Goal: Task Accomplishment & Management: Manage account settings

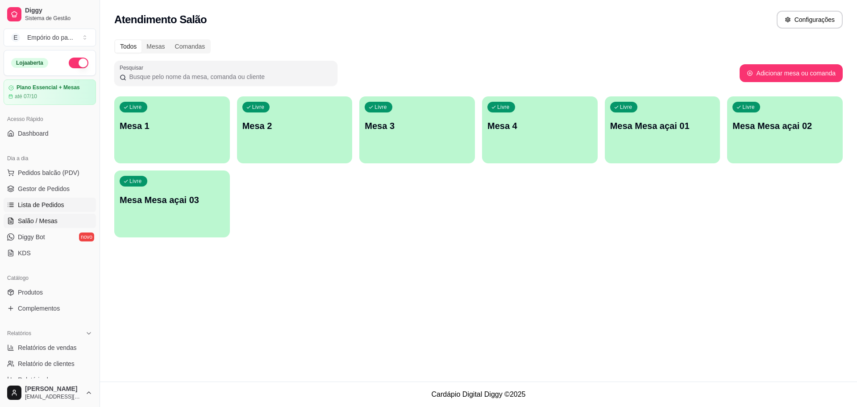
click at [27, 203] on span "Lista de Pedidos" at bounding box center [41, 204] width 46 height 9
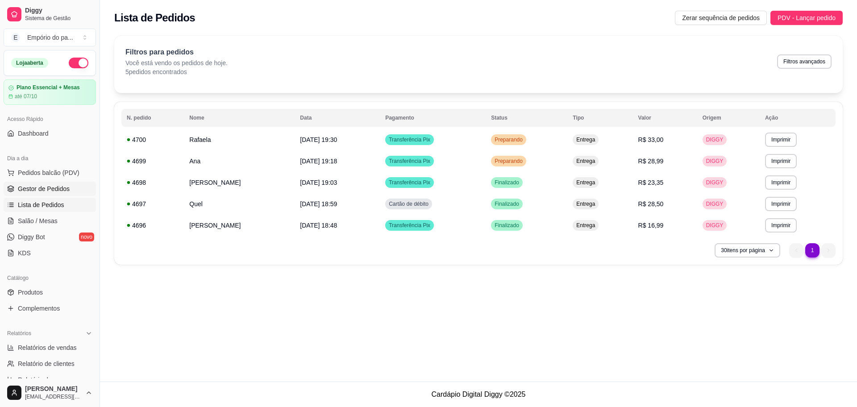
click at [26, 182] on link "Gestor de Pedidos" at bounding box center [50, 189] width 92 height 14
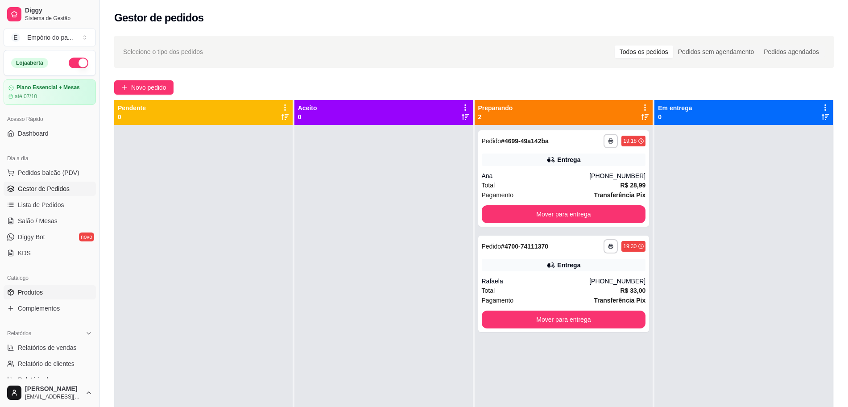
click at [28, 293] on span "Produtos" at bounding box center [30, 292] width 25 height 9
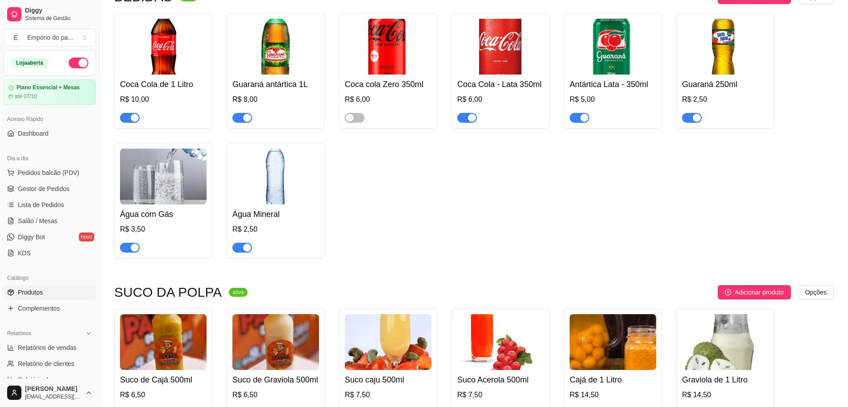
scroll to position [3717, 0]
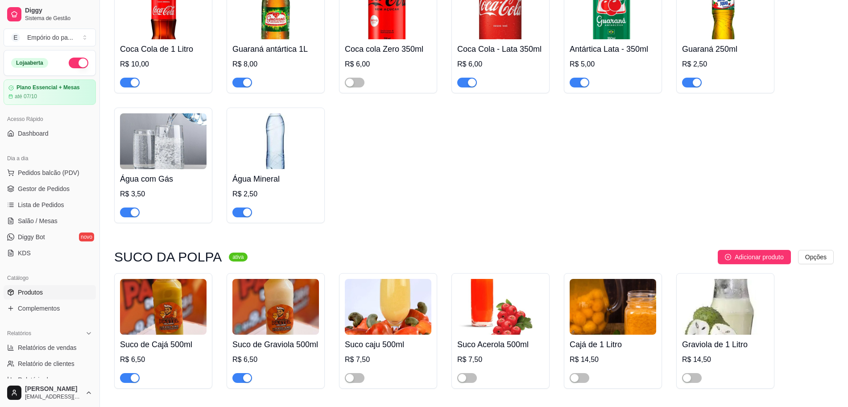
click at [148, 289] on img at bounding box center [163, 307] width 87 height 56
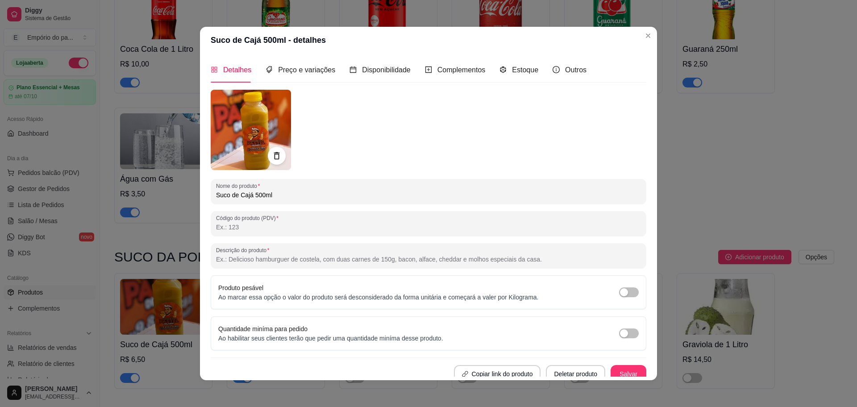
click at [290, 199] on input "Suco de Cajá 500ml" at bounding box center [428, 195] width 425 height 9
type input "Suco de Cajá 400ml"
click at [622, 369] on button "Salvar" at bounding box center [628, 374] width 36 height 18
click at [620, 370] on button "Salvar" at bounding box center [628, 373] width 35 height 17
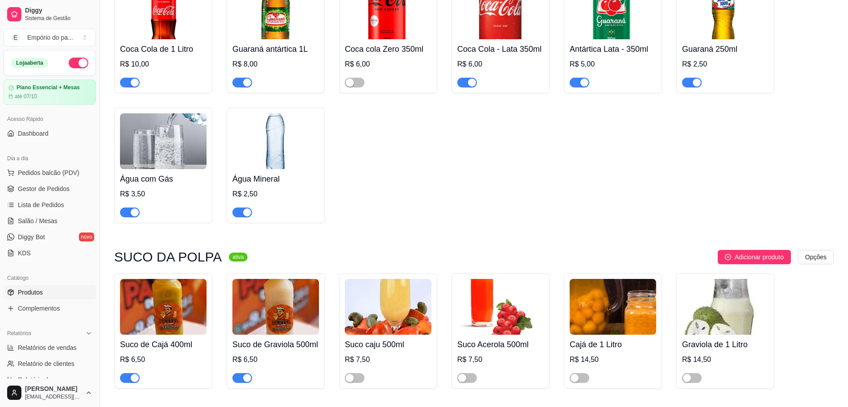
click at [260, 305] on img at bounding box center [275, 307] width 87 height 56
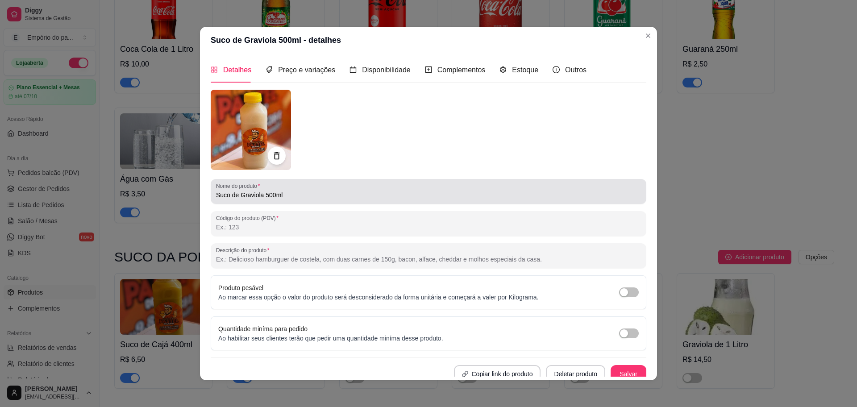
click at [294, 192] on input "Suco de Graviola 500ml" at bounding box center [428, 195] width 425 height 9
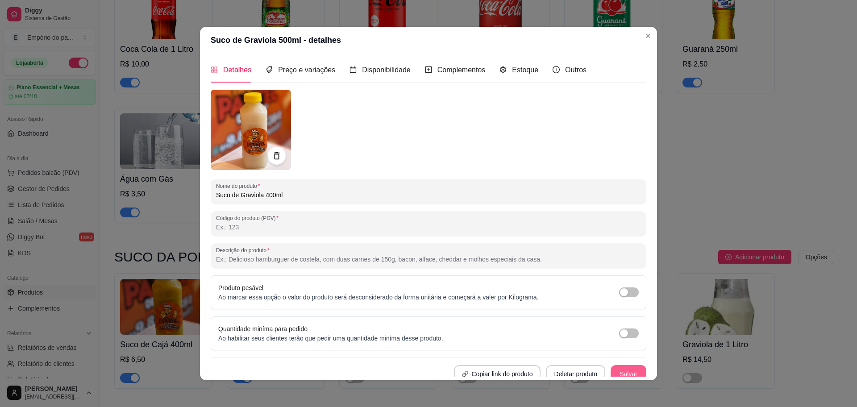
type input "Suco de Graviola 400ml"
click at [611, 366] on button "Salvar" at bounding box center [628, 374] width 36 height 18
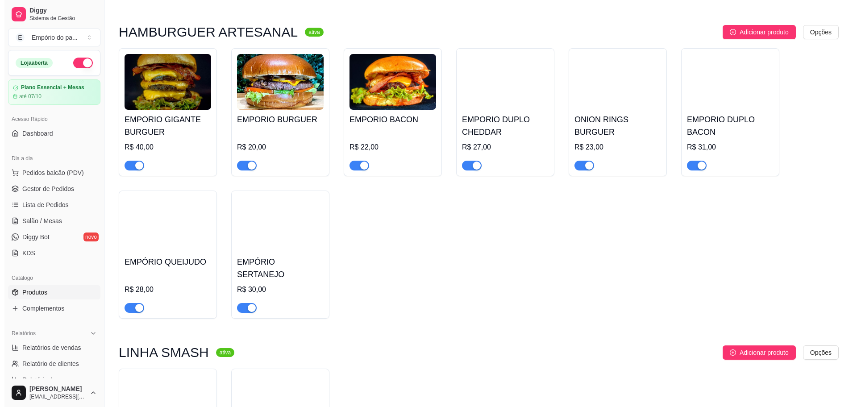
scroll to position [2211, 0]
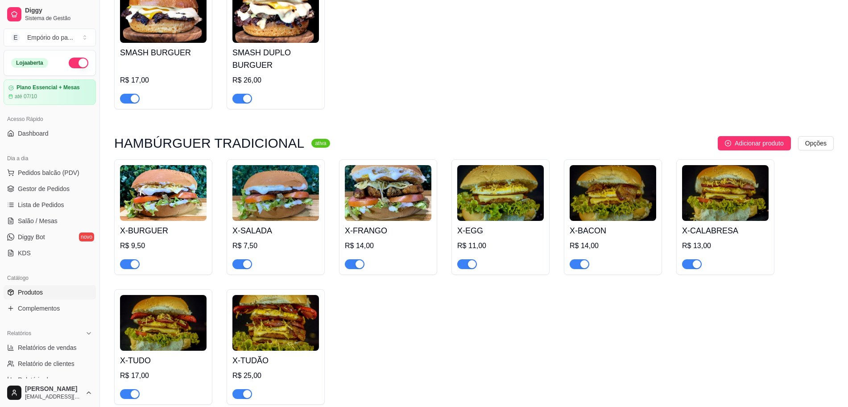
click at [264, 314] on img at bounding box center [275, 323] width 87 height 56
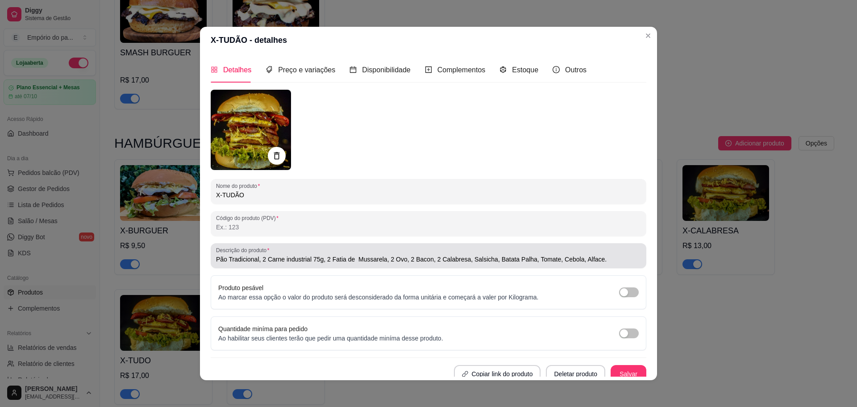
click at [429, 258] on input "Pão Tradicional, 2 Carne industrial 75g, 2 Fatia de Mussarela, 2 Ovo, 2 Bacon, …" at bounding box center [428, 259] width 425 height 9
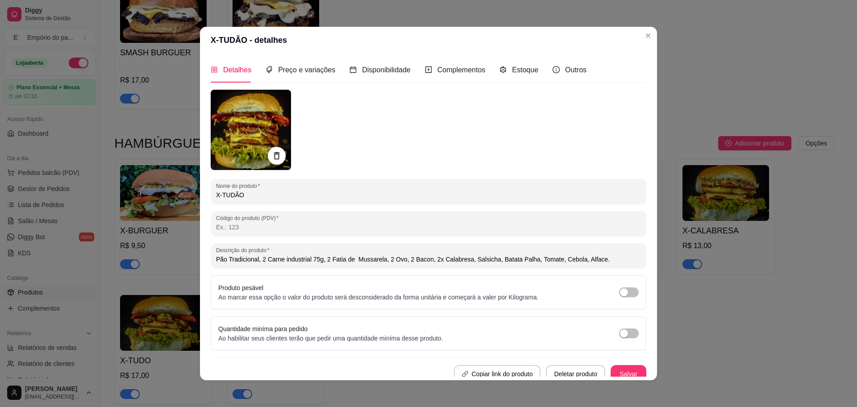
click at [402, 258] on input "Pão Tradicional, 2 Carne industrial 75g, 2 Fatia de Mussarela, 2 Ovo, 2 Bacon, …" at bounding box center [428, 259] width 425 height 9
click at [384, 258] on input "Pão Tradicional, 2 Carne industrial 75g, 2 Fatia de Mussarela, 2 Ovo, 2x Bacon,…" at bounding box center [428, 259] width 425 height 9
click at [324, 257] on input "Pão Tradicional, 2 Carne industrial 75g, 2 Fatia de Mussarela, 2x Ovo, 2x Bacon…" at bounding box center [428, 259] width 425 height 9
click at [261, 258] on input "Pão Tradicional, 2 Carne industrial 75g, 2x Fatia de Mussarela, 2x Ovo, 2x Baco…" at bounding box center [428, 259] width 425 height 9
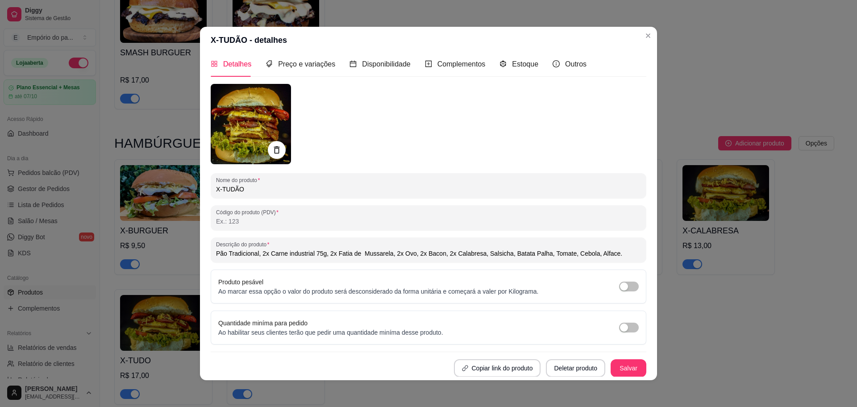
scroll to position [6, 0]
type input "Pão Tradicional, 2x Carne industrial 75g, 2x Fatia de Mussarela, 2x Ovo, 2x Bac…"
click at [288, 64] on span "Preço e variações" at bounding box center [306, 64] width 57 height 8
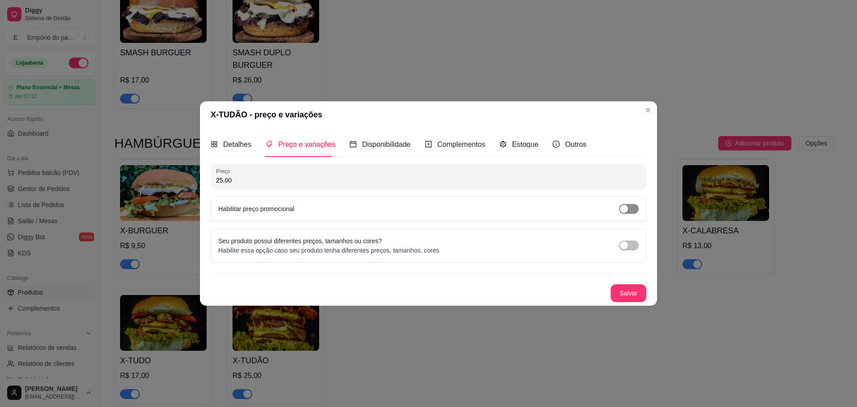
click at [624, 211] on div "button" at bounding box center [624, 209] width 8 height 8
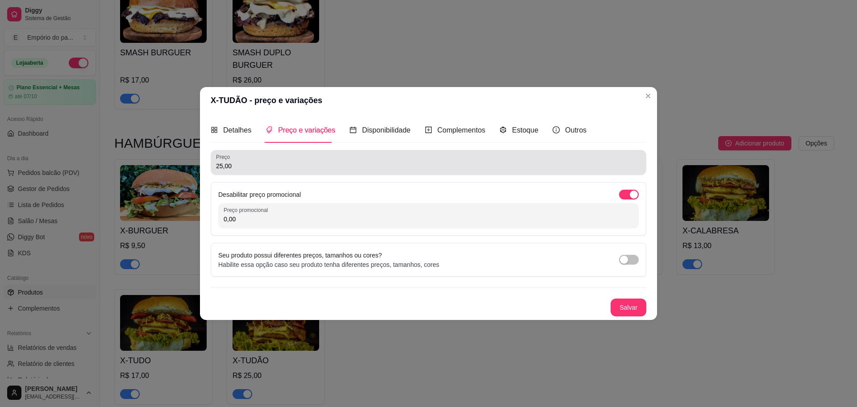
click at [270, 170] on div "25,00" at bounding box center [428, 162] width 425 height 18
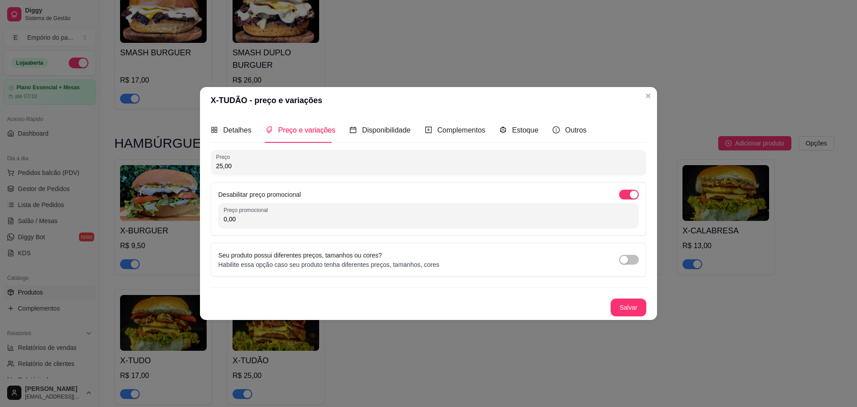
click at [270, 170] on div "25,00" at bounding box center [428, 162] width 425 height 18
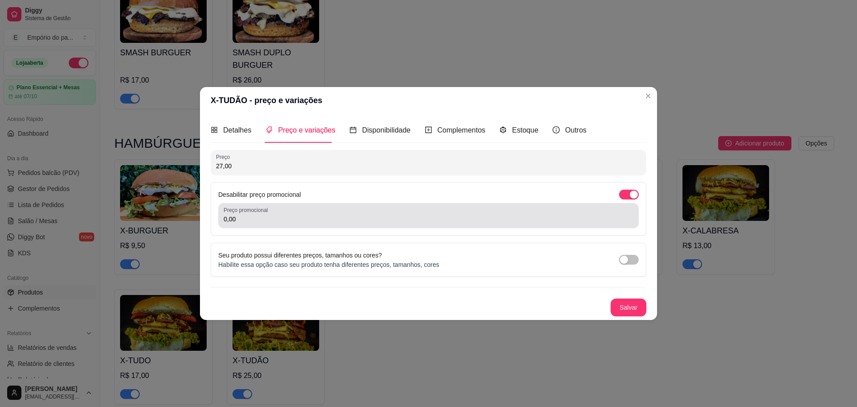
type input "27,00"
click at [253, 220] on input "0,00" at bounding box center [429, 219] width 410 height 9
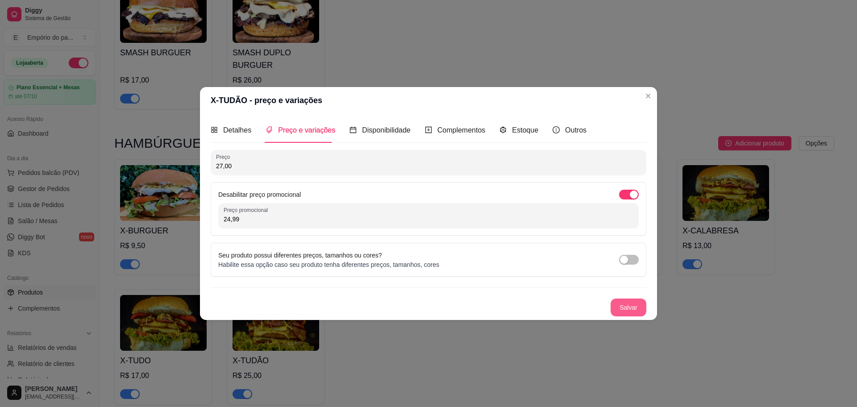
type input "24,99"
click at [634, 303] on button "Salvar" at bounding box center [628, 308] width 36 height 18
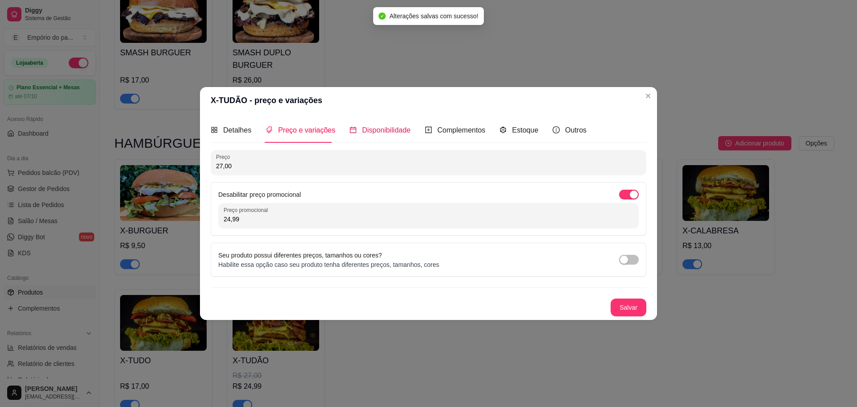
click at [368, 126] on span "Disponibilidade" at bounding box center [386, 130] width 49 height 8
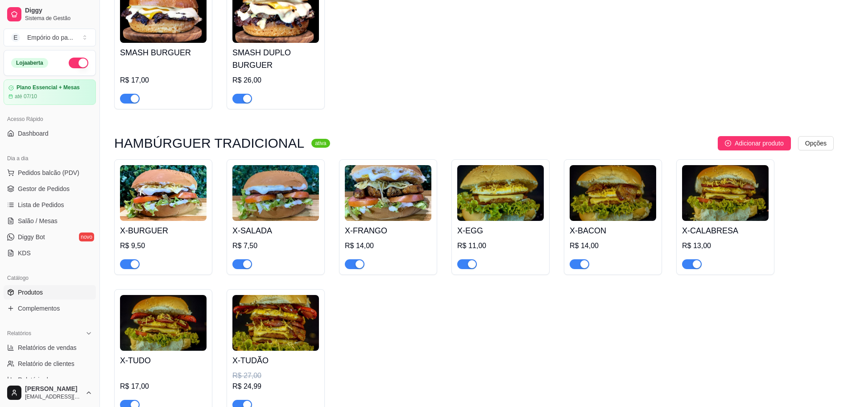
click at [302, 317] on img at bounding box center [275, 323] width 87 height 56
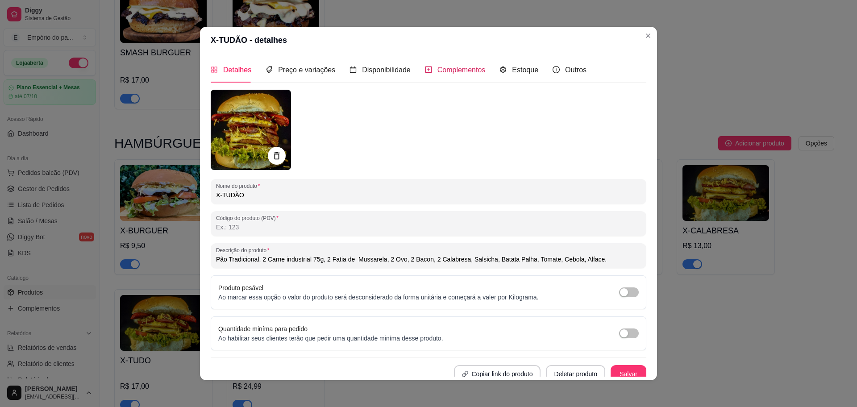
click at [463, 68] on span "Complementos" at bounding box center [461, 70] width 48 height 8
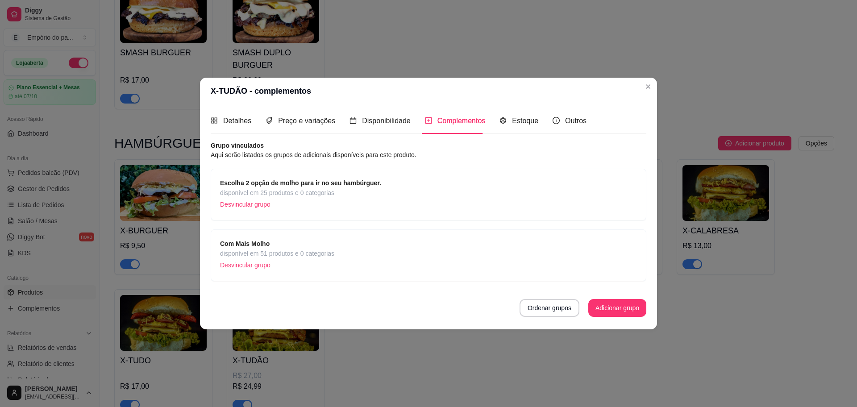
click at [277, 247] on span "Com Mais Molho" at bounding box center [277, 244] width 114 height 10
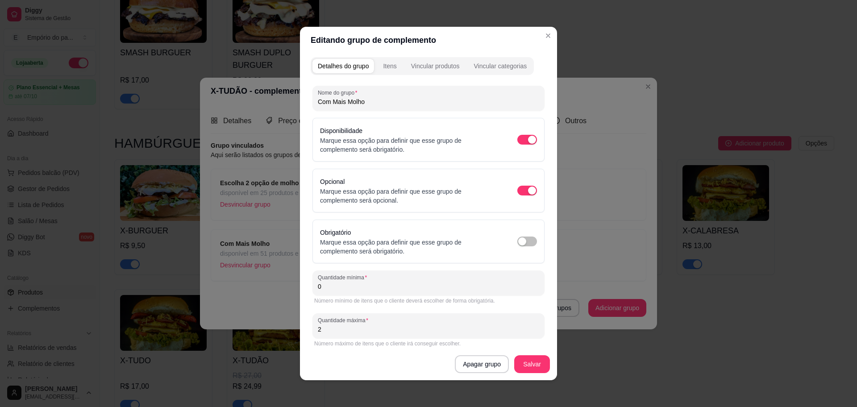
click at [372, 102] on input "Com Mais Molho" at bounding box center [428, 101] width 221 height 9
type input "m"
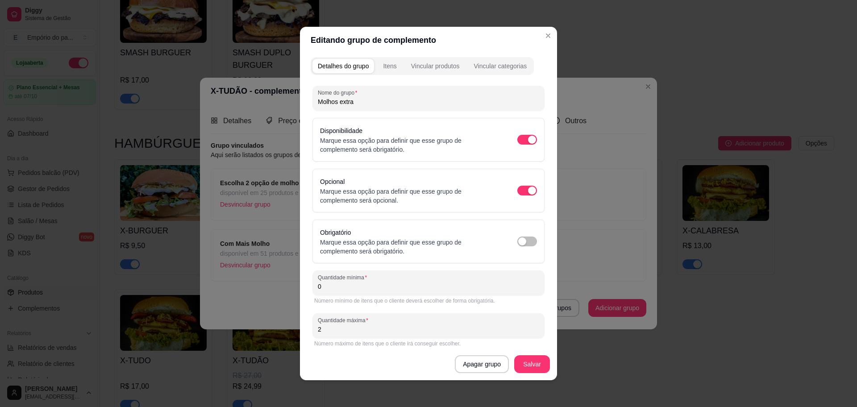
click at [338, 100] on input "Molhos extra" at bounding box center [428, 101] width 221 height 9
click at [332, 103] on input "Molhos extra" at bounding box center [428, 101] width 221 height 9
click at [336, 104] on input "Molho extra" at bounding box center [428, 101] width 221 height 9
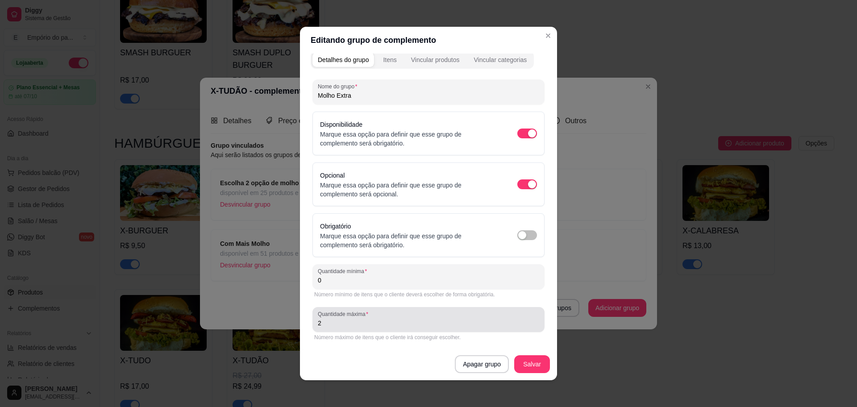
type input "Molho Extra"
click at [377, 327] on input "2" at bounding box center [428, 323] width 221 height 9
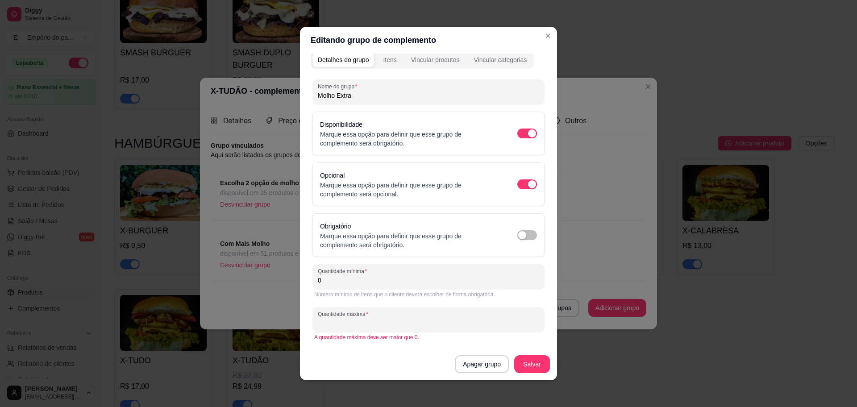
scroll to position [2, 0]
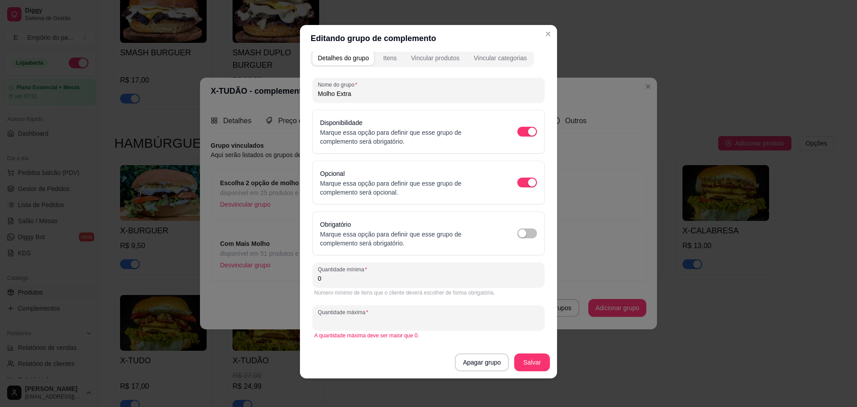
click at [390, 318] on input "Quantidade máxima" at bounding box center [428, 321] width 221 height 9
type input "5"
click at [539, 368] on button "Salvar" at bounding box center [532, 362] width 36 height 18
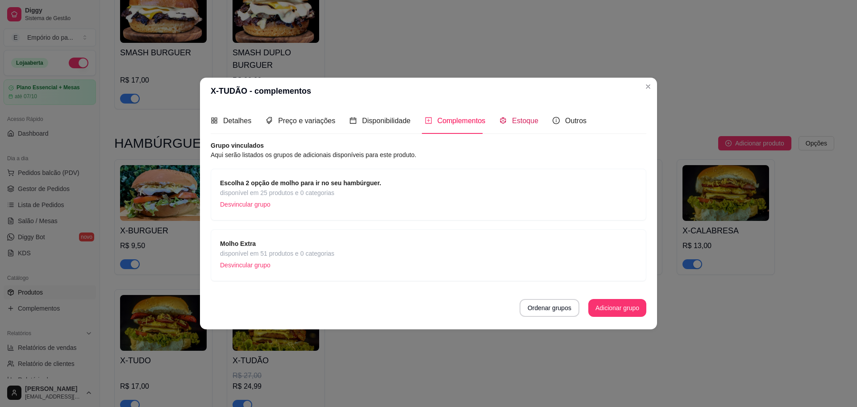
click at [514, 123] on span "Estoque" at bounding box center [525, 121] width 26 height 8
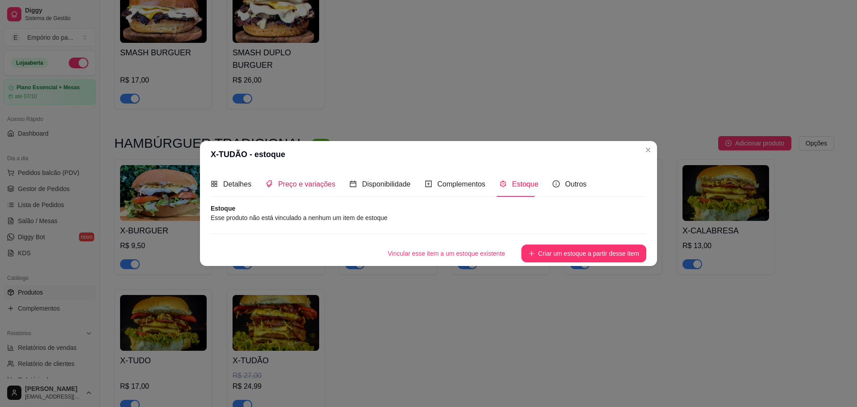
click at [295, 183] on span "Preço e variações" at bounding box center [306, 184] width 57 height 8
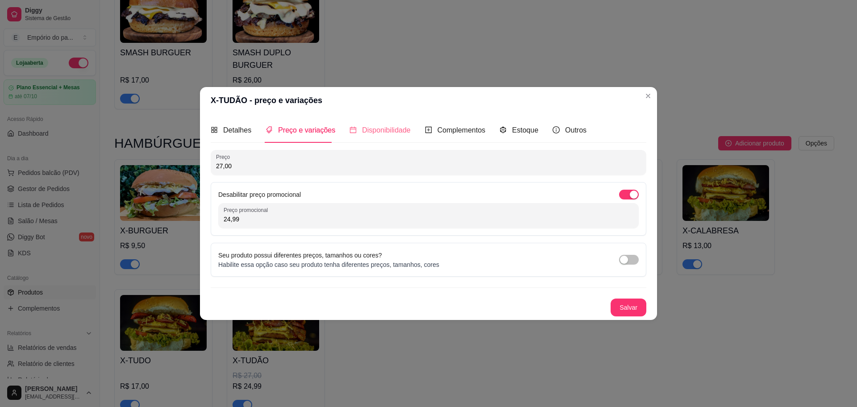
click at [378, 136] on div "Disponibilidade" at bounding box center [379, 129] width 61 height 25
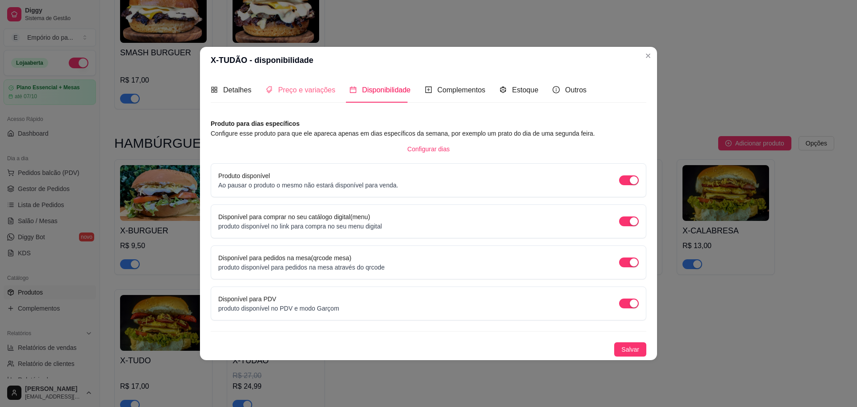
click at [306, 83] on div "Preço e variações" at bounding box center [300, 89] width 70 height 25
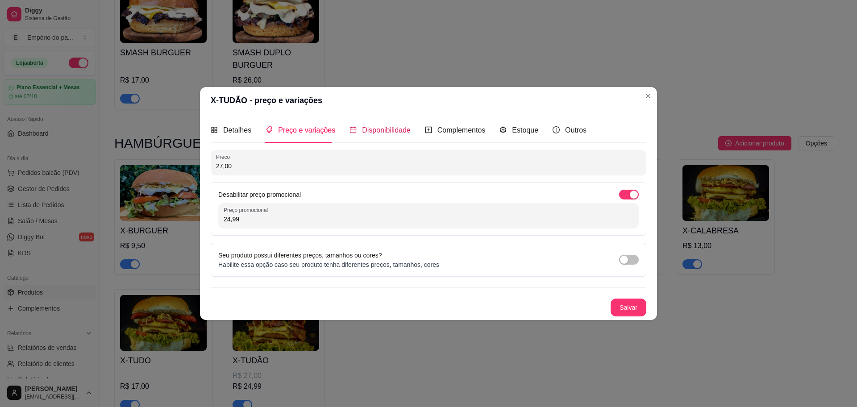
click at [389, 131] on span "Disponibilidade" at bounding box center [386, 130] width 49 height 8
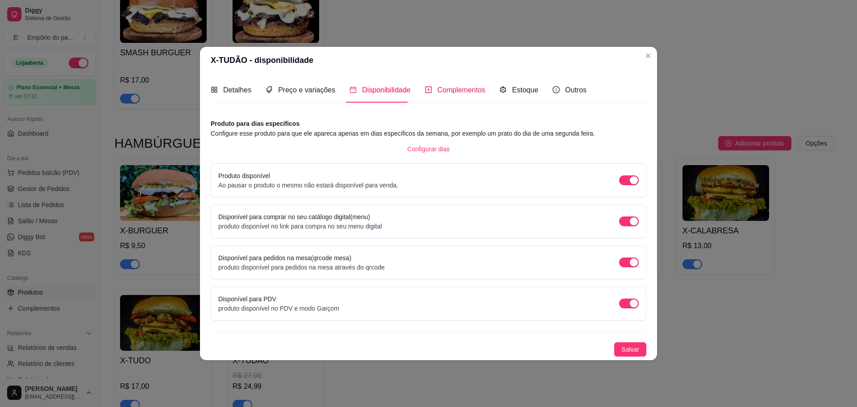
click at [453, 87] on span "Complementos" at bounding box center [461, 90] width 48 height 8
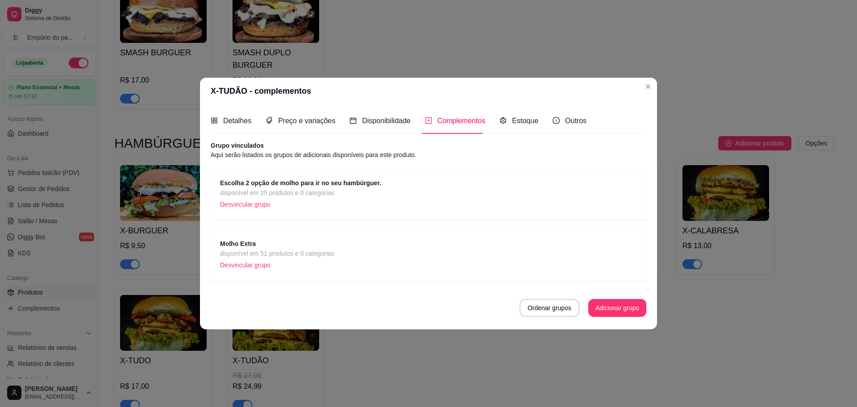
click at [427, 150] on article "Aqui serão listados os grupos de adicionais disponíveis para este produto." at bounding box center [429, 155] width 436 height 10
click at [629, 303] on button "Adicionar grupo" at bounding box center [617, 308] width 58 height 18
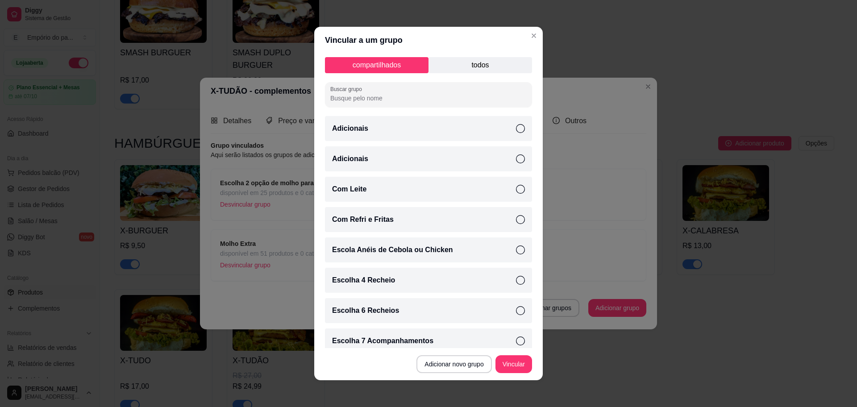
scroll to position [56, 0]
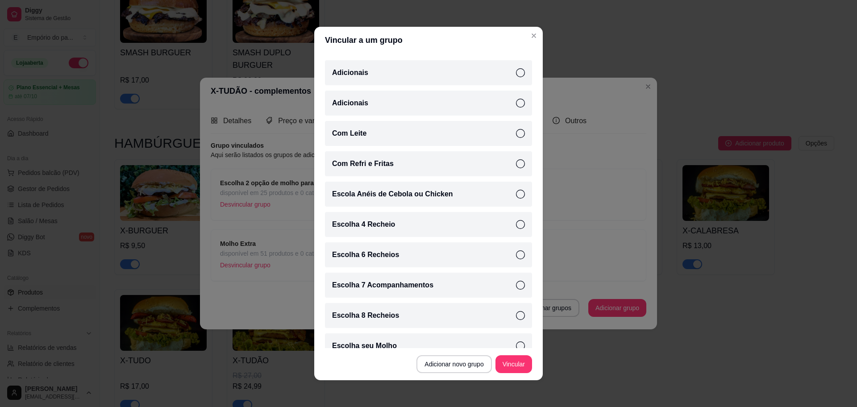
click at [381, 164] on p "Com Refri e Fritas" at bounding box center [363, 163] width 62 height 11
click at [508, 361] on button "Vincular" at bounding box center [513, 364] width 37 height 18
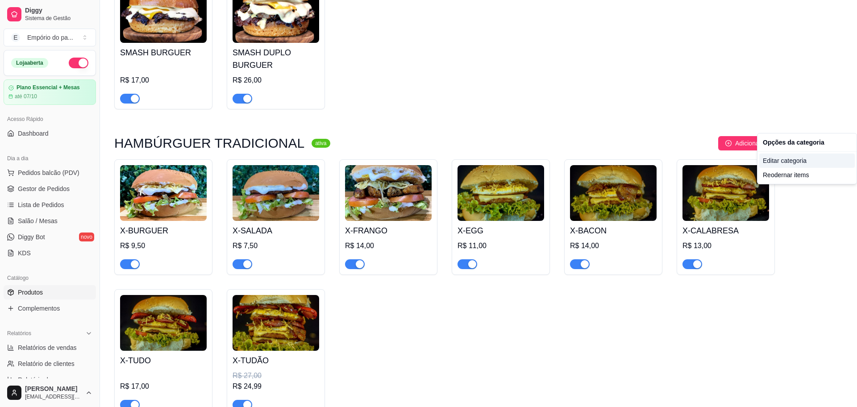
click at [799, 161] on div "Editar categoria" at bounding box center [806, 160] width 95 height 14
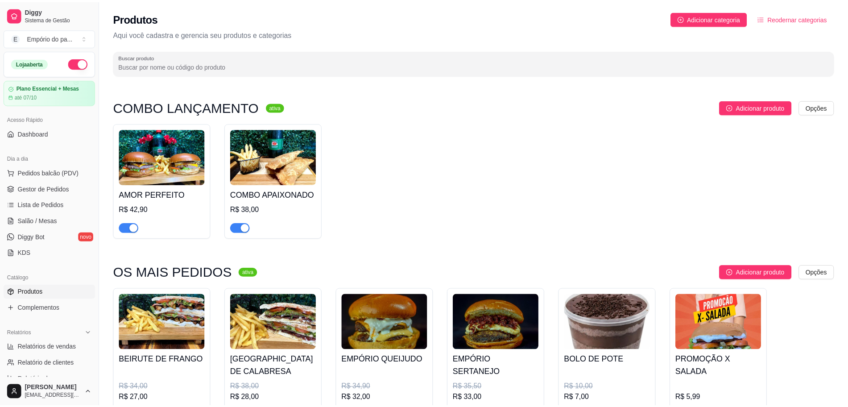
scroll to position [2131, 0]
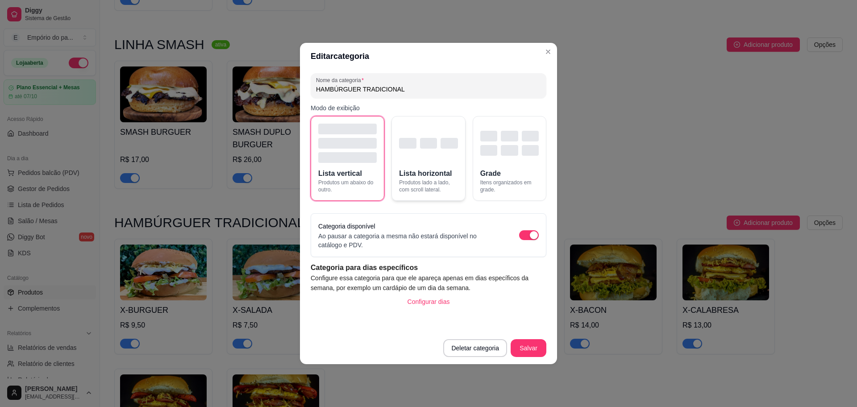
click at [423, 147] on div "button" at bounding box center [428, 143] width 17 height 11
click at [490, 162] on div "button" at bounding box center [509, 143] width 58 height 39
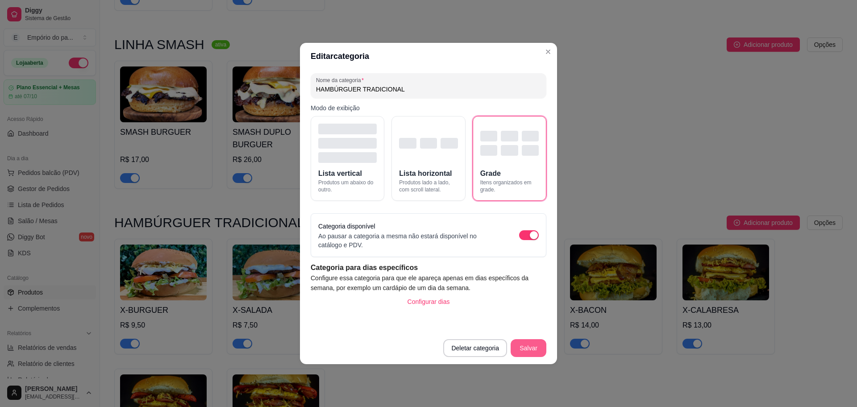
click at [542, 350] on button "Salvar" at bounding box center [528, 348] width 36 height 18
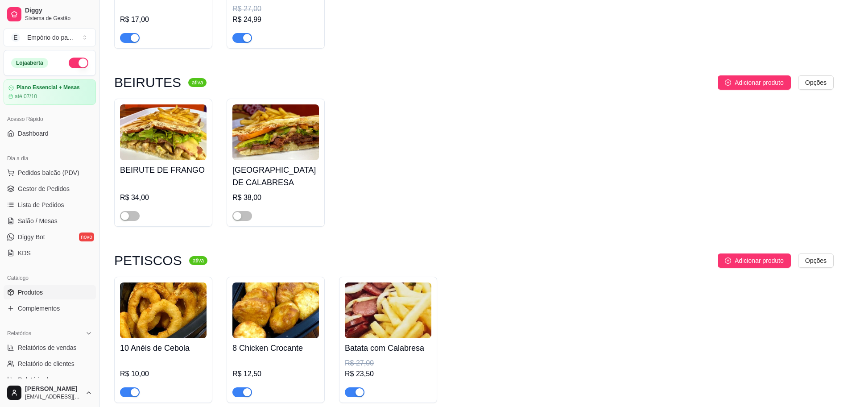
scroll to position [2243, 0]
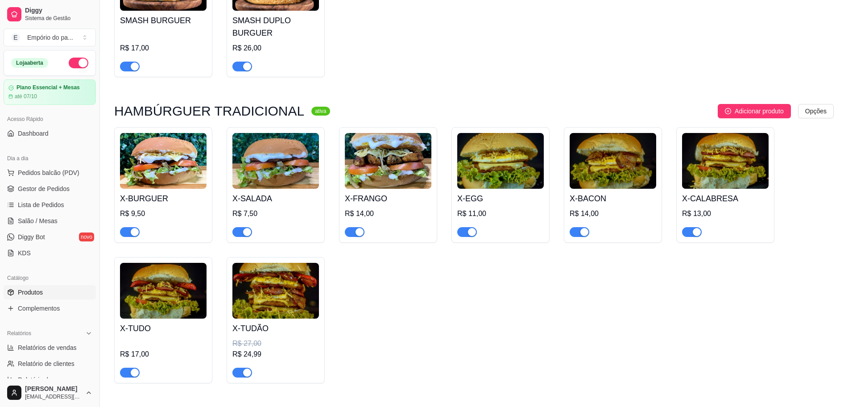
click at [176, 192] on h4 "X-BURGUER" at bounding box center [163, 198] width 87 height 12
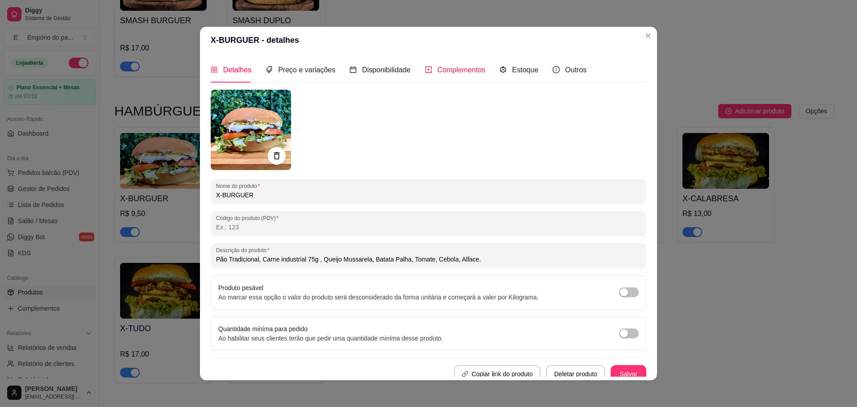
click at [456, 68] on span "Complementos" at bounding box center [461, 70] width 48 height 8
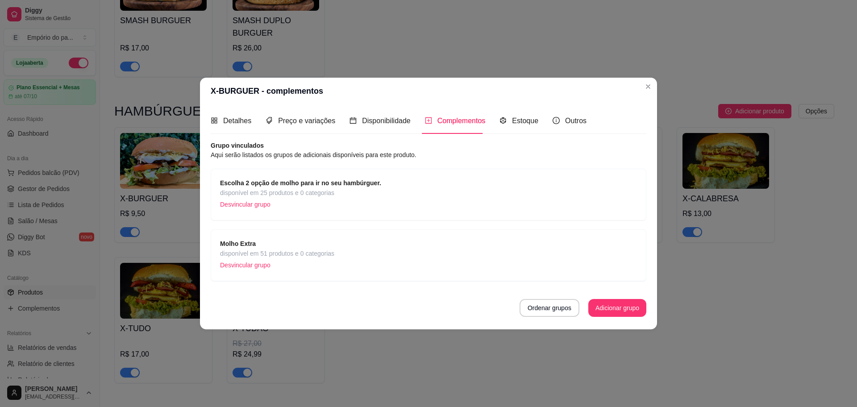
click at [614, 303] on button "Adicionar grupo" at bounding box center [617, 308] width 58 height 18
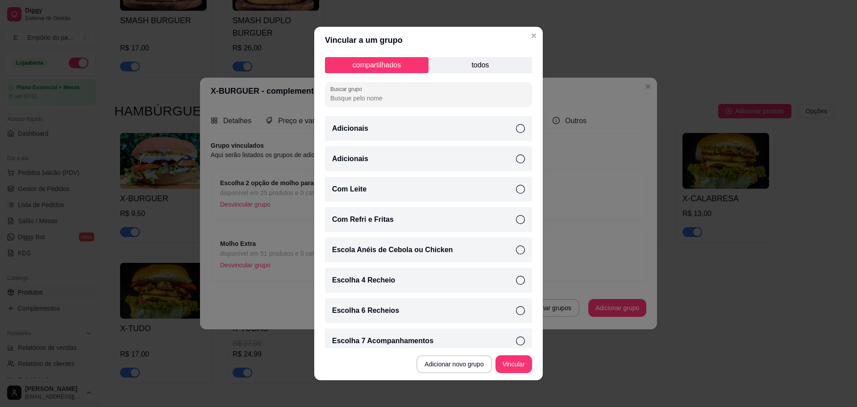
click at [385, 218] on div "Com Refri e Fritas" at bounding box center [428, 219] width 207 height 25
click at [508, 361] on button "Vincular" at bounding box center [513, 364] width 37 height 18
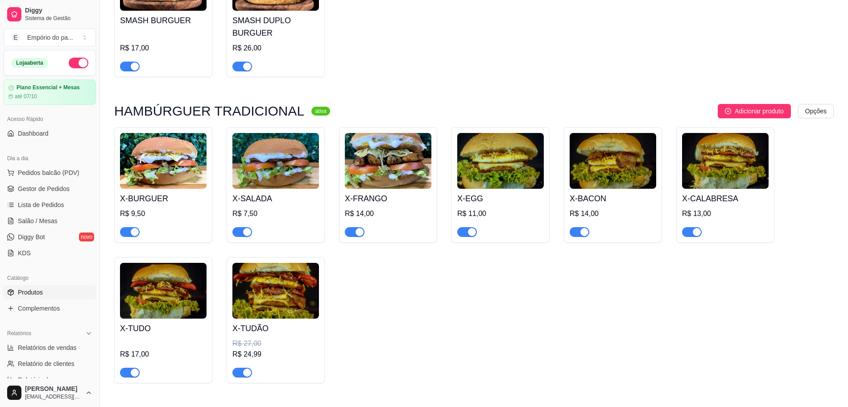
click at [282, 148] on img at bounding box center [275, 161] width 87 height 56
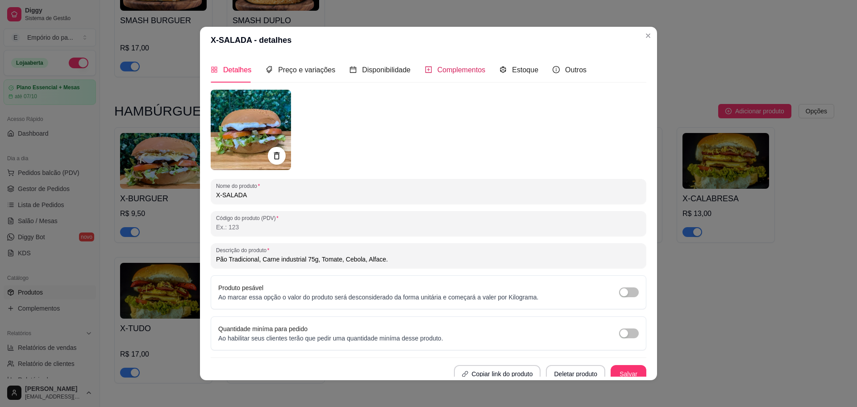
click at [437, 67] on span "Complementos" at bounding box center [461, 70] width 48 height 8
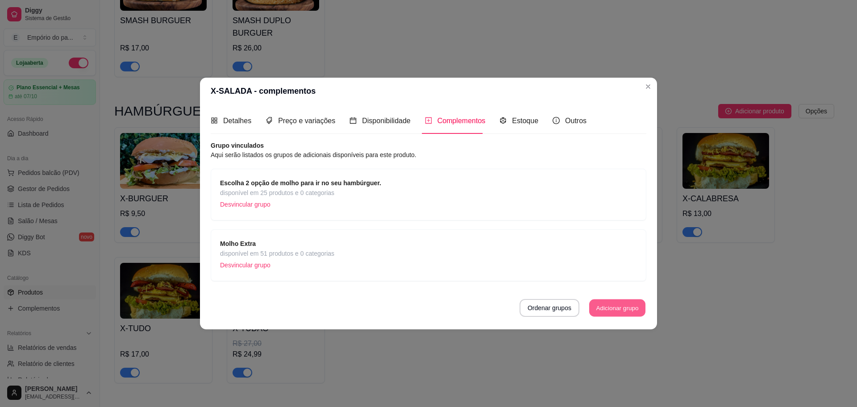
click at [630, 305] on button "Adicionar grupo" at bounding box center [617, 307] width 56 height 17
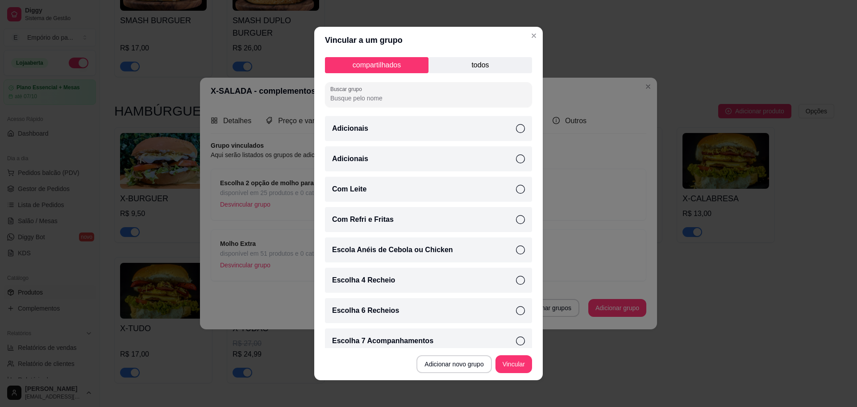
click at [392, 218] on div "Com Refri e Fritas" at bounding box center [428, 219] width 207 height 25
click at [514, 362] on button "Vincular" at bounding box center [514, 364] width 36 height 17
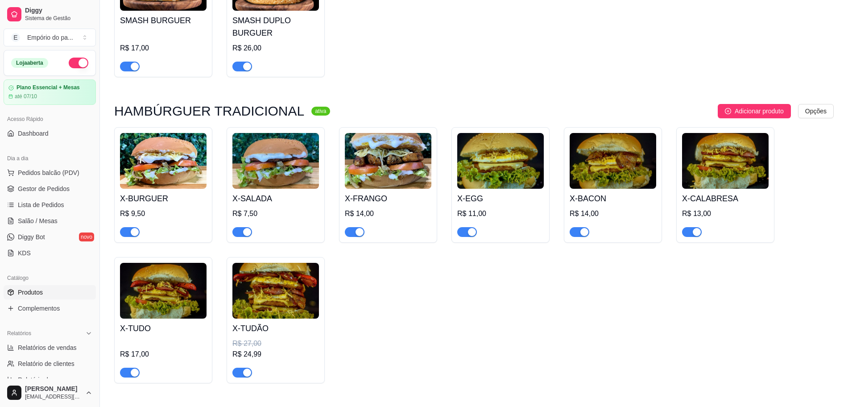
click at [389, 163] on img at bounding box center [388, 161] width 87 height 56
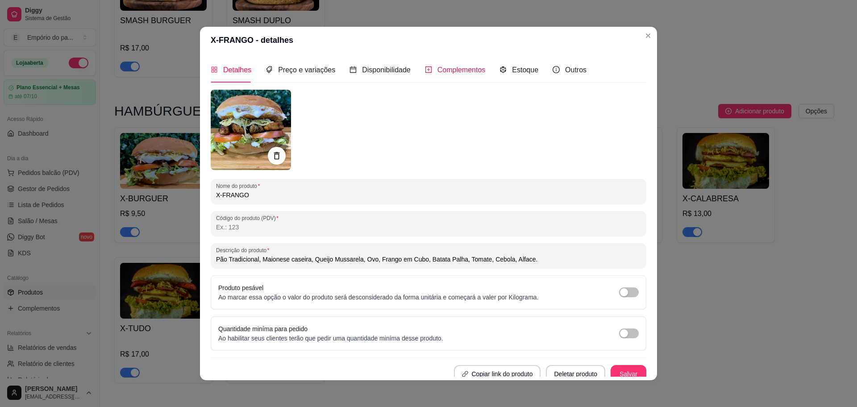
click at [454, 71] on span "Complementos" at bounding box center [461, 70] width 48 height 8
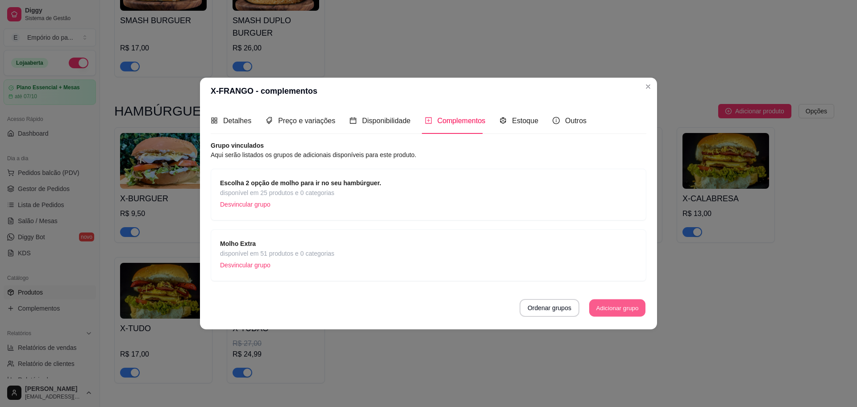
click at [624, 304] on button "Adicionar grupo" at bounding box center [617, 307] width 56 height 17
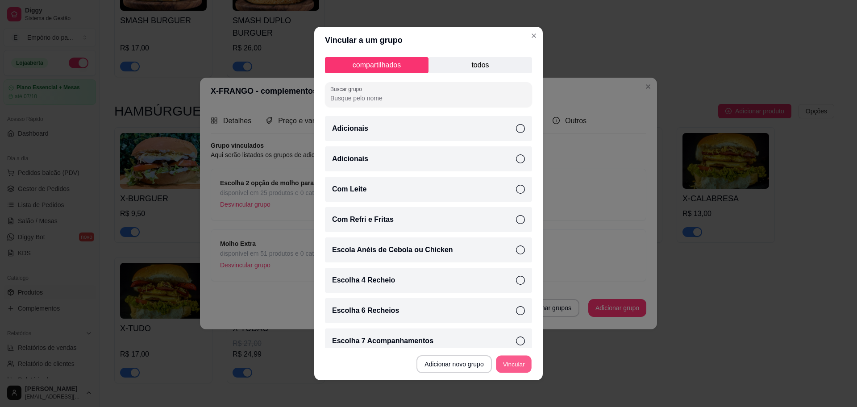
click at [506, 362] on button "Vincular" at bounding box center [514, 364] width 36 height 17
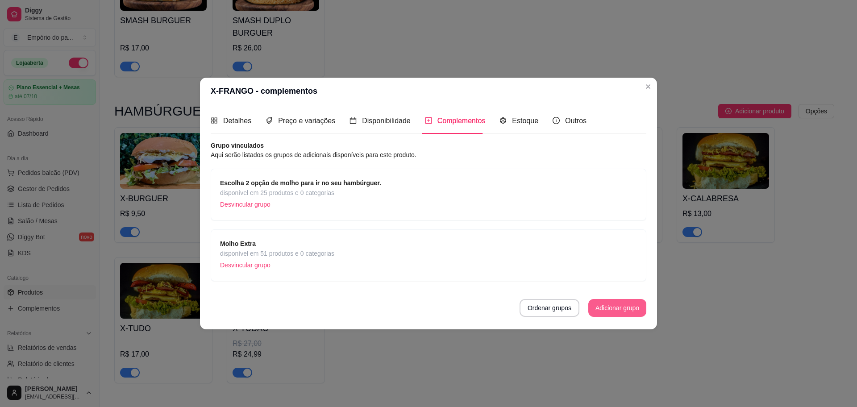
click at [623, 310] on button "Adicionar grupo" at bounding box center [617, 308] width 58 height 18
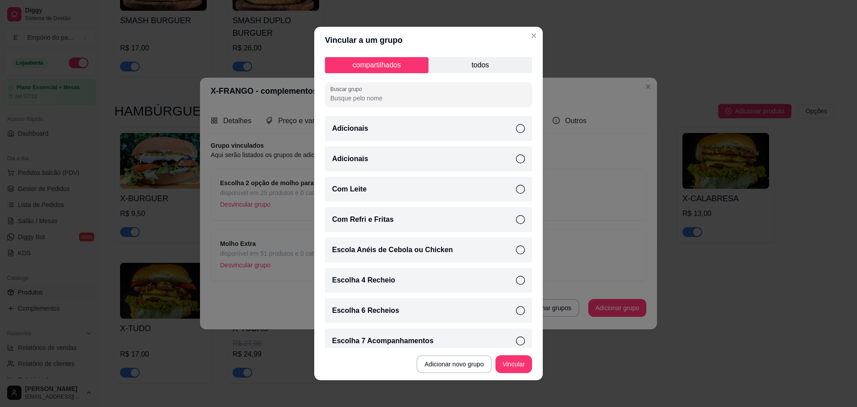
click at [390, 221] on div "Com Refri e Fritas" at bounding box center [428, 219] width 207 height 25
click at [509, 368] on button "Vincular" at bounding box center [513, 364] width 37 height 18
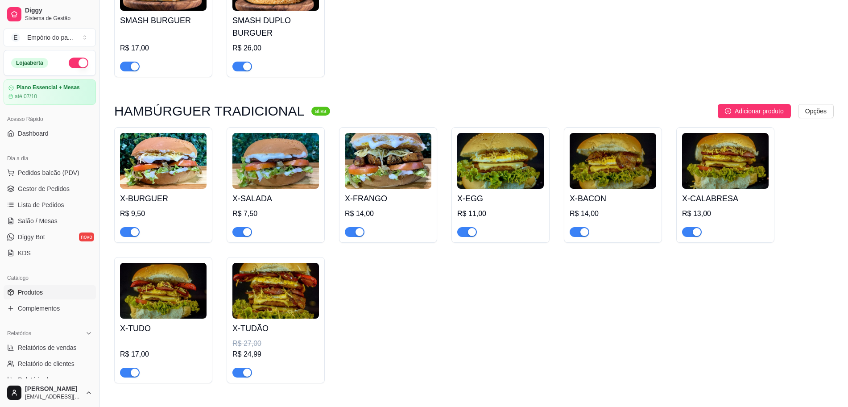
click at [377, 153] on img at bounding box center [388, 161] width 87 height 56
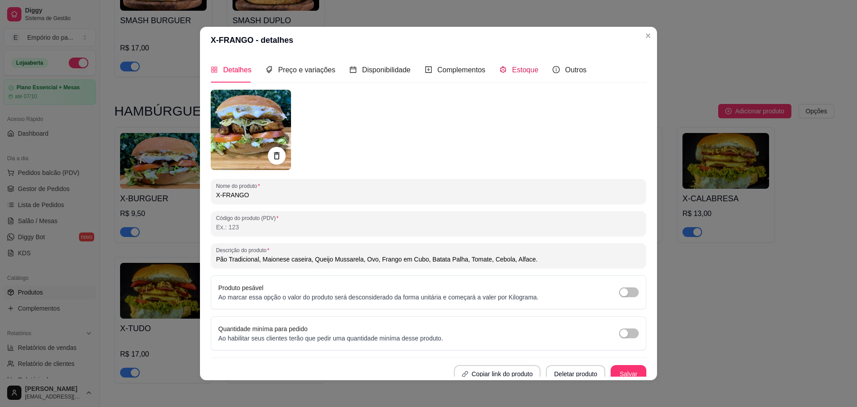
click at [500, 71] on div "Estoque" at bounding box center [518, 69] width 39 height 11
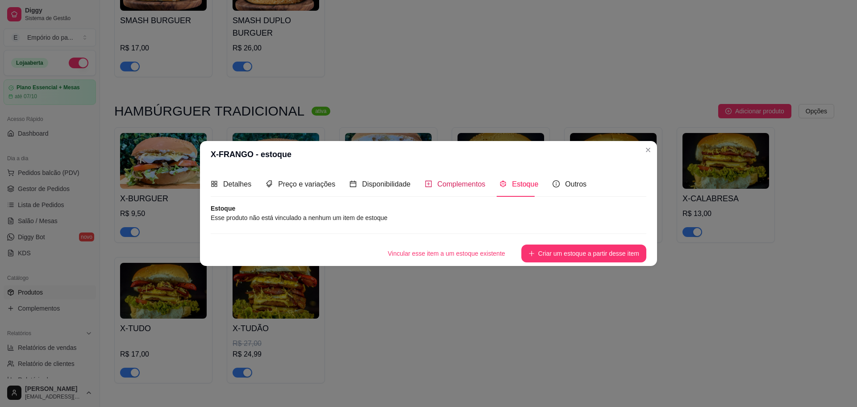
click at [432, 180] on div "Complementos" at bounding box center [455, 183] width 61 height 11
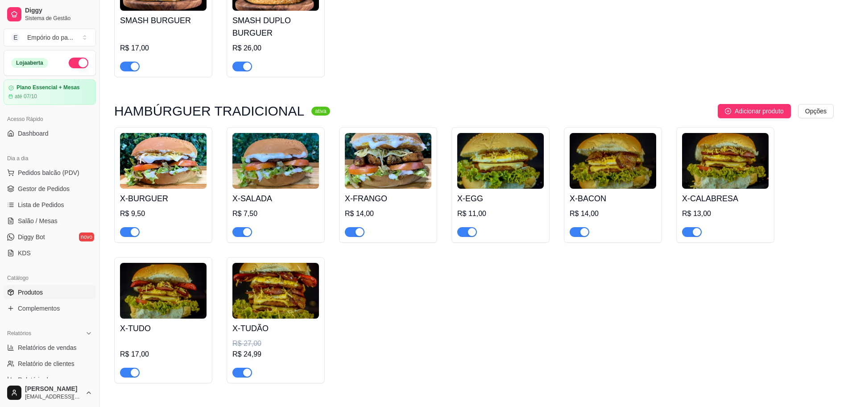
click at [614, 141] on img at bounding box center [613, 161] width 87 height 56
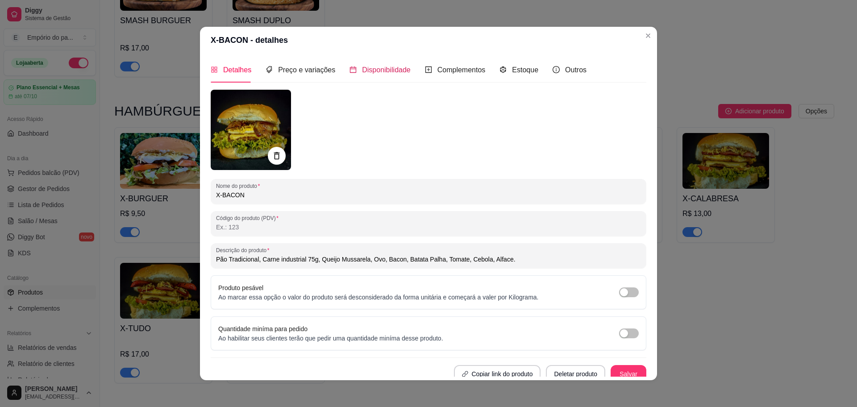
click at [382, 75] on div "Disponibilidade" at bounding box center [379, 69] width 61 height 11
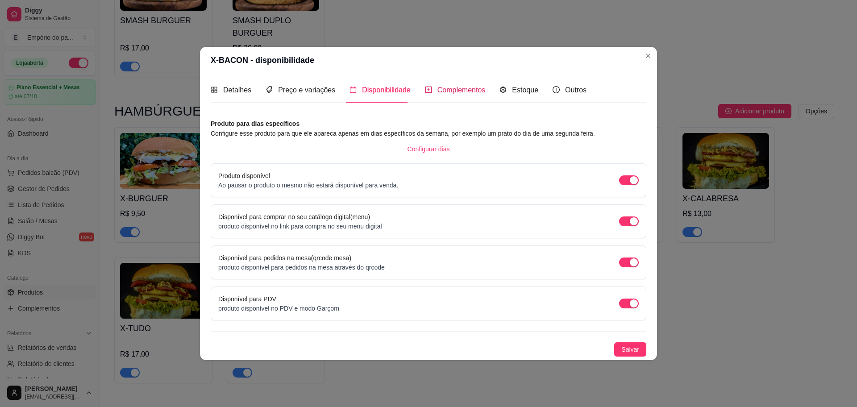
click at [452, 89] on span "Complementos" at bounding box center [461, 90] width 48 height 8
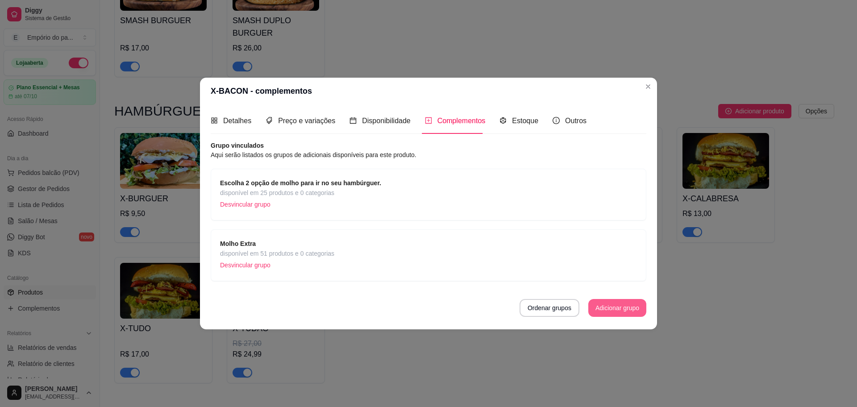
click at [617, 309] on button "Adicionar grupo" at bounding box center [617, 308] width 58 height 18
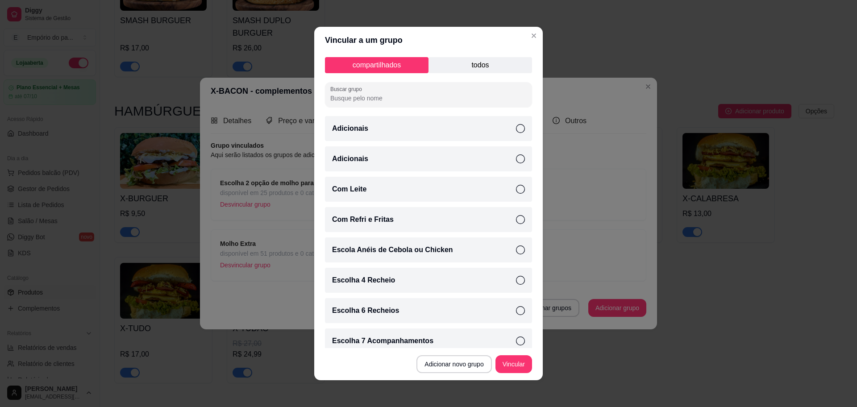
click at [407, 220] on div "Com Refri e Fritas" at bounding box center [428, 219] width 207 height 25
click at [518, 361] on button "Vincular" at bounding box center [514, 364] width 36 height 17
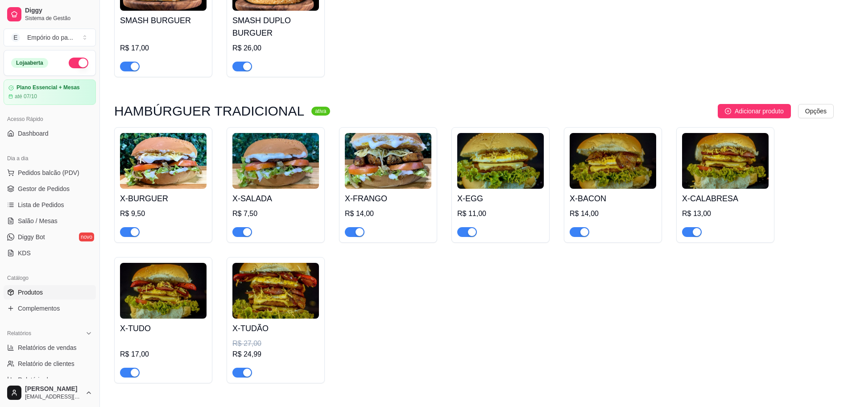
click at [729, 189] on div "X-CALABRESA R$ 13,00" at bounding box center [725, 213] width 87 height 48
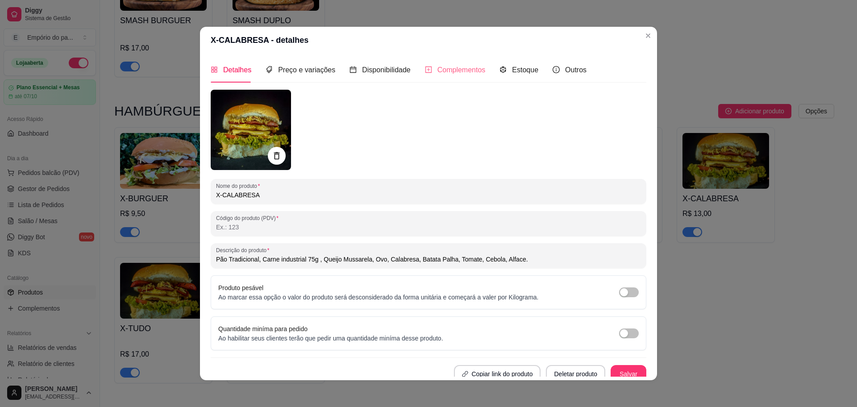
click at [441, 61] on div "Complementos" at bounding box center [455, 69] width 61 height 25
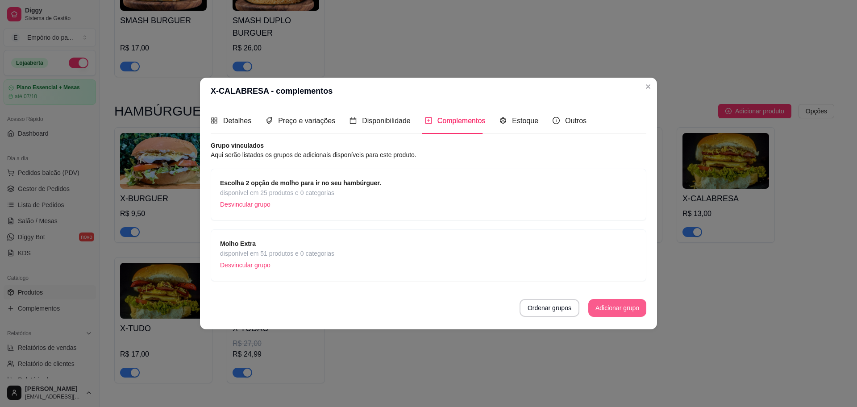
click at [612, 306] on button "Adicionar grupo" at bounding box center [617, 308] width 58 height 18
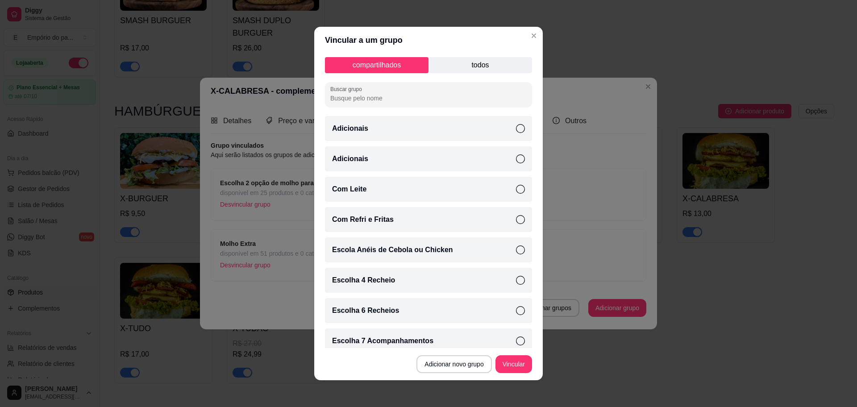
click at [382, 219] on p "Com Refri e Fritas" at bounding box center [363, 219] width 62 height 11
click at [515, 361] on button "Vincular" at bounding box center [513, 364] width 37 height 18
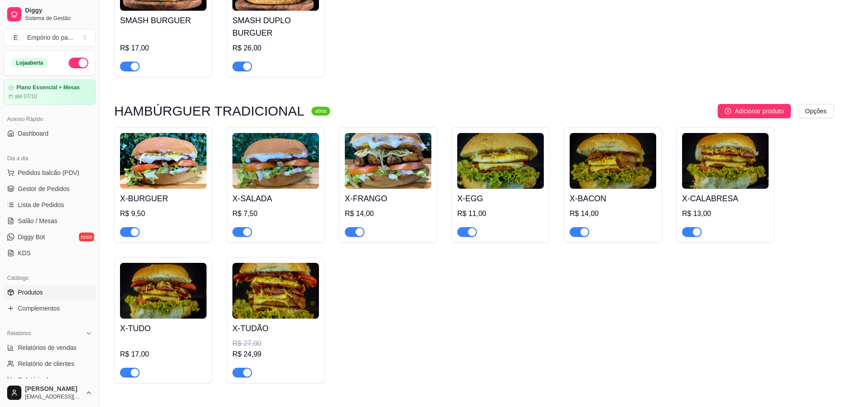
click at [161, 267] on img at bounding box center [163, 291] width 87 height 56
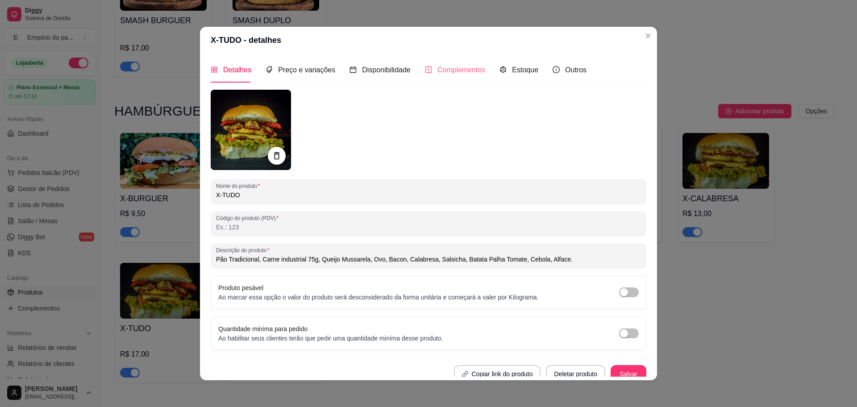
click at [451, 62] on div "Complementos" at bounding box center [455, 69] width 61 height 25
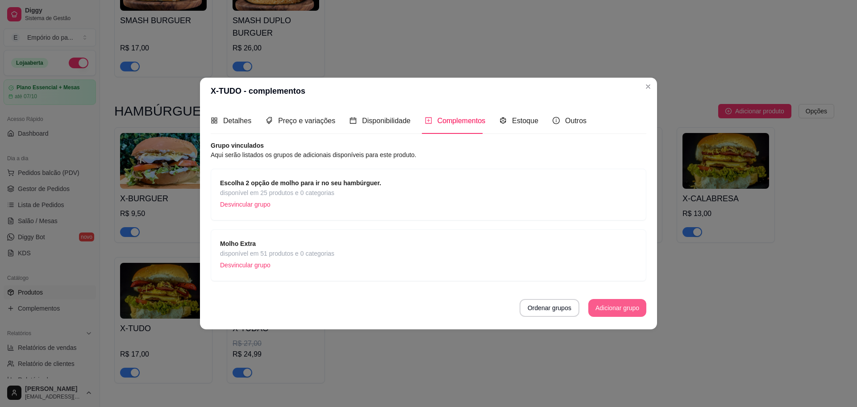
click at [627, 305] on button "Adicionar grupo" at bounding box center [617, 308] width 58 height 18
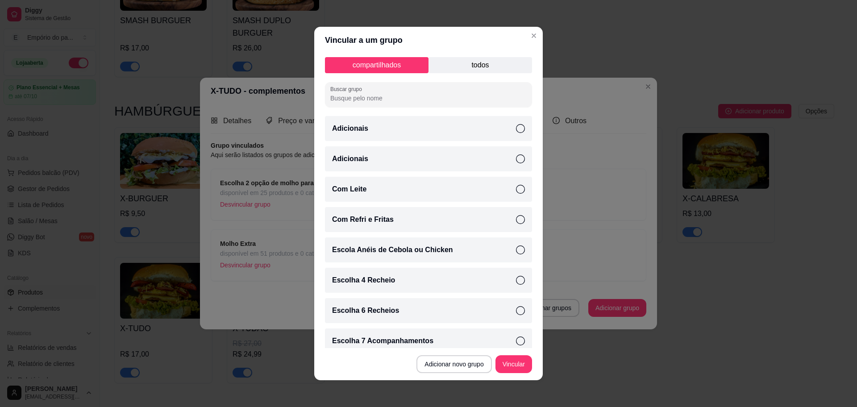
click at [391, 214] on div "Com Refri e Fritas" at bounding box center [428, 219] width 207 height 25
click at [498, 354] on footer "Adicionar novo grupo Vincular" at bounding box center [428, 364] width 228 height 32
click at [502, 361] on button "Vincular" at bounding box center [514, 364] width 36 height 17
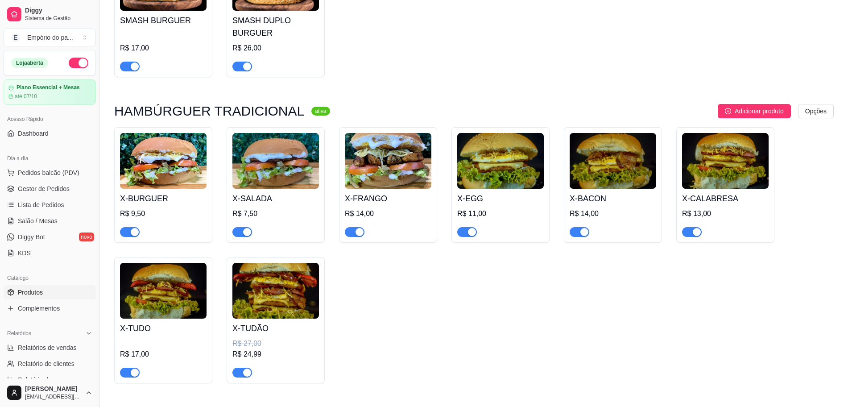
click at [241, 282] on img at bounding box center [275, 291] width 87 height 56
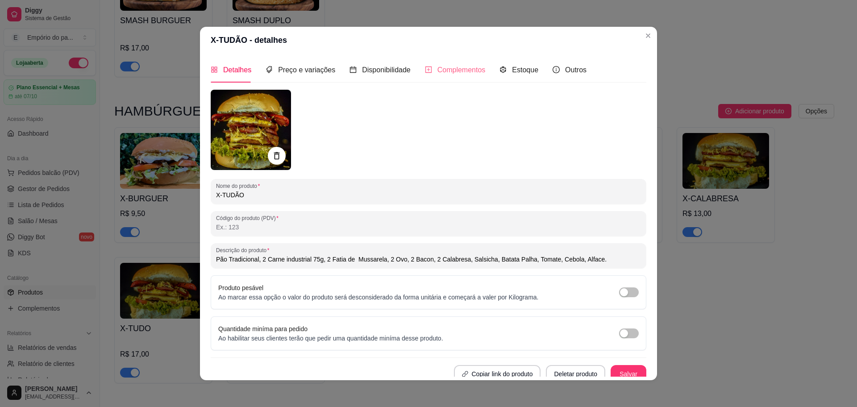
click at [444, 63] on div "Complementos" at bounding box center [455, 69] width 61 height 25
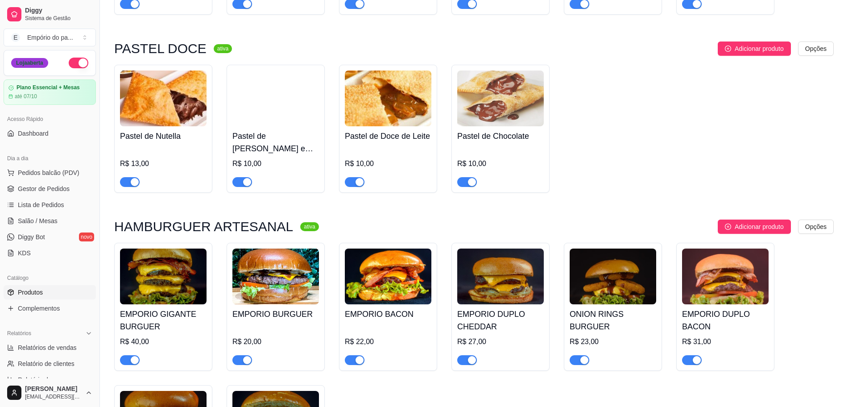
scroll to position [1462, 0]
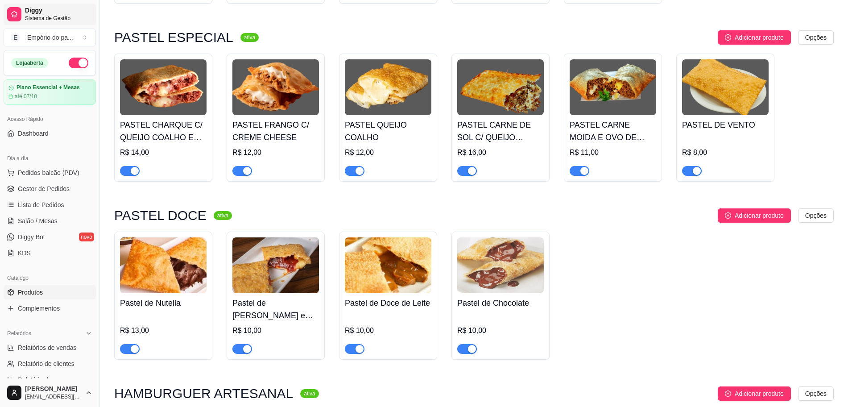
click at [40, 8] on span "Diggy" at bounding box center [58, 11] width 67 height 8
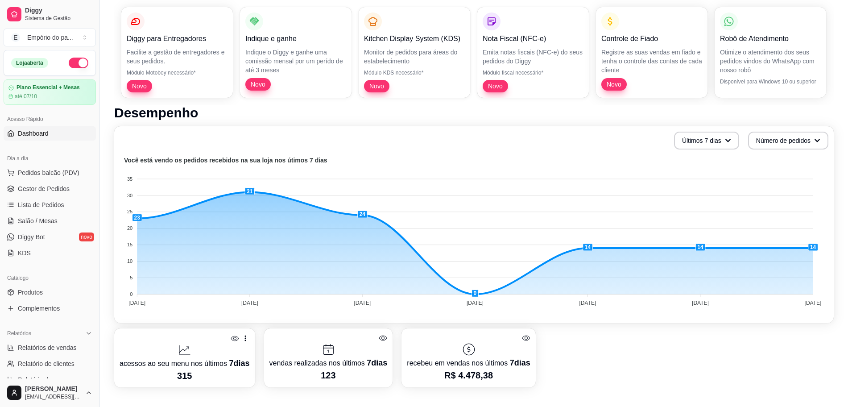
scroll to position [223, 0]
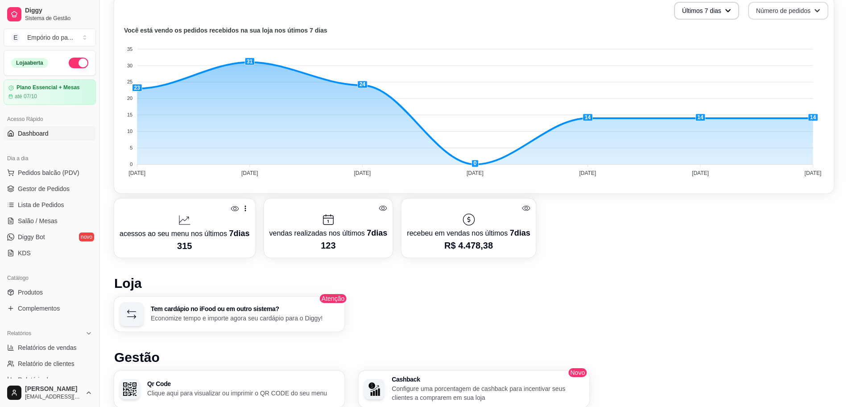
click at [778, 18] on button "Número de pedidos" at bounding box center [788, 11] width 80 height 18
click at [783, 49] on span "Total em reais de pedidos" at bounding box center [788, 47] width 75 height 9
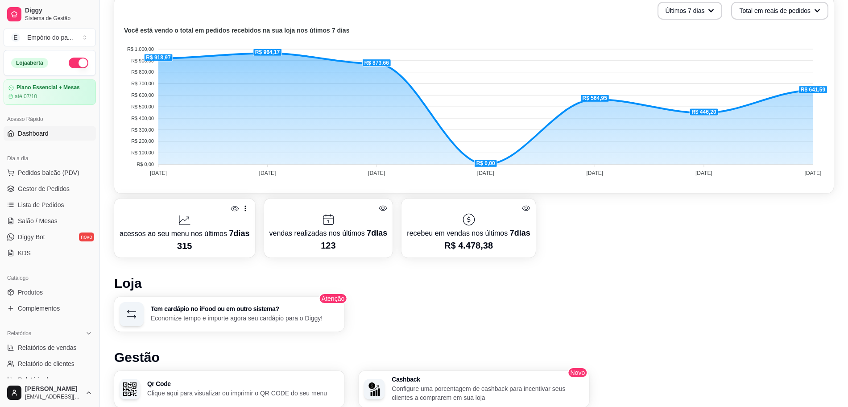
click at [671, 21] on div "Últimos 7 dias Total em reais de pedidos Você está vendo o total em pedidos rec…" at bounding box center [474, 94] width 720 height 197
click at [671, 9] on button "Últimos 7 dias" at bounding box center [690, 11] width 65 height 18
click at [670, 50] on span "Últimos 15 dias" at bounding box center [690, 47] width 75 height 9
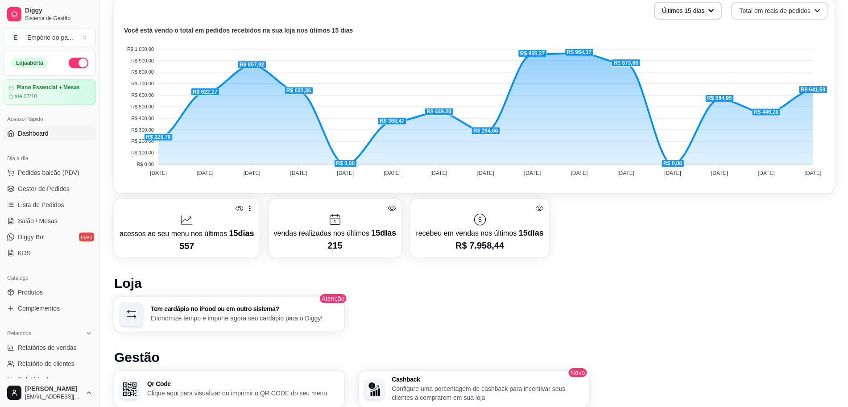
click at [773, 11] on button "Total em reais de pedidos" at bounding box center [779, 11] width 97 height 18
click at [32, 133] on span "Dashboard" at bounding box center [33, 133] width 31 height 9
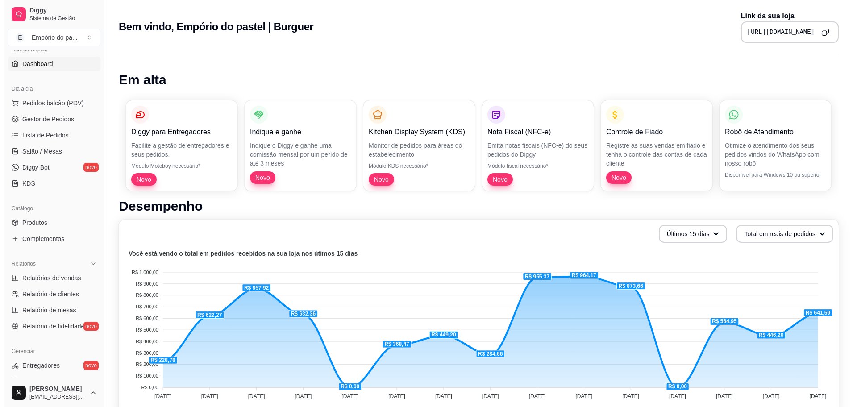
scroll to position [235, 0]
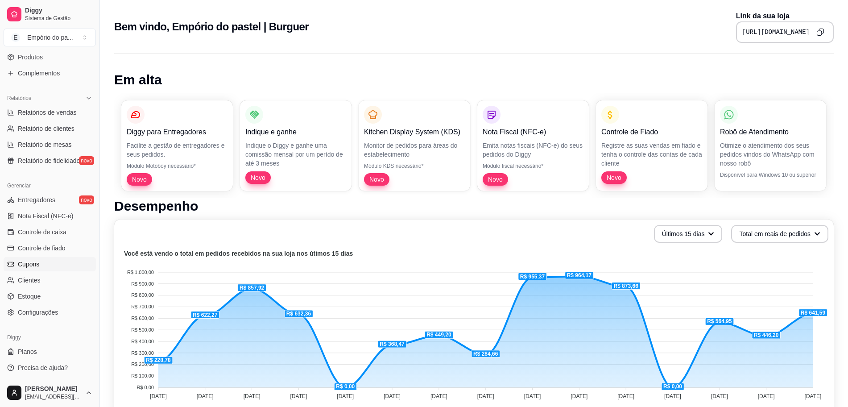
click at [41, 257] on link "Cupons" at bounding box center [50, 264] width 92 height 14
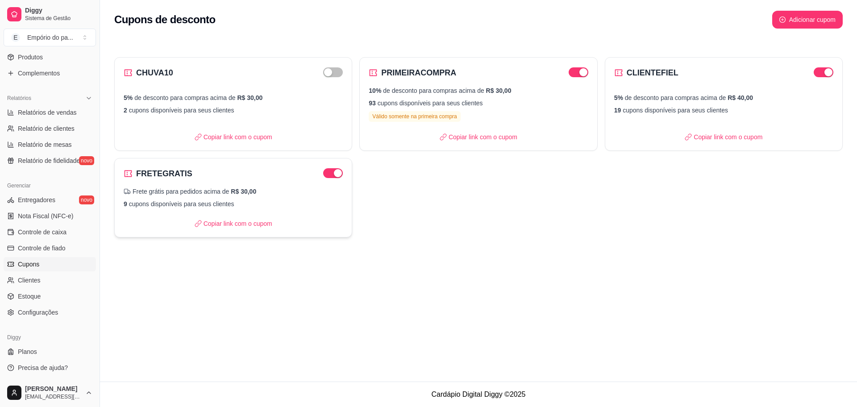
click at [220, 188] on div "Frete grátis para pedidos acima de R$ 30,00" at bounding box center [233, 191] width 219 height 9
select select "FREE_DELIVERY_FEE"
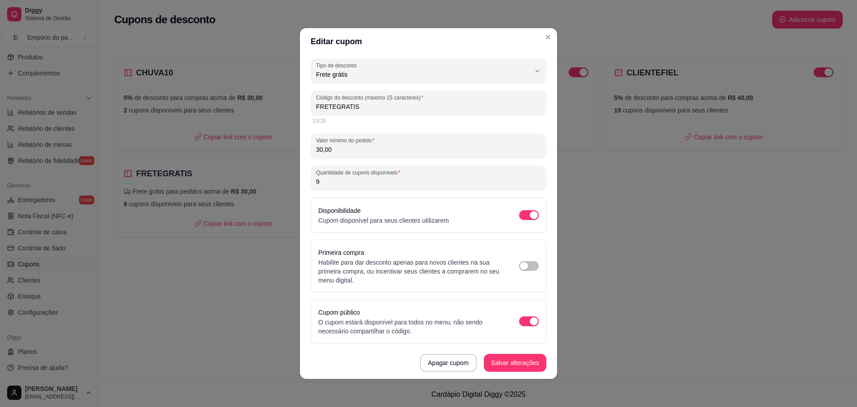
scroll to position [0, 0]
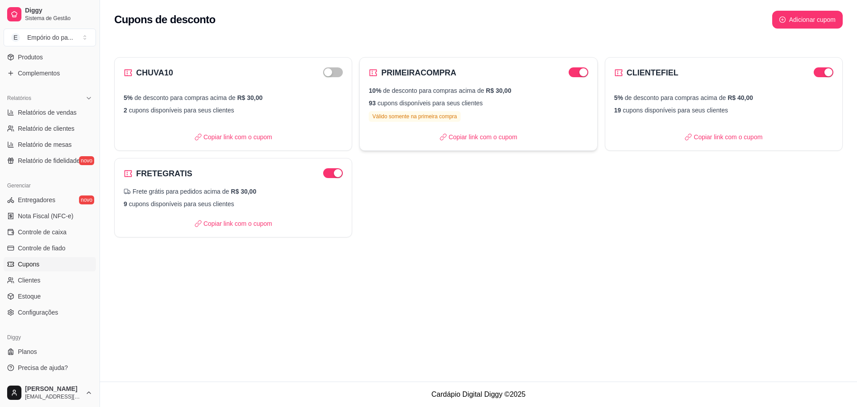
click at [486, 91] on span "R$ 30,00" at bounding box center [498, 90] width 25 height 7
select select "PERCENTAGE"
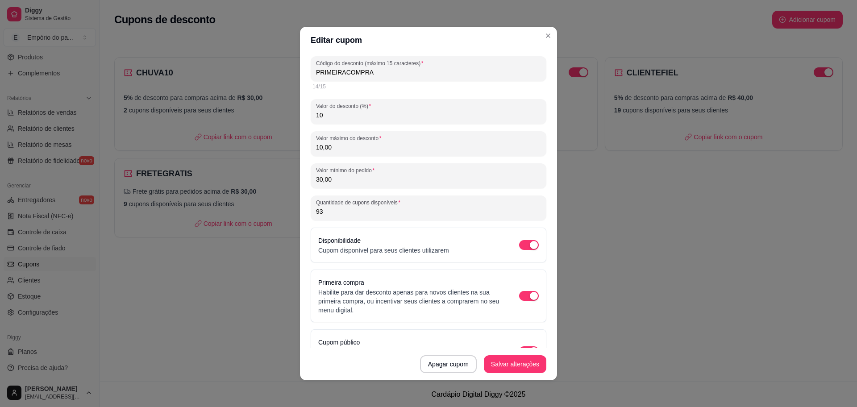
scroll to position [62, 0]
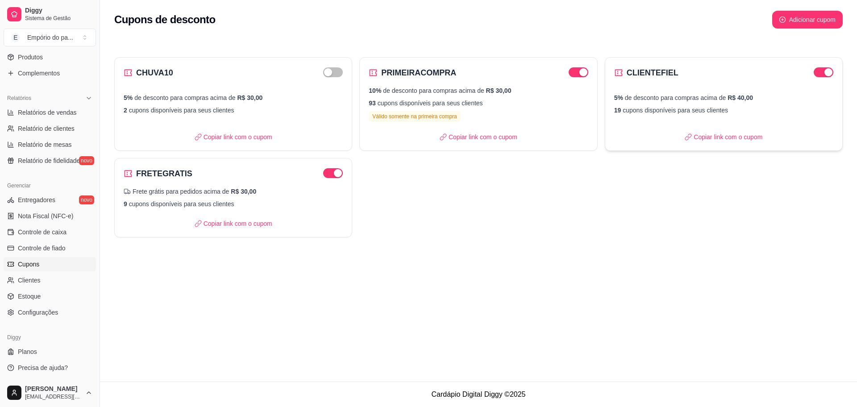
click at [690, 100] on p "5% de desconto para compras acima de R$ 40,00" at bounding box center [723, 97] width 219 height 9
select select "PERCENTAGE"
click at [800, 23] on button "Adicionar cupom" at bounding box center [807, 19] width 69 height 17
select select "FIXED_VALUE"
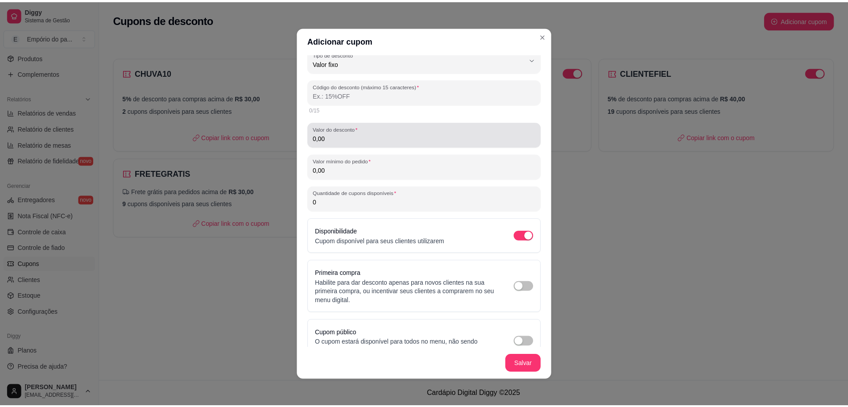
scroll to position [0, 0]
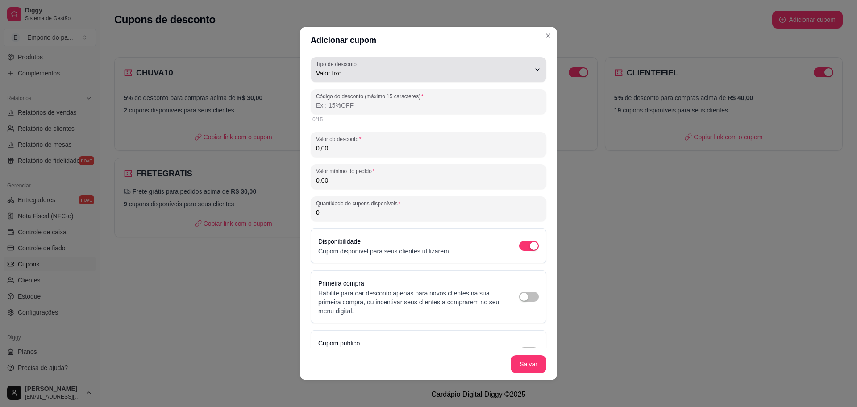
click at [365, 74] on span "Valor fixo" at bounding box center [423, 73] width 214 height 9
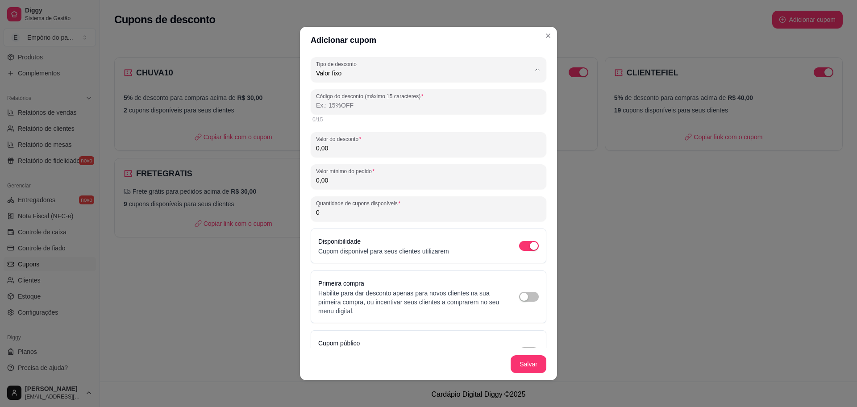
click at [370, 94] on span "Valor fixo" at bounding box center [416, 94] width 196 height 8
select select
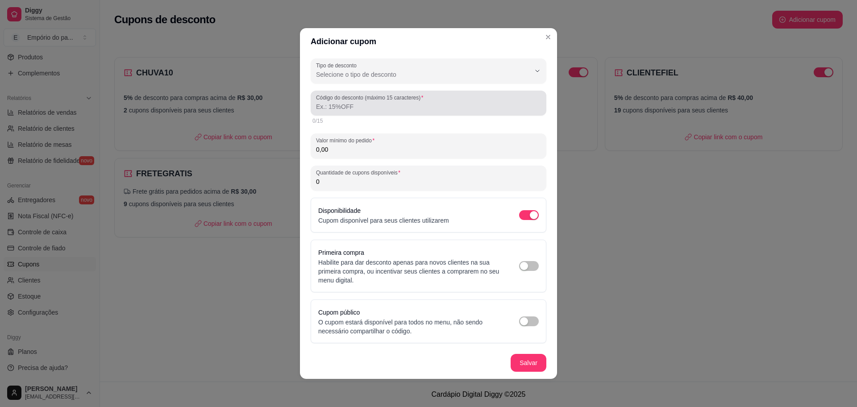
click at [406, 109] on input "Código do desconto (máximo 15 caracteres)" at bounding box center [428, 106] width 225 height 9
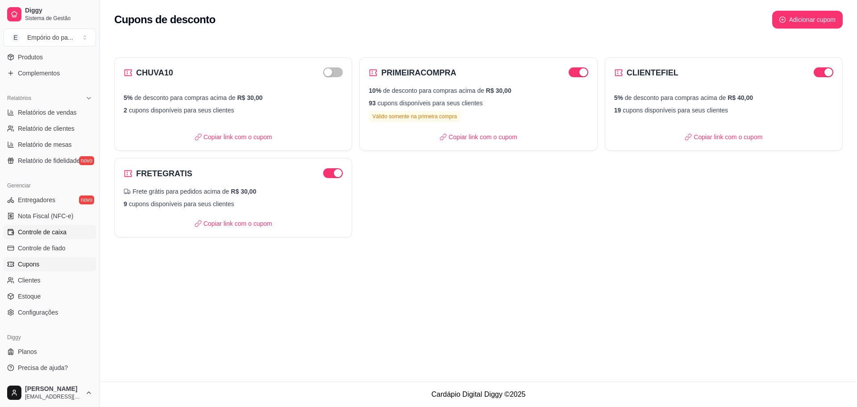
click at [59, 234] on span "Controle de caixa" at bounding box center [42, 232] width 49 height 9
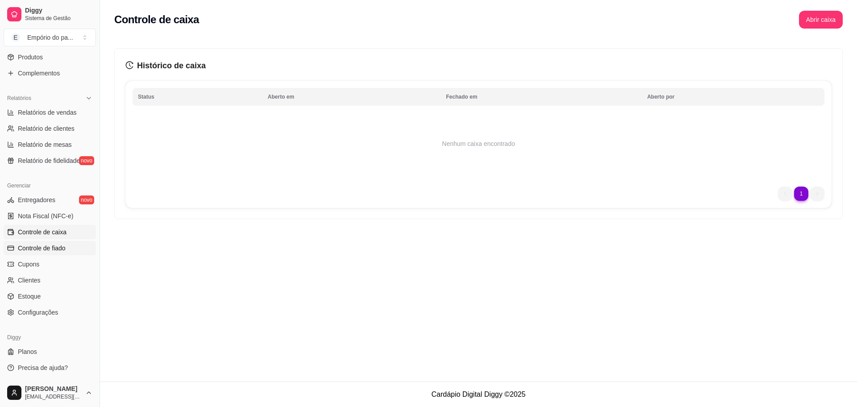
click at [47, 253] on link "Controle de fiado" at bounding box center [50, 248] width 92 height 14
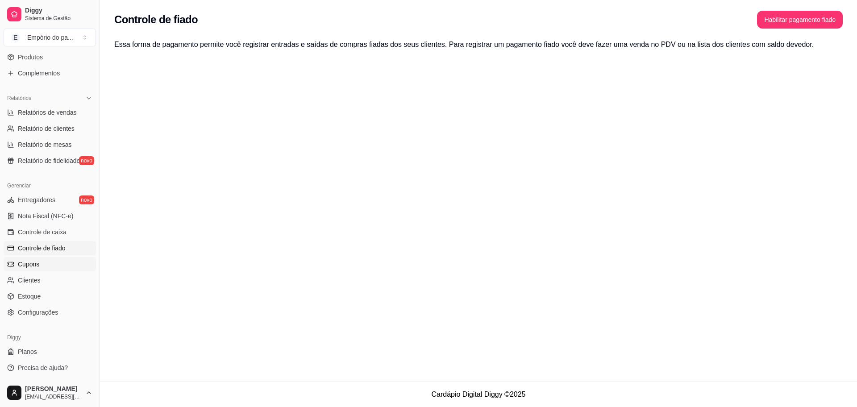
click at [39, 265] on link "Cupons" at bounding box center [50, 264] width 92 height 14
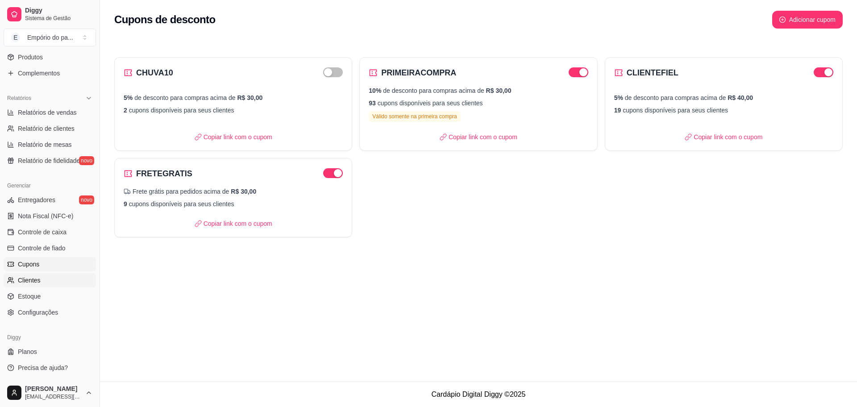
click at [26, 286] on link "Clientes" at bounding box center [50, 280] width 92 height 14
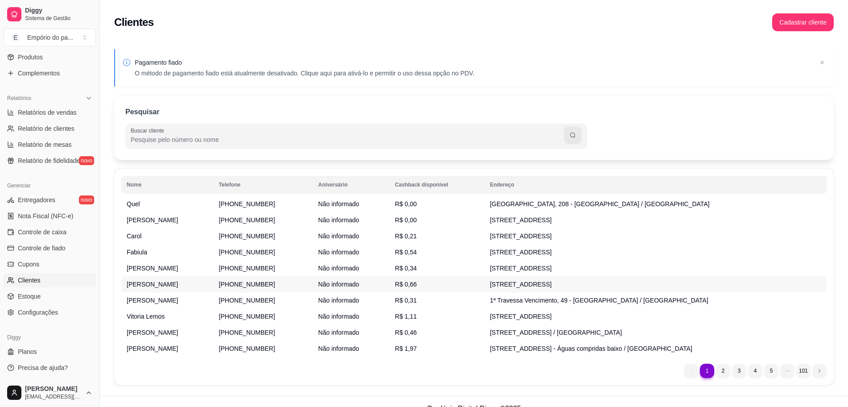
scroll to position [19, 0]
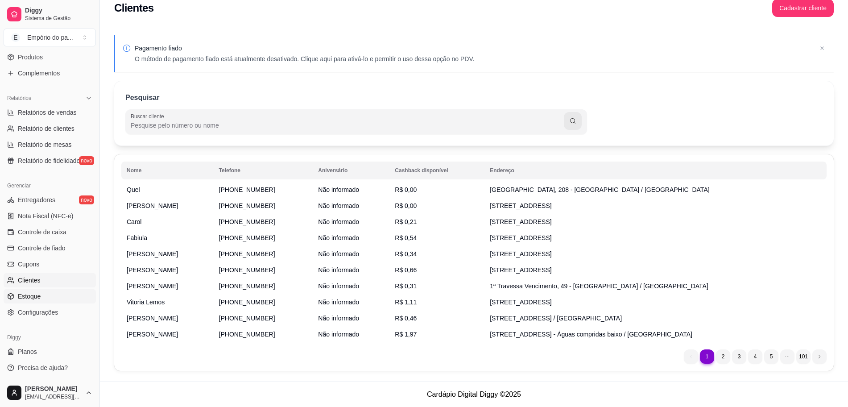
click at [33, 297] on span "Estoque" at bounding box center [29, 296] width 23 height 9
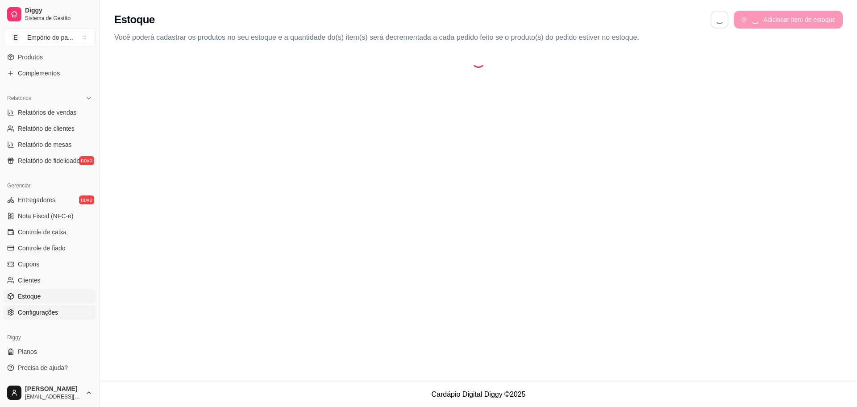
select select "QUANTITY_ORDER"
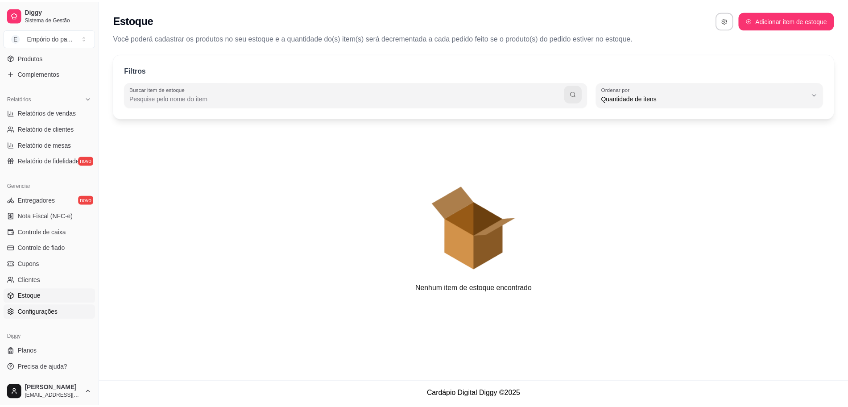
scroll to position [8, 0]
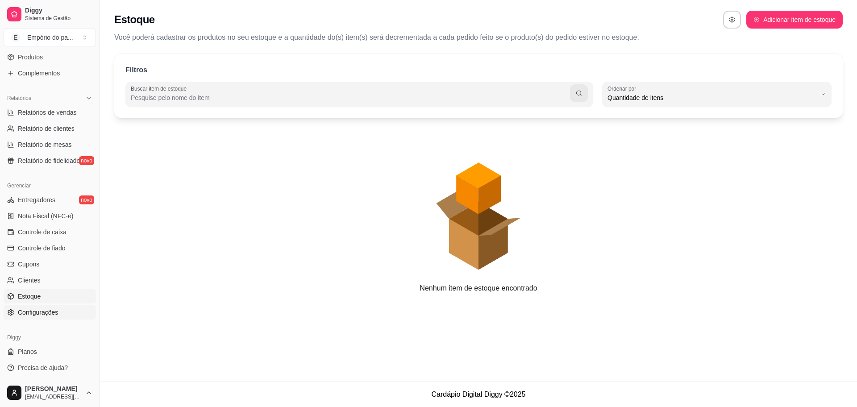
click at [31, 310] on span "Configurações" at bounding box center [38, 312] width 40 height 9
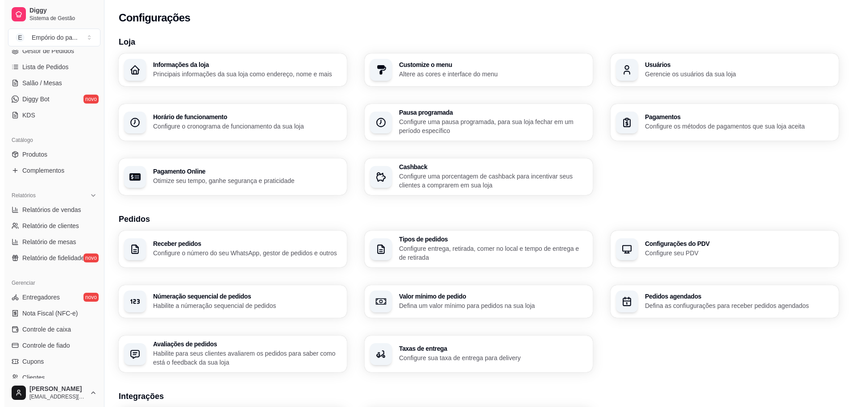
scroll to position [12, 0]
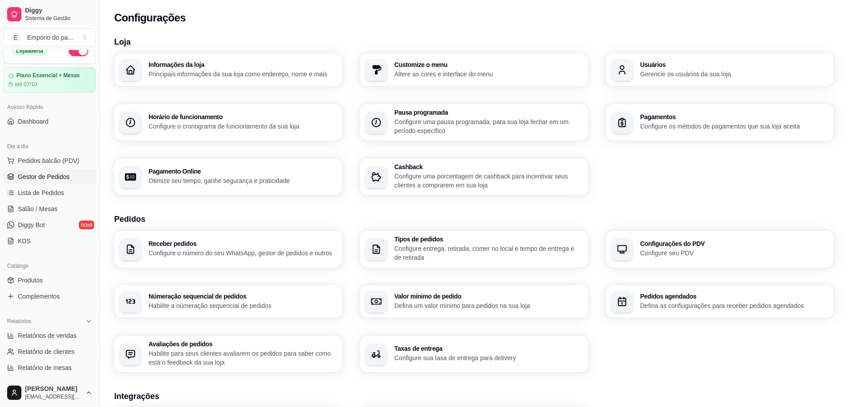
click at [52, 178] on span "Gestor de Pedidos" at bounding box center [44, 176] width 52 height 9
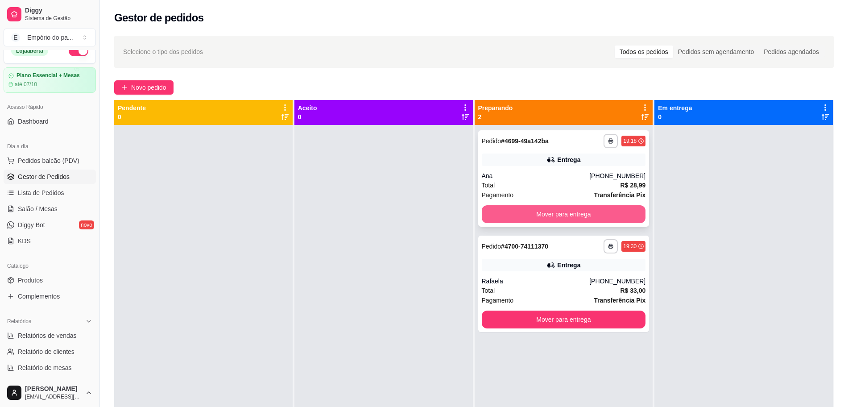
click at [561, 213] on button "Mover para entrega" at bounding box center [564, 214] width 164 height 18
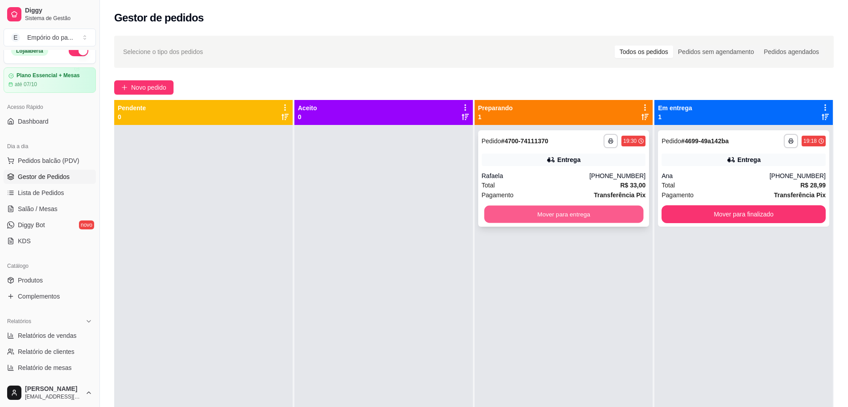
click at [539, 221] on button "Mover para entrega" at bounding box center [563, 214] width 159 height 17
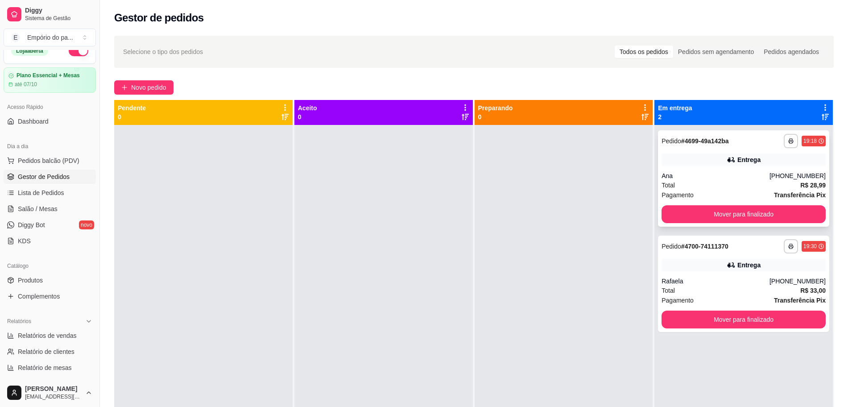
click at [713, 170] on div "**********" at bounding box center [743, 178] width 171 height 96
click at [563, 191] on div at bounding box center [564, 328] width 178 height 407
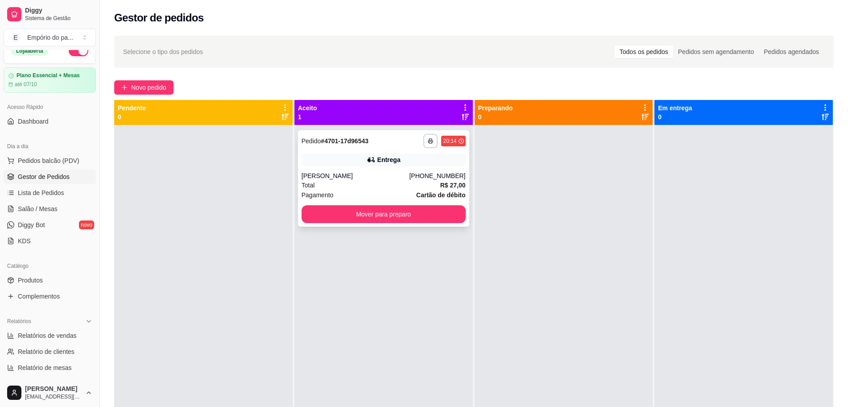
click at [359, 182] on div "Total R$ 27,00" at bounding box center [384, 185] width 164 height 10
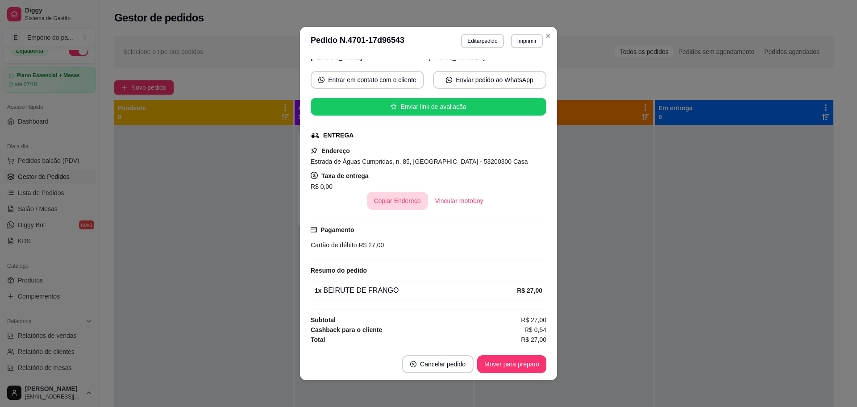
scroll to position [2, 0]
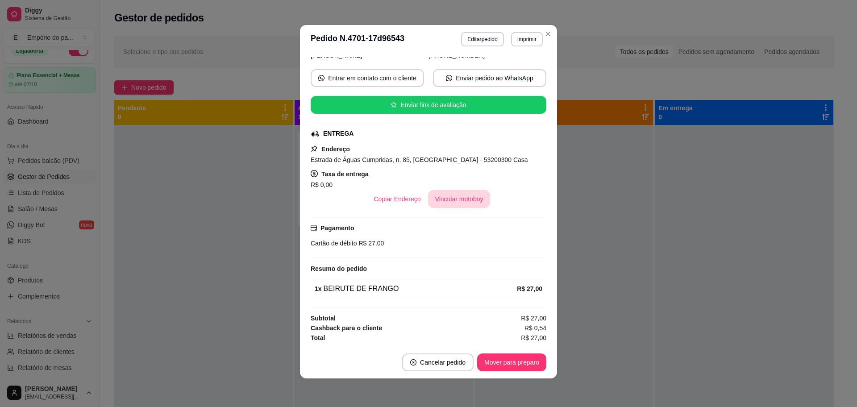
click at [463, 203] on button "Vincular motoboy" at bounding box center [459, 199] width 62 height 18
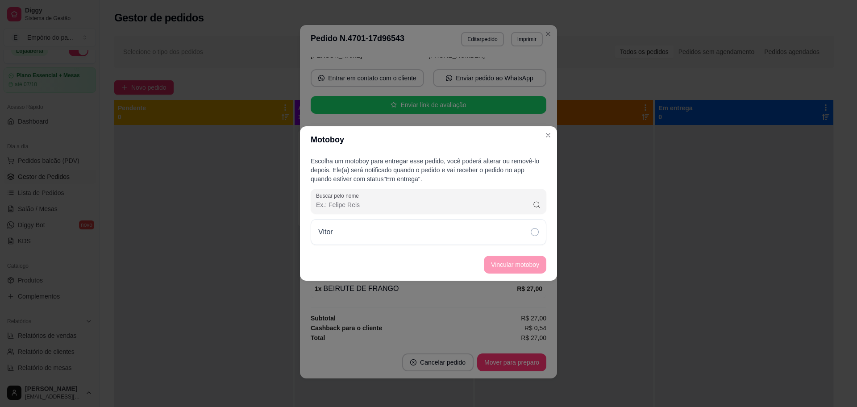
click at [468, 232] on div "Vitor" at bounding box center [429, 232] width 236 height 26
click at [514, 269] on button "Vincular motoboy" at bounding box center [515, 264] width 61 height 17
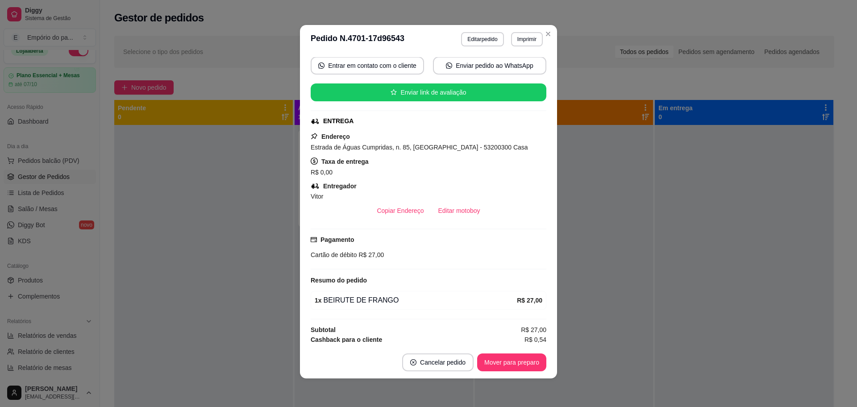
scroll to position [139, 0]
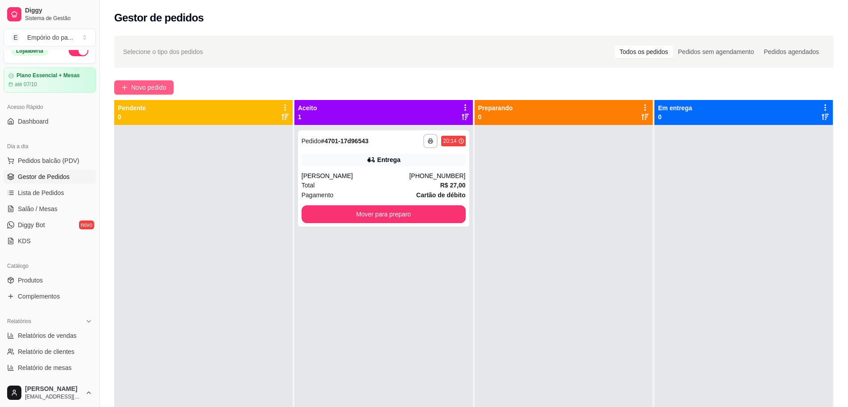
click at [129, 86] on button "Novo pedido" at bounding box center [143, 87] width 59 height 14
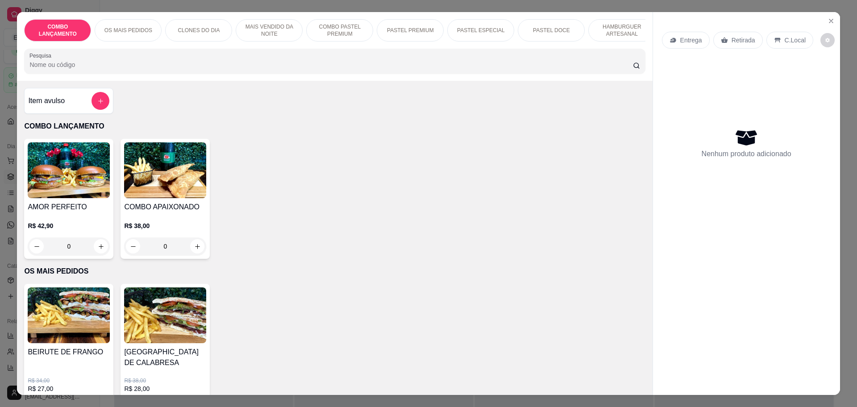
click at [731, 41] on p "Retirada" at bounding box center [743, 40] width 24 height 9
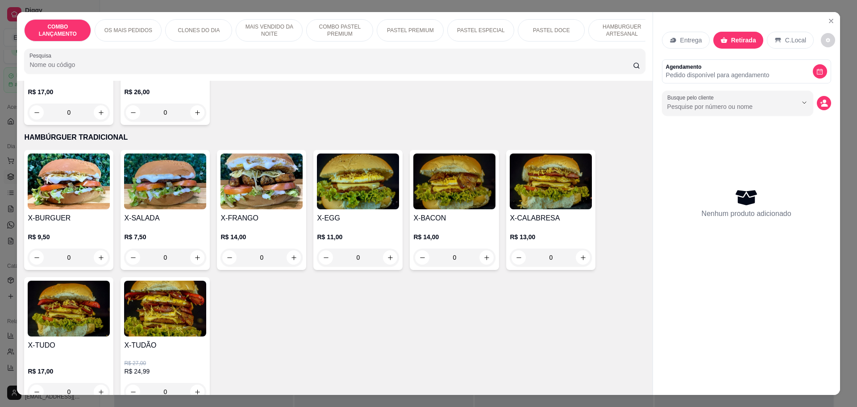
scroll to position [2008, 0]
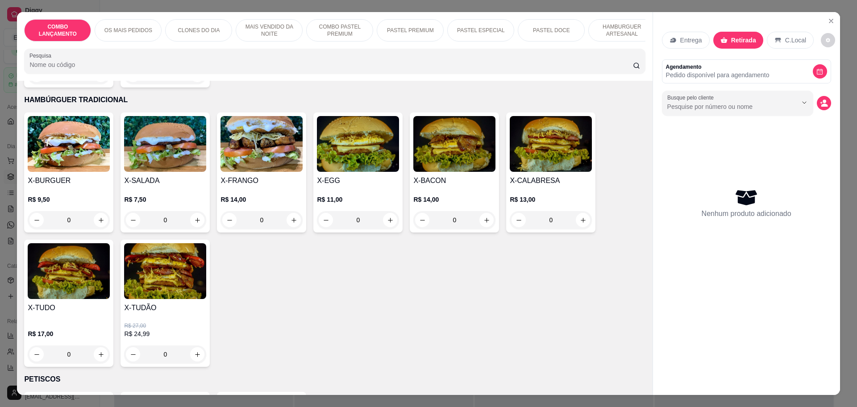
click at [580, 211] on div "0" at bounding box center [551, 220] width 82 height 18
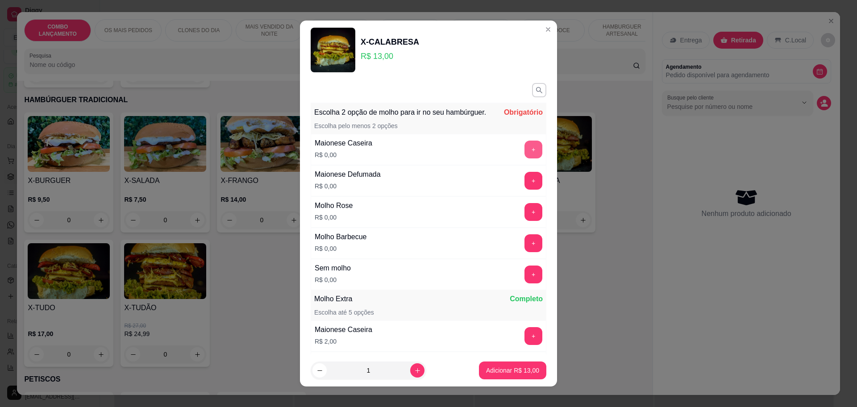
click at [524, 155] on button "+" at bounding box center [533, 150] width 18 height 18
click at [524, 190] on button "+" at bounding box center [533, 181] width 18 height 18
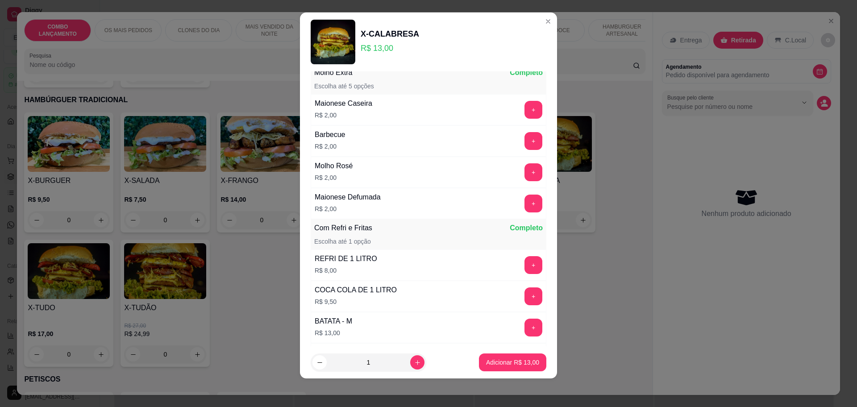
scroll to position [221, 0]
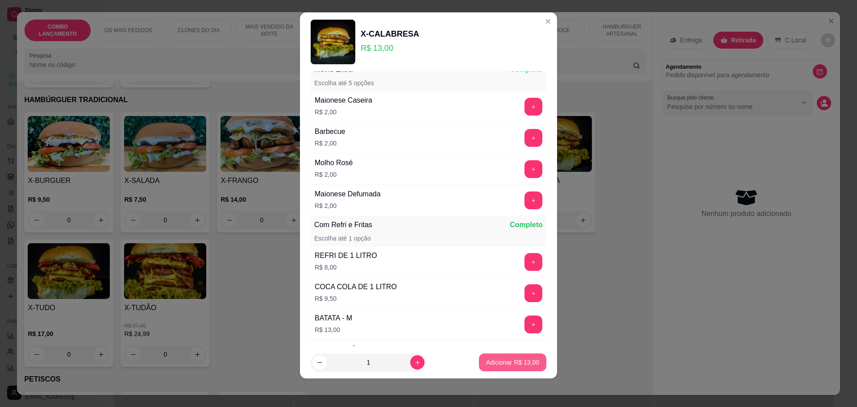
click at [499, 368] on button "Adicionar R$ 13,00" at bounding box center [512, 362] width 67 height 18
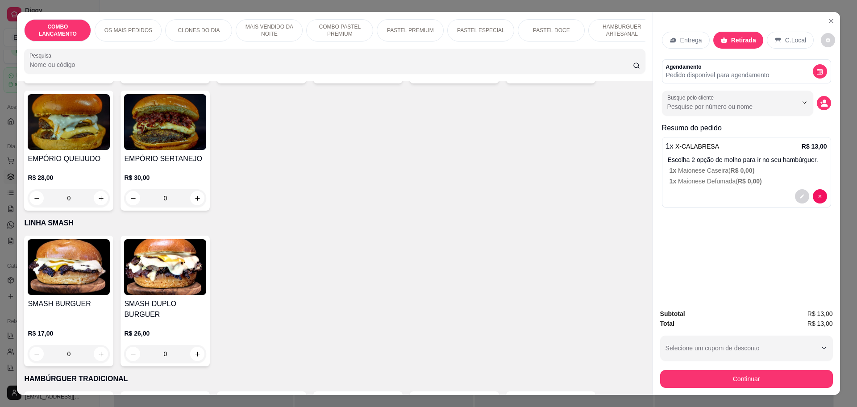
scroll to position [1952, 0]
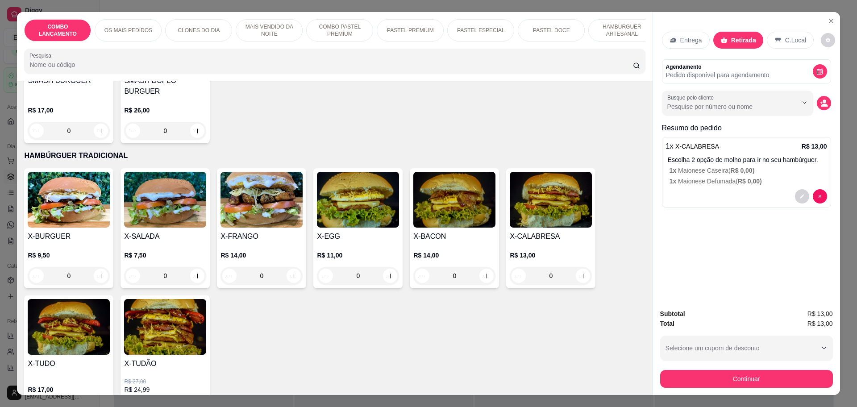
click at [290, 267] on div "0" at bounding box center [261, 276] width 82 height 18
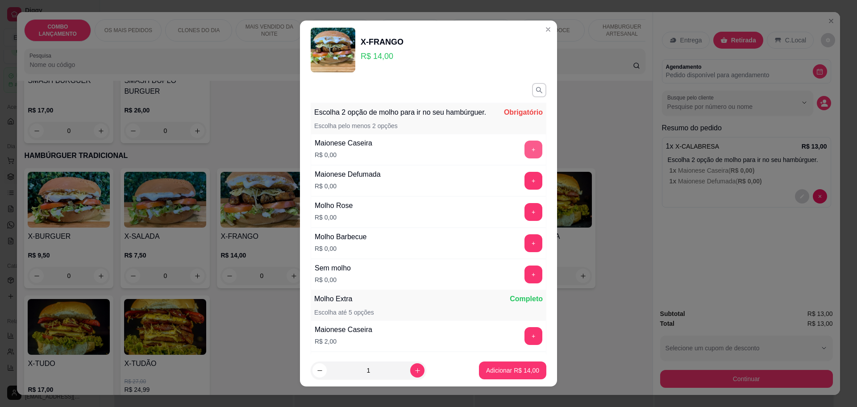
click at [524, 158] on button "+" at bounding box center [533, 150] width 18 height 18
click at [524, 190] on button "+" at bounding box center [533, 181] width 18 height 18
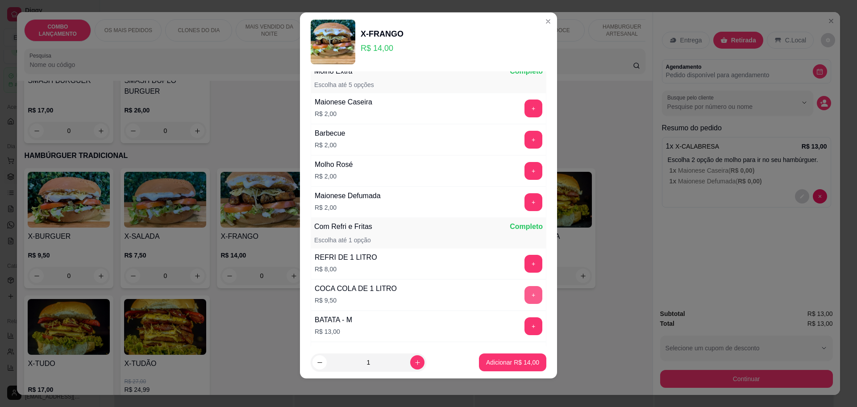
scroll to position [221, 0]
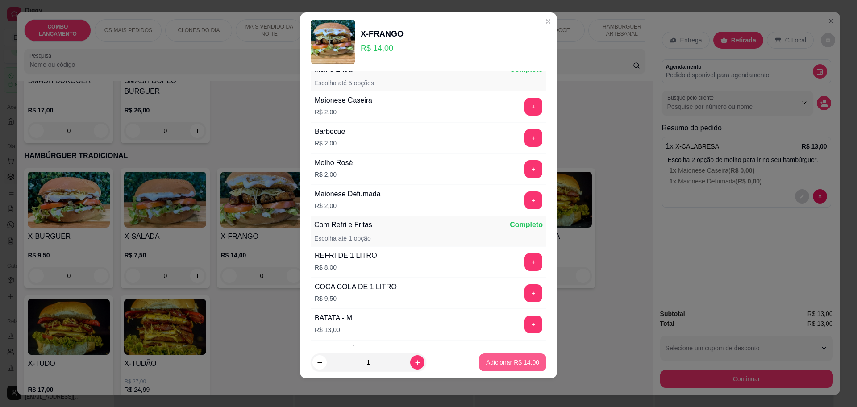
click at [509, 361] on p "Adicionar R$ 14,00" at bounding box center [512, 362] width 53 height 9
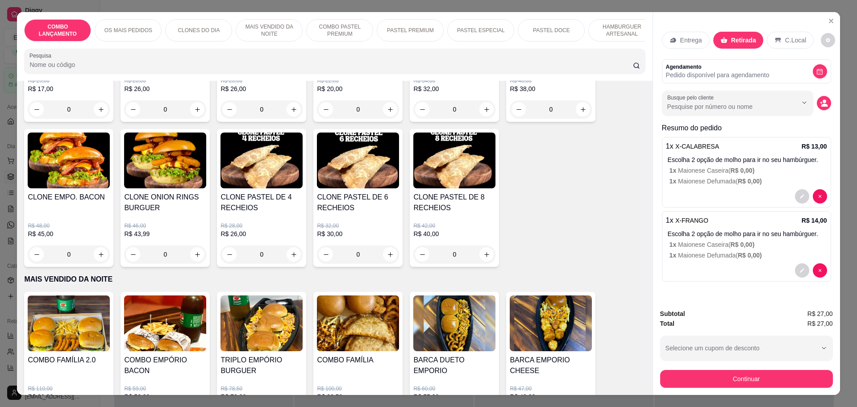
scroll to position [470, 0]
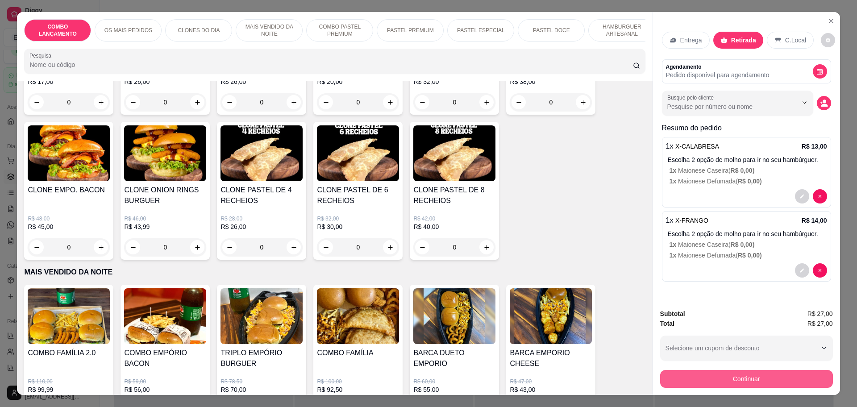
click at [744, 377] on button "Continuar" at bounding box center [746, 379] width 173 height 18
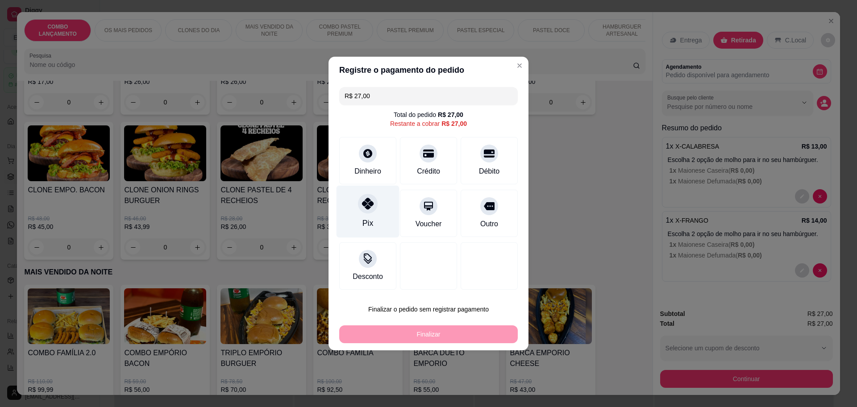
click at [362, 207] on icon at bounding box center [368, 204] width 12 height 12
type input "R$ 0,00"
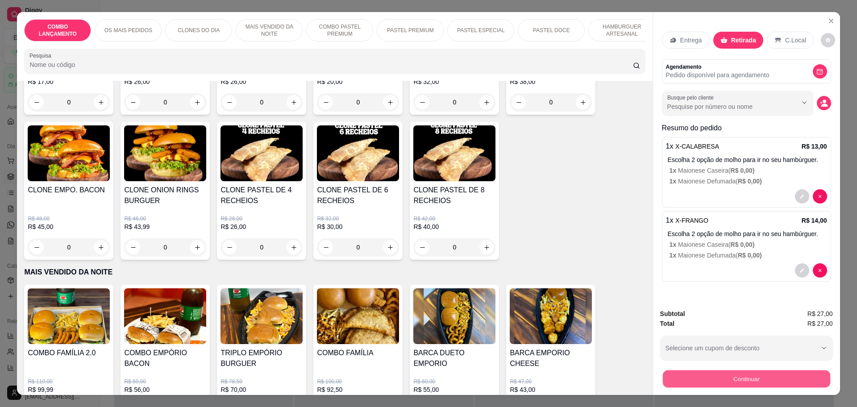
click at [759, 380] on button "Continuar" at bounding box center [745, 378] width 167 height 17
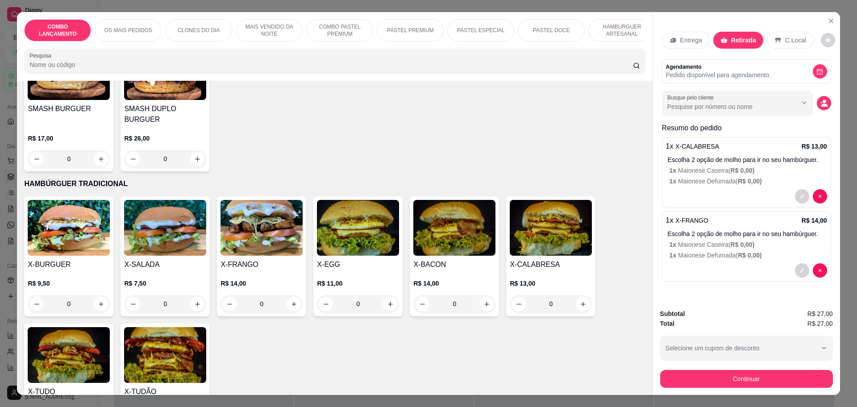
scroll to position [1952, 0]
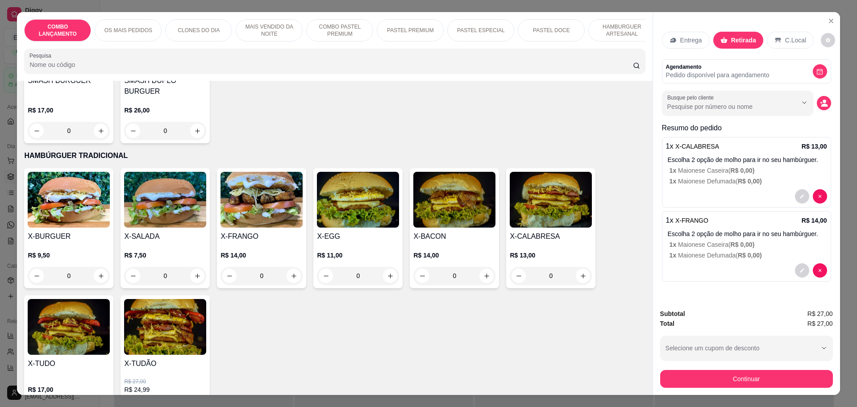
click at [194, 267] on div "0" at bounding box center [165, 276] width 82 height 18
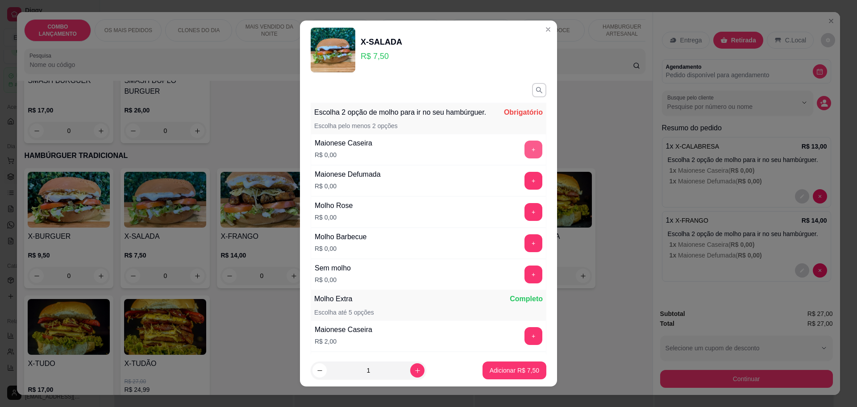
click at [524, 158] on button "+" at bounding box center [533, 150] width 18 height 18
click at [525, 189] on button "+" at bounding box center [533, 180] width 17 height 17
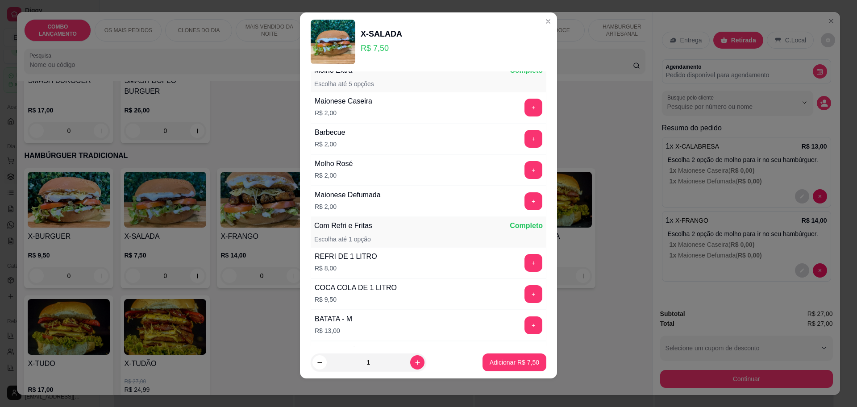
scroll to position [221, 0]
click at [503, 365] on p "Adicionar R$ 7,50" at bounding box center [514, 362] width 50 height 9
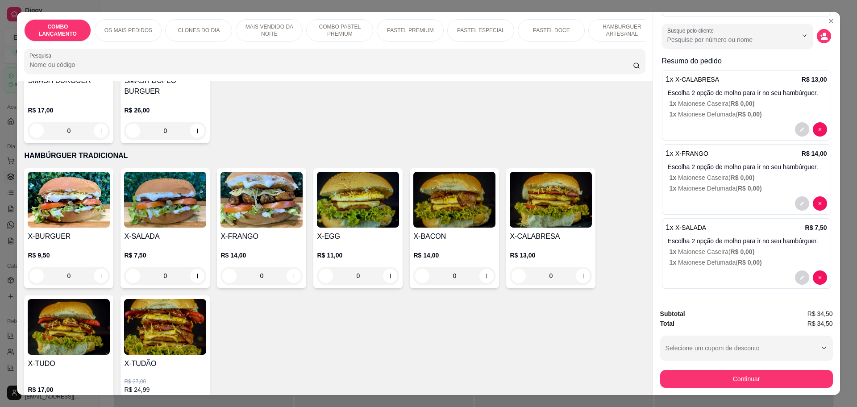
scroll to position [93, 0]
click at [765, 385] on button "Continuar" at bounding box center [746, 379] width 173 height 18
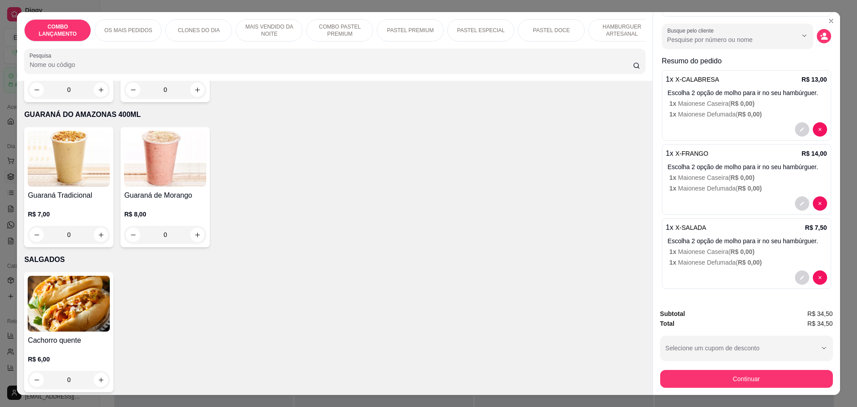
scroll to position [2789, 0]
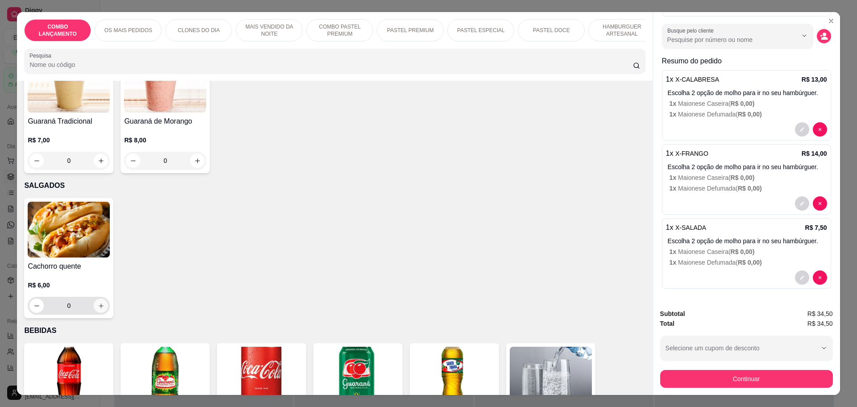
click at [94, 299] on button "increase-product-quantity" at bounding box center [101, 306] width 14 height 14
type input "1"
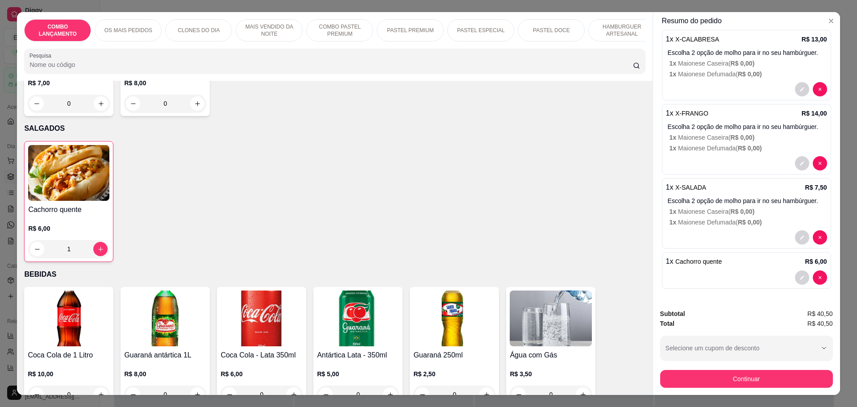
scroll to position [2900, 0]
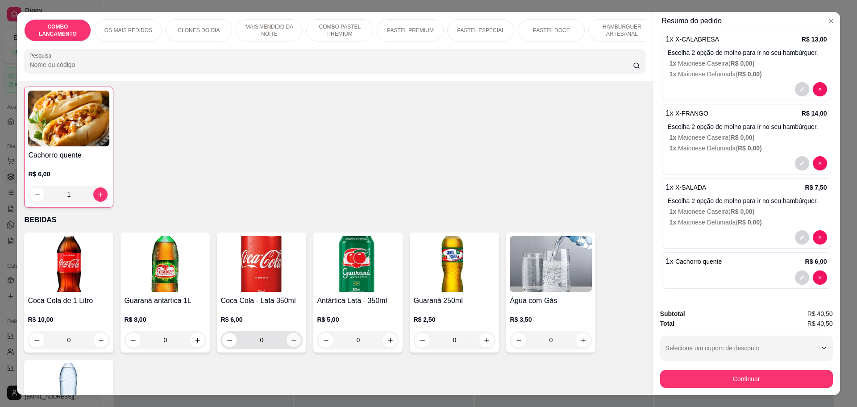
click at [290, 337] on icon "increase-product-quantity" at bounding box center [293, 340] width 7 height 7
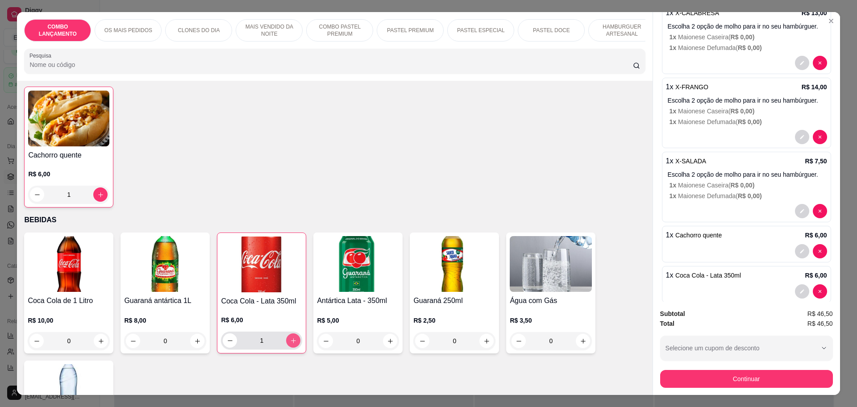
type input "1"
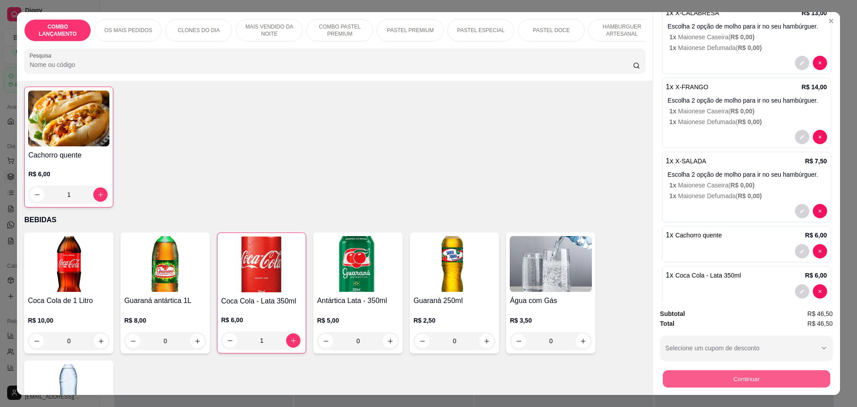
click at [699, 381] on button "Continuar" at bounding box center [745, 378] width 167 height 17
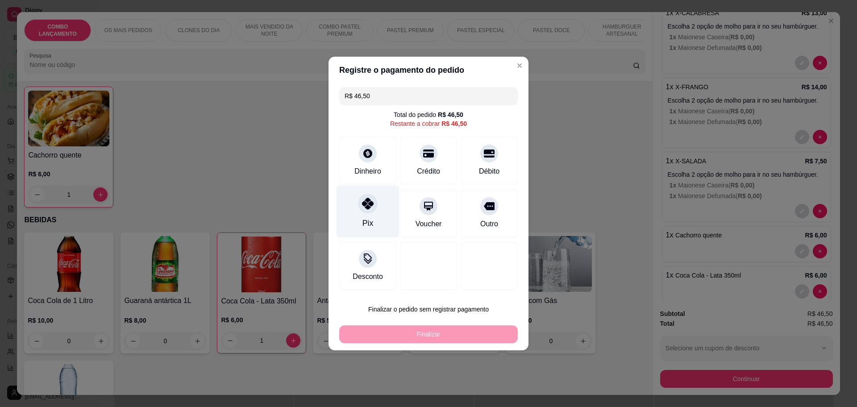
click at [370, 219] on div "Pix" at bounding box center [367, 223] width 11 height 12
type input "R$ 0,00"
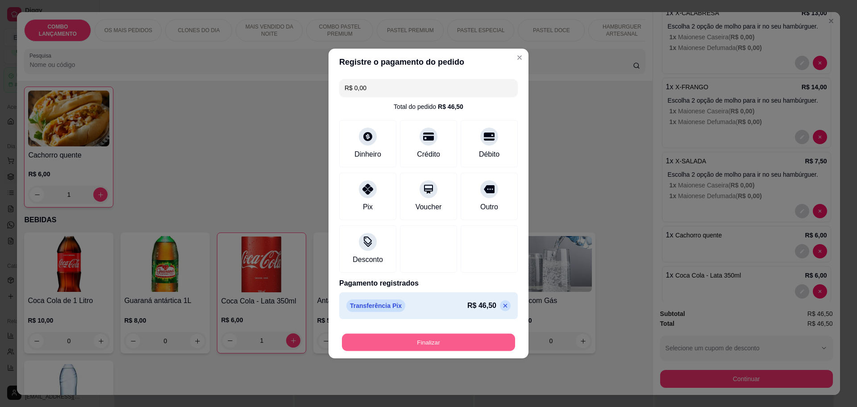
click at [417, 338] on button "Finalizar" at bounding box center [428, 342] width 173 height 17
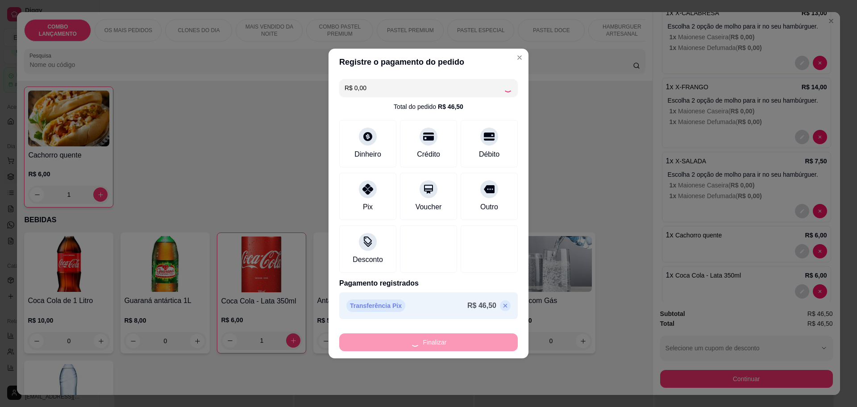
type input "0"
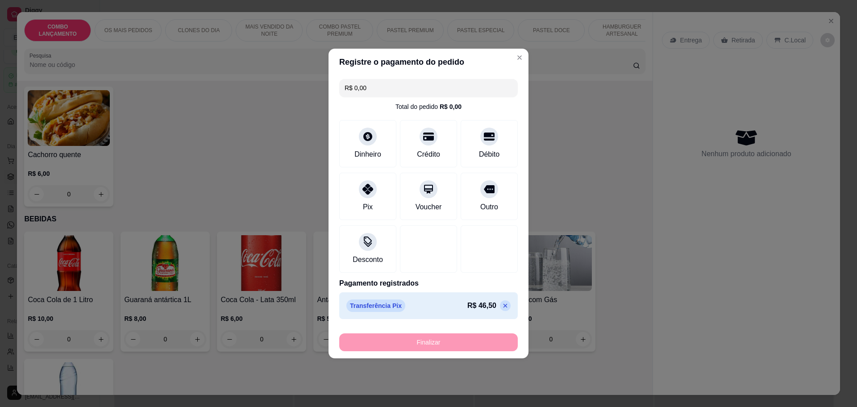
type input "-R$ 46,50"
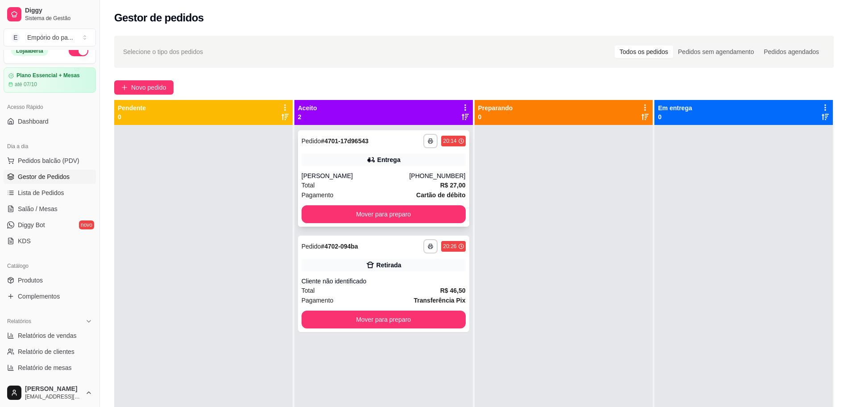
click at [391, 174] on div "[PERSON_NAME]" at bounding box center [356, 175] width 108 height 9
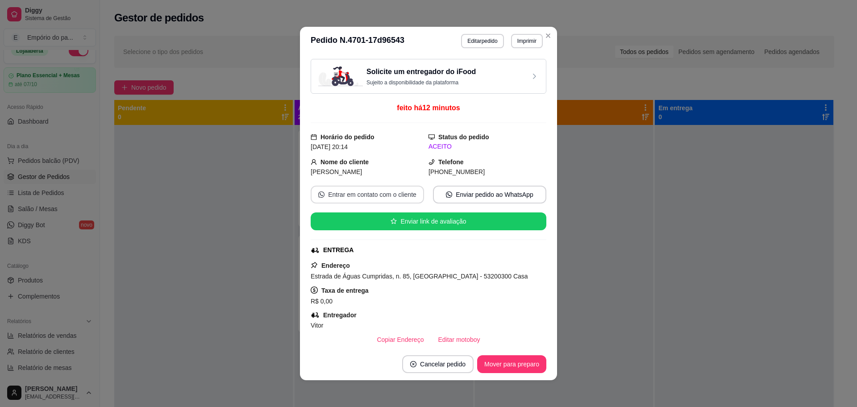
scroll to position [139, 0]
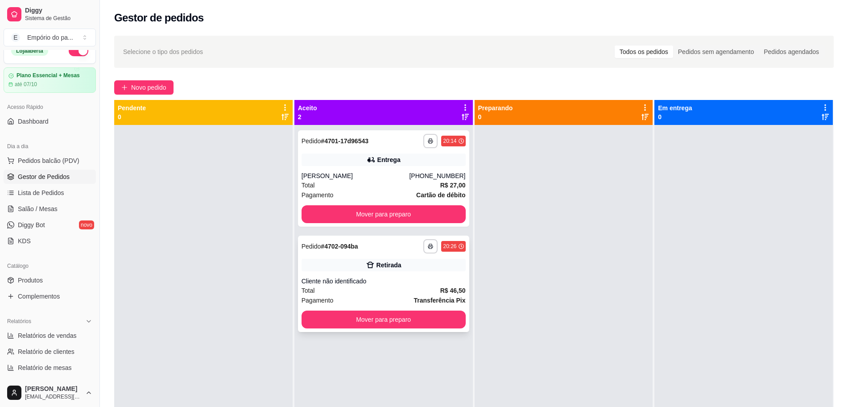
click at [400, 291] on div "Total R$ 46,50" at bounding box center [384, 291] width 164 height 10
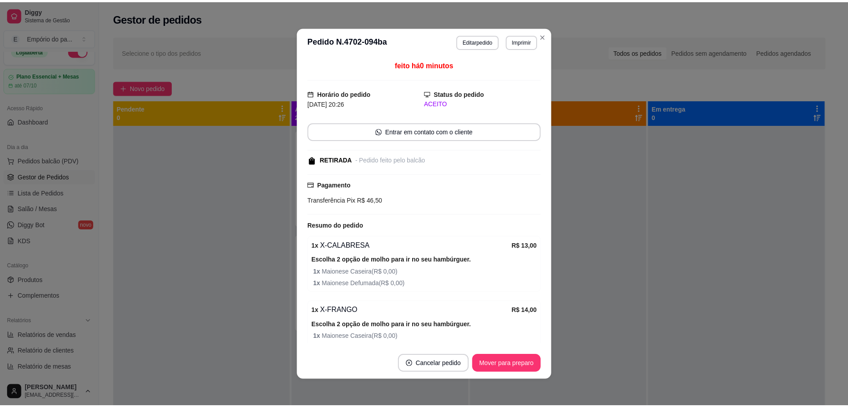
scroll to position [168, 0]
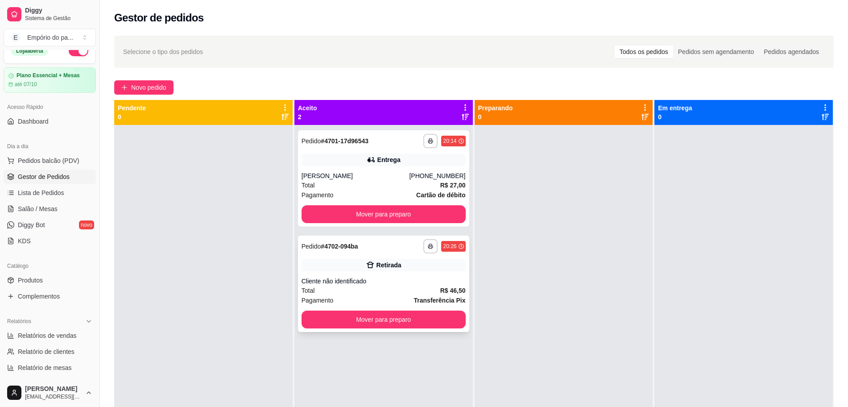
click at [335, 283] on div "Cliente não identificado" at bounding box center [384, 281] width 164 height 9
click at [373, 280] on div "Cliente não identificado" at bounding box center [384, 281] width 164 height 9
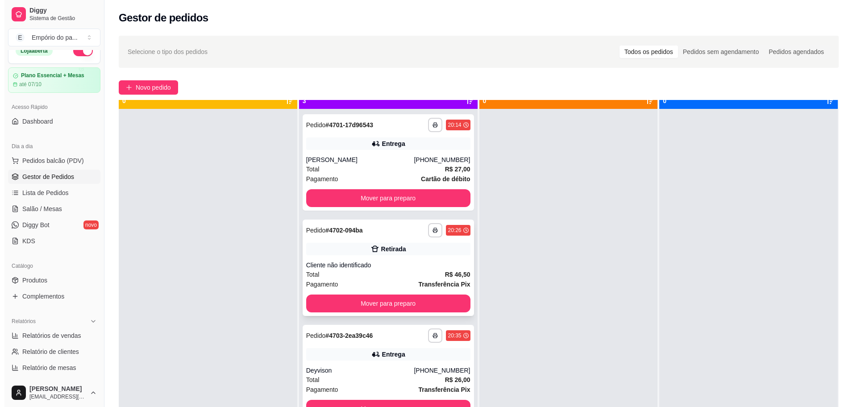
scroll to position [25, 0]
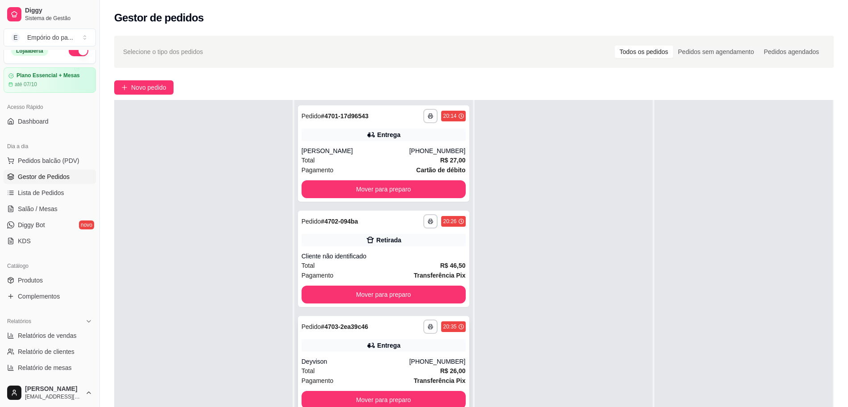
click at [373, 361] on div "Deyvison" at bounding box center [356, 361] width 108 height 9
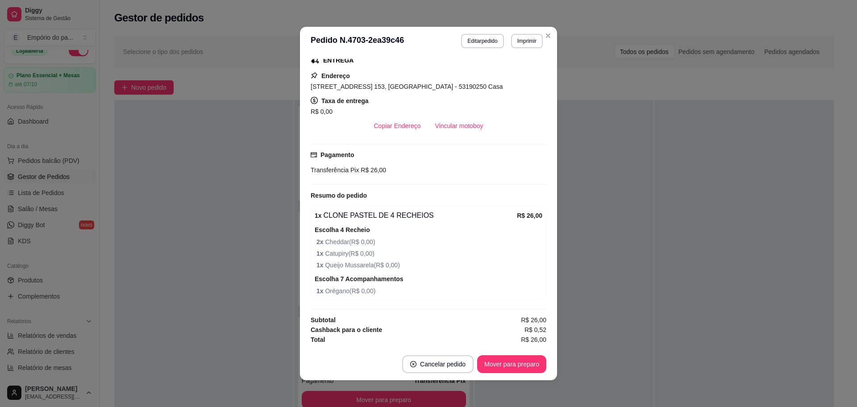
scroll to position [2, 0]
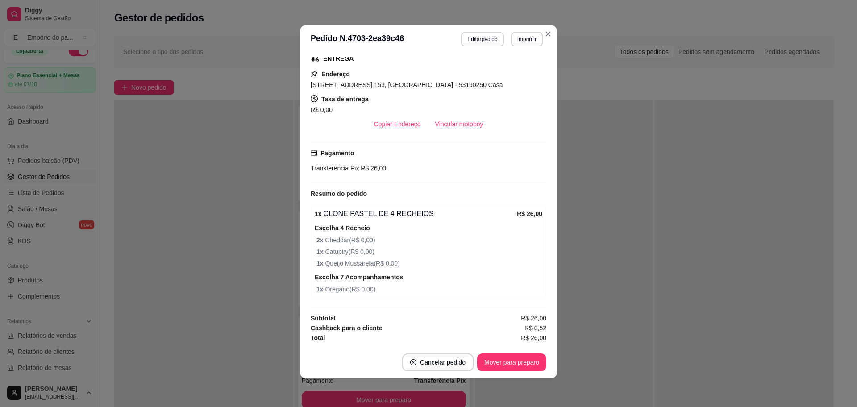
click at [469, 115] on button "Vincular motoboy" at bounding box center [459, 124] width 62 height 18
click at [454, 121] on button "Vincular motoboy" at bounding box center [459, 124] width 62 height 18
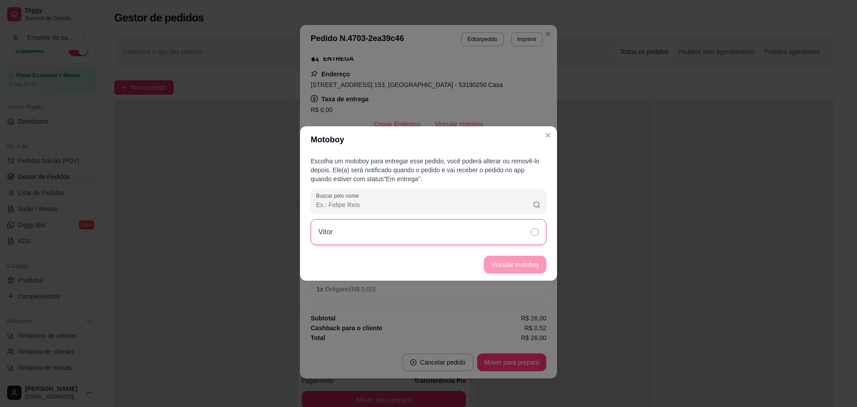
click at [519, 228] on div "Vitor" at bounding box center [429, 232] width 236 height 26
click at [521, 262] on button "Vincular motoboy" at bounding box center [515, 265] width 62 height 18
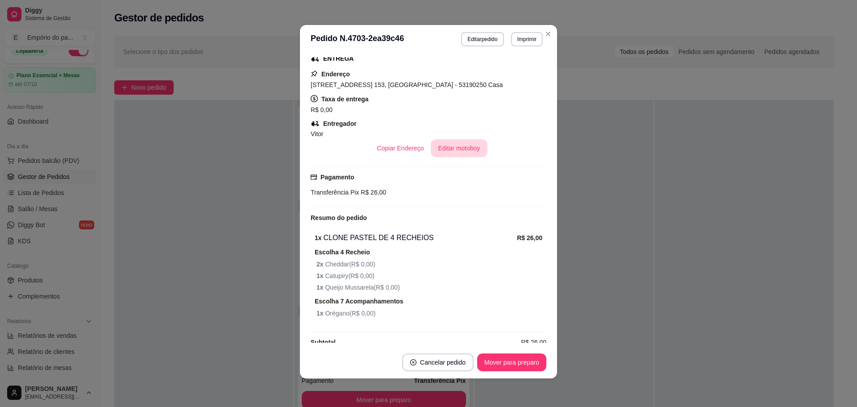
click at [433, 141] on button "Editar motoboy" at bounding box center [459, 148] width 56 height 18
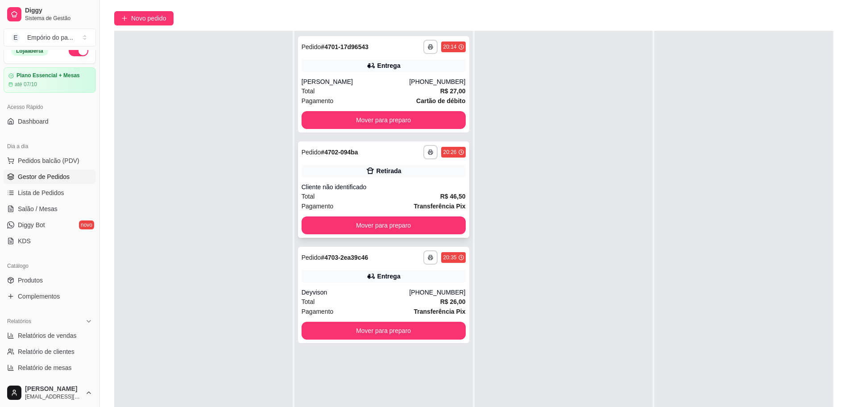
scroll to position [136, 0]
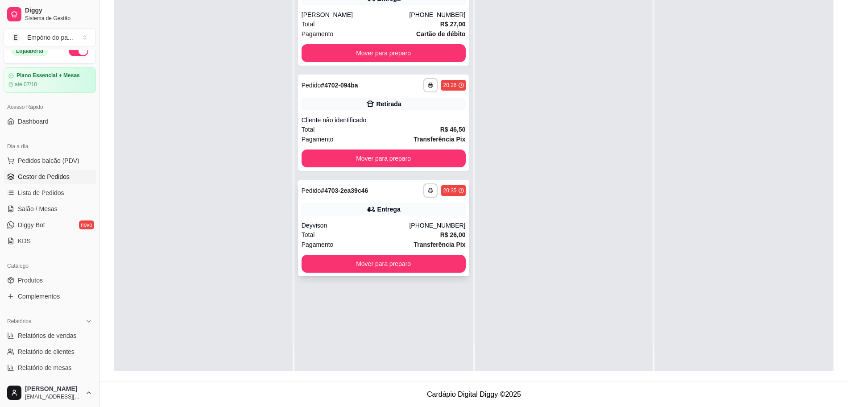
click at [381, 228] on div "Deyvison" at bounding box center [356, 225] width 108 height 9
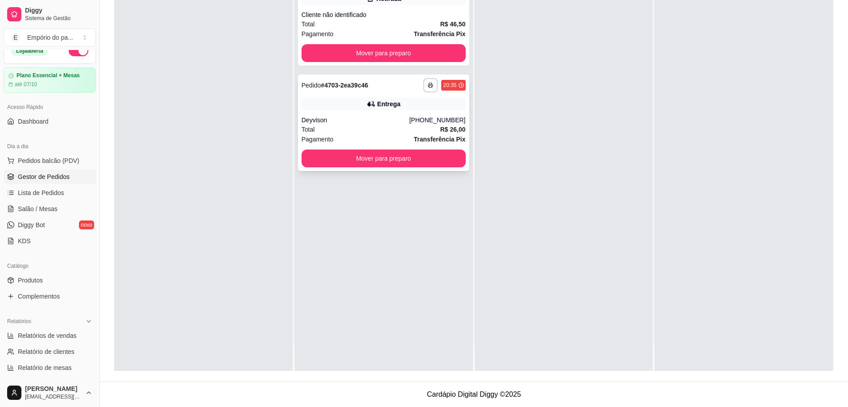
click at [379, 127] on div "Total R$ 26,00" at bounding box center [384, 129] width 164 height 10
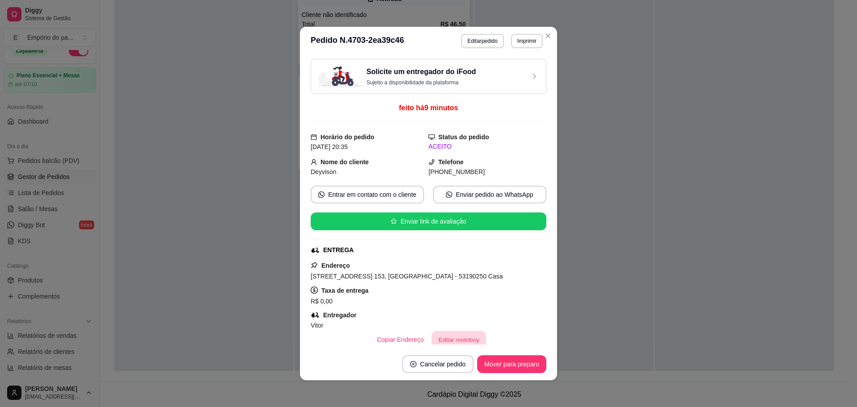
click at [438, 336] on button "Editar motoboy" at bounding box center [458, 339] width 54 height 17
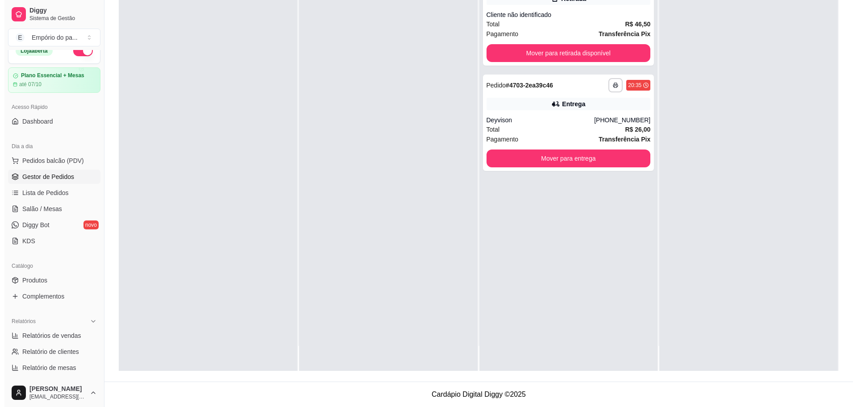
scroll to position [0, 0]
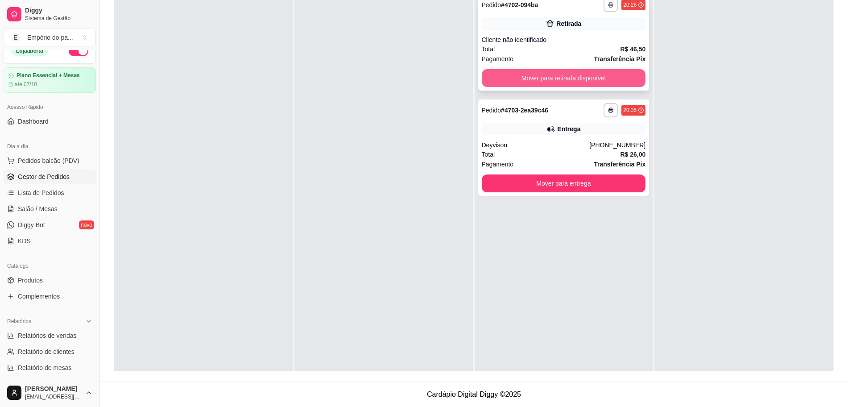
click at [558, 77] on button "Mover para retirada disponível" at bounding box center [564, 78] width 164 height 18
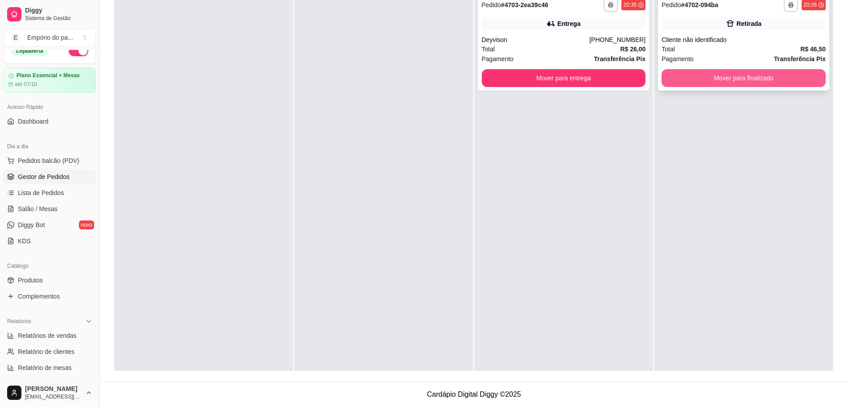
click at [689, 72] on button "Mover para finalizado" at bounding box center [744, 78] width 164 height 18
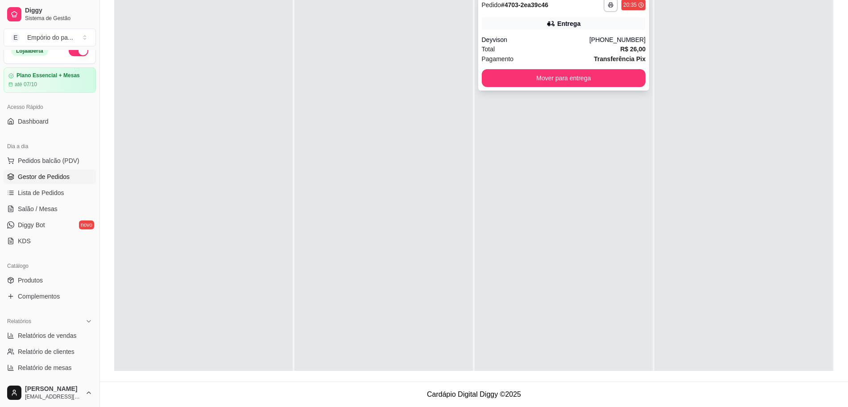
click at [563, 46] on div "Total R$ 26,00" at bounding box center [564, 49] width 164 height 10
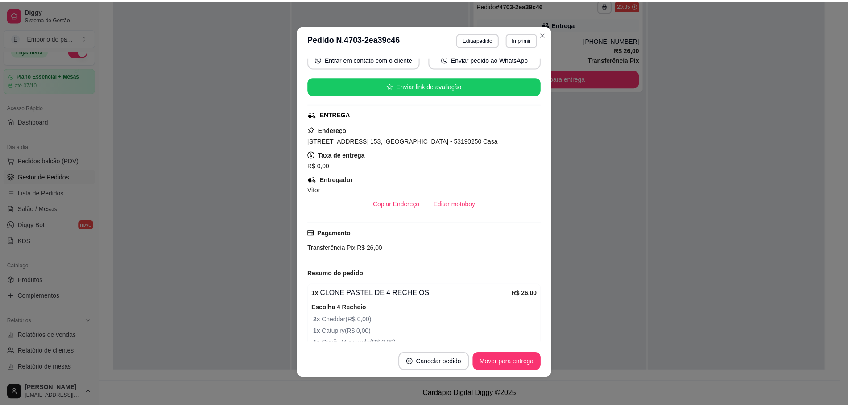
scroll to position [214, 0]
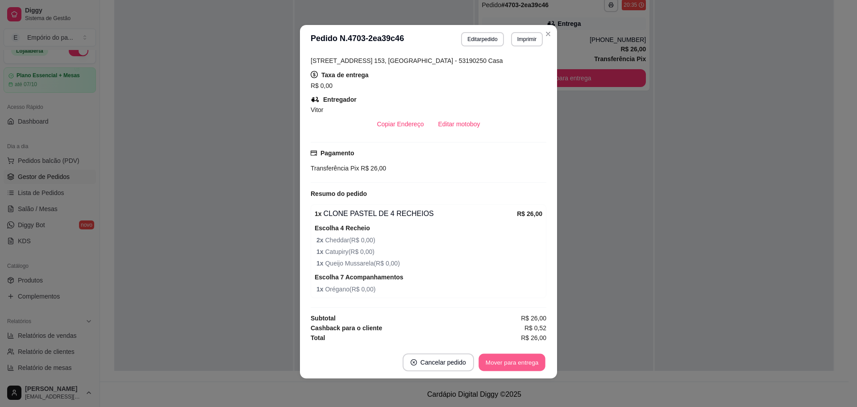
click at [498, 365] on button "Mover para entrega" at bounding box center [511, 362] width 67 height 17
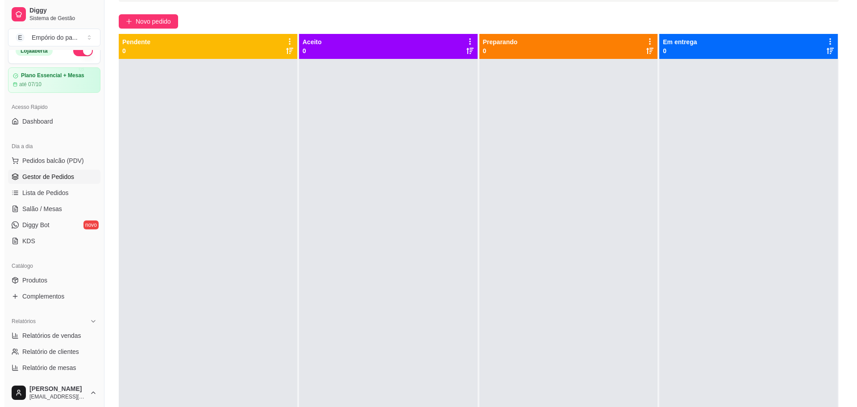
scroll to position [0, 0]
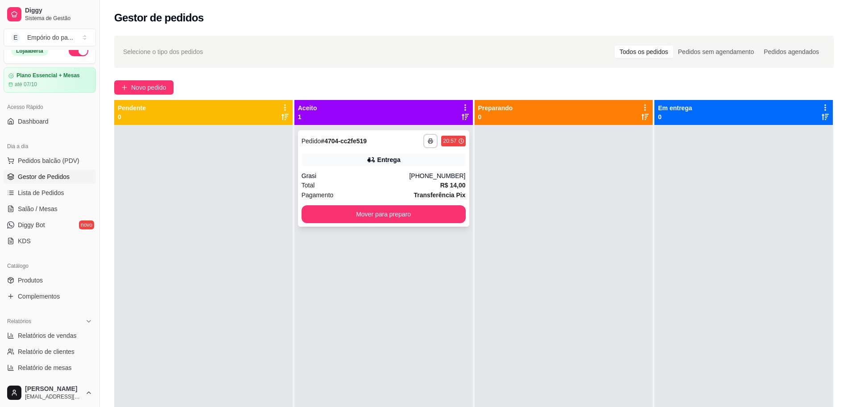
click at [382, 180] on div "Grasi" at bounding box center [356, 175] width 108 height 9
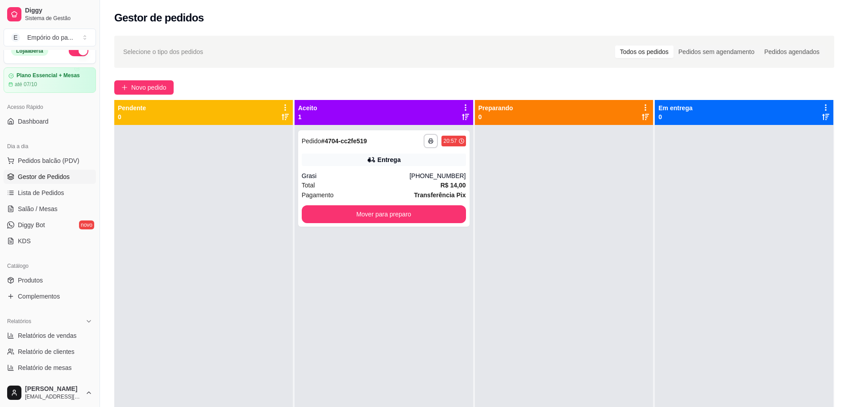
scroll to position [142, 0]
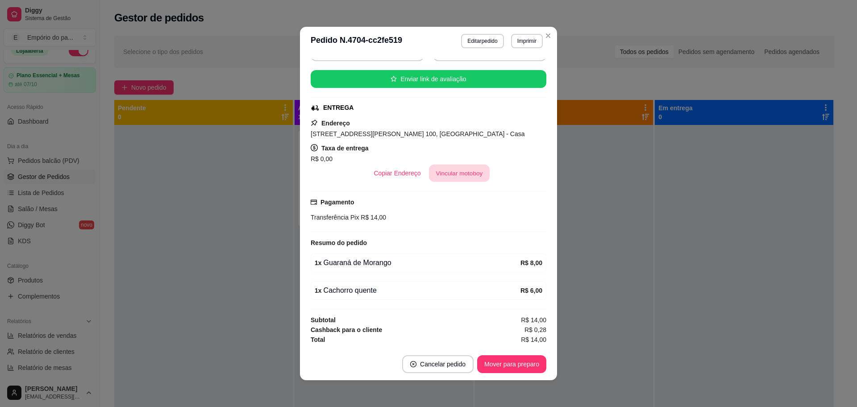
click at [458, 167] on button "Vincular motoboy" at bounding box center [459, 173] width 61 height 17
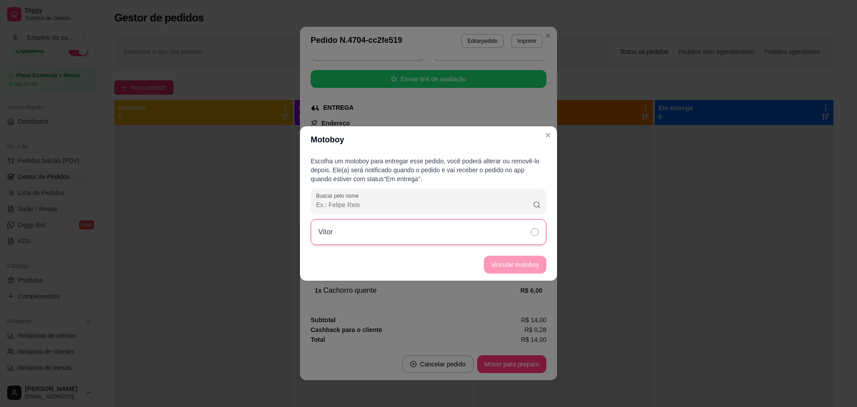
click at [468, 234] on div "Vitor" at bounding box center [429, 232] width 236 height 26
click at [510, 269] on button "Vincular motoboy" at bounding box center [515, 265] width 62 height 18
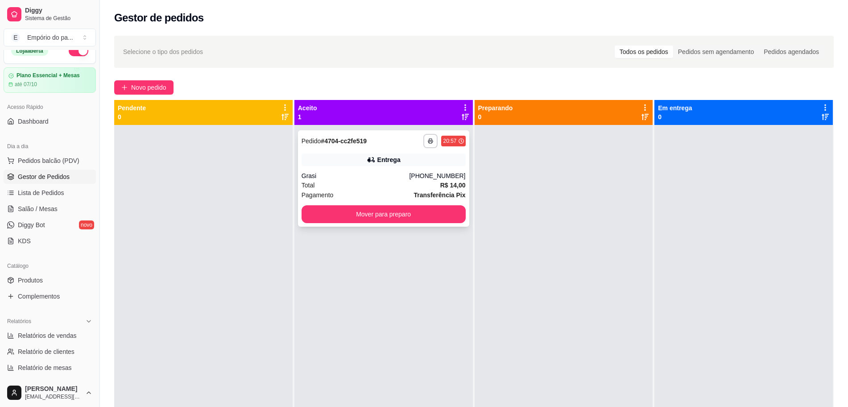
click at [365, 177] on div "Grasi" at bounding box center [356, 175] width 108 height 9
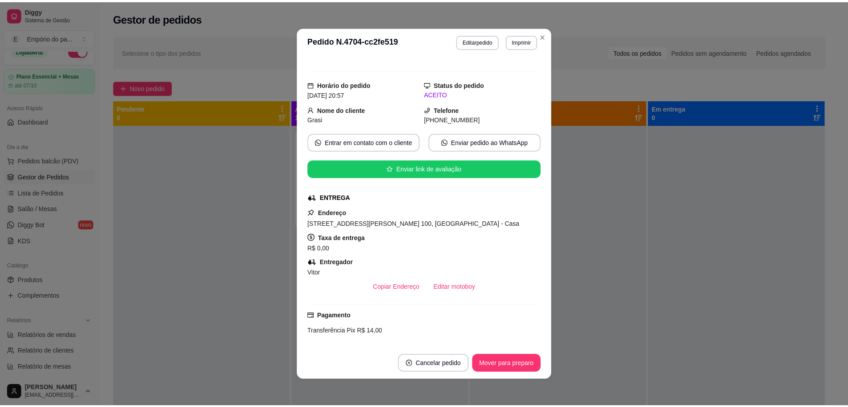
scroll to position [166, 0]
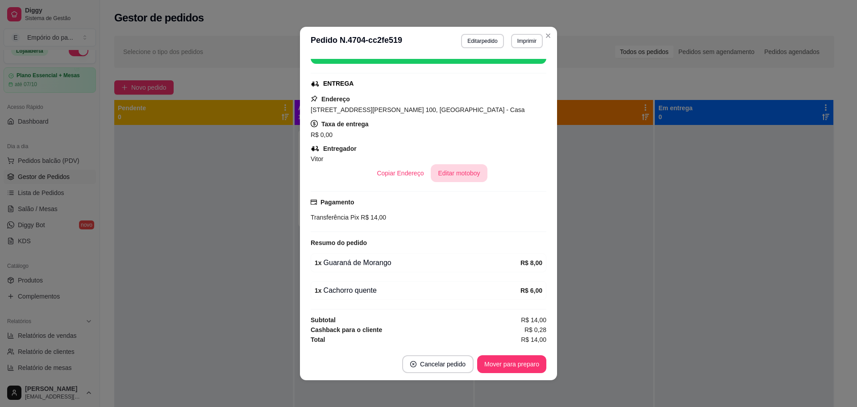
click at [448, 177] on button "Editar motoboy" at bounding box center [459, 173] width 56 height 18
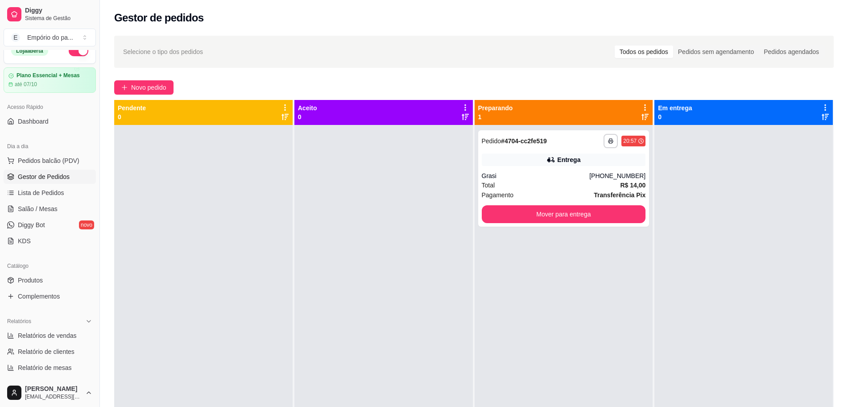
click at [644, 251] on div "**********" at bounding box center [564, 328] width 178 height 407
click at [550, 181] on div "Total R$ 14,00" at bounding box center [564, 185] width 164 height 10
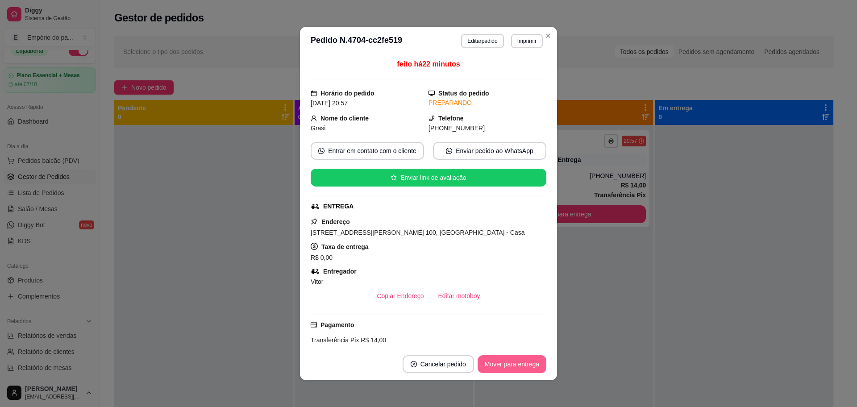
click at [496, 363] on button "Mover para entrega" at bounding box center [511, 364] width 69 height 18
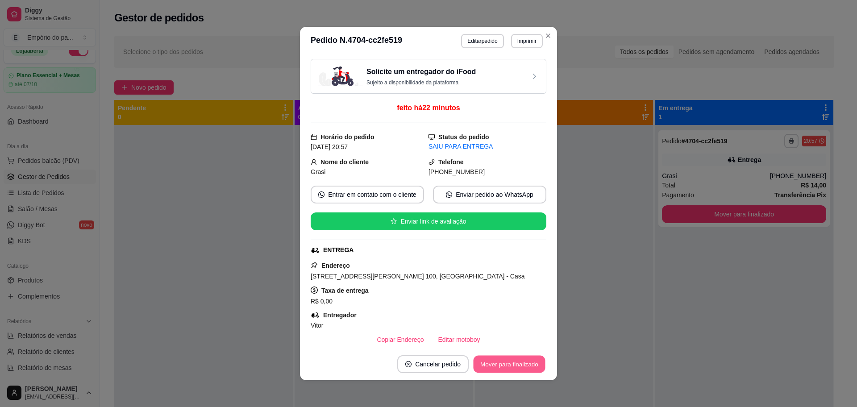
click at [502, 362] on button "Mover para finalizado" at bounding box center [509, 364] width 72 height 17
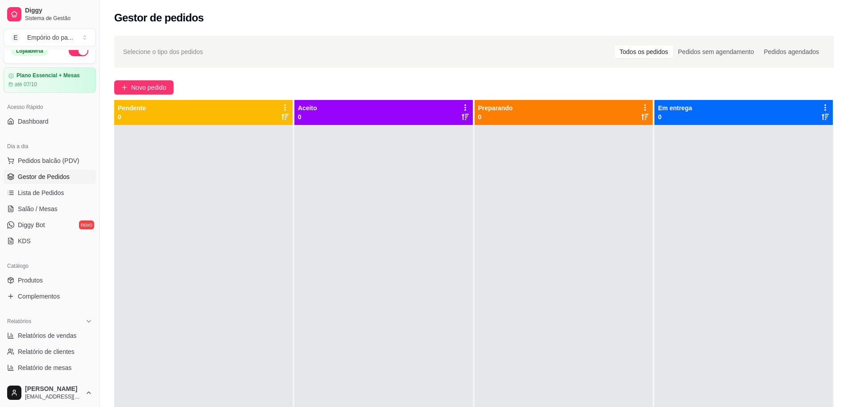
scroll to position [25, 0]
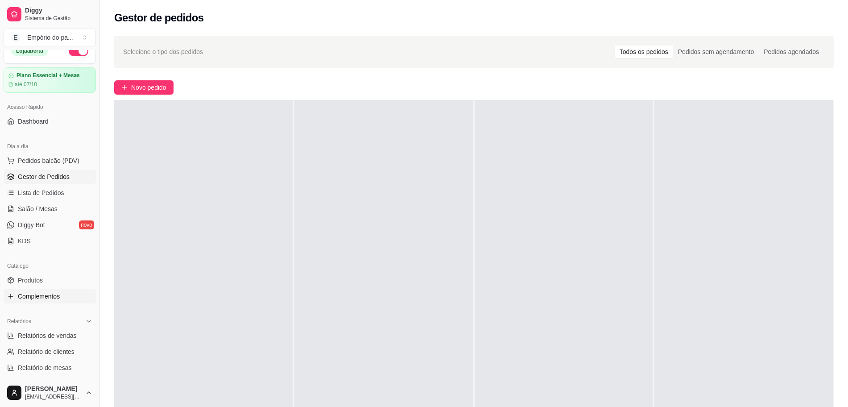
click at [58, 301] on link "Complementos" at bounding box center [50, 296] width 92 height 14
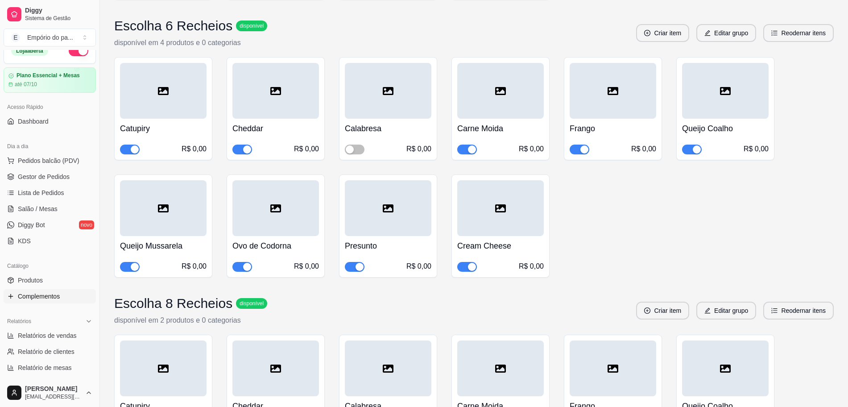
scroll to position [837, 0]
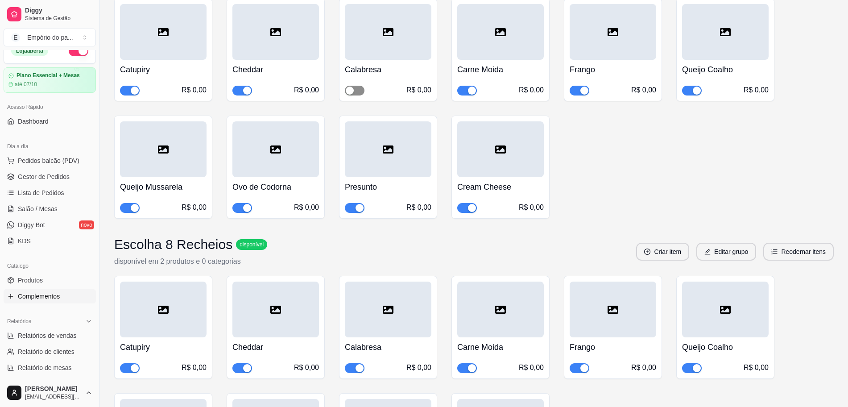
click at [352, 90] on div "button" at bounding box center [350, 91] width 8 height 8
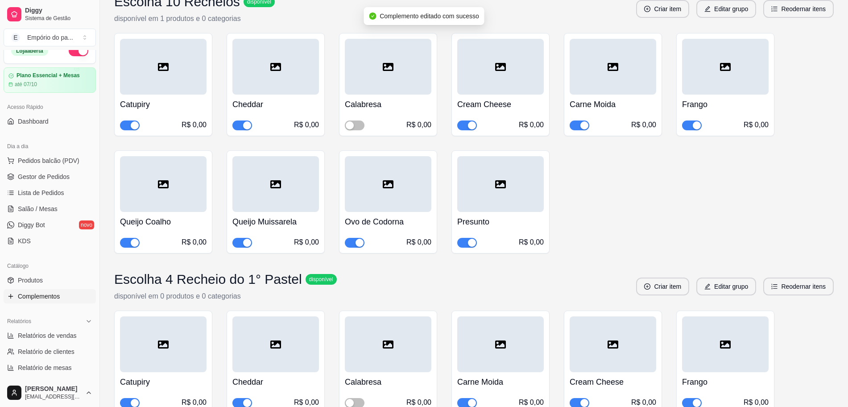
scroll to position [2175, 0]
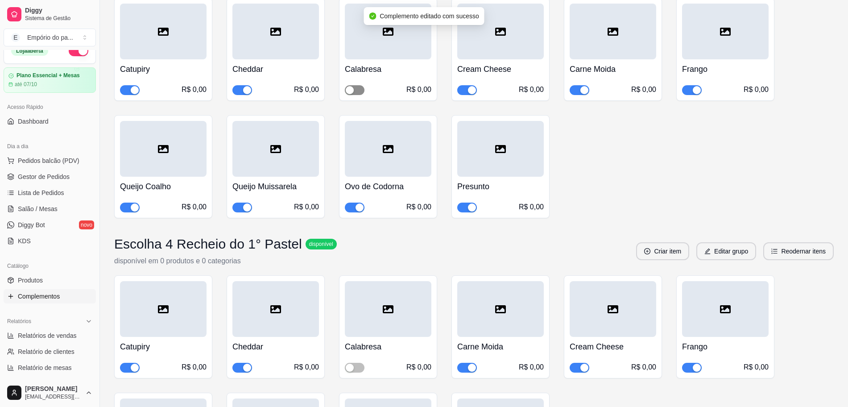
click at [357, 95] on span "button" at bounding box center [355, 90] width 20 height 10
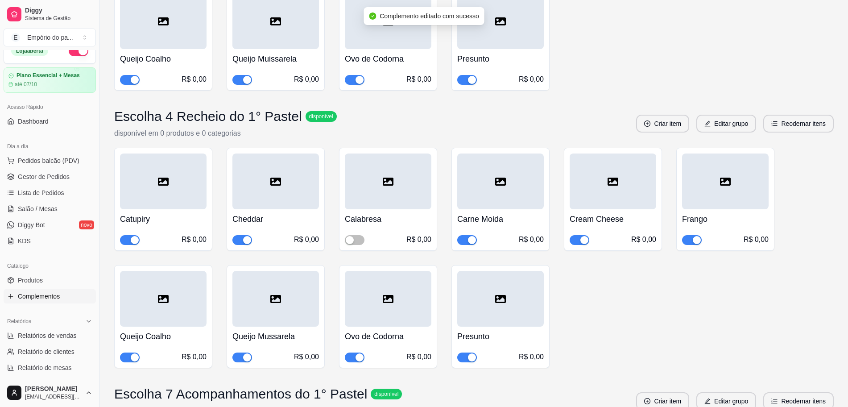
scroll to position [2454, 0]
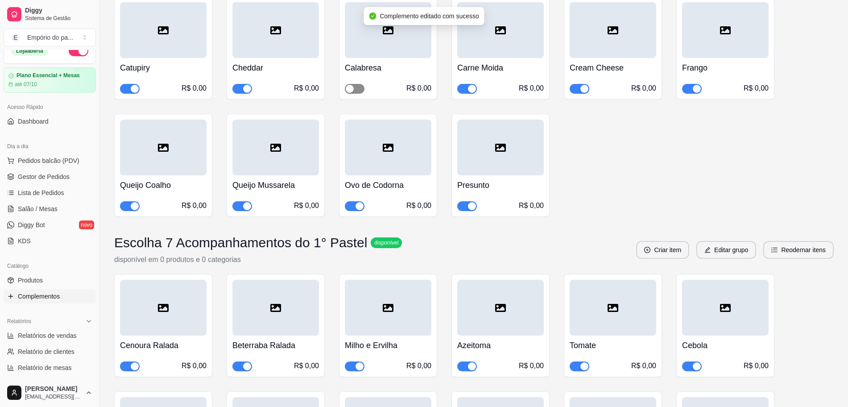
click at [357, 94] on span "button" at bounding box center [355, 89] width 20 height 10
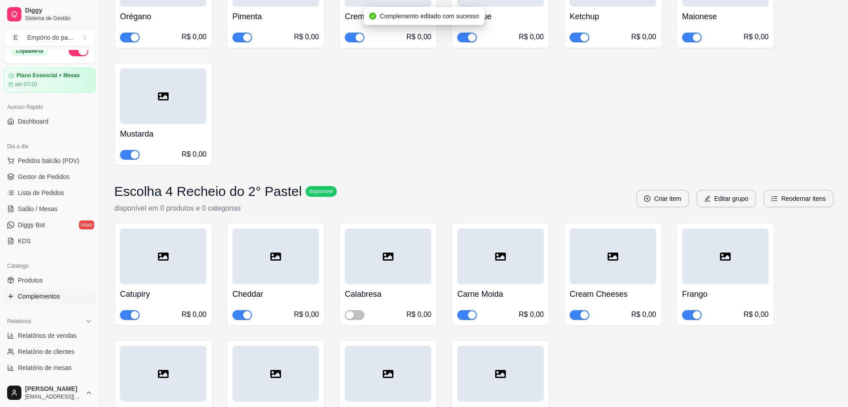
scroll to position [3179, 0]
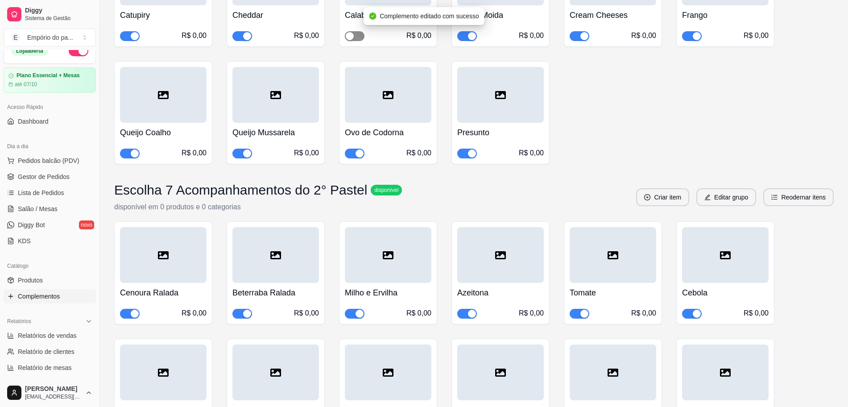
click at [356, 41] on span "button" at bounding box center [355, 36] width 20 height 10
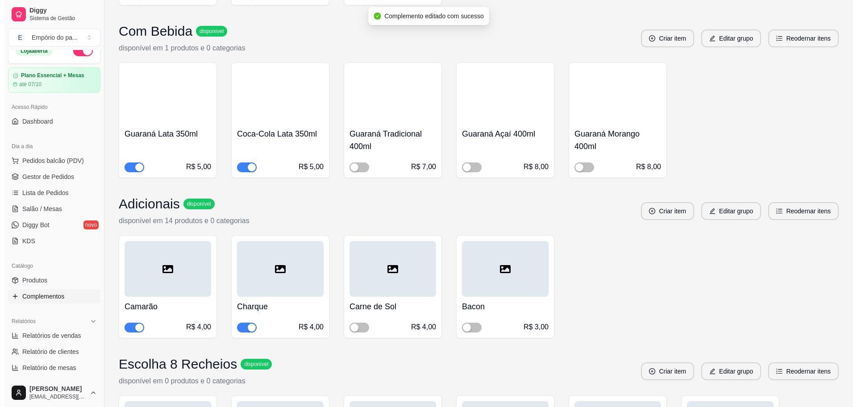
scroll to position [4518, 0]
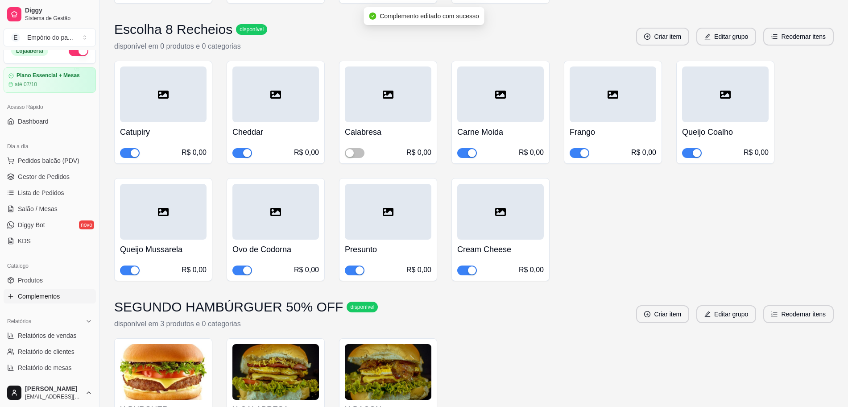
click at [356, 158] on div "R$ 0,00" at bounding box center [388, 152] width 87 height 11
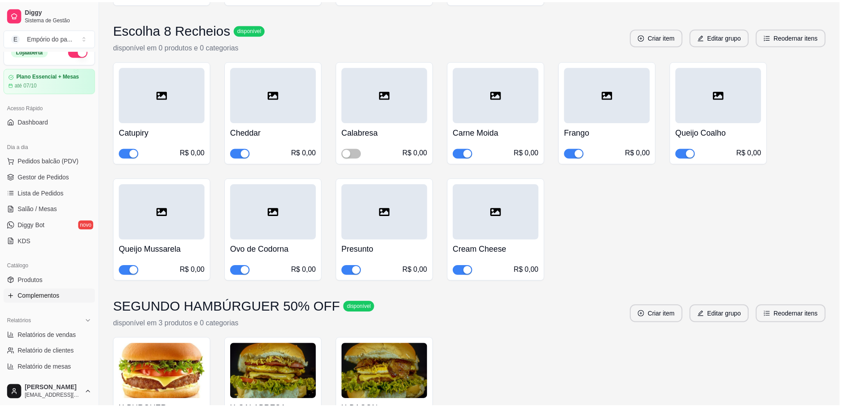
scroll to position [15, 0]
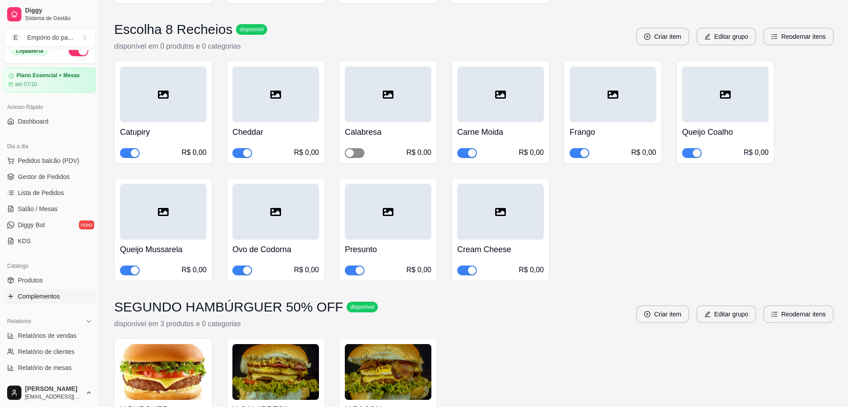
click at [353, 157] on div "button" at bounding box center [350, 153] width 8 height 8
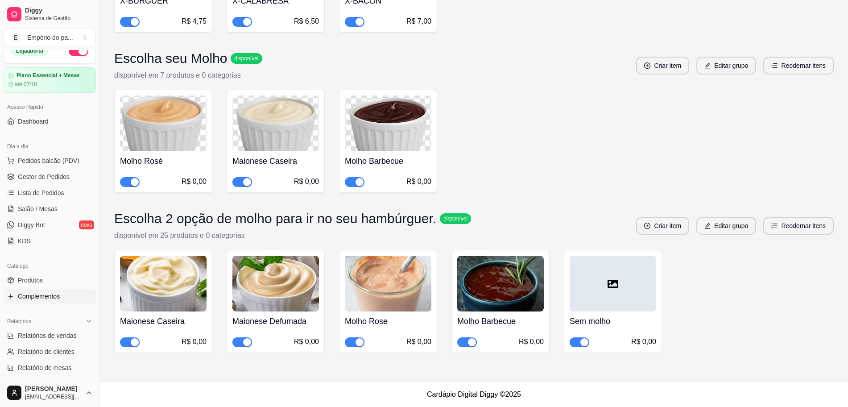
scroll to position [4939, 0]
click at [46, 177] on span "Gestor de Pedidos" at bounding box center [44, 176] width 52 height 9
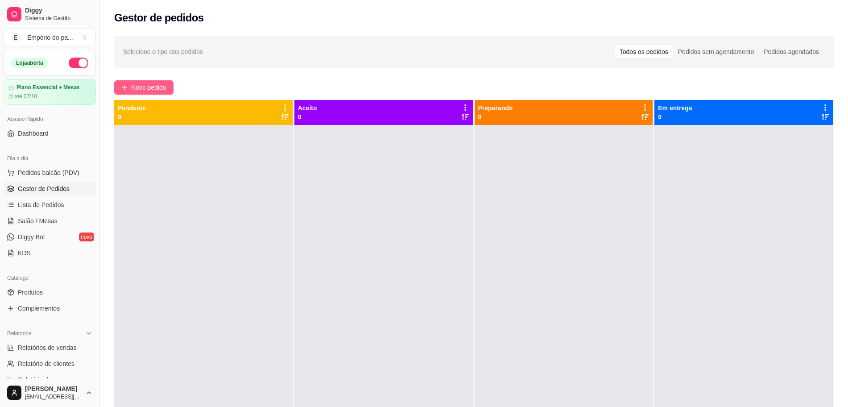
click at [151, 87] on span "Novo pedido" at bounding box center [148, 88] width 35 height 10
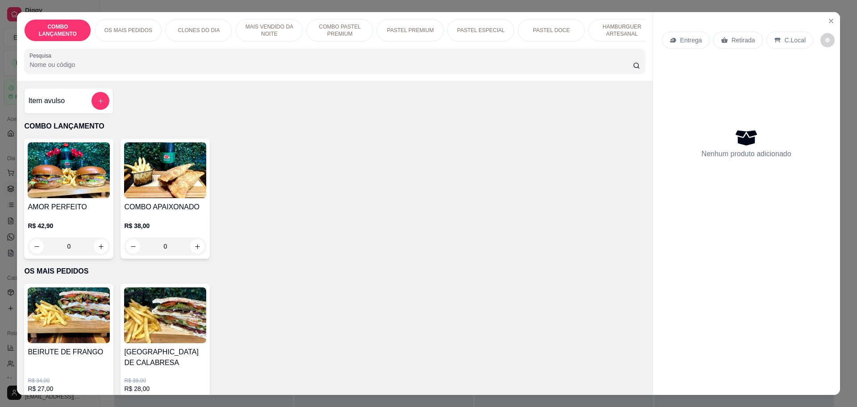
click at [718, 35] on div "Retirada" at bounding box center [738, 40] width 50 height 17
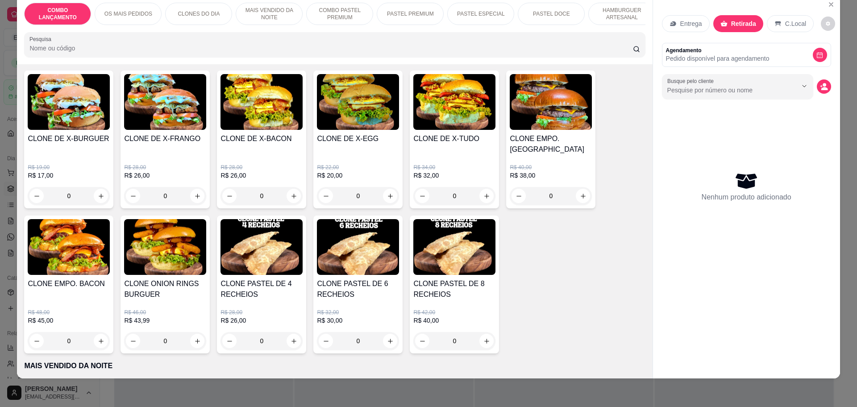
scroll to position [335, 0]
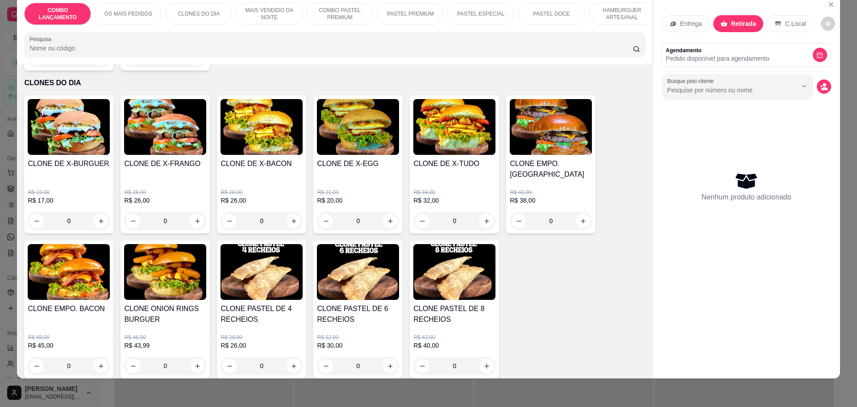
click at [95, 212] on div "0" at bounding box center [69, 221] width 82 height 18
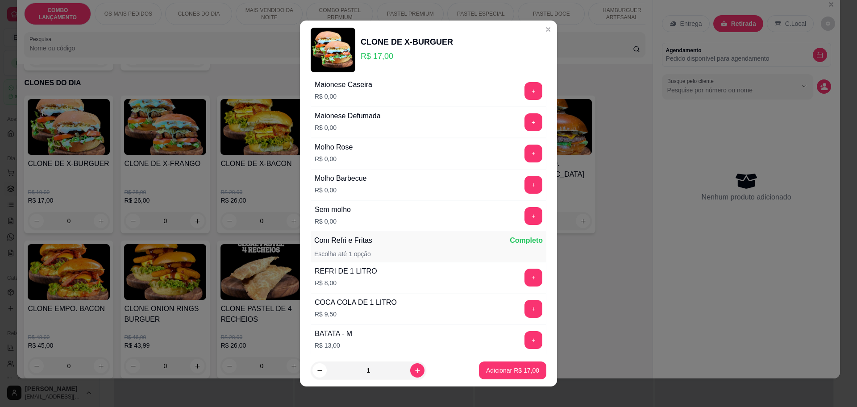
scroll to position [0, 0]
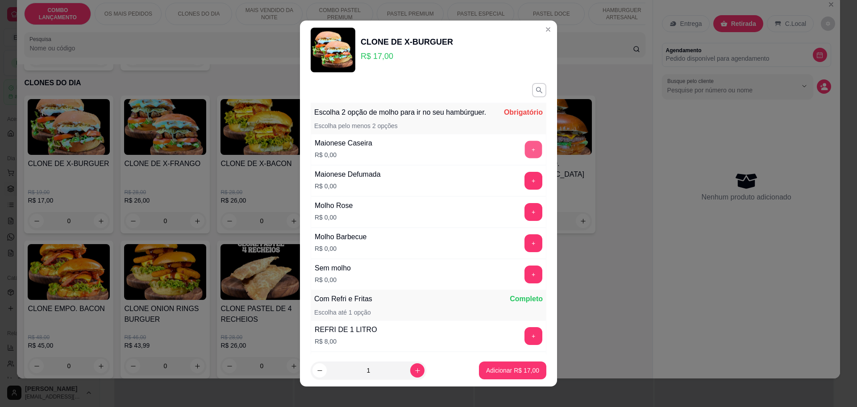
click at [525, 156] on button "+" at bounding box center [533, 149] width 17 height 17
click at [525, 188] on button "+" at bounding box center [533, 180] width 17 height 17
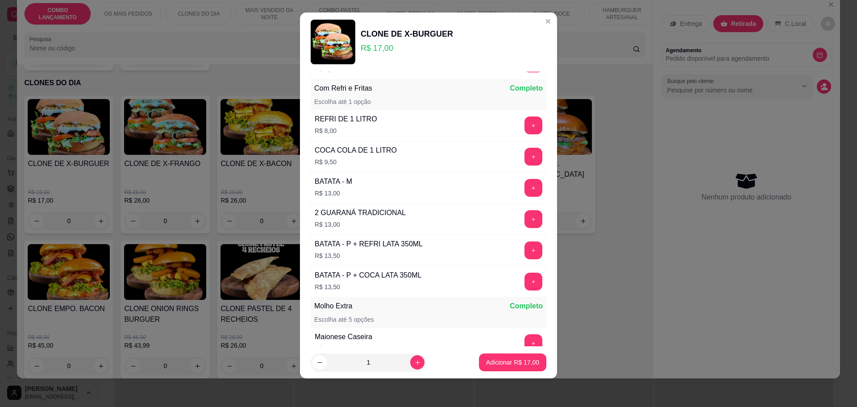
scroll to position [221, 0]
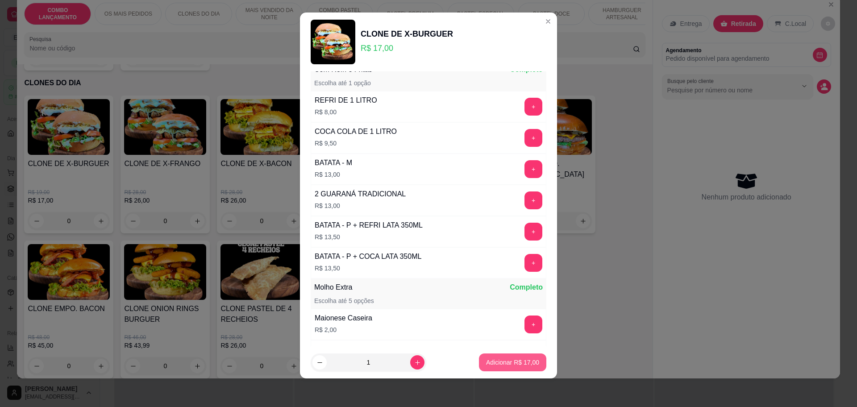
click at [516, 362] on p "Adicionar R$ 17,00" at bounding box center [512, 362] width 53 height 9
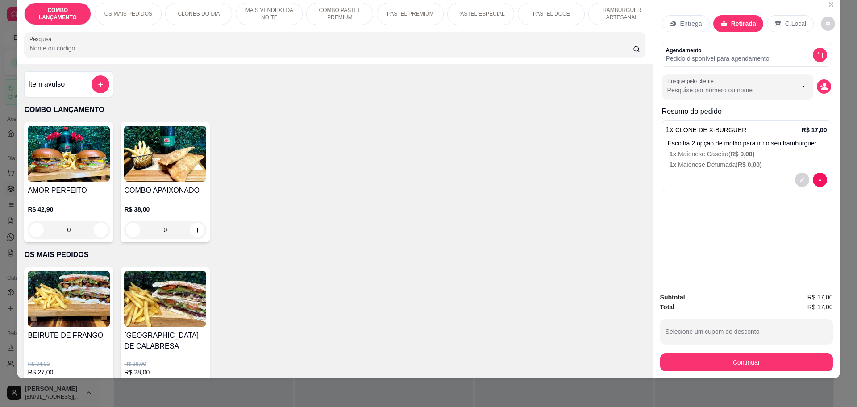
scroll to position [167, 0]
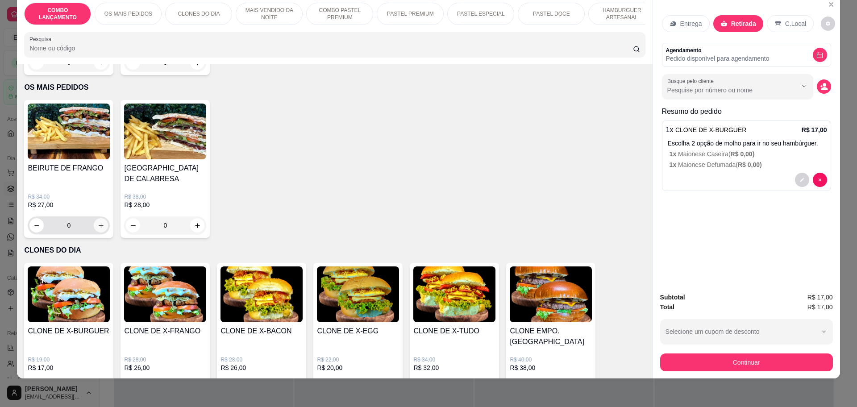
click at [98, 222] on icon "increase-product-quantity" at bounding box center [101, 225] width 7 height 7
type input "1"
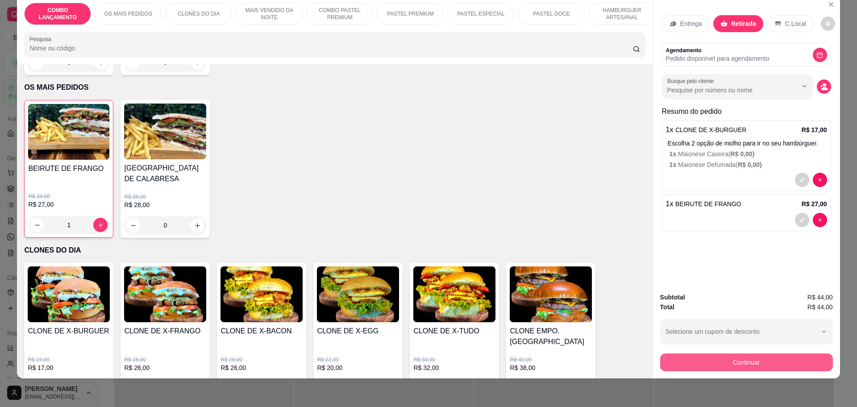
click at [699, 363] on button "Continuar" at bounding box center [746, 362] width 173 height 18
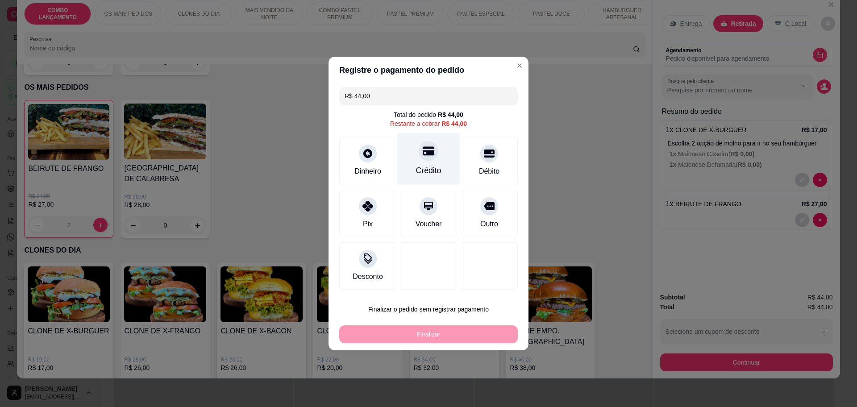
click at [429, 150] on icon at bounding box center [429, 151] width 12 height 9
type input "R$ 0,00"
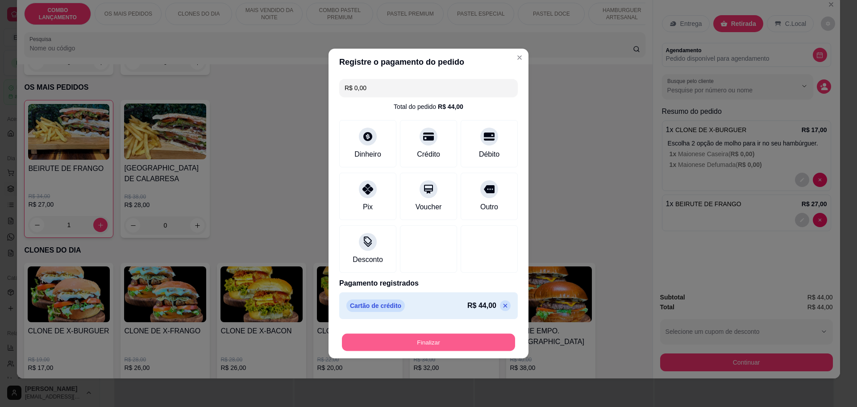
click at [405, 347] on button "Finalizar" at bounding box center [428, 342] width 173 height 17
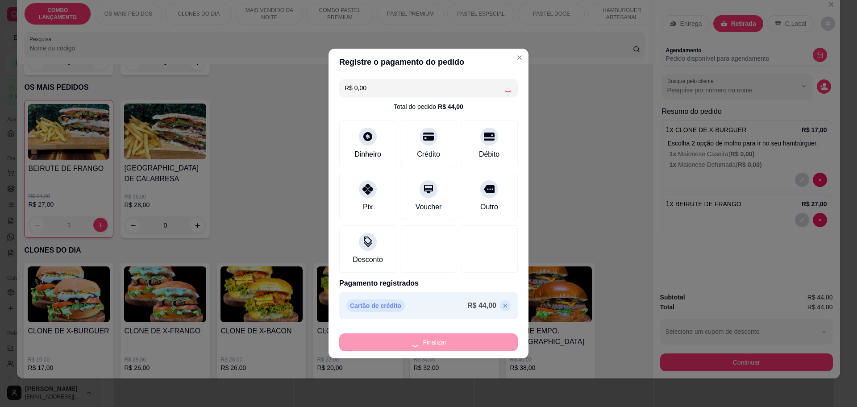
type input "0"
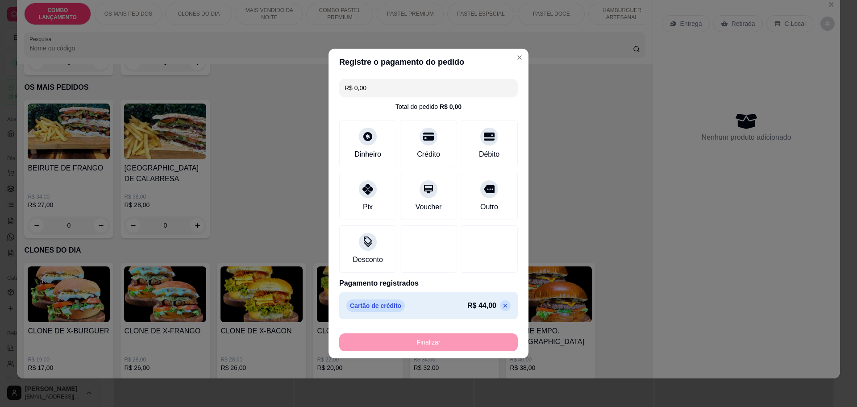
type input "-R$ 44,00"
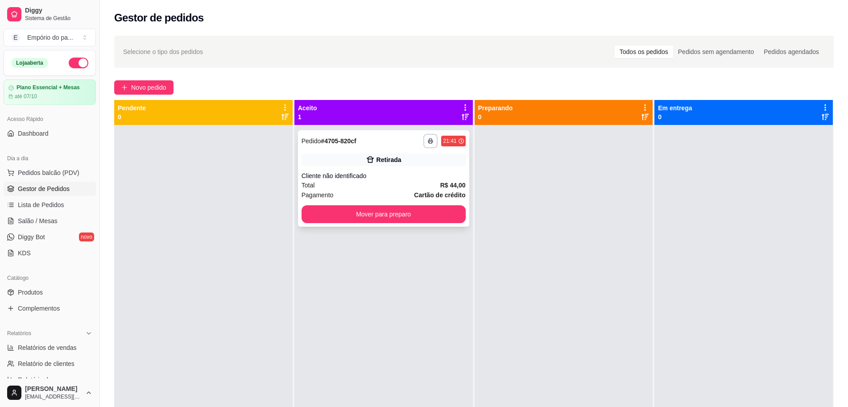
click at [359, 169] on div "**********" at bounding box center [383, 178] width 171 height 96
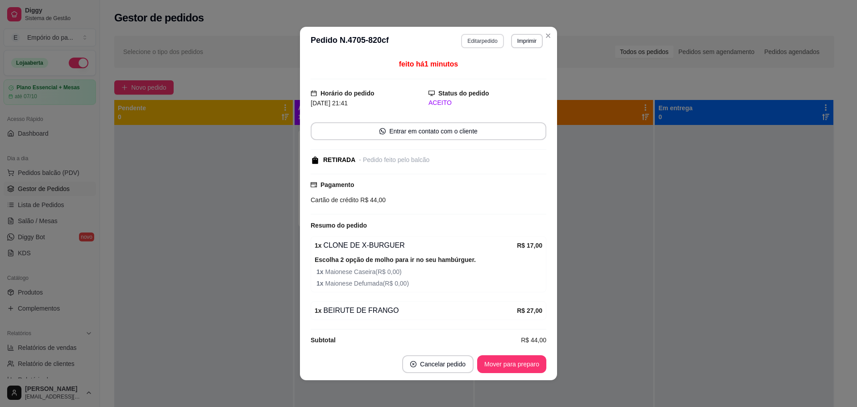
click at [481, 35] on button "Editar pedido" at bounding box center [482, 41] width 42 height 14
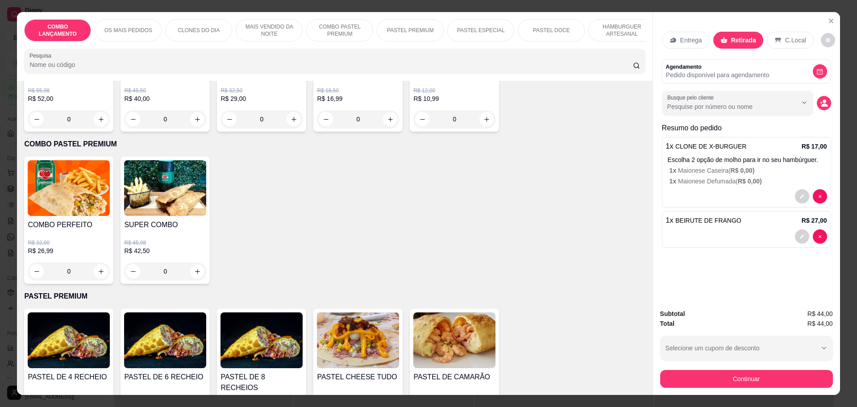
scroll to position [1060, 0]
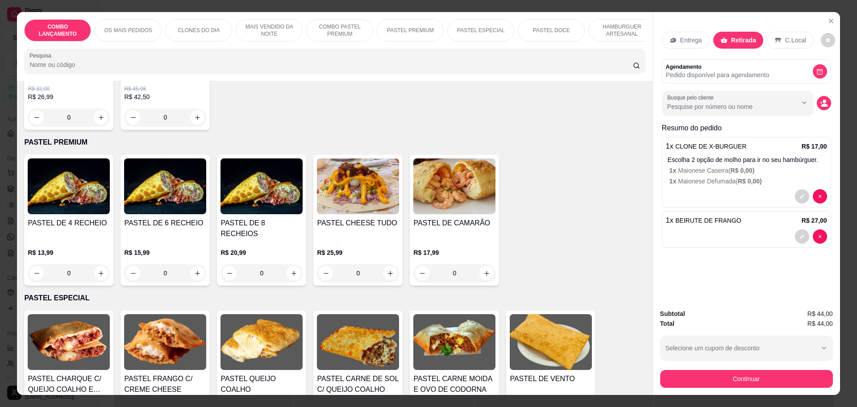
click at [95, 264] on div "0" at bounding box center [69, 273] width 82 height 18
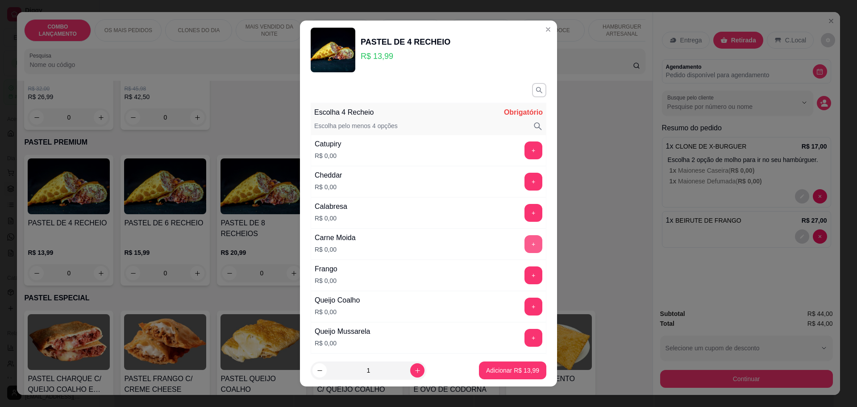
click at [524, 238] on button "+" at bounding box center [533, 244] width 18 height 18
click at [524, 273] on button "+" at bounding box center [533, 275] width 18 height 18
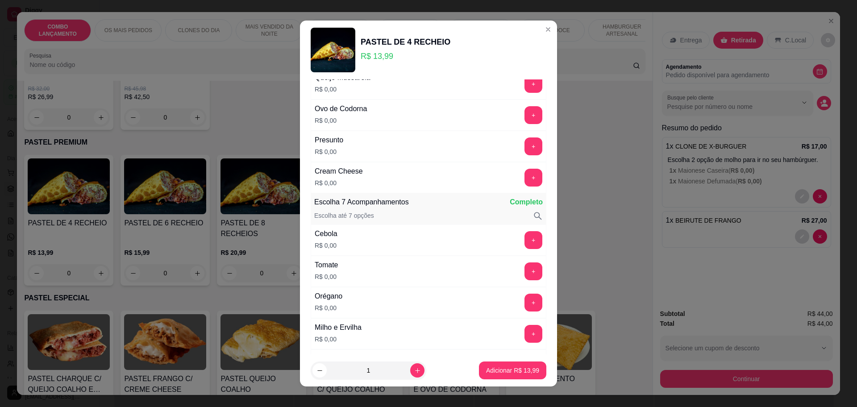
scroll to position [279, 0]
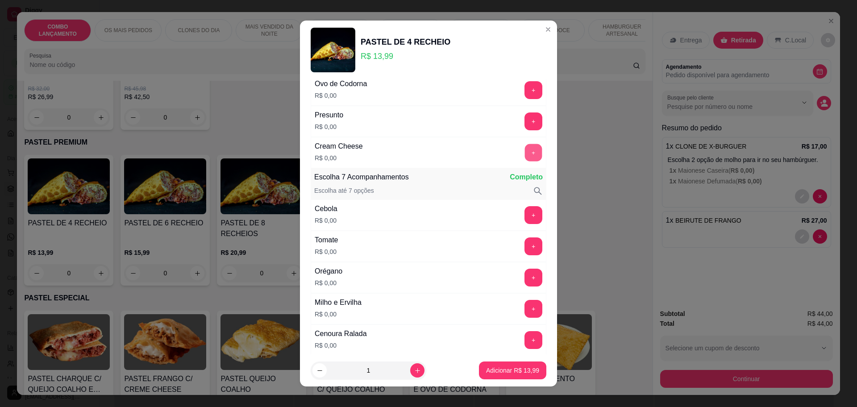
click at [525, 152] on button "+" at bounding box center [533, 152] width 17 height 17
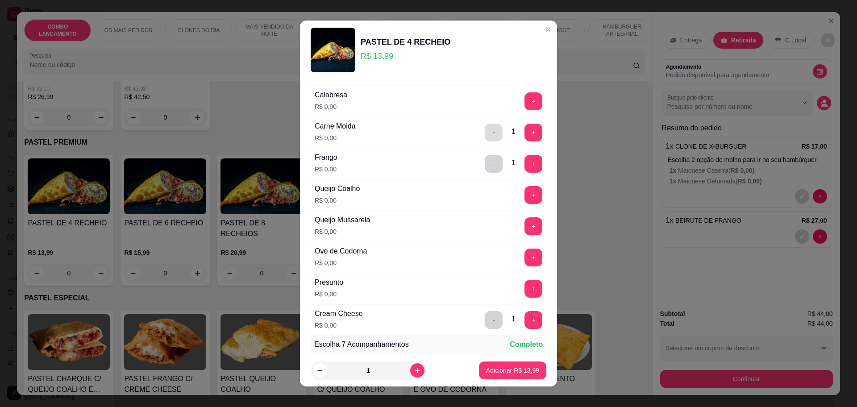
scroll to position [56, 0]
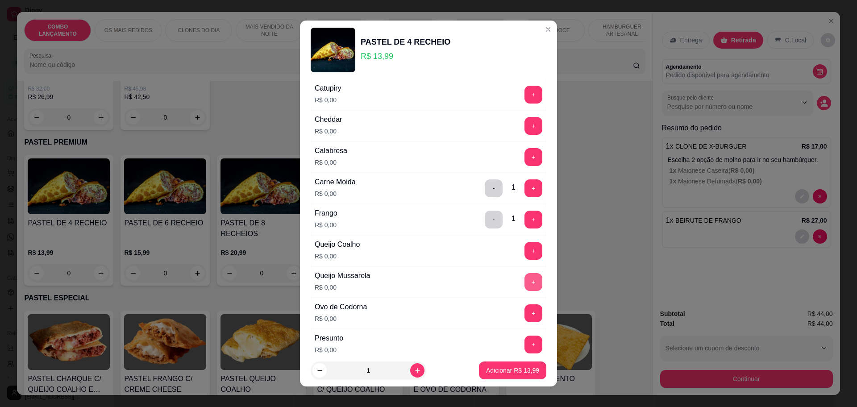
click at [524, 281] on button "+" at bounding box center [533, 282] width 18 height 18
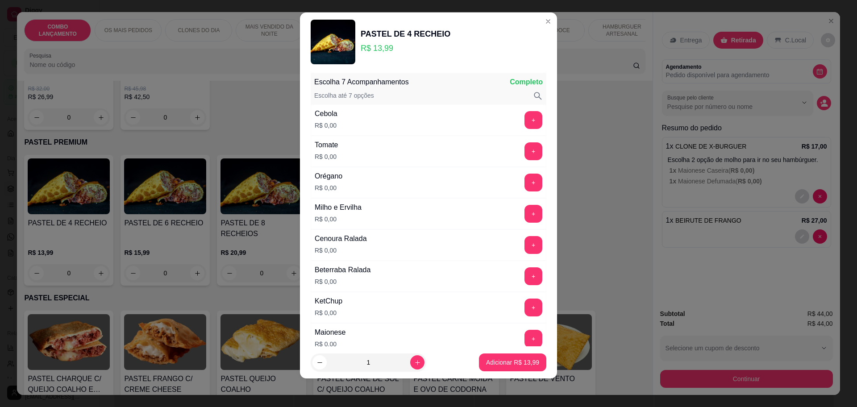
scroll to position [368, 0]
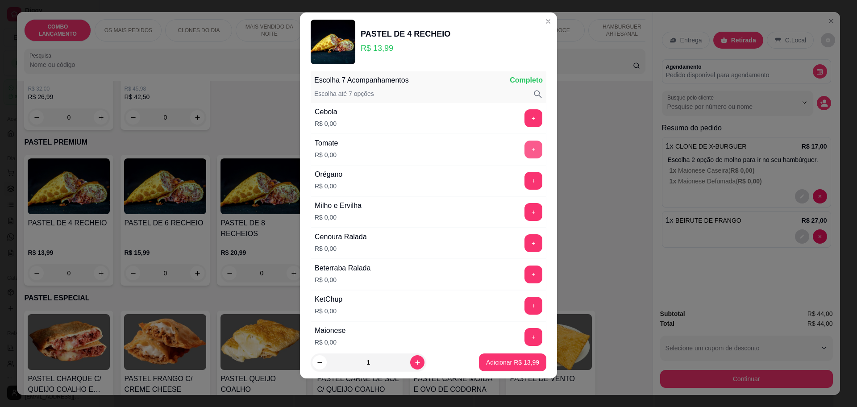
click at [524, 152] on button "+" at bounding box center [533, 150] width 18 height 18
click at [524, 117] on button "+" at bounding box center [533, 118] width 18 height 18
click at [525, 214] on button "+" at bounding box center [533, 211] width 17 height 17
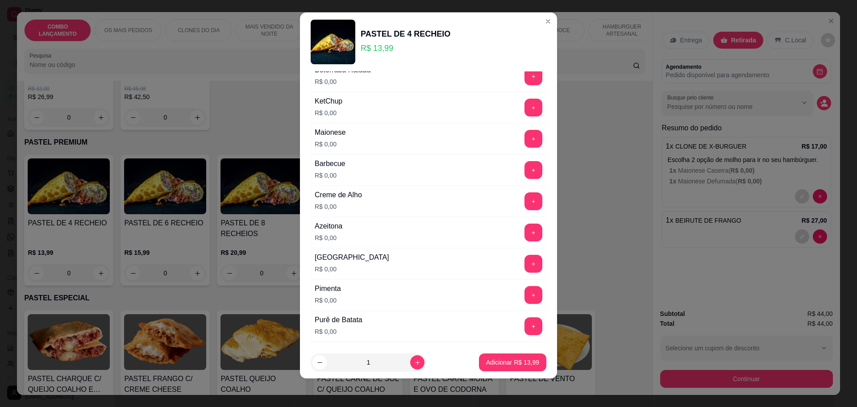
scroll to position [591, 0]
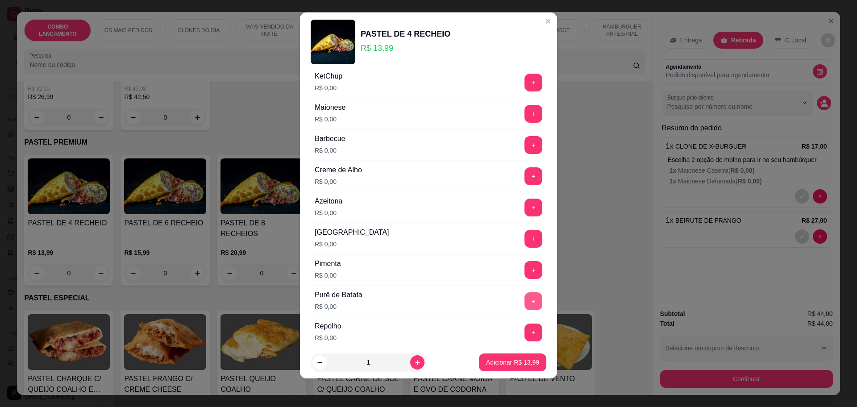
click at [524, 305] on button "+" at bounding box center [533, 301] width 18 height 18
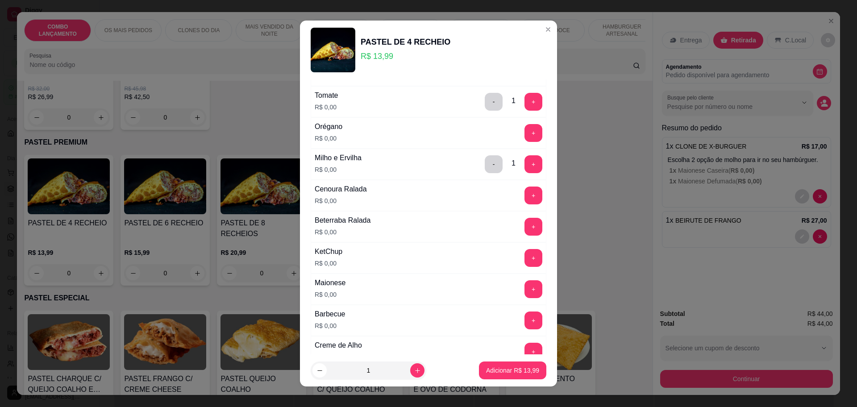
scroll to position [647, 0]
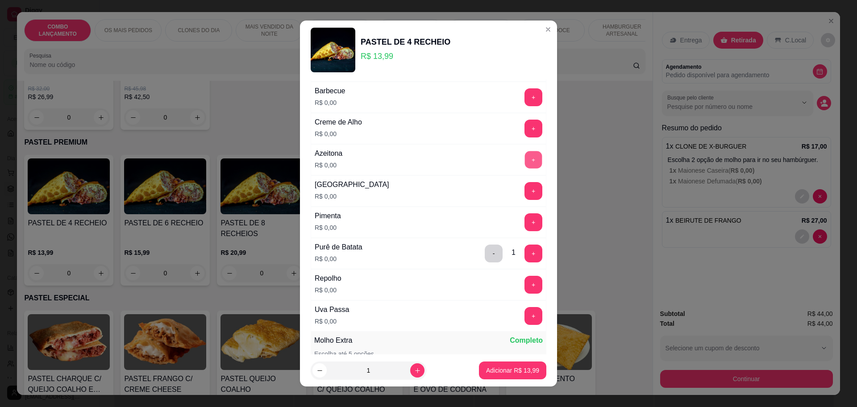
click at [525, 154] on button "+" at bounding box center [533, 159] width 17 height 17
click at [511, 369] on p "Adicionar R$ 13,99" at bounding box center [512, 370] width 53 height 9
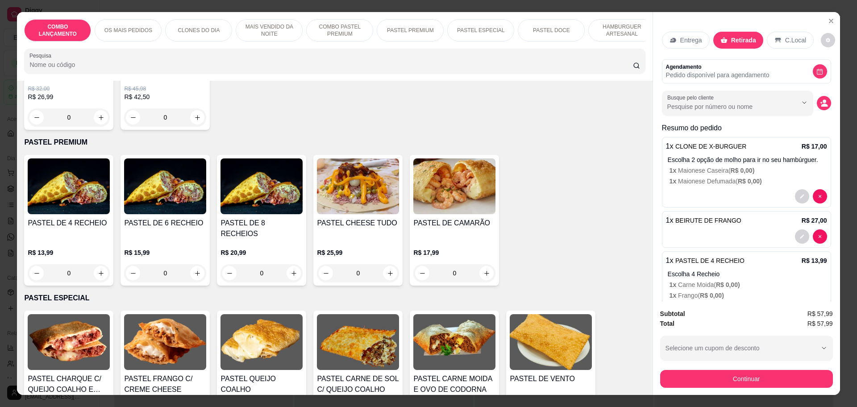
click at [716, 278] on p "Escolha 4 Recheio" at bounding box center [747, 274] width 159 height 9
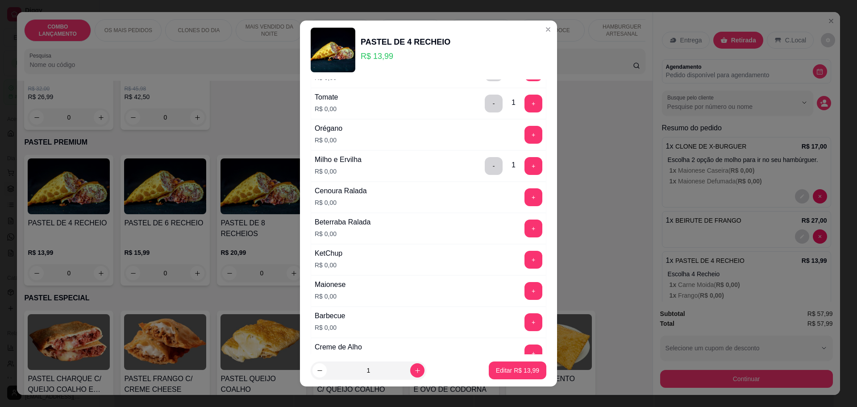
scroll to position [446, 0]
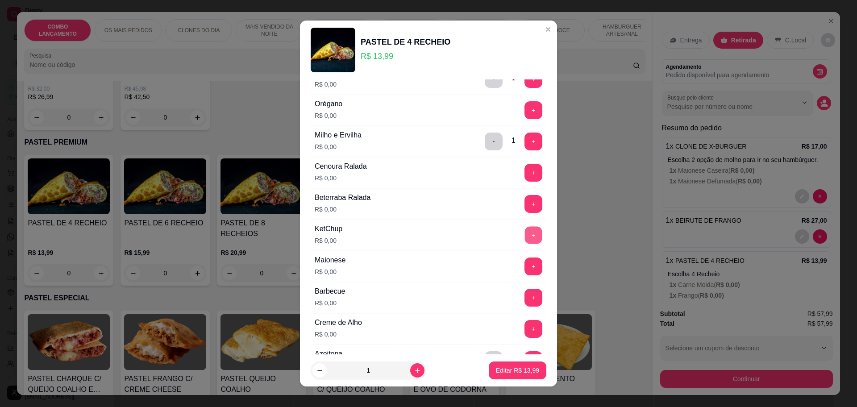
click at [525, 237] on button "+" at bounding box center [533, 234] width 17 height 17
click at [525, 264] on button "+" at bounding box center [533, 265] width 17 height 17
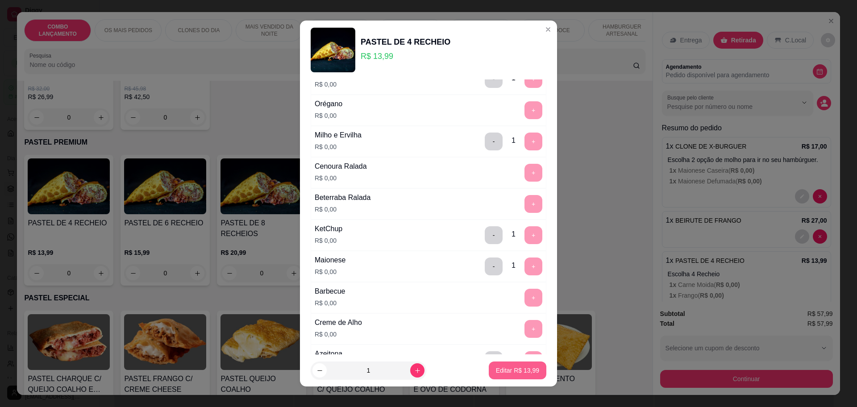
click at [516, 367] on p "Editar R$ 13,99" at bounding box center [517, 370] width 43 height 9
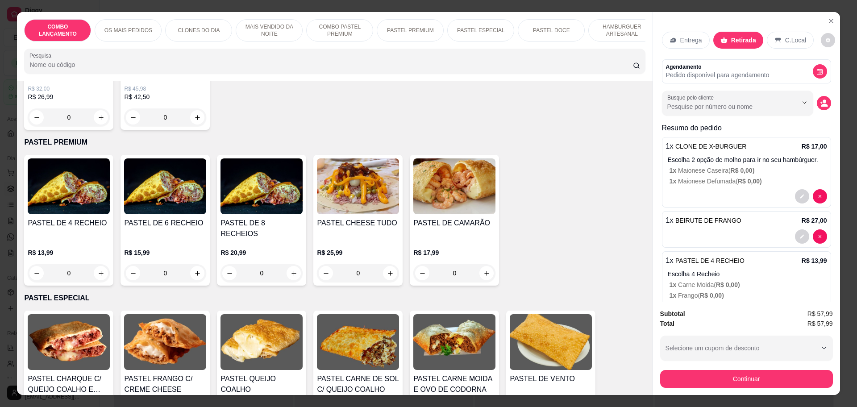
scroll to position [150, 0]
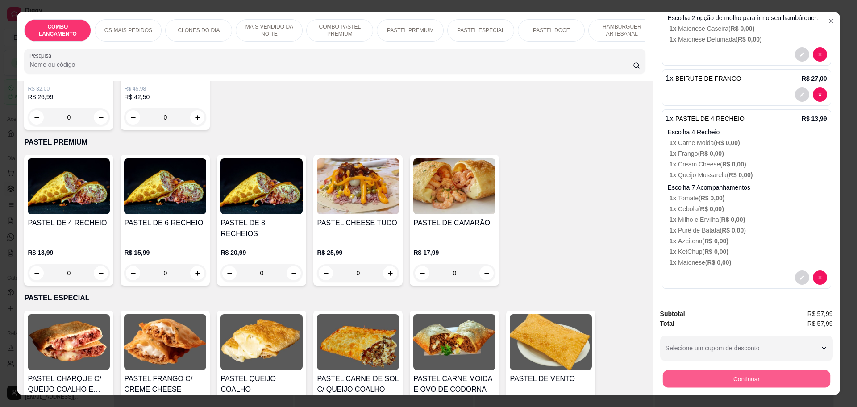
click at [734, 379] on button "Continuar" at bounding box center [745, 378] width 167 height 17
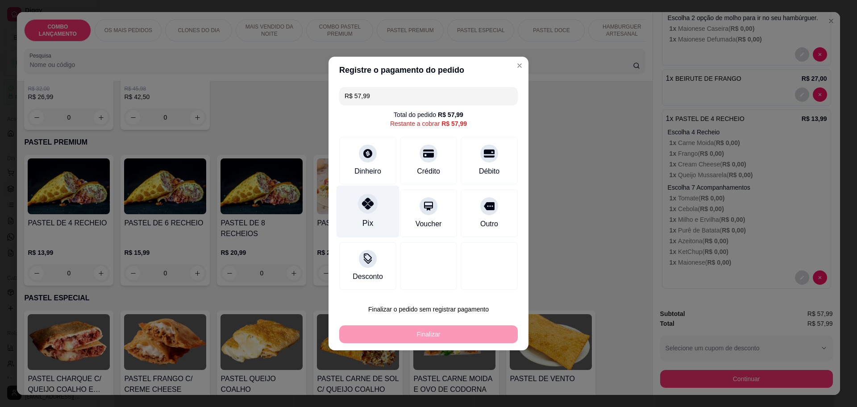
click at [357, 198] on div "Pix" at bounding box center [367, 212] width 63 height 52
type input "R$ 0,00"
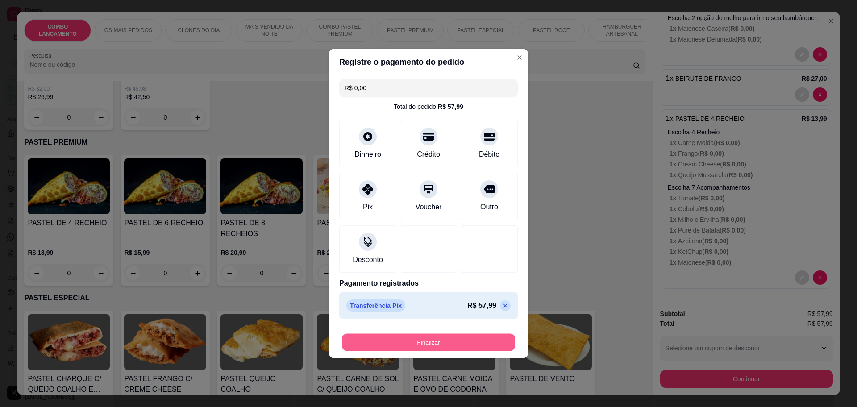
click at [396, 343] on button "Finalizar" at bounding box center [428, 342] width 173 height 17
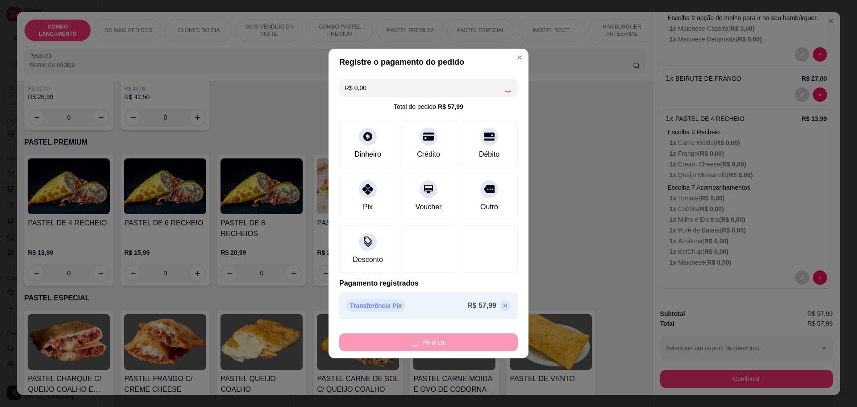
type input "0"
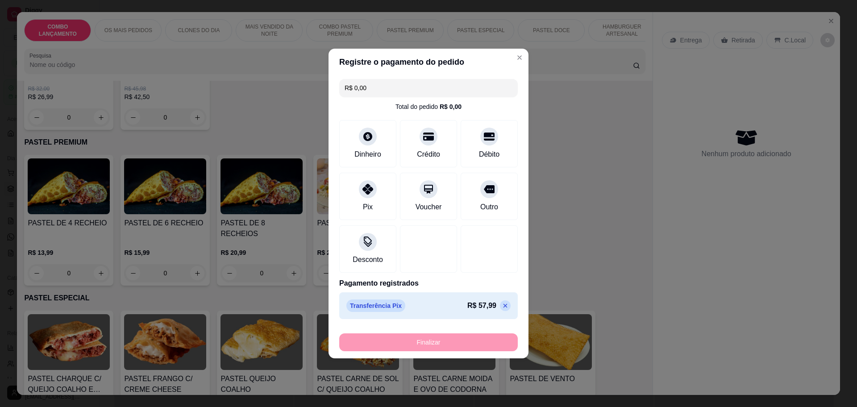
type input "-R$ 57,99"
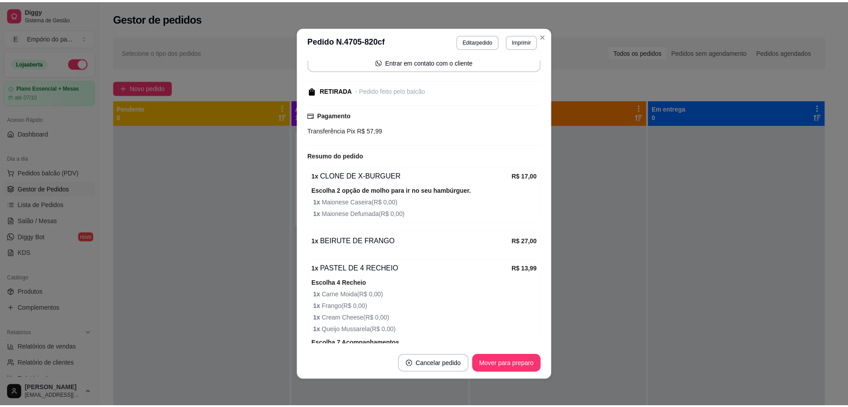
scroll to position [167, 0]
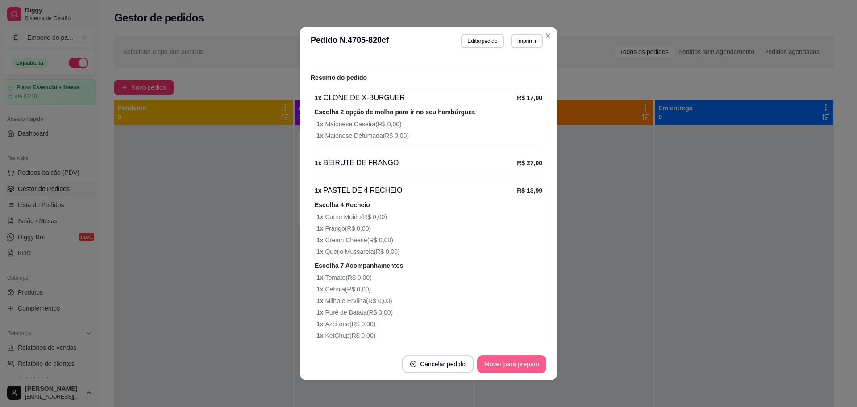
click at [510, 363] on button "Mover para preparo" at bounding box center [511, 364] width 69 height 18
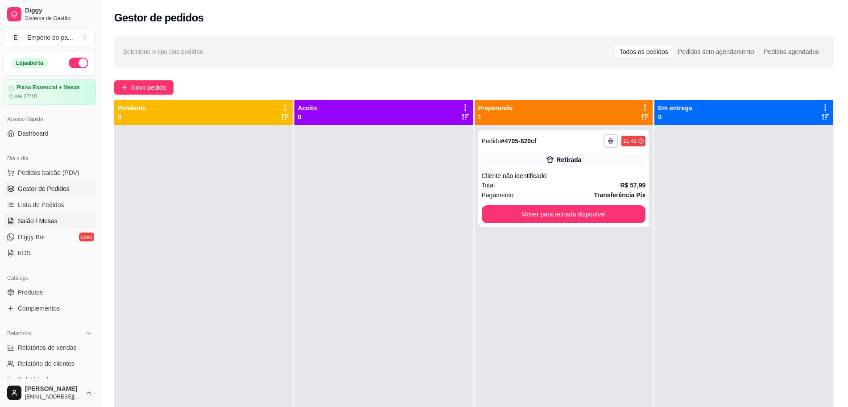
click at [33, 226] on link "Salão / Mesas" at bounding box center [50, 221] width 92 height 14
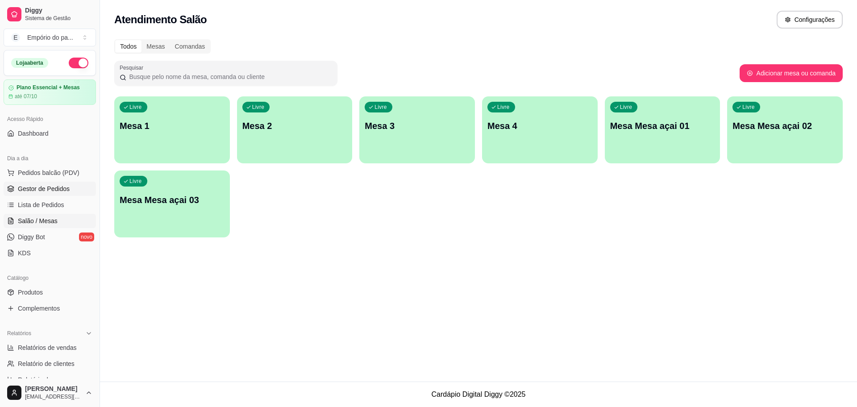
click at [39, 190] on span "Gestor de Pedidos" at bounding box center [44, 188] width 52 height 9
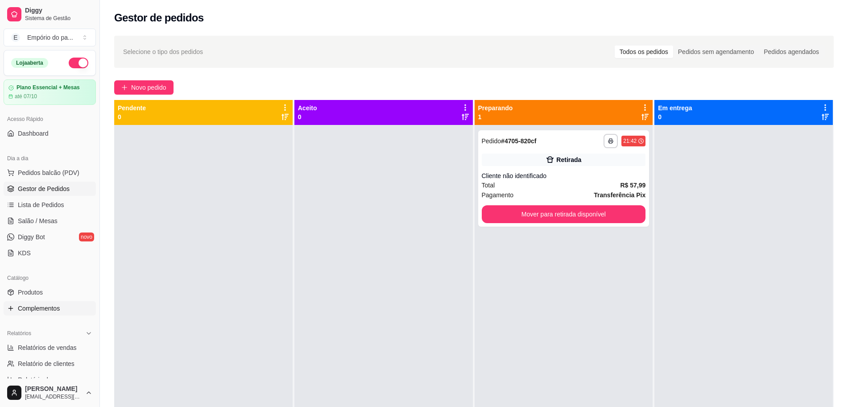
click at [34, 310] on span "Complementos" at bounding box center [39, 308] width 42 height 9
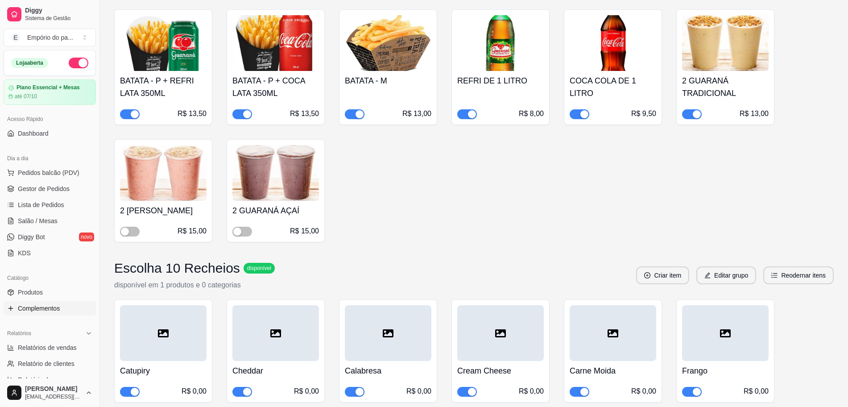
scroll to position [1896, 0]
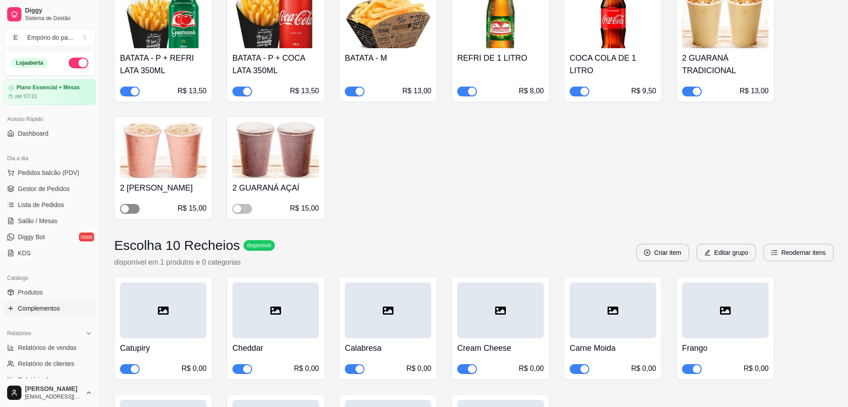
click at [125, 214] on span "button" at bounding box center [130, 209] width 20 height 10
drag, startPoint x: 238, startPoint y: 218, endPoint x: 249, endPoint y: 224, distance: 11.8
click at [238, 213] on div "button" at bounding box center [237, 209] width 8 height 8
click at [244, 213] on div "button" at bounding box center [247, 209] width 8 height 8
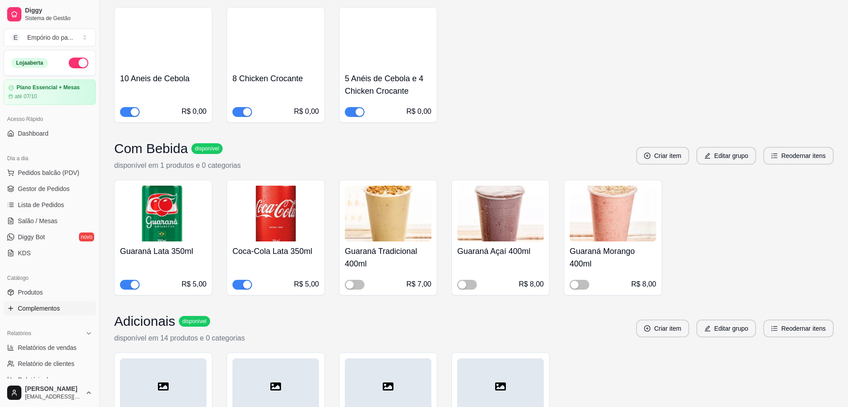
scroll to position [4072, 0]
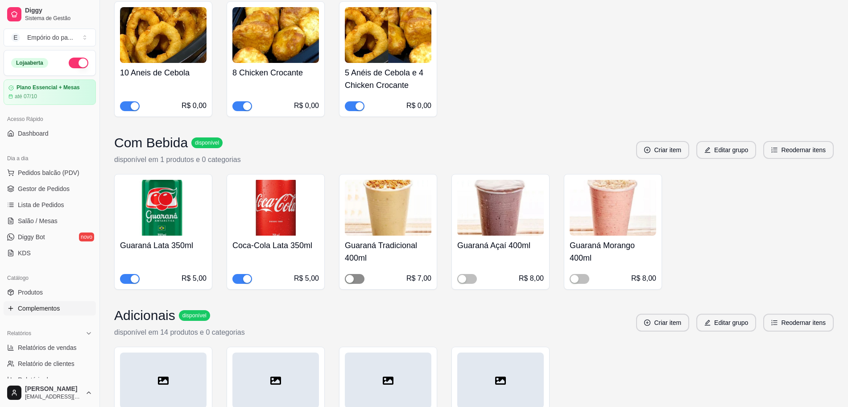
click at [352, 283] on div "button" at bounding box center [350, 279] width 8 height 8
click at [466, 284] on span "button" at bounding box center [467, 279] width 20 height 10
click at [578, 283] on div "button" at bounding box center [575, 279] width 8 height 8
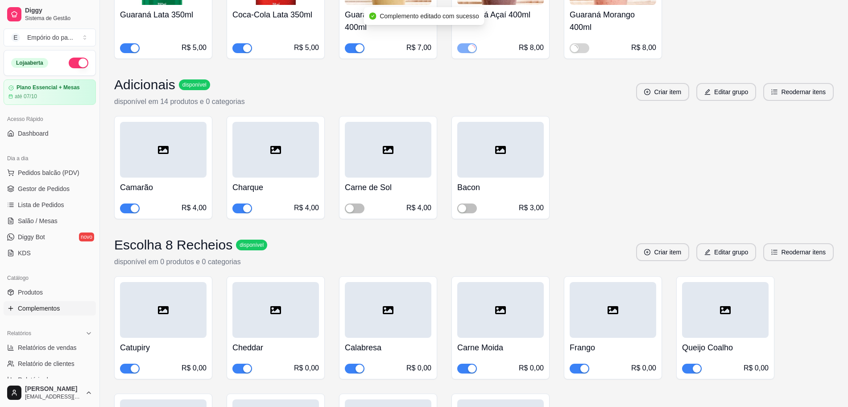
scroll to position [4295, 0]
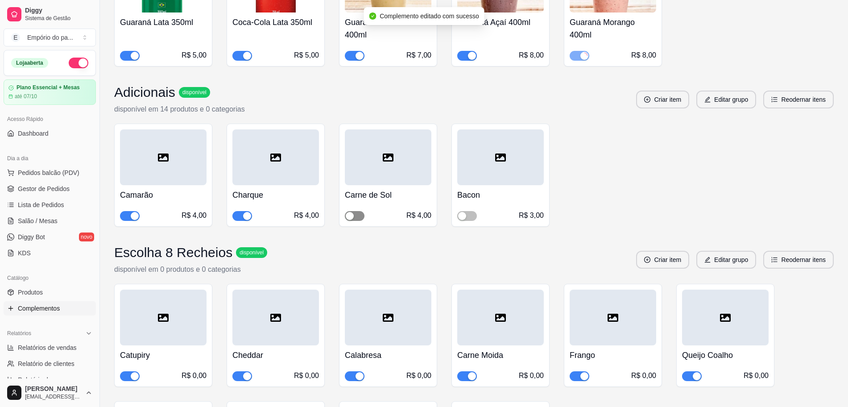
click at [352, 220] on div "button" at bounding box center [350, 216] width 8 height 8
click at [468, 221] on span "button" at bounding box center [467, 216] width 20 height 10
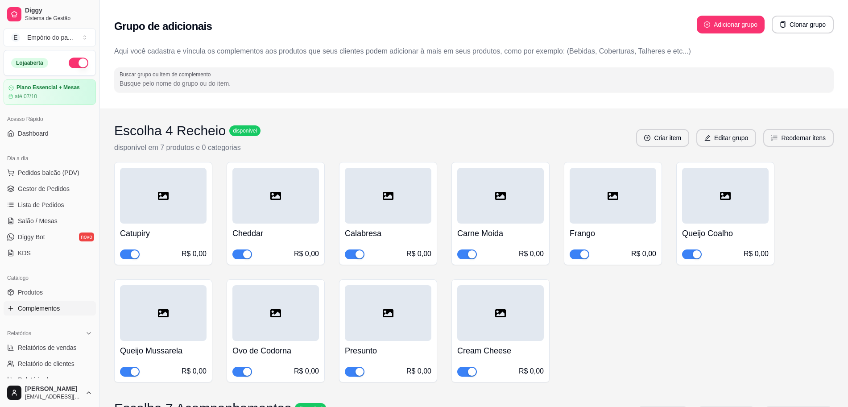
scroll to position [0, 0]
click at [34, 190] on span "Gestor de Pedidos" at bounding box center [44, 188] width 52 height 9
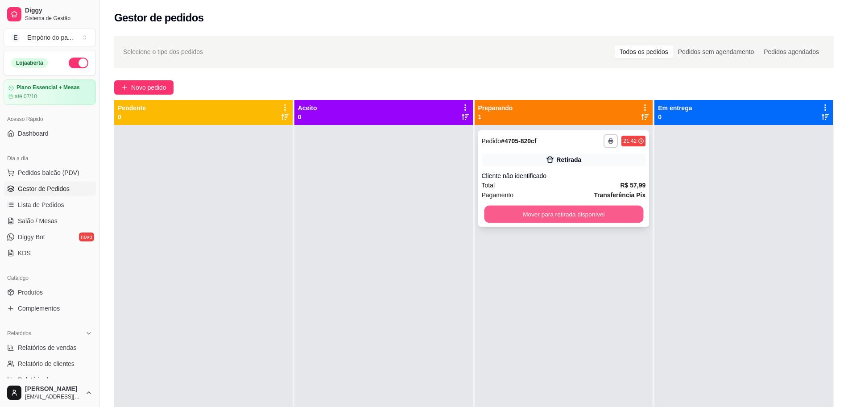
click at [535, 214] on button "Mover para retirada disponível" at bounding box center [563, 214] width 159 height 17
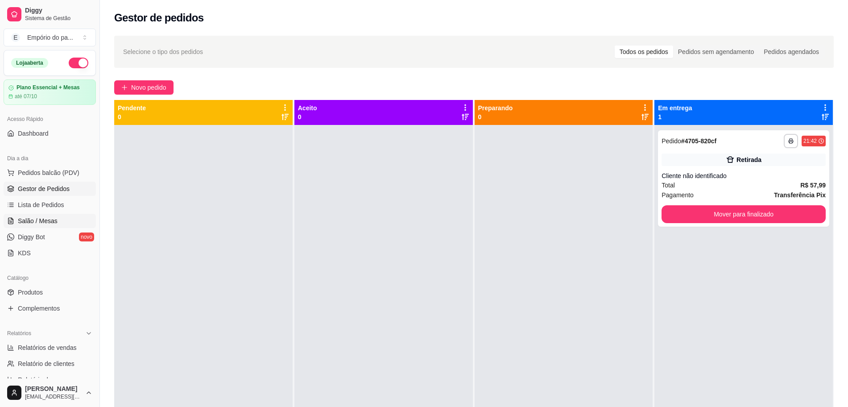
click at [43, 220] on span "Salão / Mesas" at bounding box center [38, 220] width 40 height 9
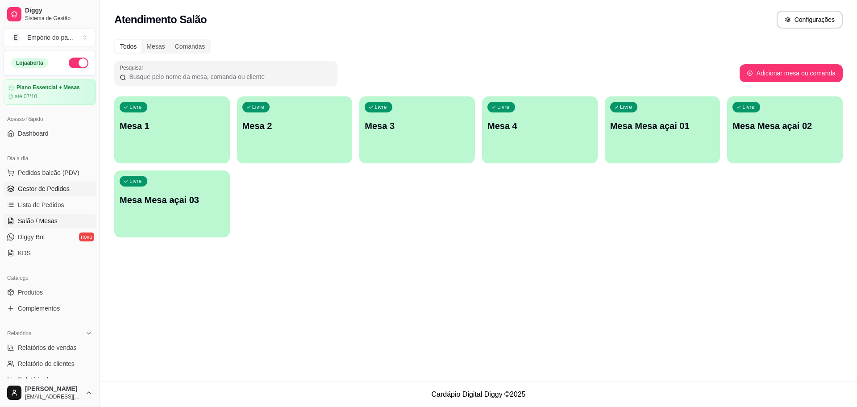
click at [32, 190] on span "Gestor de Pedidos" at bounding box center [44, 188] width 52 height 9
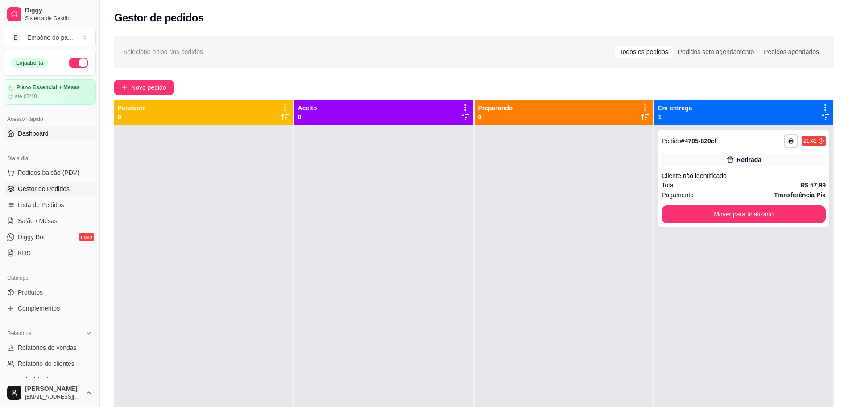
click at [36, 129] on span "Dashboard" at bounding box center [33, 133] width 31 height 9
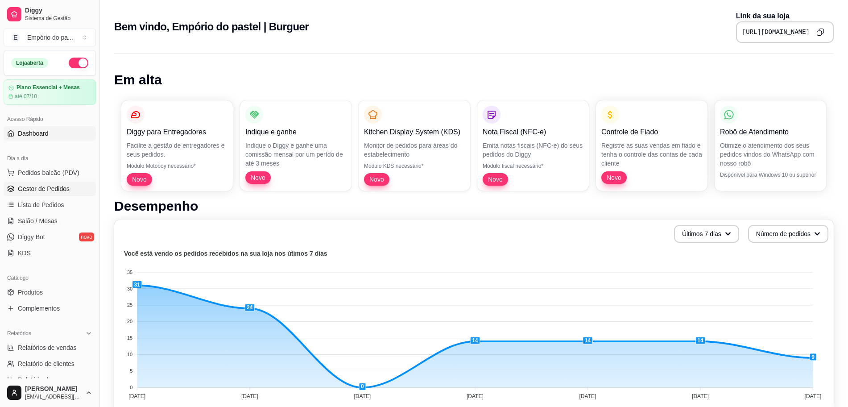
click at [53, 189] on span "Gestor de Pedidos" at bounding box center [44, 188] width 52 height 9
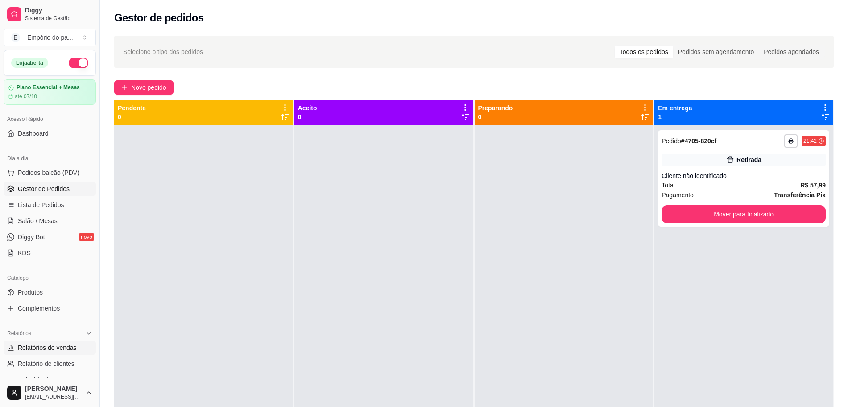
click at [26, 351] on span "Relatórios de vendas" at bounding box center [47, 347] width 59 height 9
select select "ALL"
select select "0"
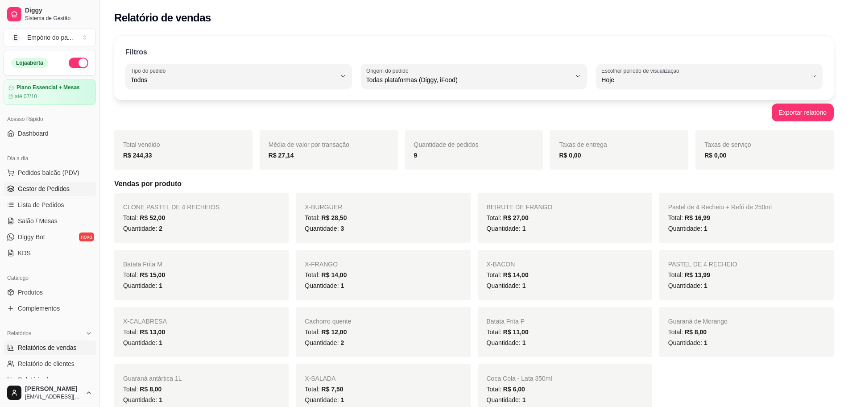
click at [32, 192] on span "Gestor de Pedidos" at bounding box center [44, 188] width 52 height 9
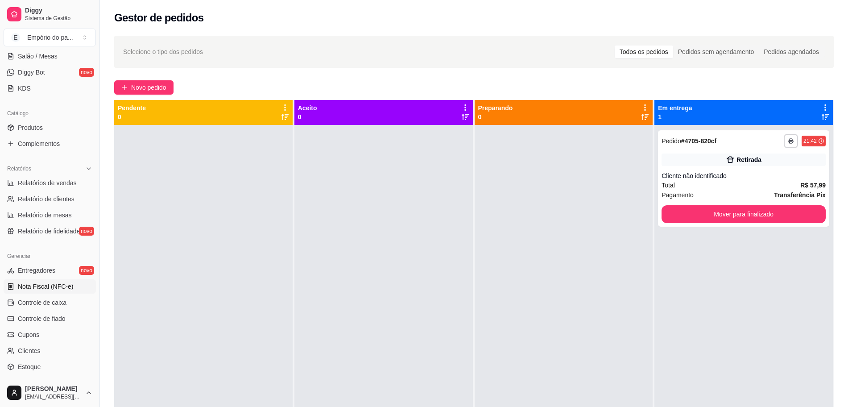
scroll to position [235, 0]
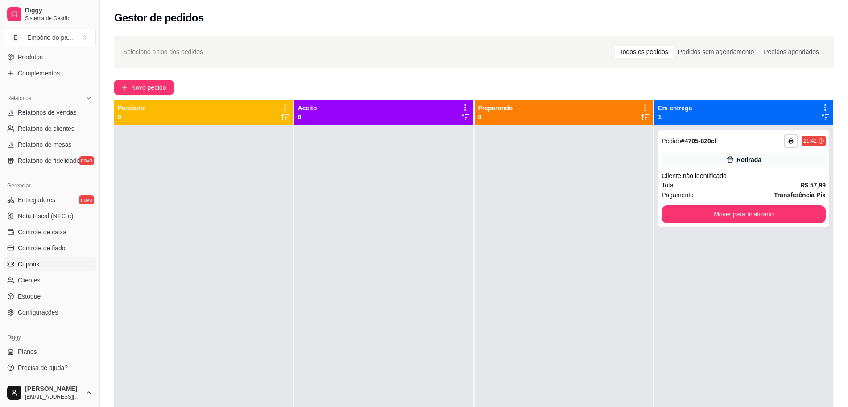
click at [37, 269] on link "Cupons" at bounding box center [50, 264] width 92 height 14
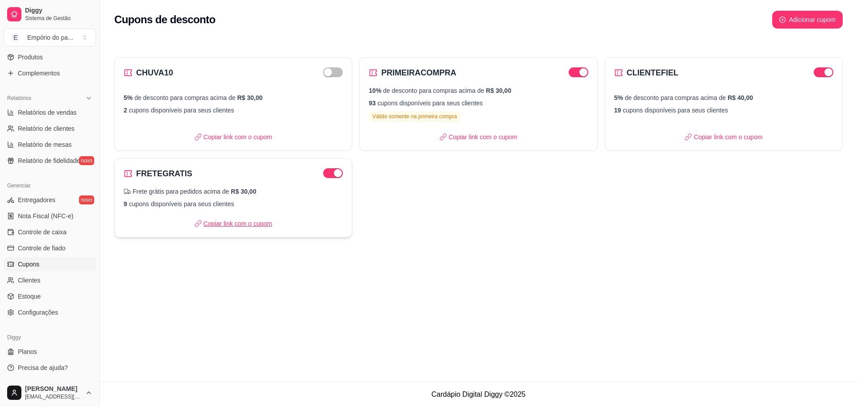
click at [257, 223] on p "Copiar link com o cupom" at bounding box center [234, 223] width 78 height 9
click at [59, 163] on span "Relatório de fidelidade" at bounding box center [49, 160] width 62 height 9
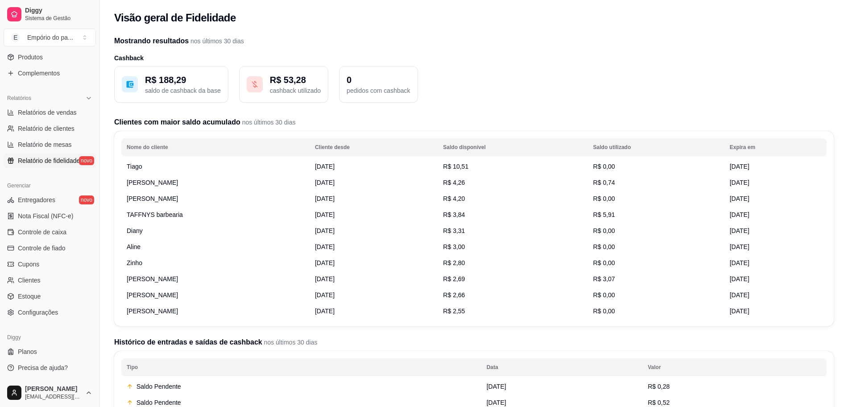
click at [145, 162] on td "Tiago" at bounding box center [215, 166] width 188 height 16
click at [369, 174] on td "[DATE]" at bounding box center [374, 166] width 128 height 16
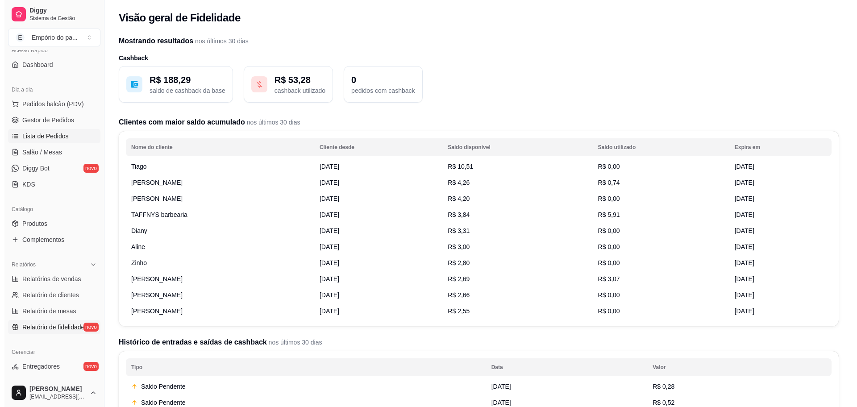
scroll to position [68, 0]
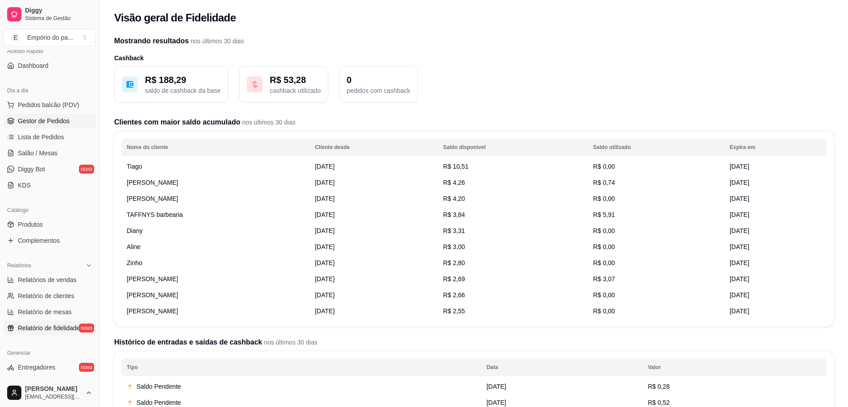
click at [42, 119] on span "Gestor de Pedidos" at bounding box center [44, 120] width 52 height 9
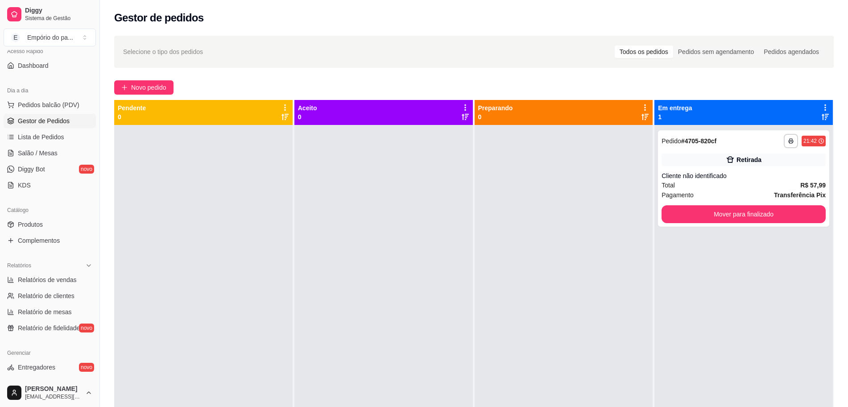
click at [40, 128] on link "Gestor de Pedidos" at bounding box center [50, 121] width 92 height 14
click at [42, 282] on span "Relatórios de vendas" at bounding box center [47, 279] width 59 height 9
select select "ALL"
select select "0"
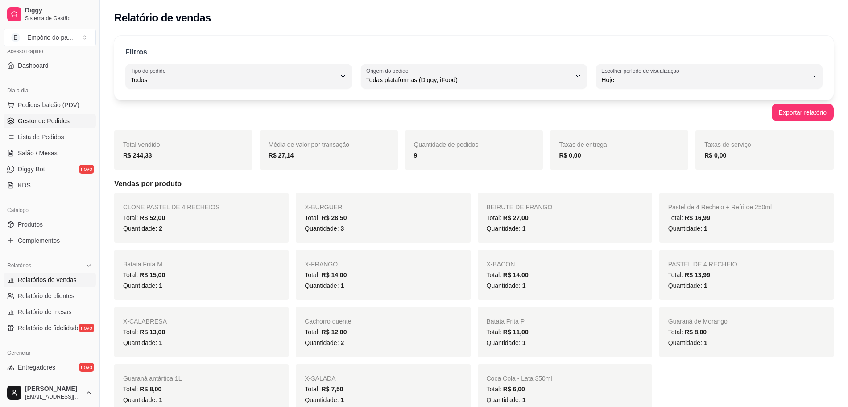
click at [39, 118] on span "Gestor de Pedidos" at bounding box center [44, 120] width 52 height 9
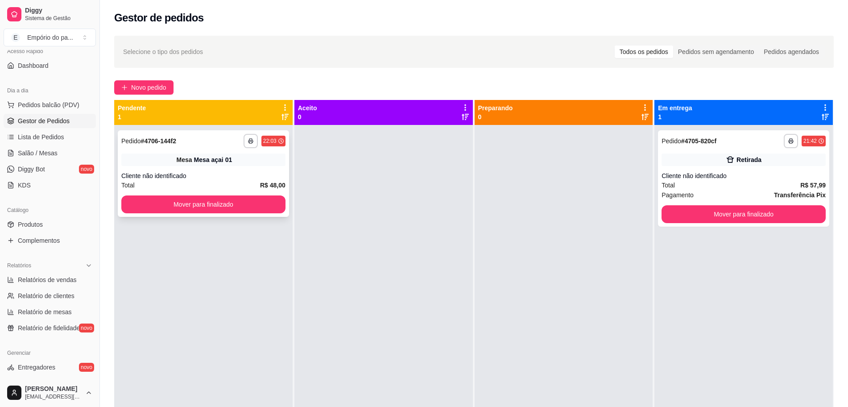
click at [216, 173] on div "Cliente não identificado" at bounding box center [203, 175] width 164 height 9
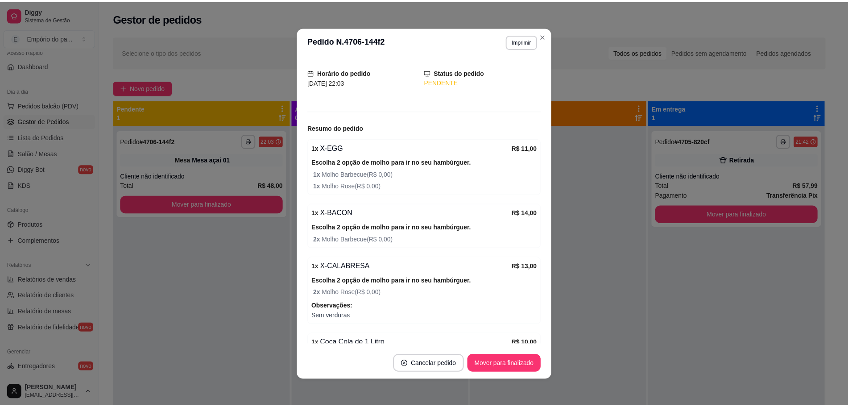
scroll to position [92, 0]
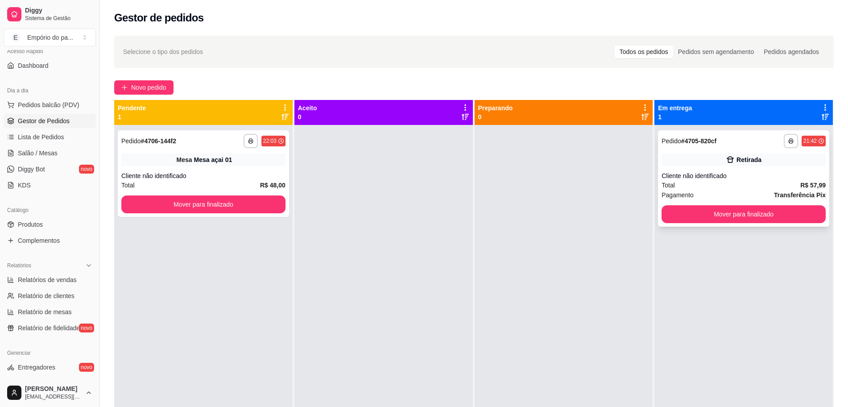
click at [745, 188] on div "Total R$ 57,99" at bounding box center [744, 185] width 164 height 10
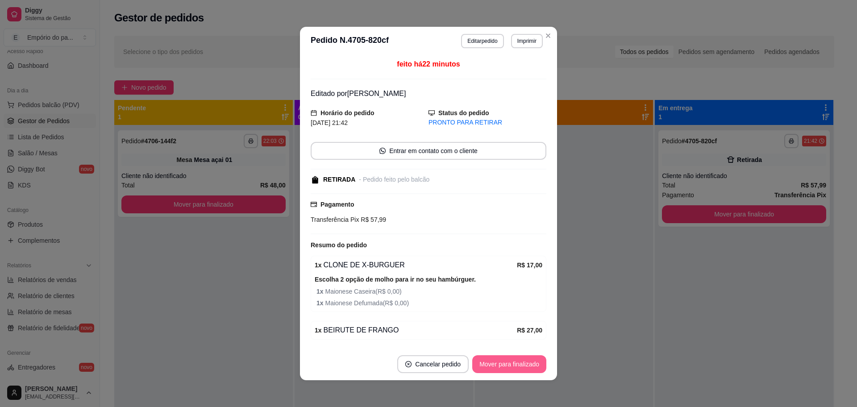
click at [520, 369] on button "Mover para finalizado" at bounding box center [509, 364] width 74 height 18
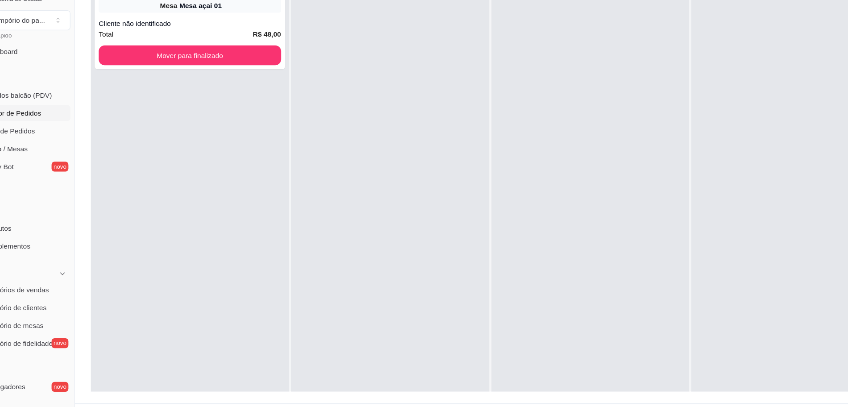
scroll to position [136, 0]
click at [324, 62] on div at bounding box center [384, 192] width 178 height 407
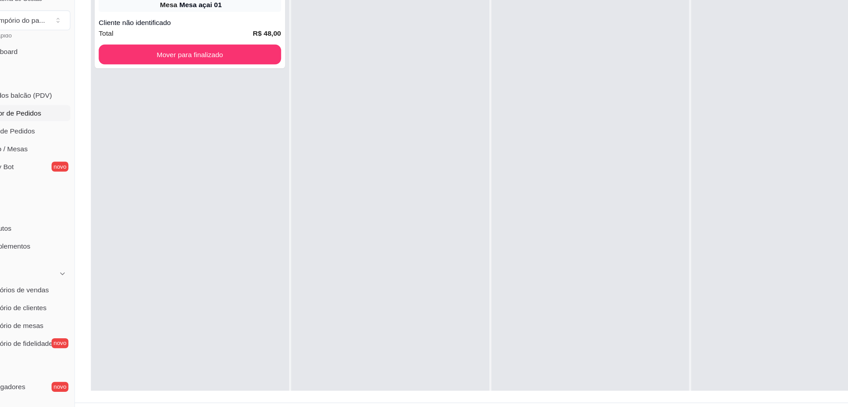
click at [324, 62] on div at bounding box center [384, 192] width 178 height 407
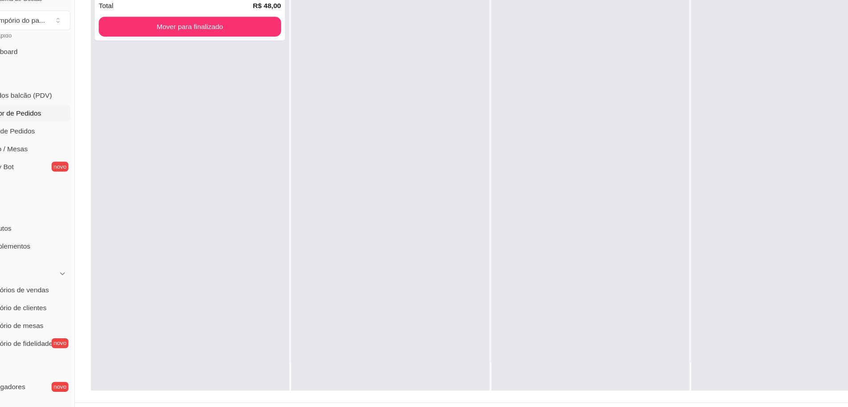
scroll to position [0, 0]
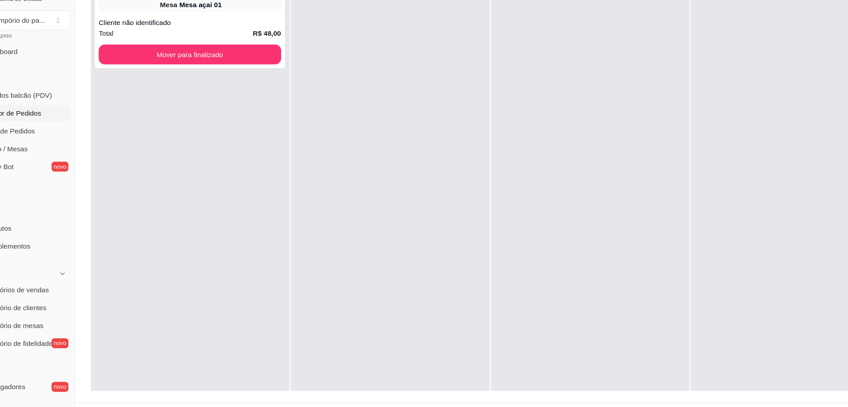
click at [378, 209] on div at bounding box center [384, 192] width 178 height 407
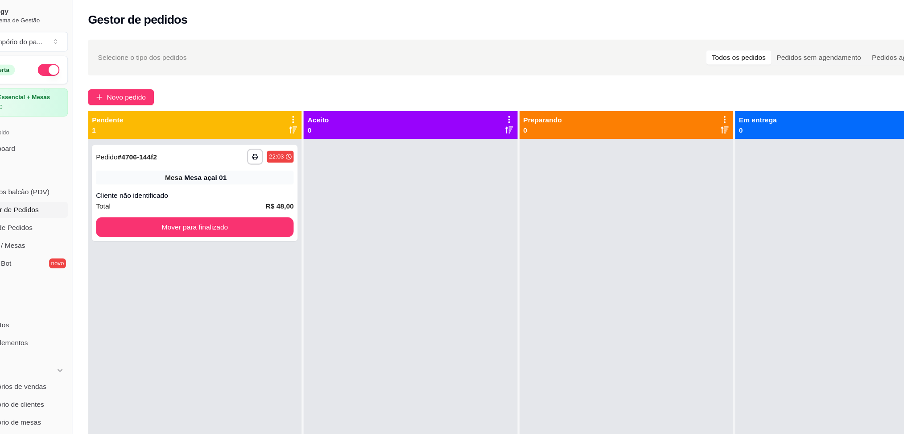
click at [638, 182] on div at bounding box center [599, 342] width 192 height 434
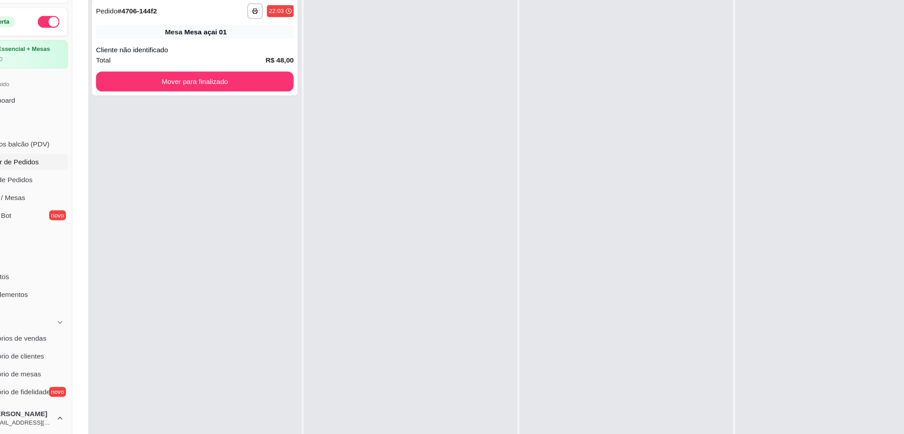
scroll to position [136, 0]
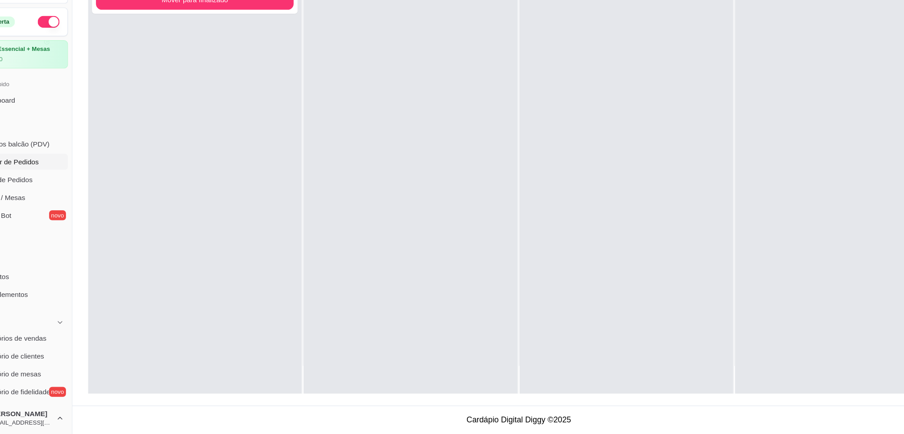
drag, startPoint x: 612, startPoint y: 331, endPoint x: 321, endPoint y: 326, distance: 291.0
click at [321, 326] on div "**********" at bounding box center [502, 181] width 776 height 434
click at [452, 323] on div at bounding box center [404, 181] width 192 height 434
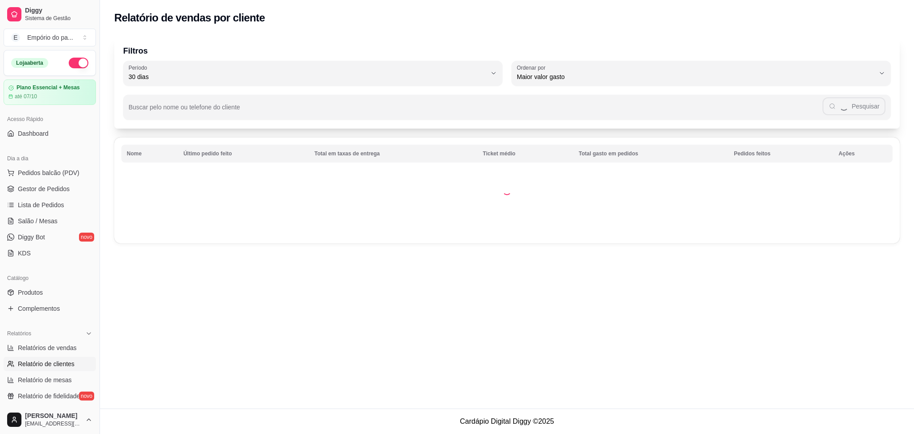
select select "30"
select select "HIGHEST_TOTAL_SPENT_WITH_ORDERS"
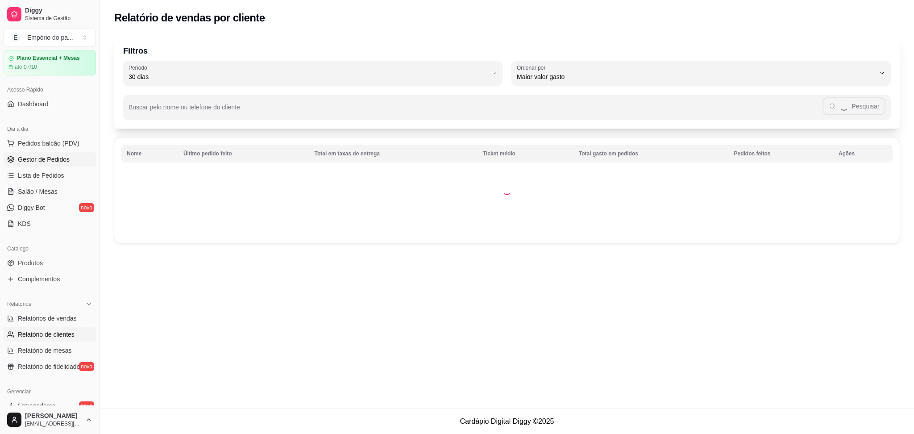
click at [44, 165] on link "Gestor de Pedidos" at bounding box center [50, 159] width 92 height 14
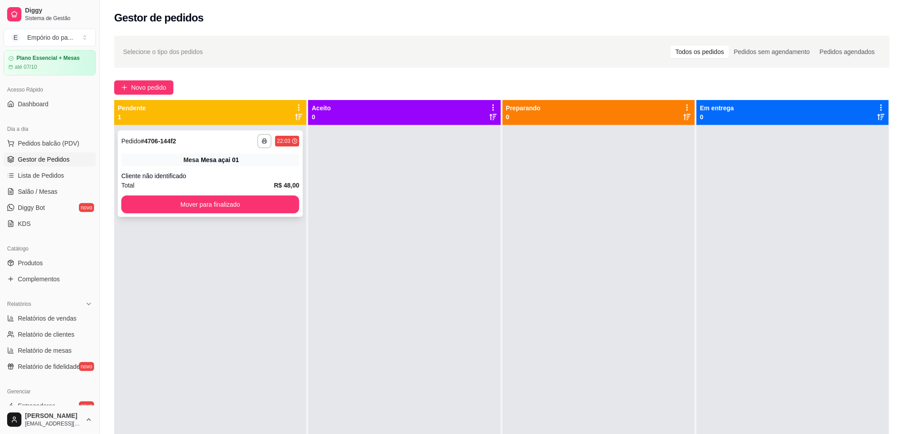
click at [203, 172] on div "Cliente não identificado" at bounding box center [210, 175] width 178 height 9
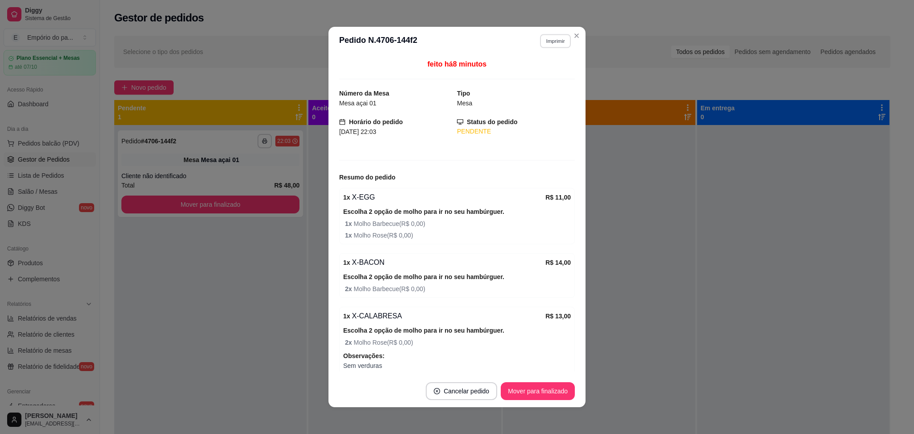
click at [552, 41] on button "Imprimir" at bounding box center [555, 41] width 31 height 14
click at [541, 72] on button "IMPRESSORA" at bounding box center [535, 73] width 62 height 14
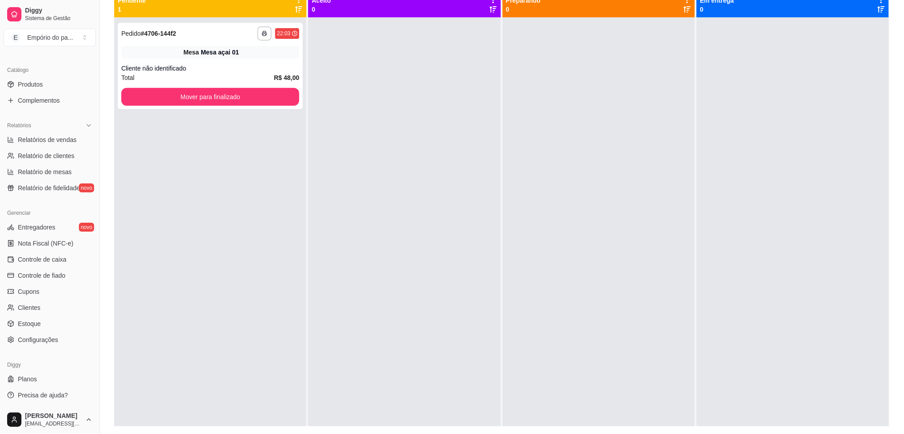
scroll to position [136, 0]
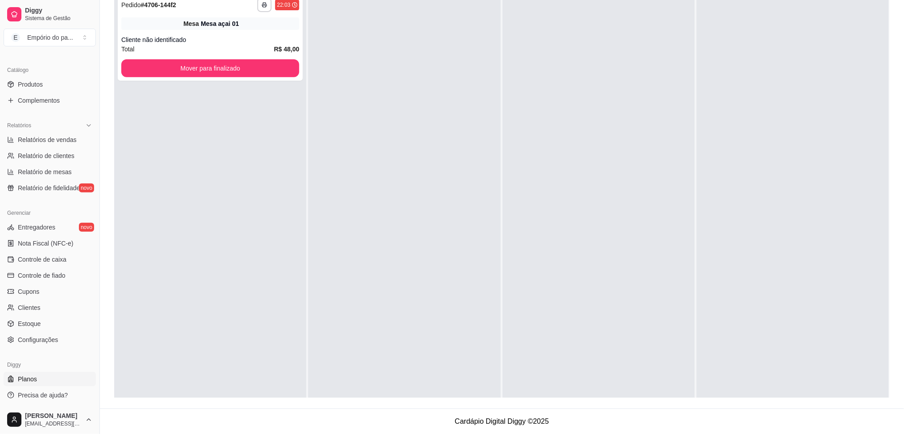
click at [43, 379] on link "Planos" at bounding box center [50, 379] width 92 height 14
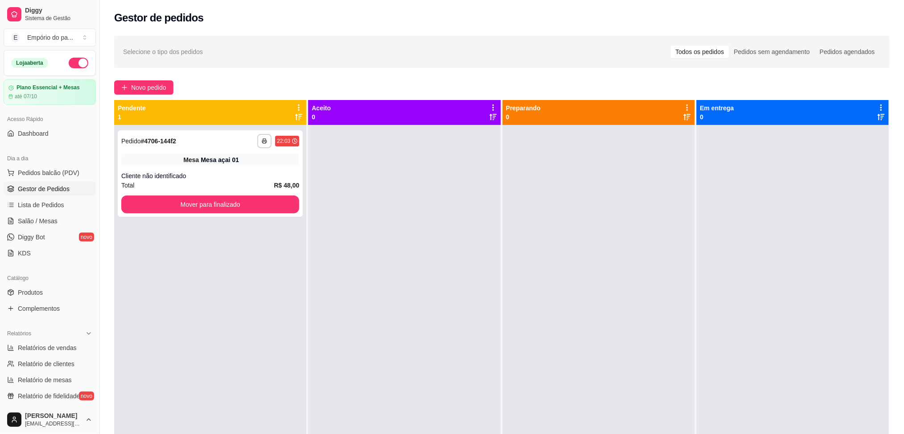
click at [21, 191] on span "Gestor de Pedidos" at bounding box center [44, 188] width 52 height 9
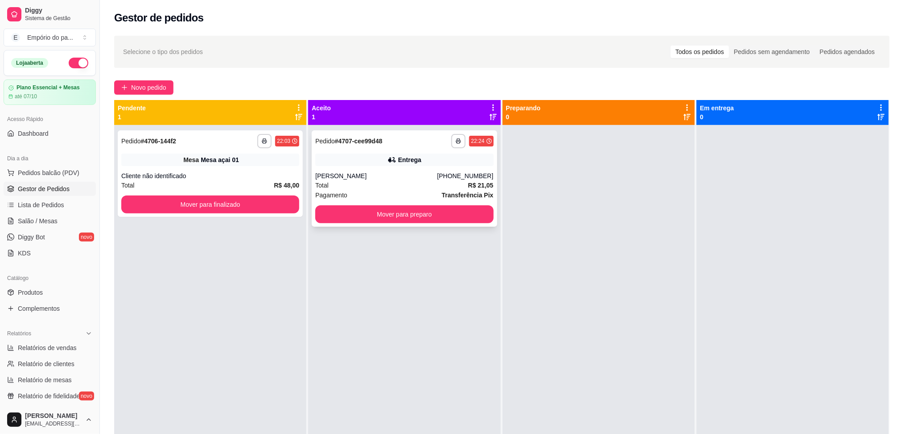
click at [444, 166] on div "**********" at bounding box center [404, 178] width 185 height 96
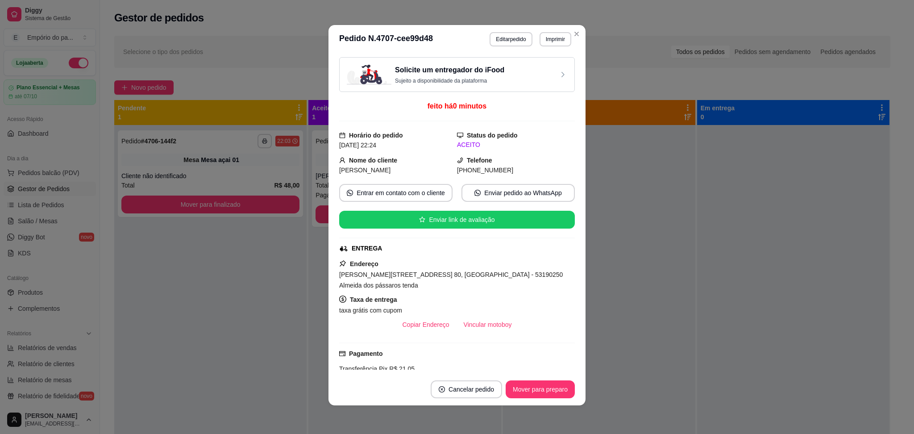
click at [537, 387] on button "Mover para preparo" at bounding box center [540, 389] width 69 height 18
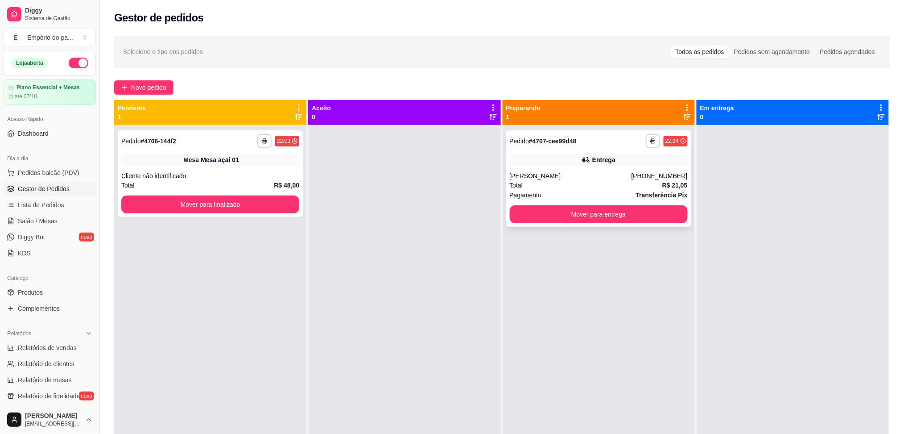
click at [637, 174] on div "[PHONE_NUMBER]" at bounding box center [660, 175] width 56 height 9
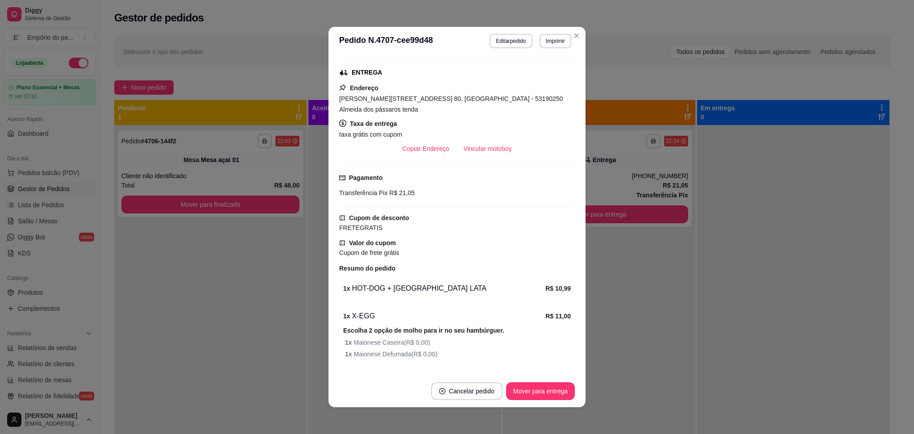
scroll to position [234, 0]
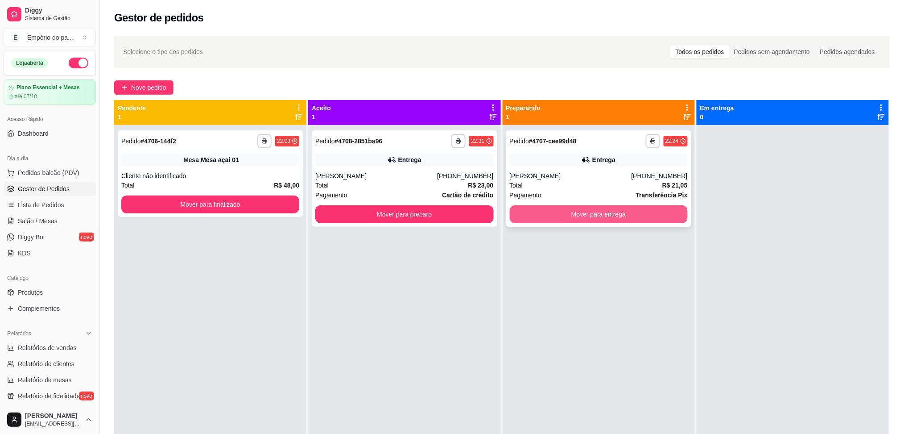
click at [568, 217] on button "Mover para entrega" at bounding box center [599, 214] width 178 height 18
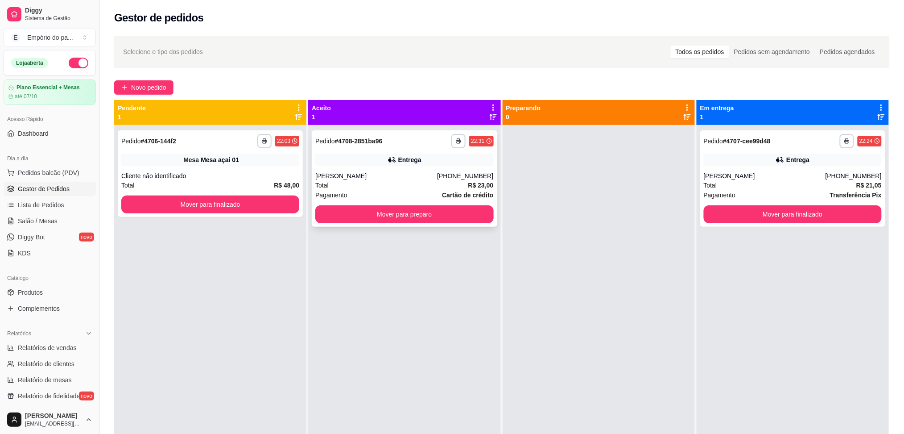
click at [447, 170] on div "**********" at bounding box center [404, 178] width 185 height 96
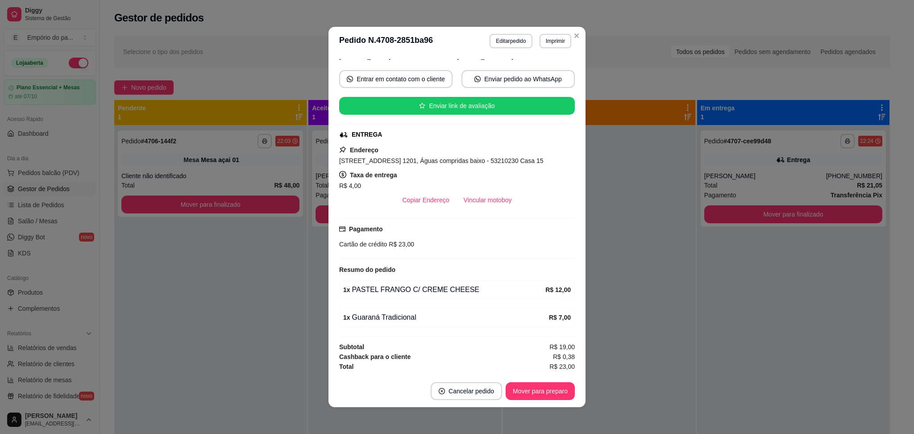
scroll to position [2, 0]
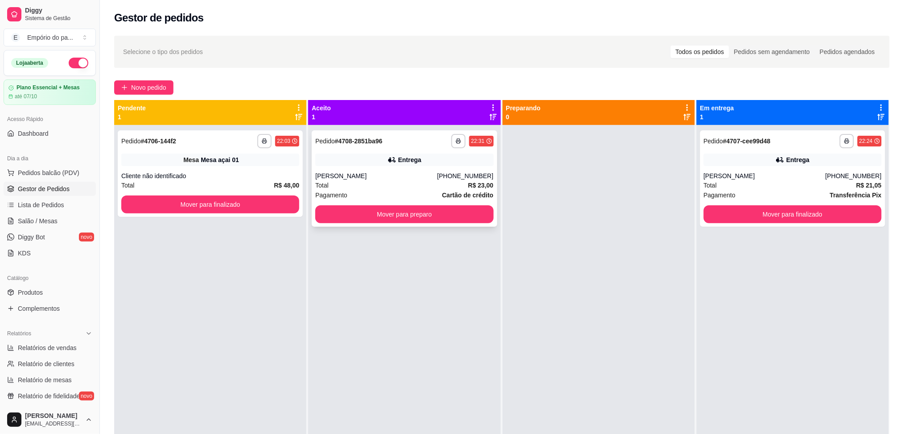
click at [359, 213] on button "Mover para preparo" at bounding box center [404, 214] width 178 height 18
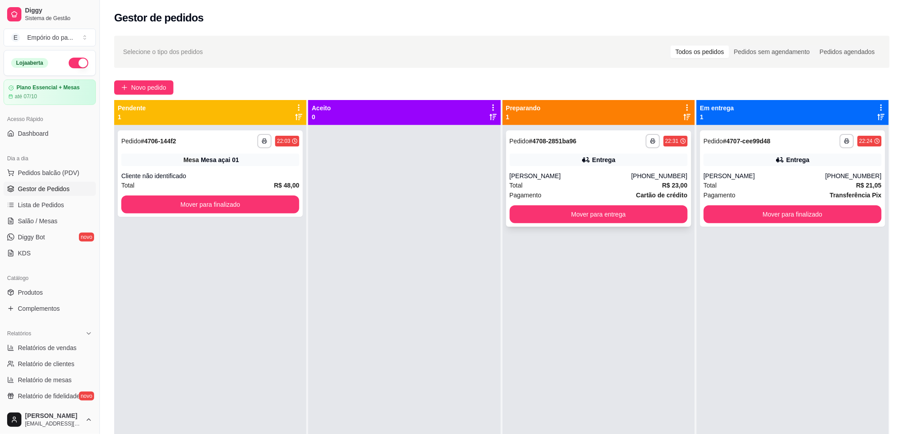
click at [584, 158] on icon at bounding box center [586, 159] width 6 height 5
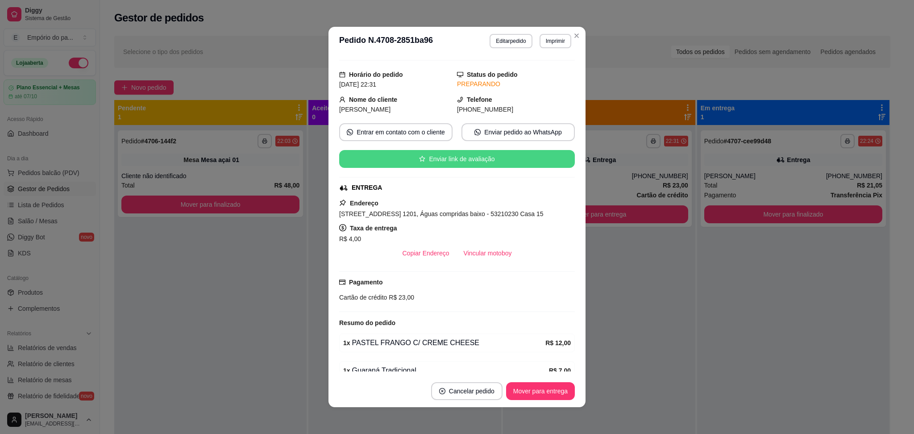
scroll to position [116, 0]
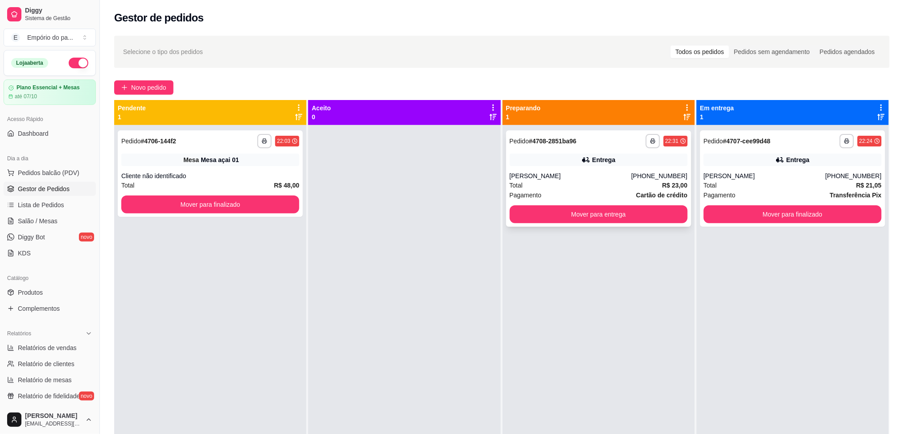
click at [608, 166] on div "**********" at bounding box center [598, 178] width 185 height 96
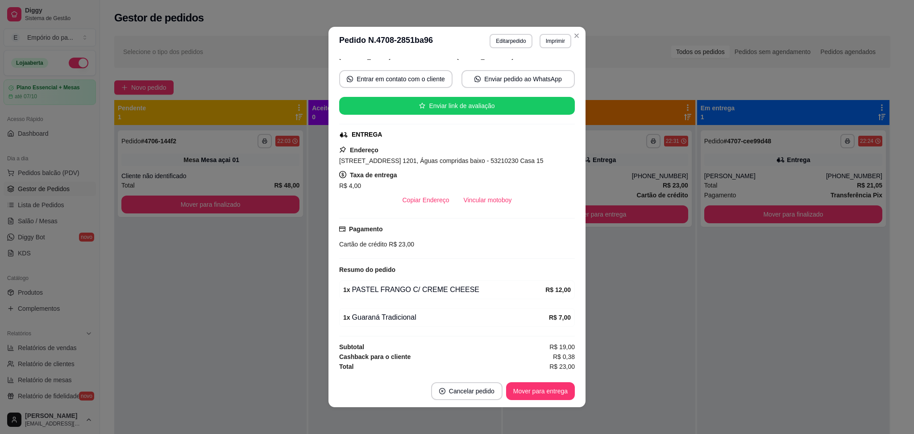
scroll to position [2, 0]
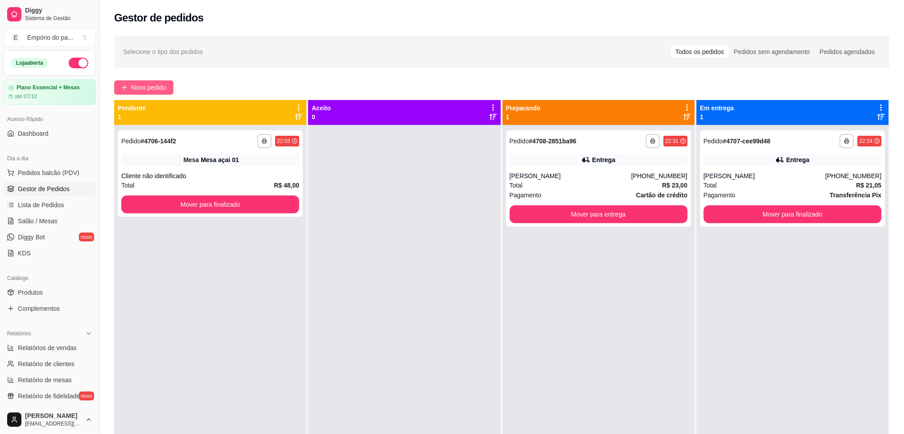
click at [148, 88] on span "Novo pedido" at bounding box center [148, 88] width 35 height 10
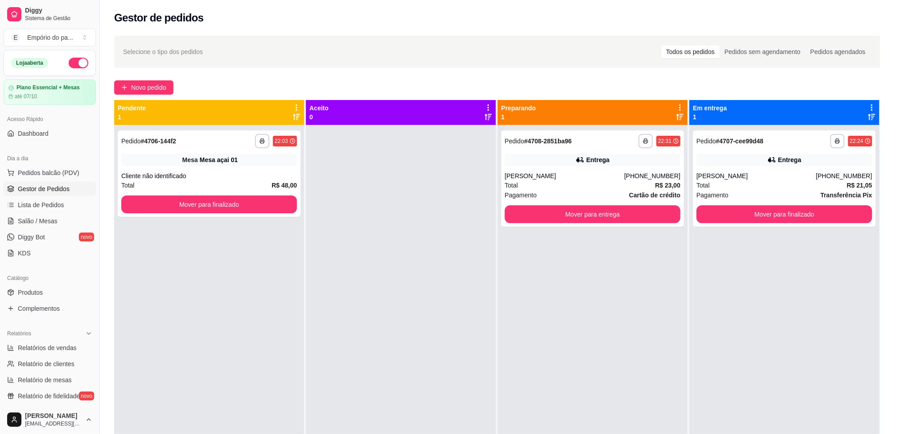
click at [158, 81] on div "COMBO LANÇAMENTO OS MAIS PEDIDOS CLONES DO DIA MAIS VENDIDO DA NOITE COMBO PAST…" at bounding box center [358, 46] width 683 height 69
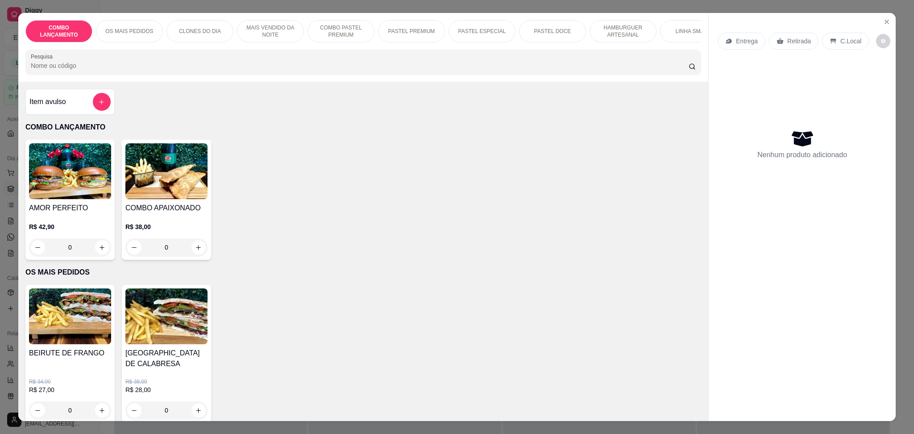
click at [788, 38] on p "Retirada" at bounding box center [799, 41] width 24 height 9
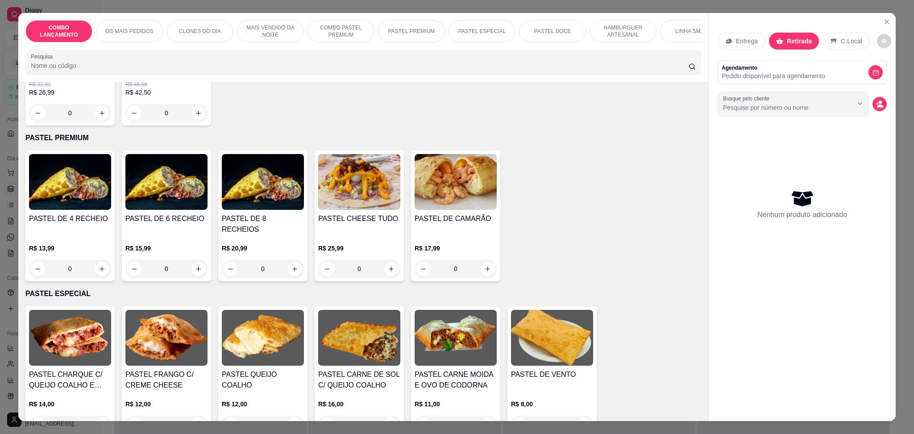
scroll to position [1071, 0]
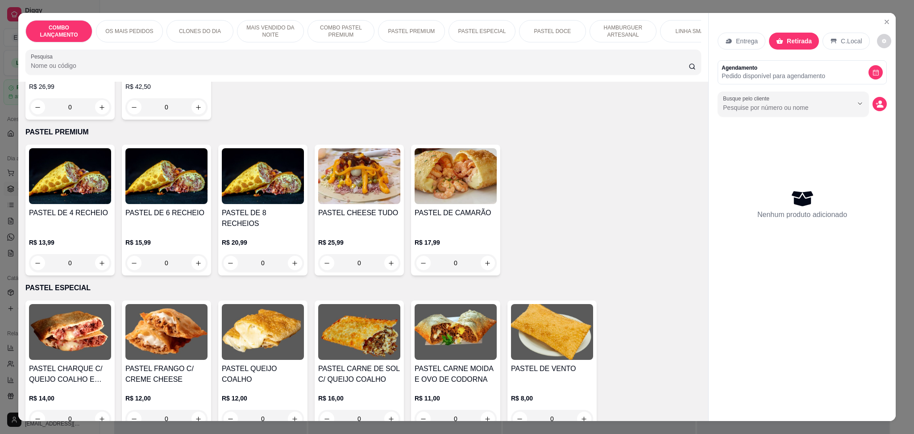
click at [97, 254] on div "0" at bounding box center [70, 263] width 82 height 18
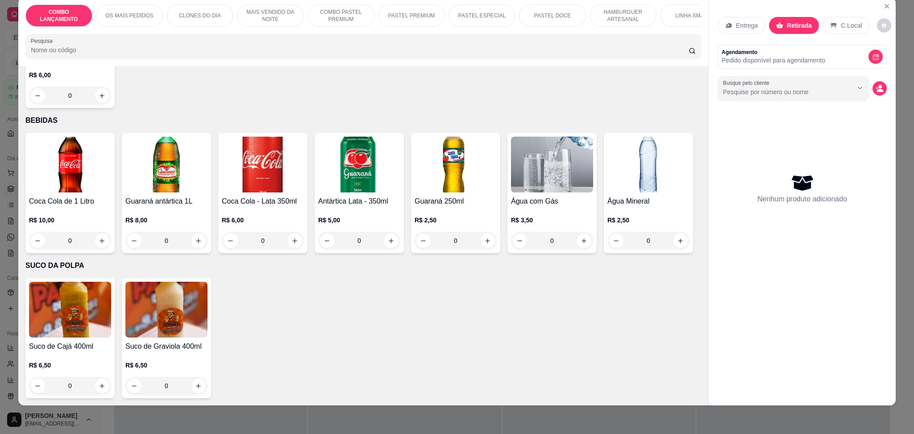
scroll to position [2947, 0]
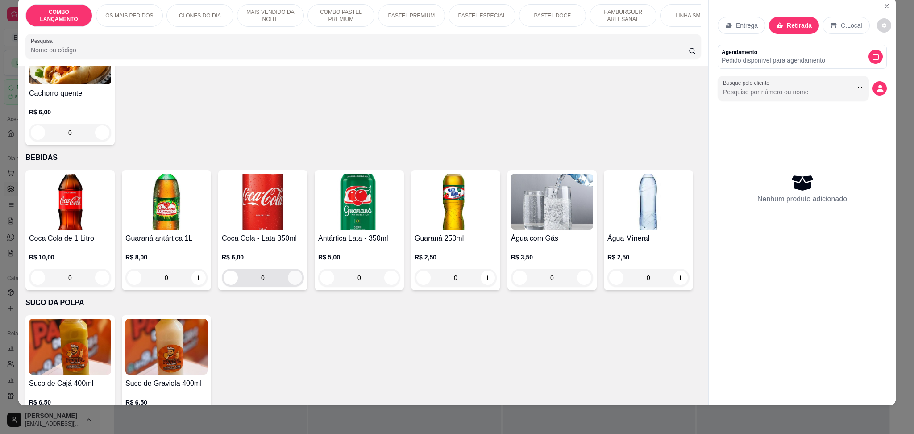
click at [291, 274] on icon "increase-product-quantity" at bounding box center [294, 277] width 7 height 7
type input "1"
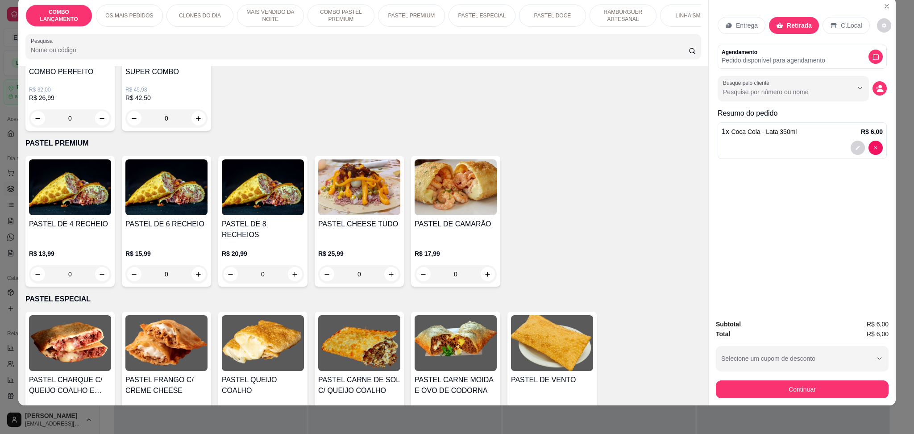
scroll to position [1044, 0]
click at [97, 265] on div "0" at bounding box center [70, 274] width 82 height 18
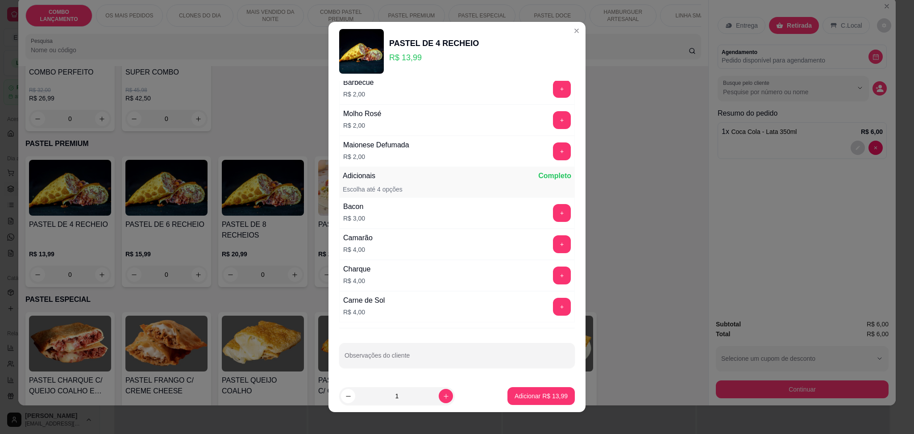
scroll to position [969, 0]
click at [553, 276] on button "+" at bounding box center [561, 274] width 17 height 17
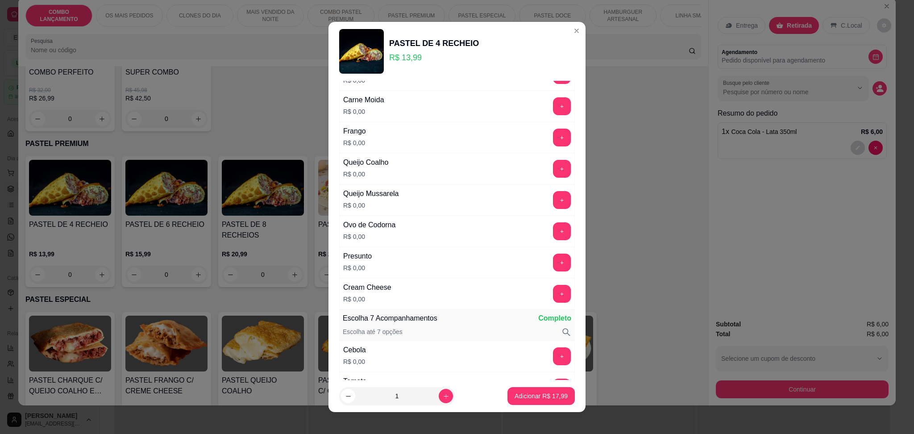
scroll to position [137, 0]
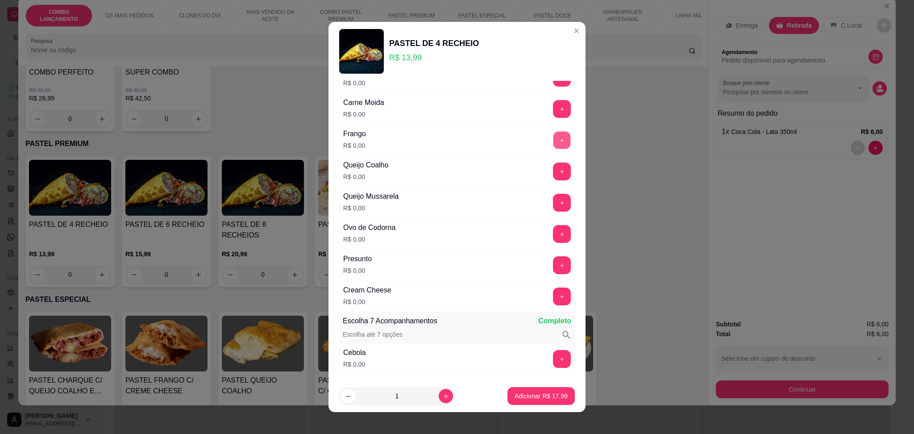
click at [553, 139] on button "+" at bounding box center [561, 139] width 17 height 17
click at [553, 204] on button "+" at bounding box center [562, 203] width 18 height 18
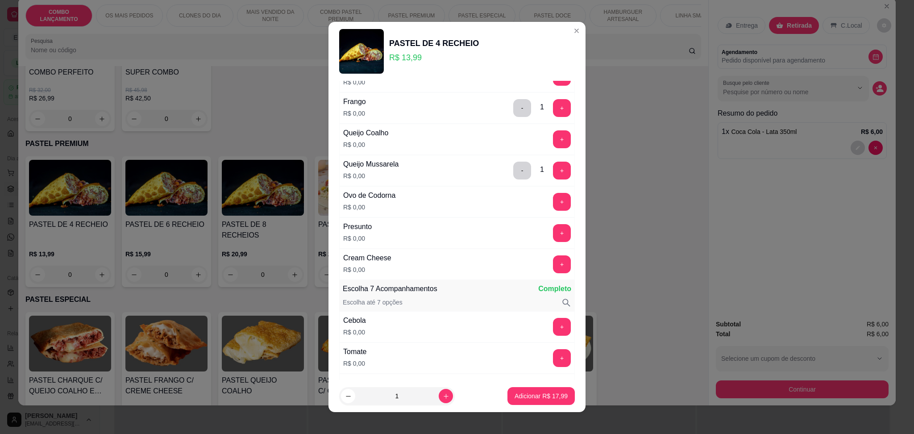
scroll to position [178, 0]
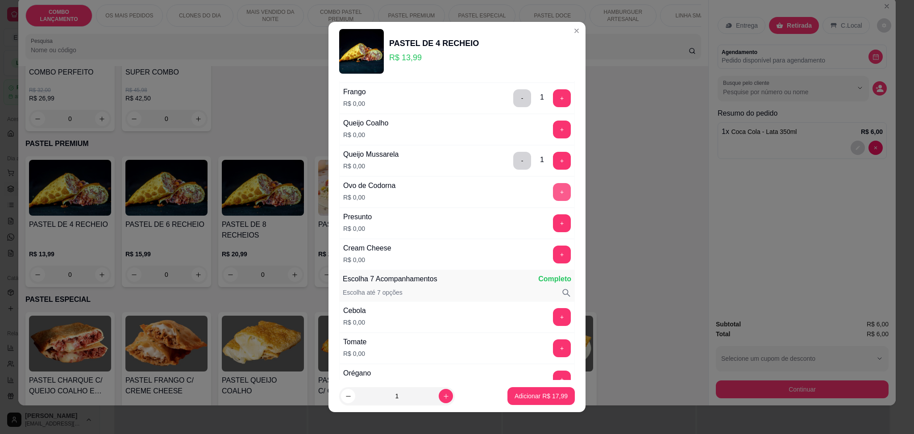
click at [553, 189] on button "+" at bounding box center [562, 192] width 18 height 18
click at [553, 250] on button "+" at bounding box center [561, 253] width 17 height 17
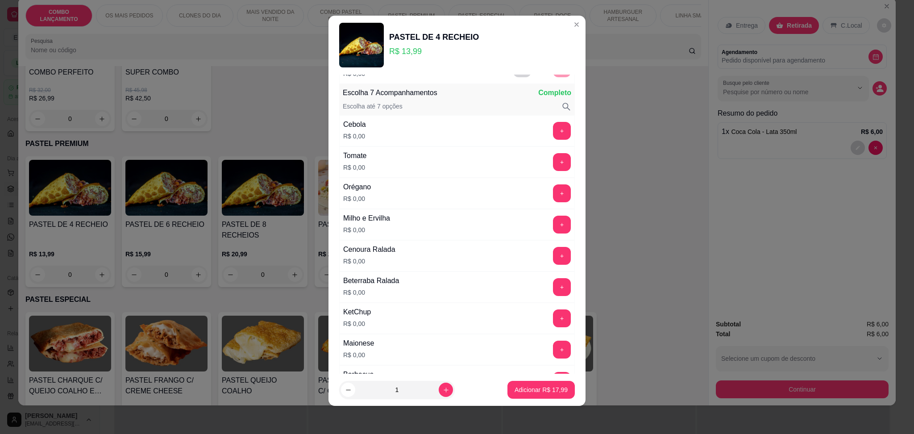
scroll to position [368, 0]
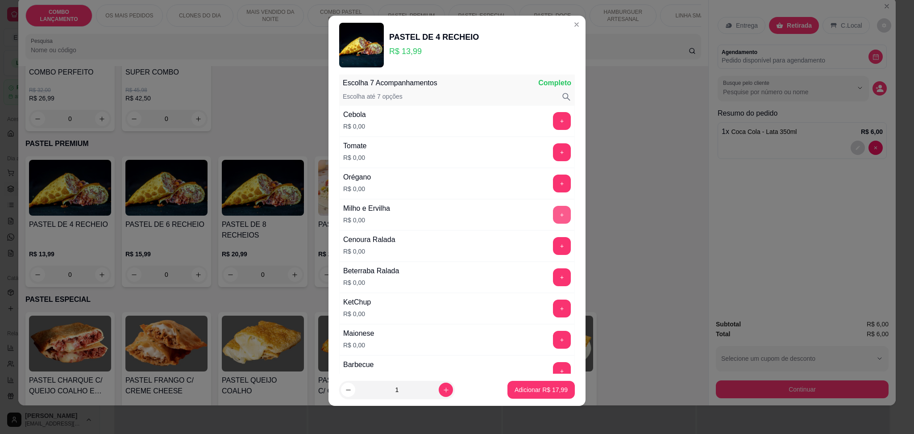
click at [553, 213] on button "+" at bounding box center [562, 215] width 18 height 18
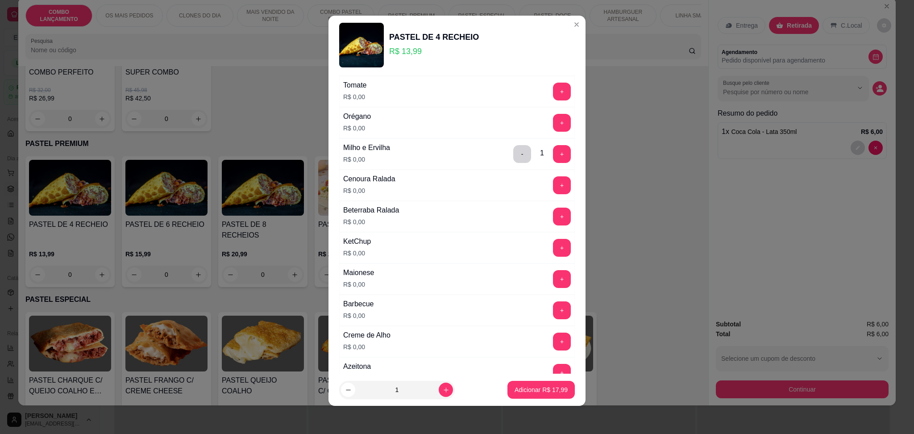
scroll to position [427, 0]
click at [553, 246] on button "+" at bounding box center [562, 249] width 18 height 18
click at [553, 282] on button "+" at bounding box center [561, 279] width 17 height 17
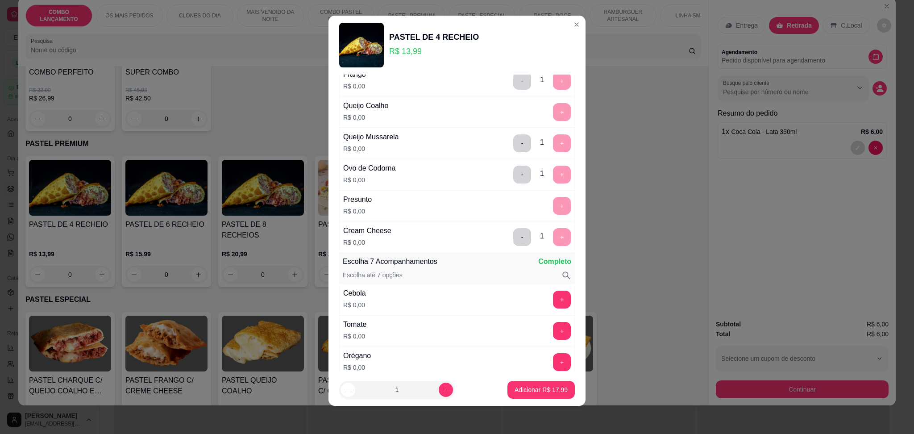
scroll to position [249, 0]
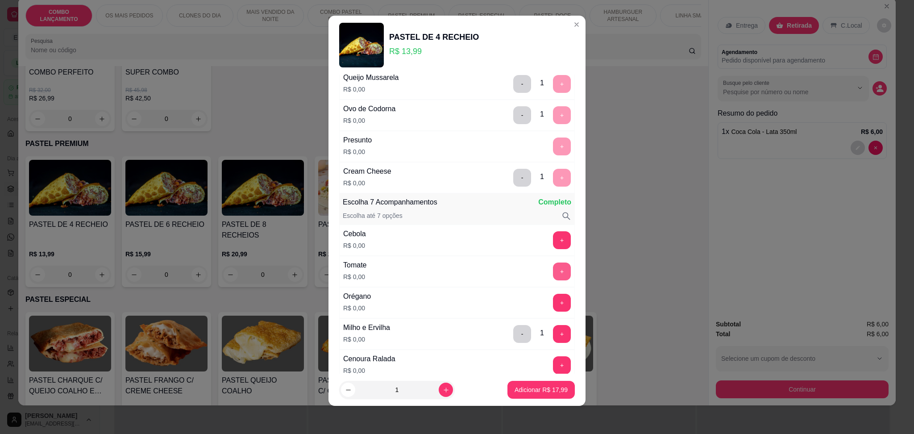
click at [553, 272] on button "+" at bounding box center [562, 271] width 18 height 18
click at [545, 390] on p "Adicionar R$ 17,99" at bounding box center [540, 389] width 53 height 9
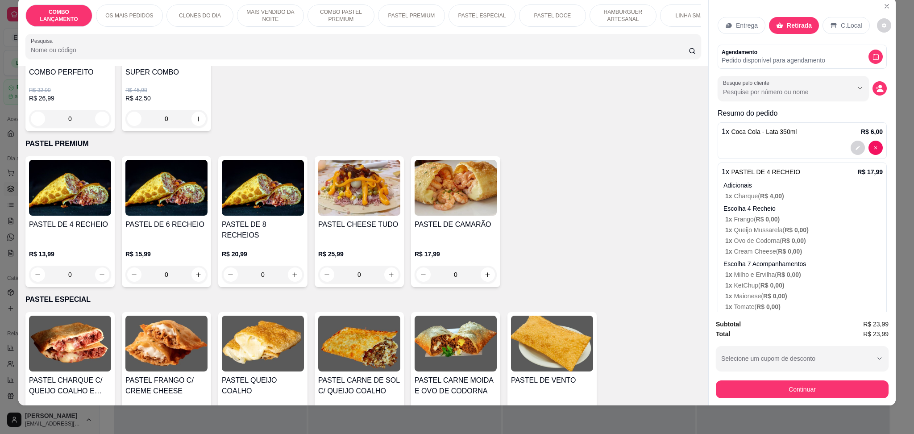
scroll to position [42, 0]
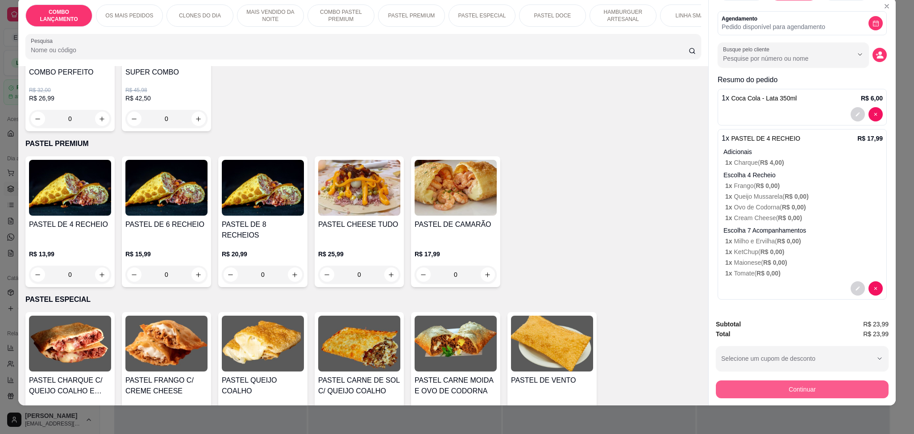
click at [787, 390] on button "Continuar" at bounding box center [802, 389] width 173 height 18
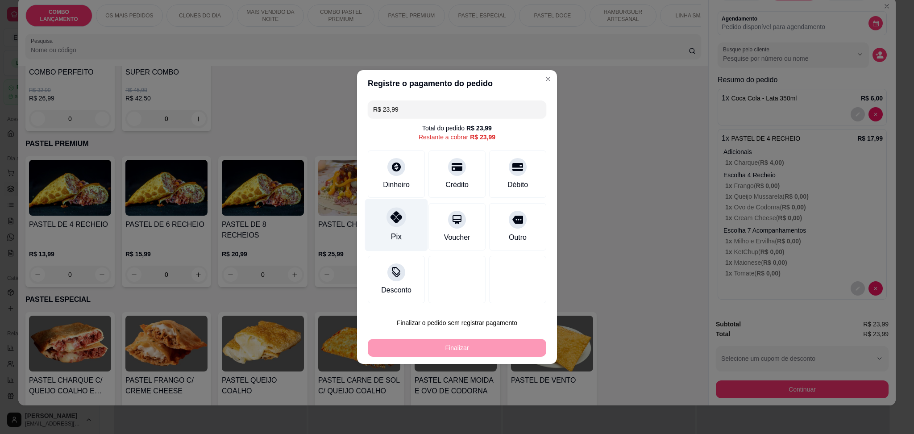
click at [404, 216] on div at bounding box center [396, 217] width 20 height 20
type input "R$ 0,00"
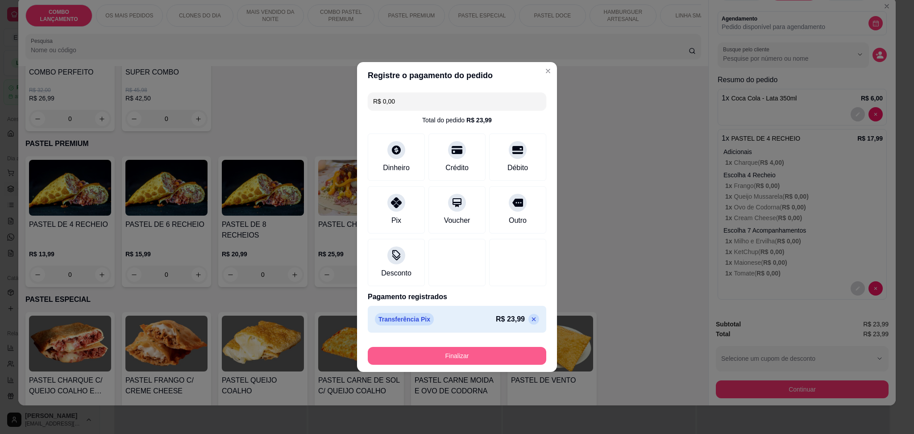
click at [451, 353] on button "Finalizar" at bounding box center [457, 356] width 178 height 18
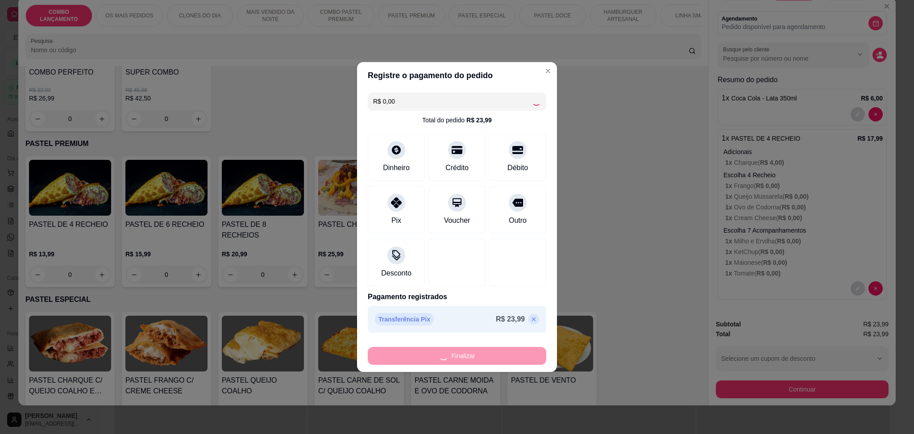
type input "0"
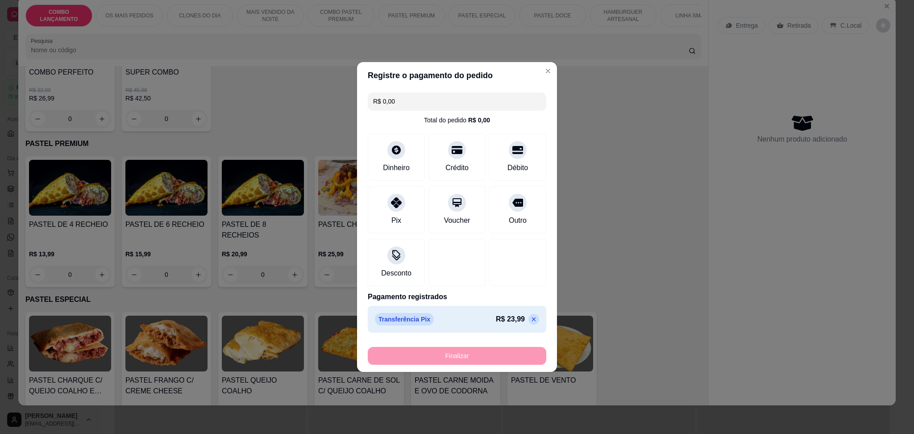
type input "-R$ 23,99"
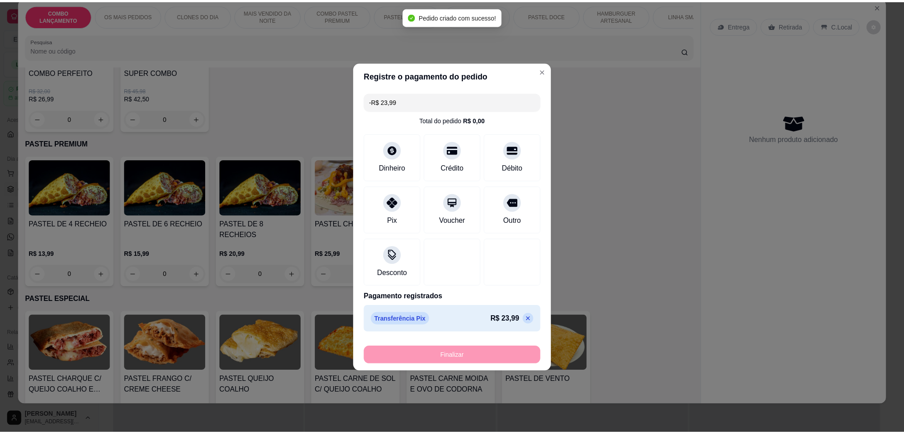
scroll to position [0, 0]
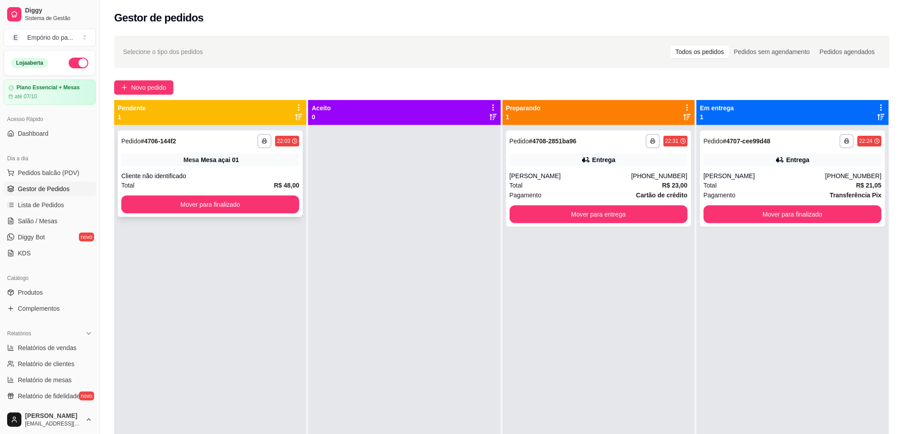
click at [237, 170] on div "**********" at bounding box center [210, 173] width 185 height 87
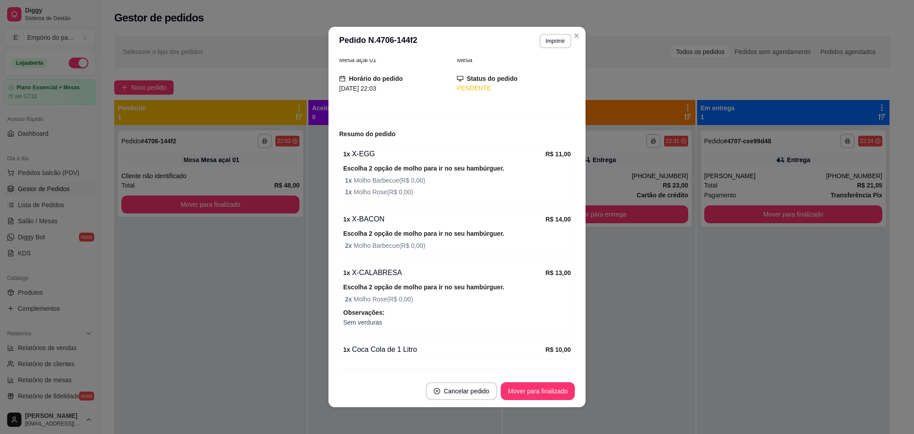
scroll to position [66, 0]
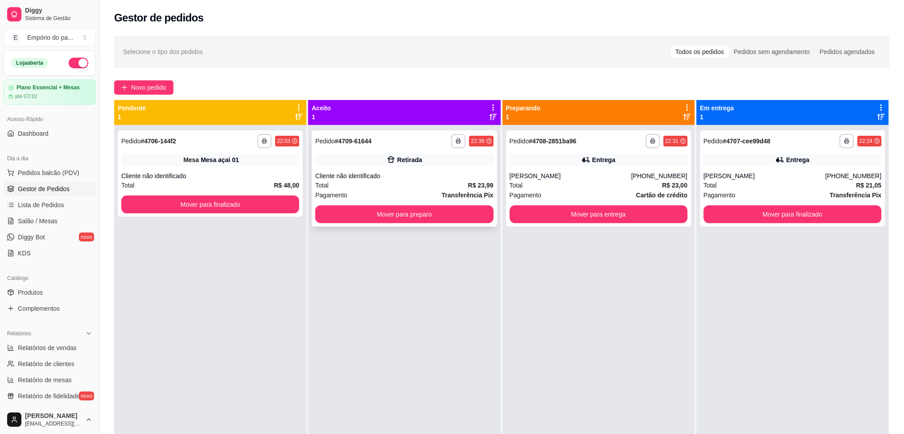
click at [420, 178] on div "Cliente não identificado" at bounding box center [404, 175] width 178 height 9
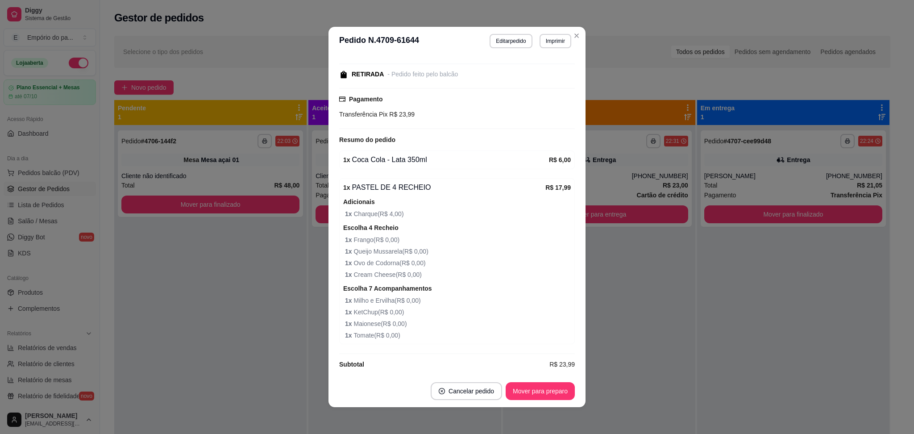
scroll to position [94, 0]
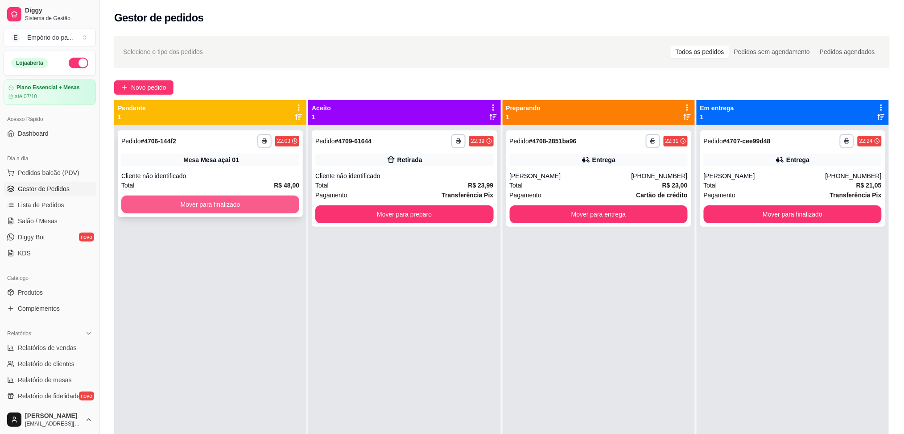
click at [222, 202] on button "Mover para finalizado" at bounding box center [210, 204] width 178 height 18
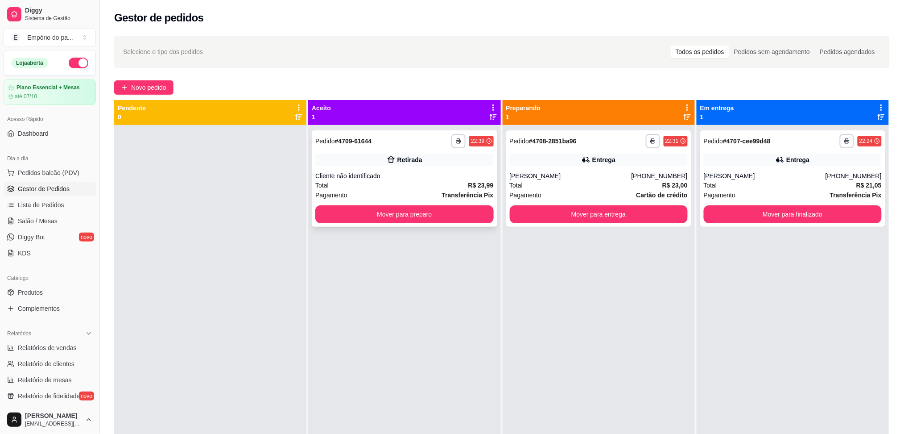
click at [396, 175] on div "Cliente não identificado" at bounding box center [404, 175] width 178 height 9
click at [425, 218] on button "Mover para preparo" at bounding box center [404, 214] width 178 height 18
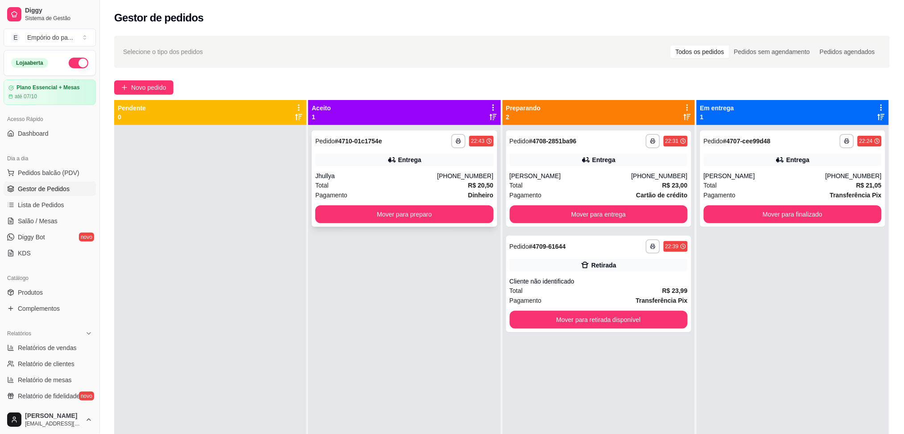
click at [377, 146] on div "Pedido # 4710-01c1754e" at bounding box center [348, 141] width 67 height 11
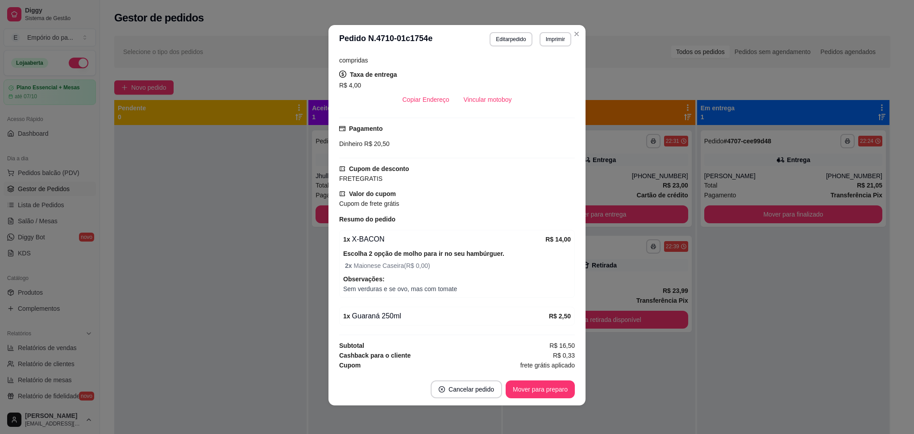
scroll to position [0, 0]
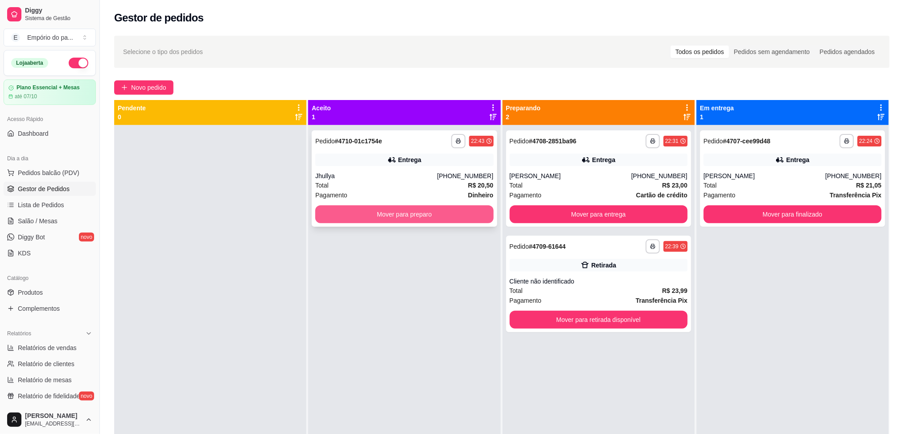
click at [402, 216] on button "Mover para preparo" at bounding box center [404, 214] width 178 height 18
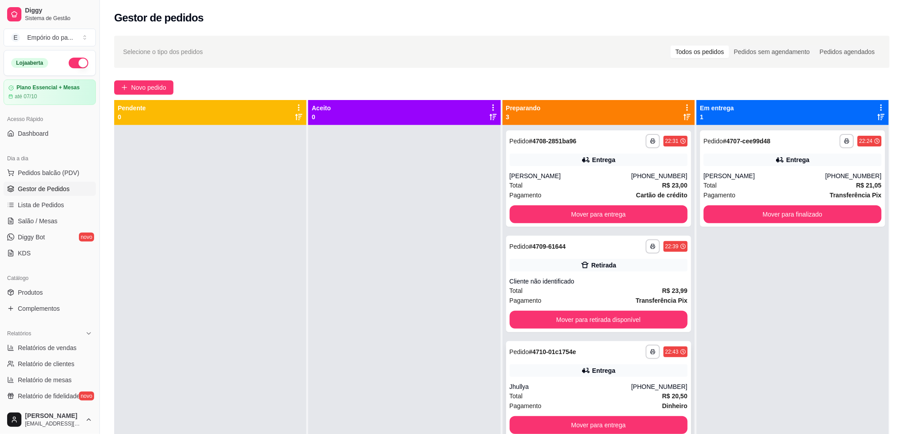
click at [622, 394] on div "Total R$ 20,50" at bounding box center [599, 396] width 178 height 10
click at [579, 184] on div "Total R$ 23,00" at bounding box center [599, 185] width 178 height 10
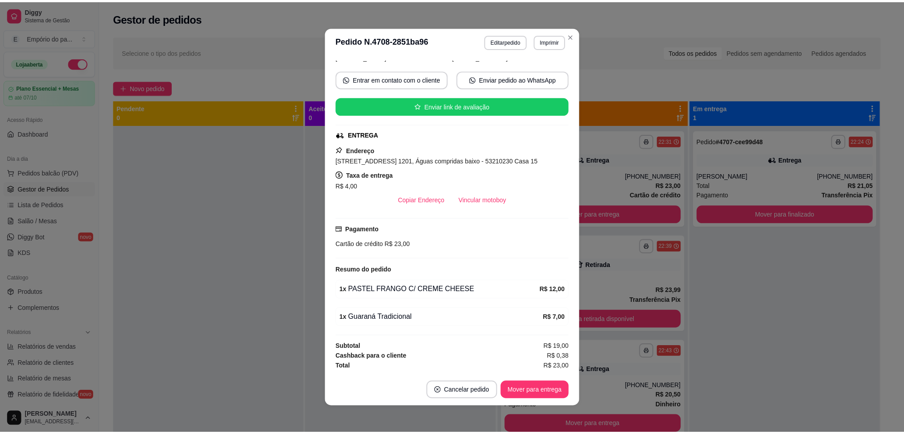
scroll to position [2, 0]
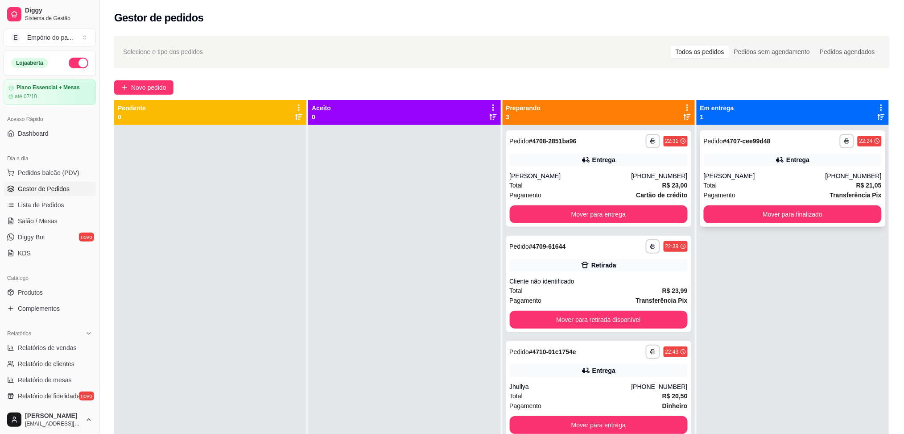
click at [747, 181] on div "Total R$ 21,05" at bounding box center [793, 185] width 178 height 10
click at [31, 221] on span "Salão / Mesas" at bounding box center [38, 220] width 40 height 9
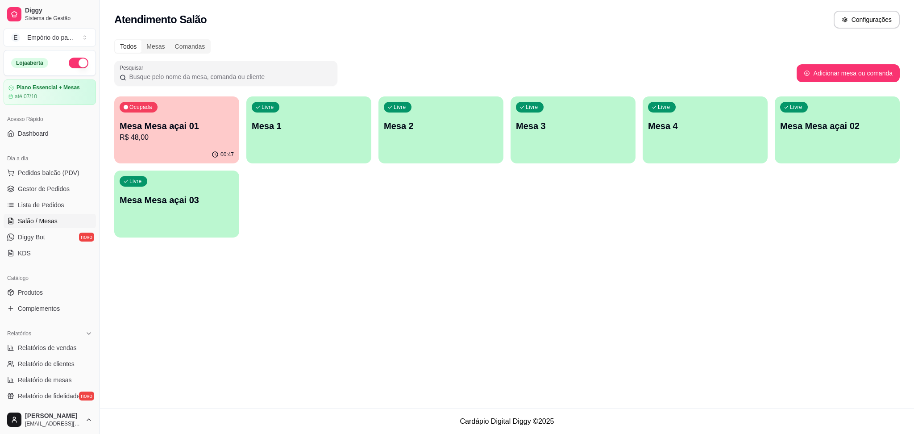
click at [190, 137] on p "R$ 48,00" at bounding box center [177, 137] width 114 height 11
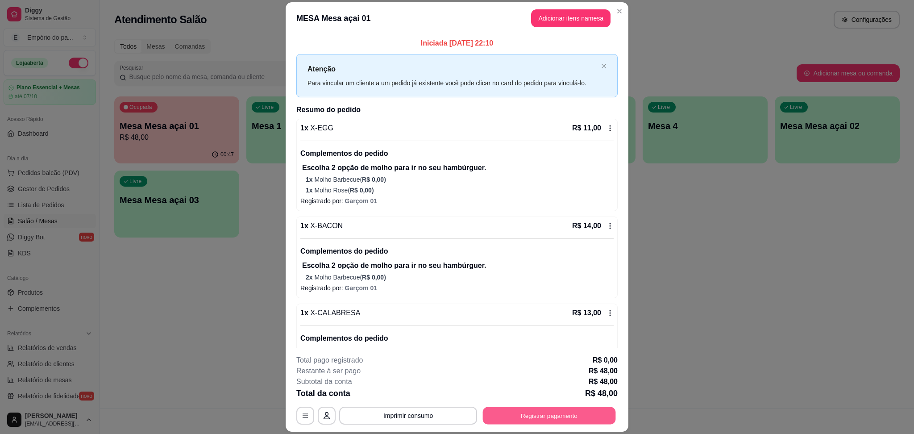
click at [553, 415] on button "Registrar pagamento" at bounding box center [549, 415] width 133 height 17
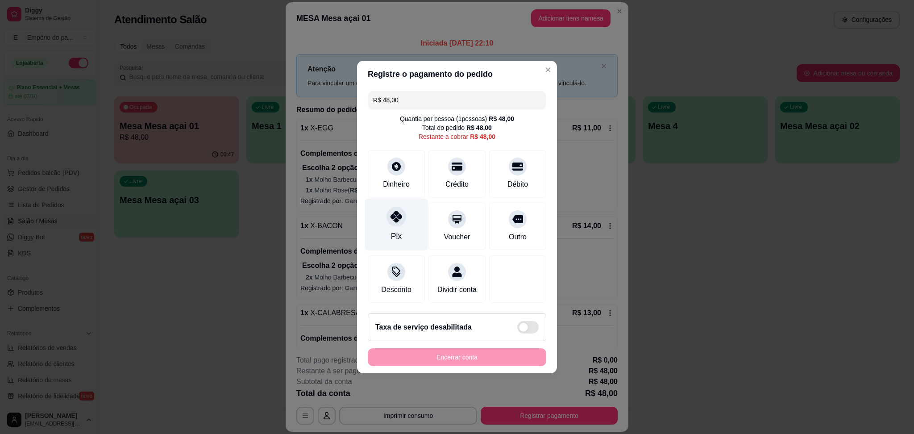
click at [400, 214] on icon at bounding box center [396, 217] width 12 height 12
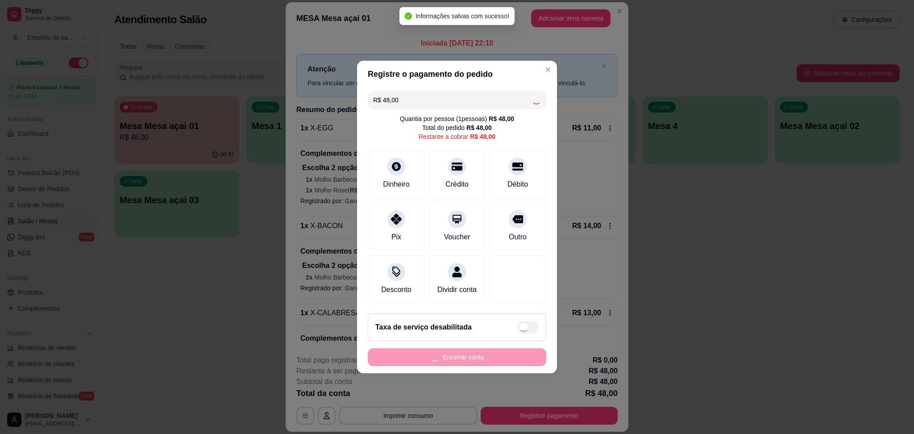
type input "R$ 0,00"
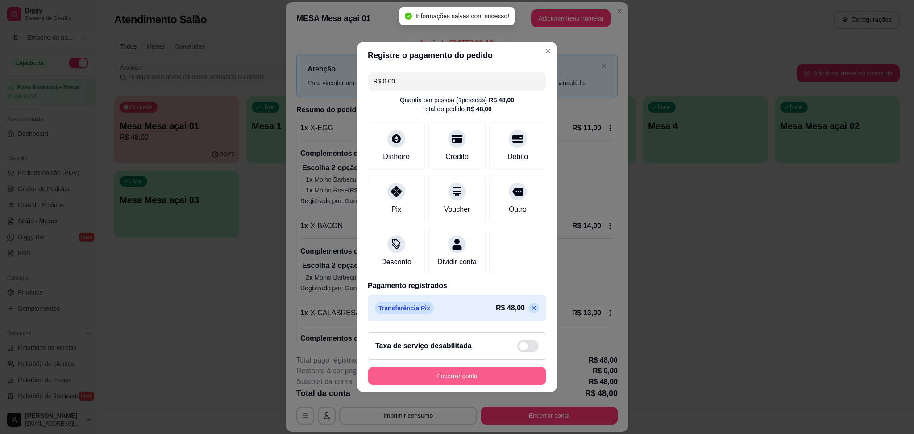
click at [480, 377] on button "Encerrar conta" at bounding box center [457, 376] width 178 height 18
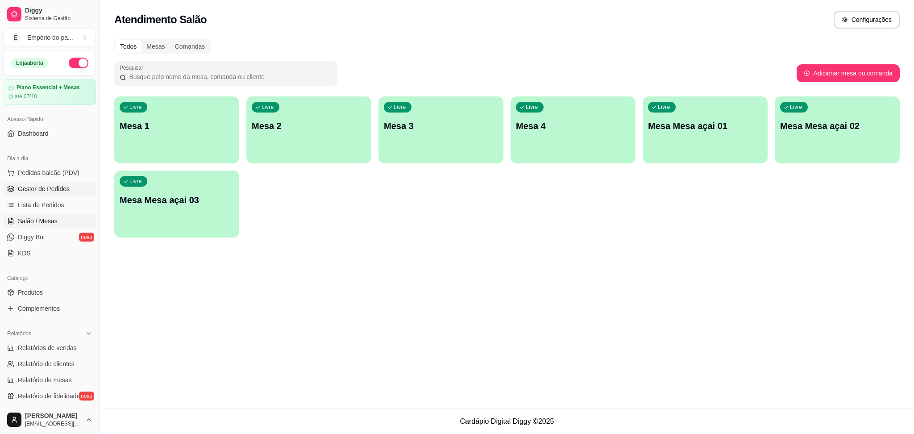
click at [47, 194] on link "Gestor de Pedidos" at bounding box center [50, 189] width 92 height 14
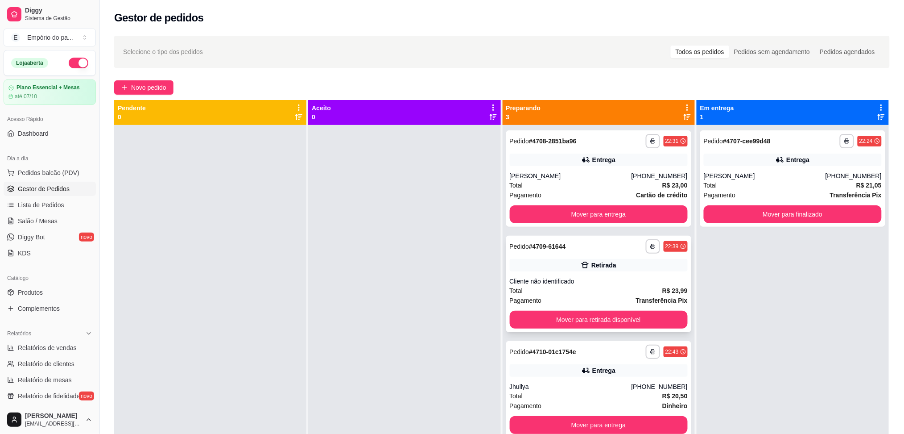
click at [623, 275] on div "**********" at bounding box center [598, 284] width 185 height 96
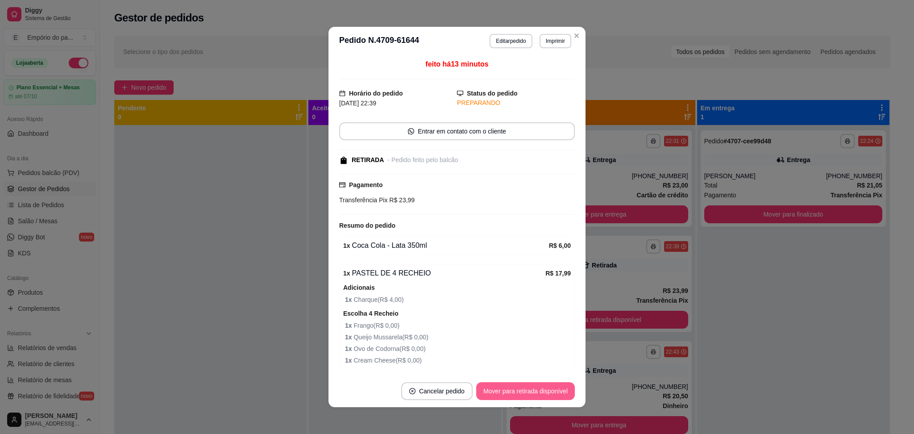
click at [520, 396] on button "Mover para retirada disponível" at bounding box center [525, 391] width 99 height 18
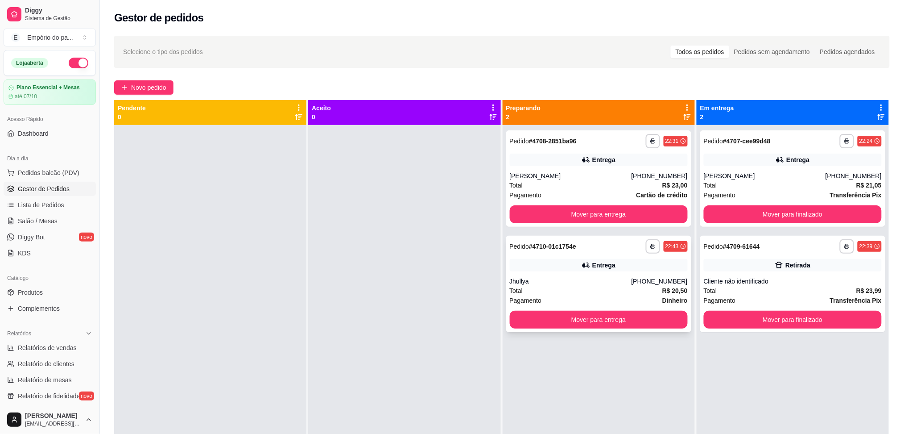
click at [589, 288] on div "Total R$ 20,50" at bounding box center [599, 291] width 178 height 10
click at [37, 284] on div "Catálogo" at bounding box center [50, 278] width 92 height 14
click at [37, 293] on span "Produtos" at bounding box center [30, 292] width 25 height 9
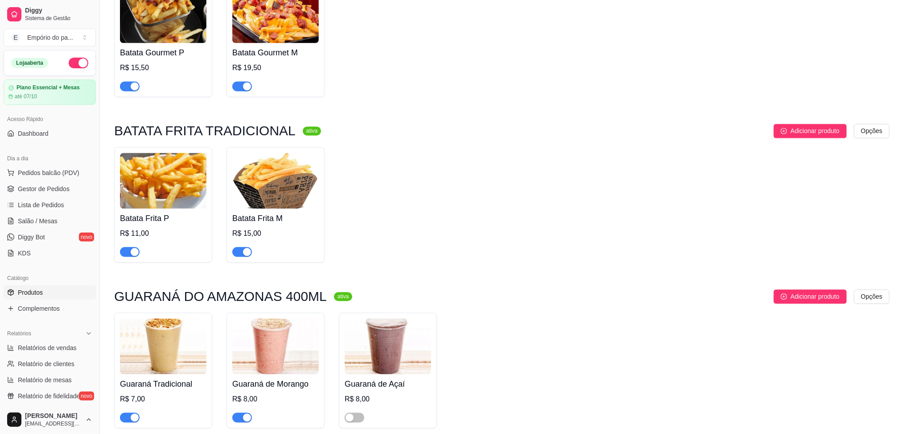
scroll to position [3272, 0]
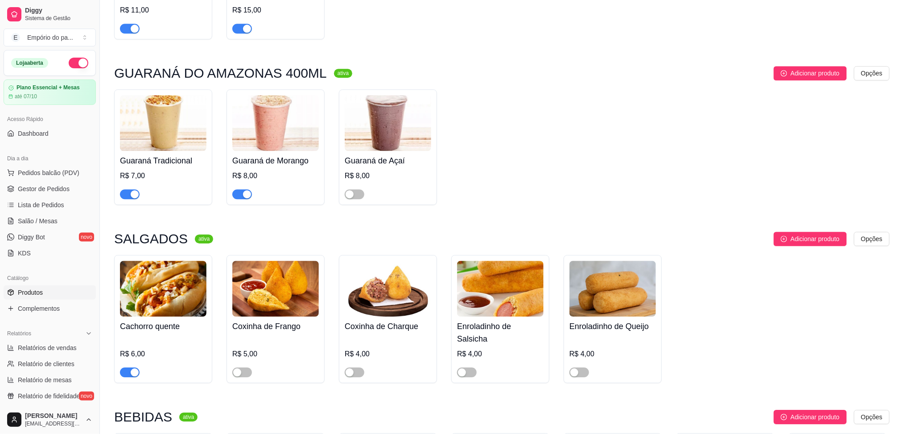
click at [246, 186] on div "Guaraná de Morango R$ 8,00" at bounding box center [276, 147] width 98 height 116
click at [251, 190] on div "button" at bounding box center [247, 194] width 8 height 8
click at [136, 190] on div "button" at bounding box center [135, 194] width 8 height 8
click at [29, 187] on span "Gestor de Pedidos" at bounding box center [44, 188] width 52 height 9
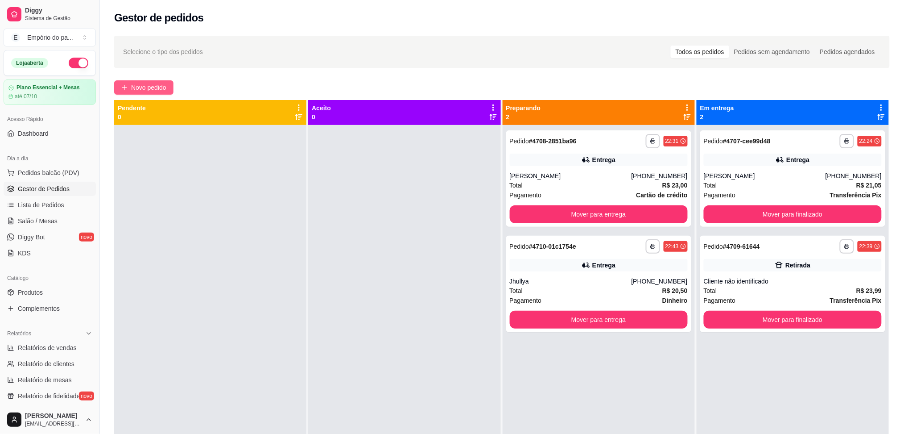
click at [127, 88] on icon "plus" at bounding box center [124, 87] width 6 height 6
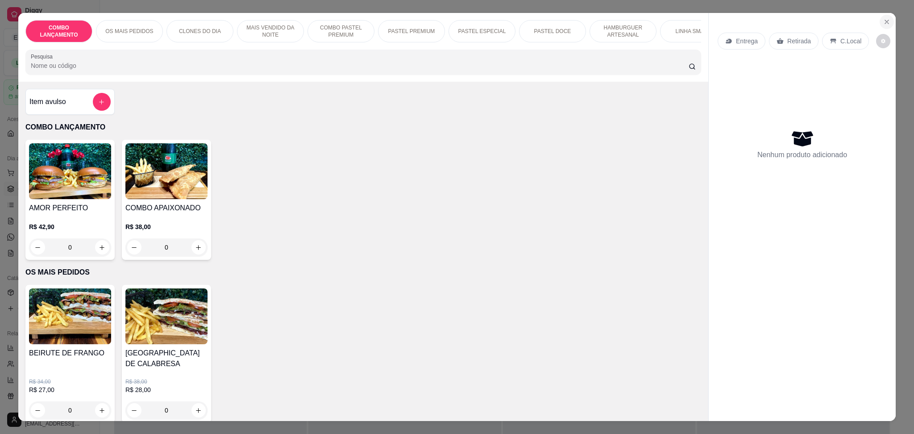
click at [883, 20] on icon "Close" at bounding box center [886, 21] width 7 height 7
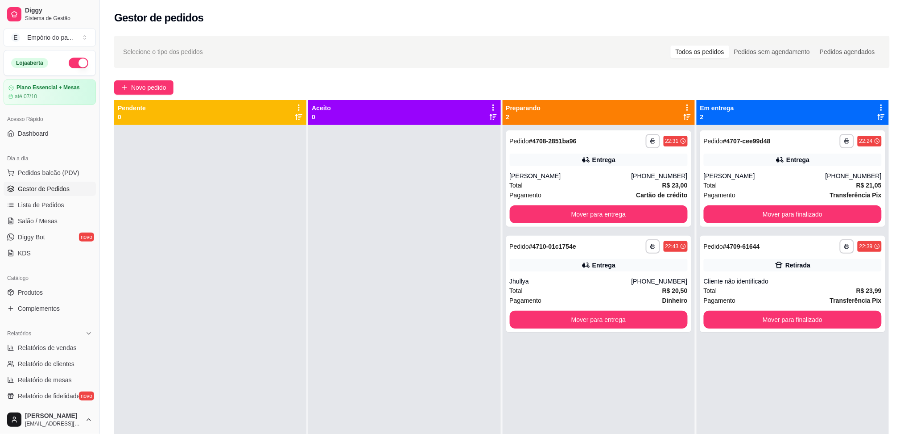
click at [135, 74] on div "**********" at bounding box center [502, 287] width 805 height 514
click at [139, 85] on span "Novo pedido" at bounding box center [148, 88] width 35 height 10
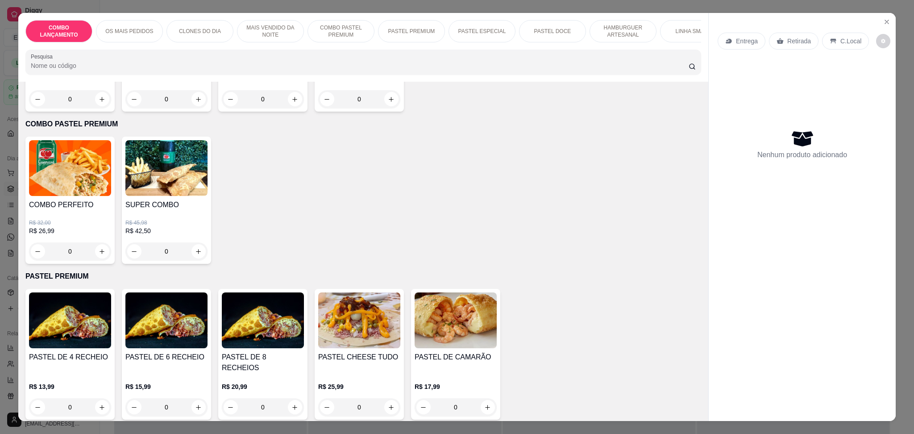
scroll to position [1071, 0]
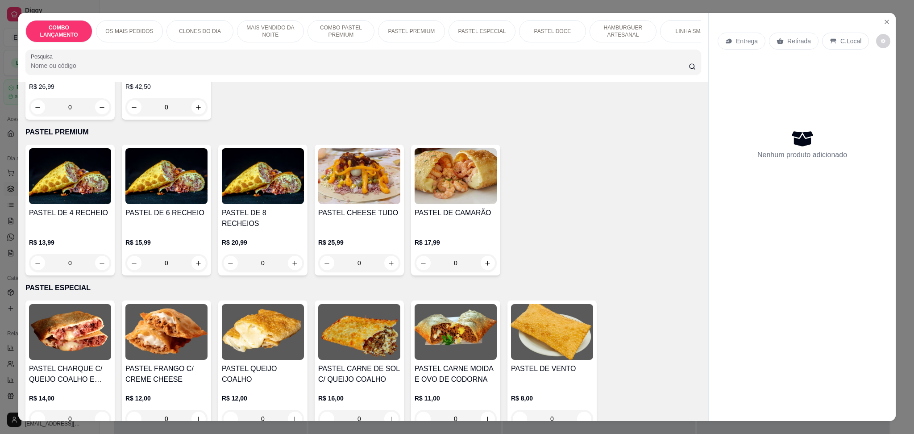
click at [98, 254] on div "0" at bounding box center [70, 263] width 82 height 18
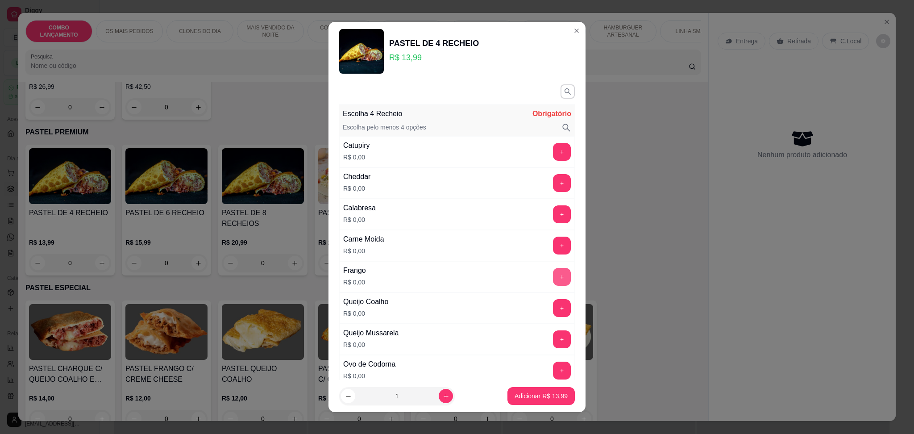
click at [553, 274] on button "+" at bounding box center [562, 277] width 18 height 18
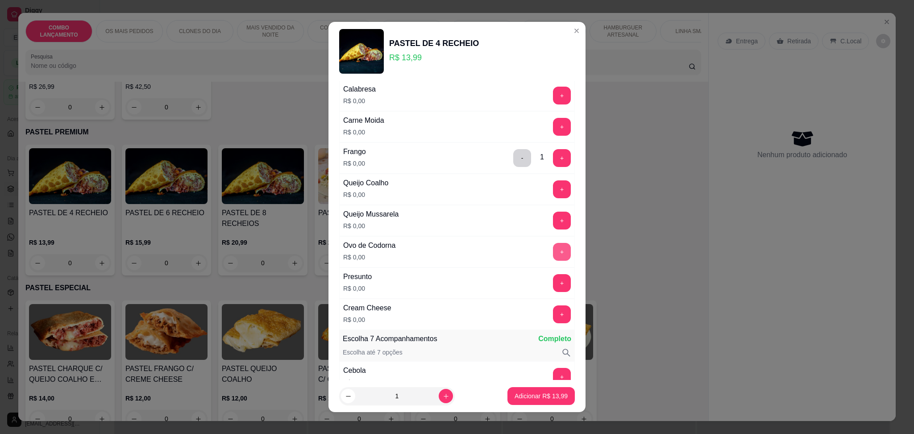
click at [553, 253] on button "+" at bounding box center [562, 252] width 18 height 18
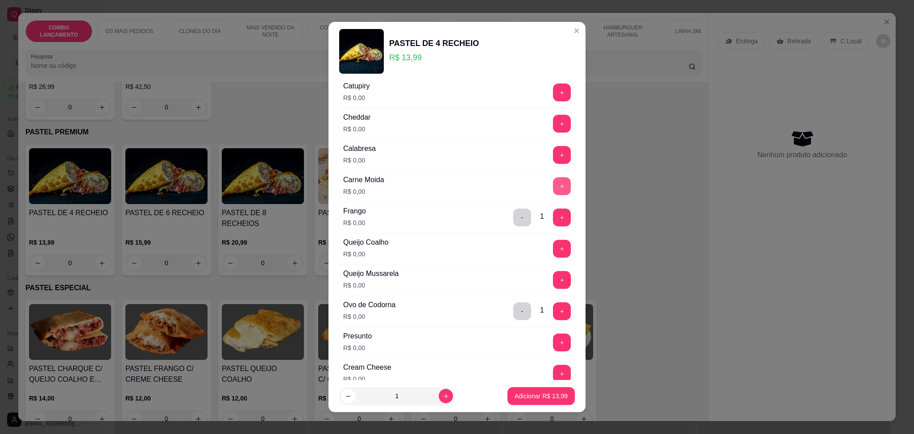
click at [553, 182] on button "+" at bounding box center [562, 186] width 18 height 18
click at [553, 216] on button "+" at bounding box center [562, 217] width 18 height 18
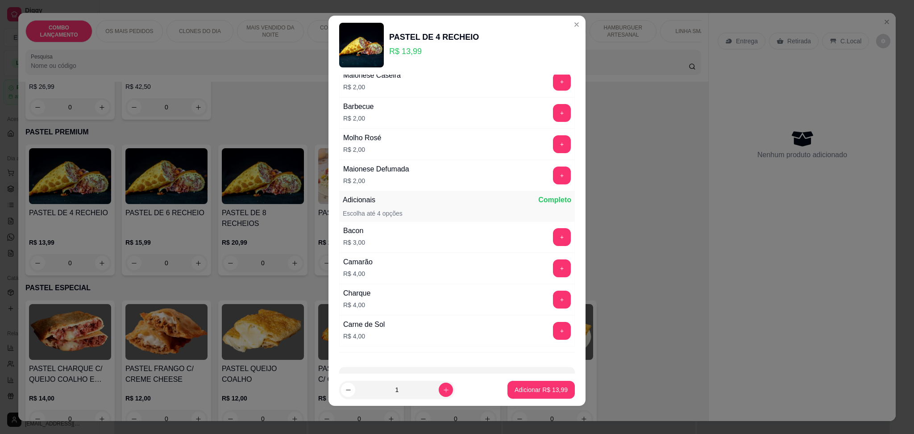
scroll to position [969, 0]
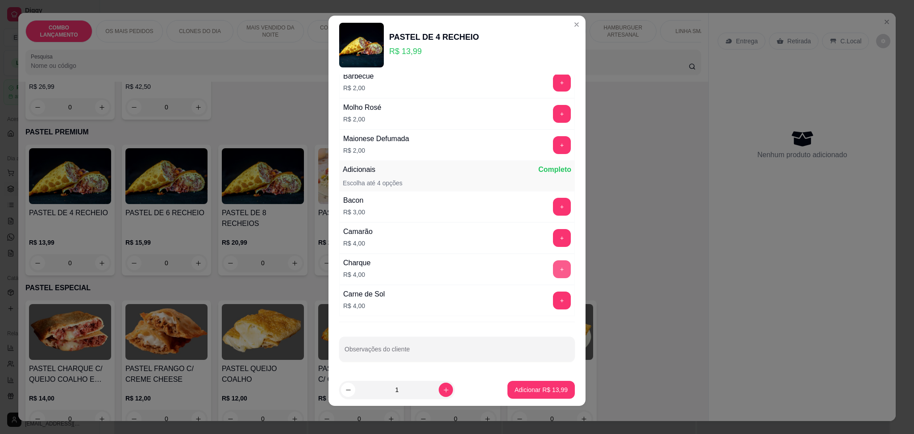
click at [553, 271] on button "+" at bounding box center [562, 269] width 18 height 18
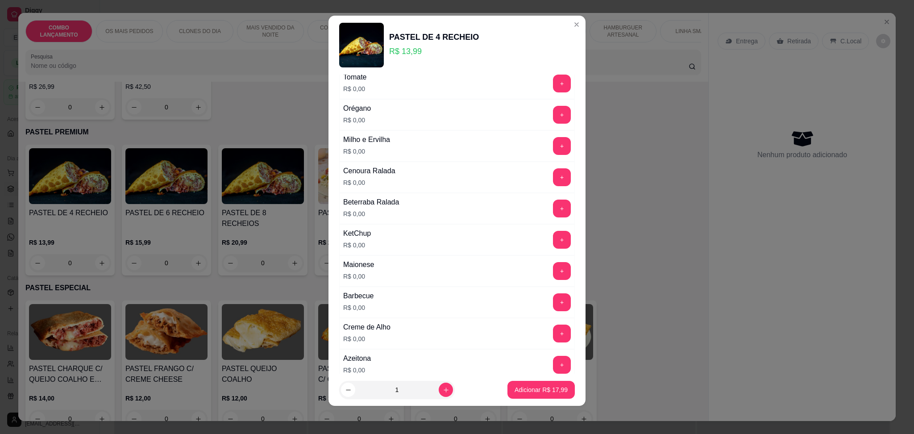
scroll to position [416, 0]
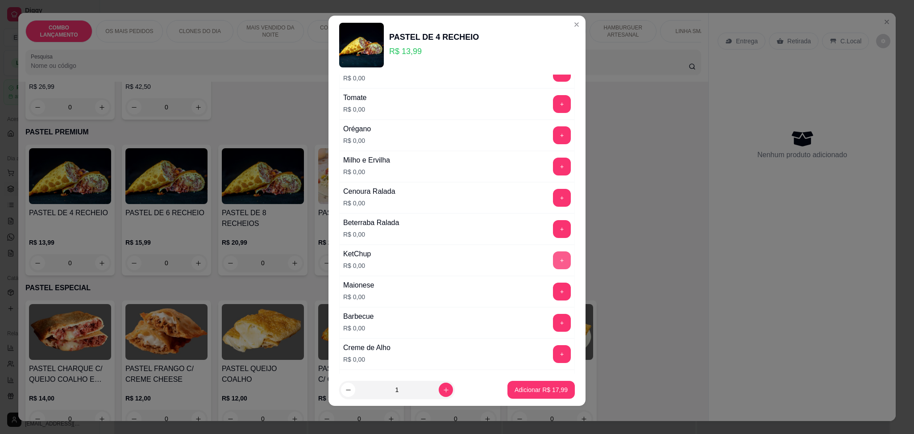
click at [553, 262] on button "+" at bounding box center [562, 260] width 18 height 18
click at [553, 287] on button "+" at bounding box center [562, 291] width 18 height 18
click at [537, 390] on p "Adicionar R$ 17,99" at bounding box center [540, 389] width 53 height 9
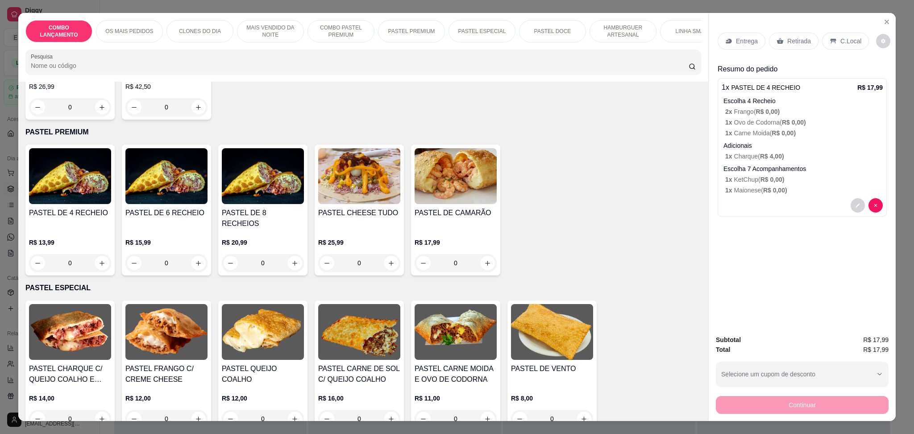
click at [95, 254] on div "0" at bounding box center [70, 263] width 82 height 18
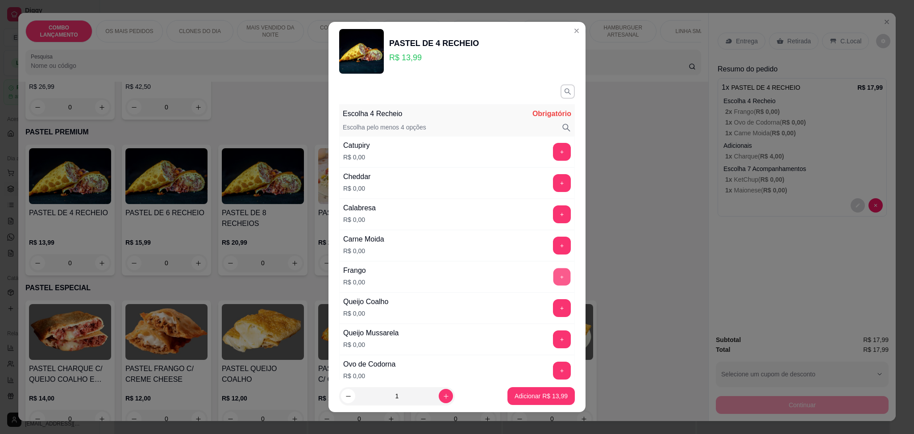
click at [553, 280] on button "+" at bounding box center [561, 276] width 17 height 17
click at [553, 306] on button "+" at bounding box center [561, 307] width 17 height 17
click at [553, 214] on button "+" at bounding box center [562, 214] width 18 height 18
click at [553, 340] on button "+" at bounding box center [562, 339] width 18 height 18
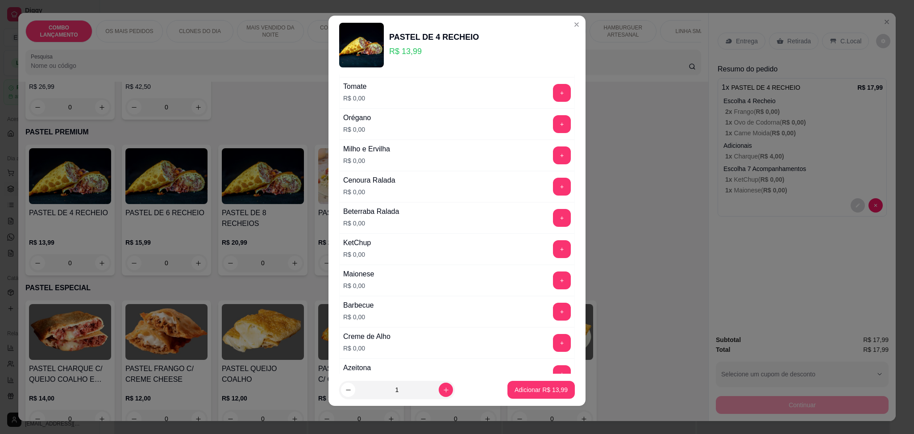
scroll to position [368, 0]
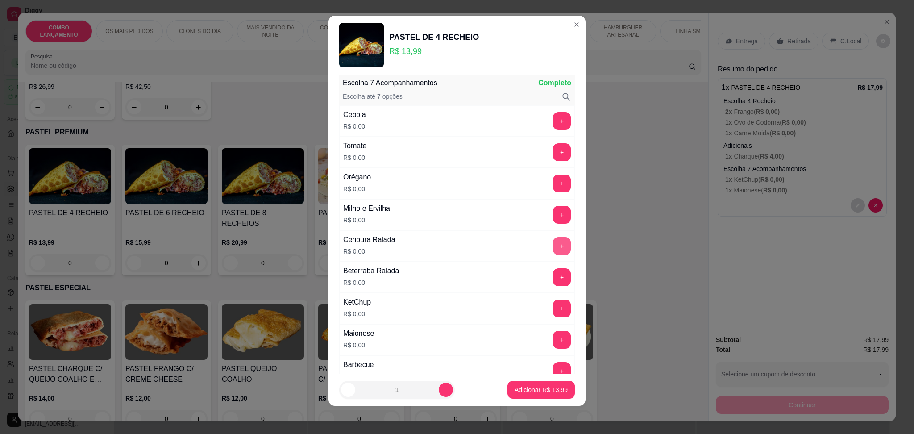
click at [553, 244] on button "+" at bounding box center [562, 246] width 18 height 18
click at [553, 177] on button "+" at bounding box center [562, 183] width 18 height 18
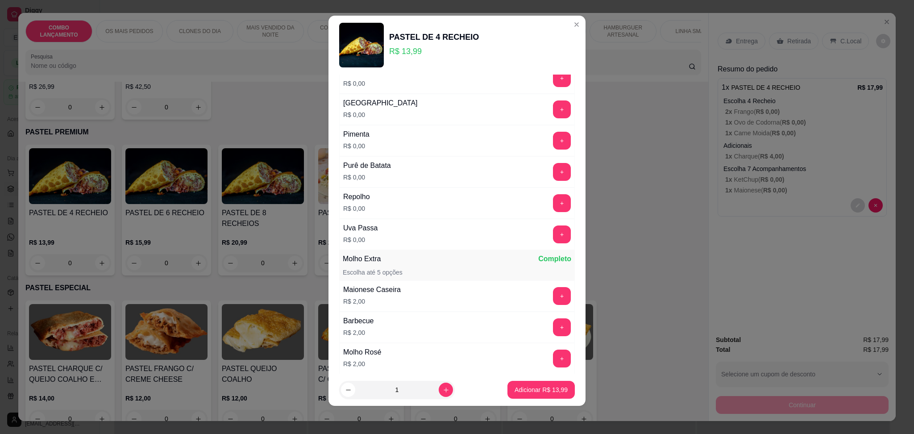
scroll to position [725, 0]
click at [553, 232] on button "+" at bounding box center [562, 233] width 18 height 18
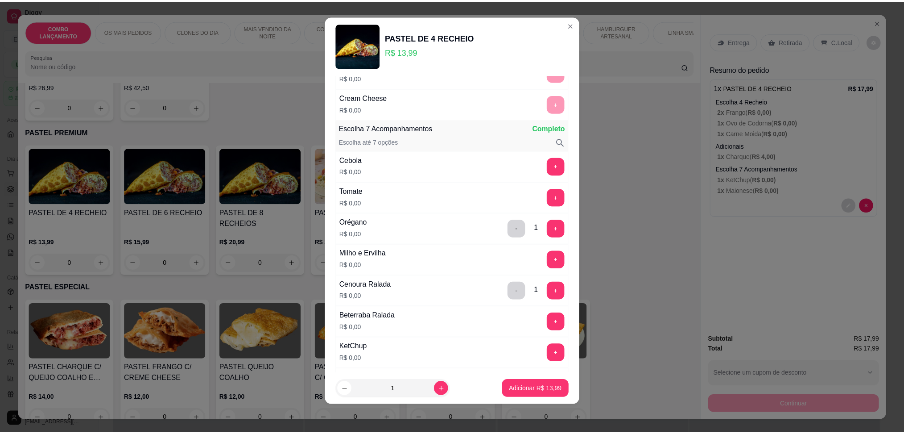
scroll to position [309, 0]
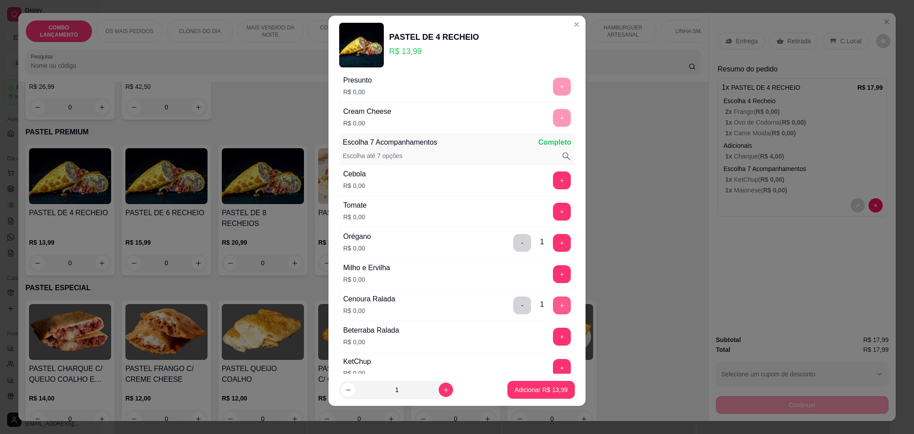
click at [539, 295] on div "Cenoura Ralada R$ 0,00 - 1 +" at bounding box center [457, 305] width 236 height 31
click at [553, 305] on button "+" at bounding box center [562, 305] width 18 height 18
click at [515, 382] on button "Adicionar R$ 13,99" at bounding box center [540, 390] width 67 height 18
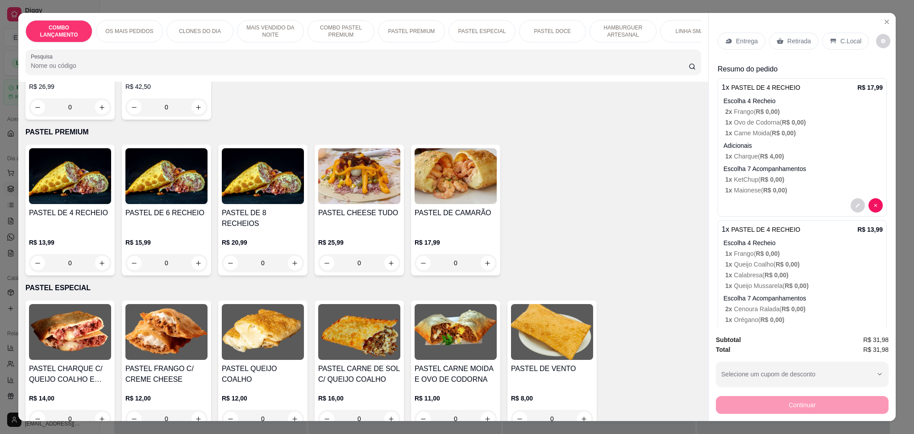
click at [779, 44] on div "Retirada" at bounding box center [794, 41] width 50 height 17
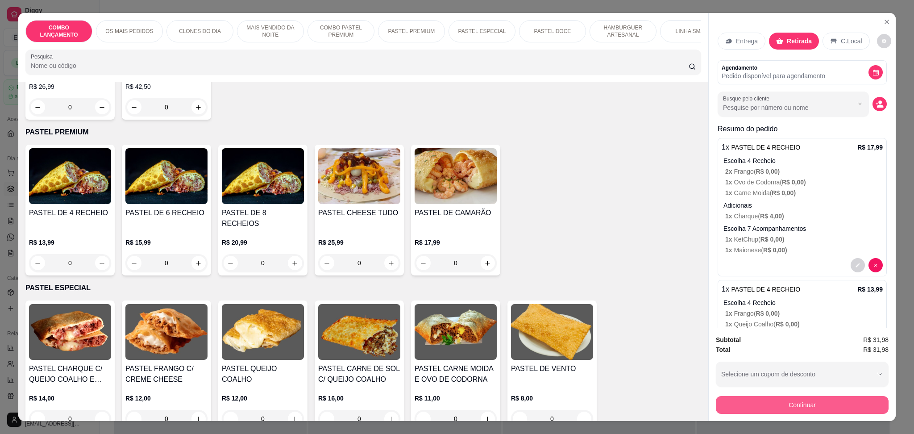
click at [804, 408] on button "Continuar" at bounding box center [802, 405] width 173 height 18
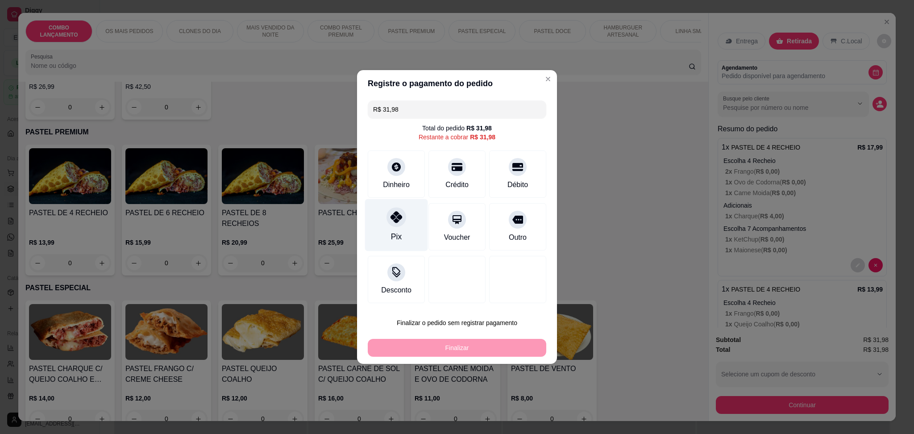
click at [394, 224] on div at bounding box center [396, 217] width 20 height 20
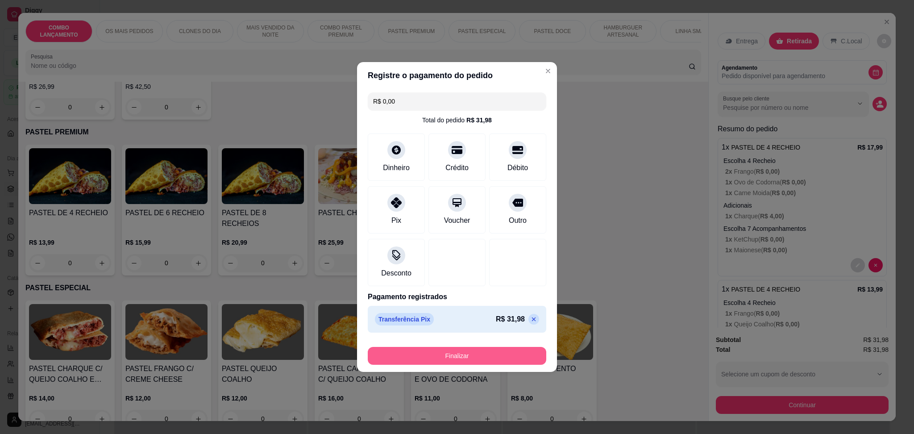
click at [480, 353] on button "Finalizar" at bounding box center [457, 356] width 178 height 18
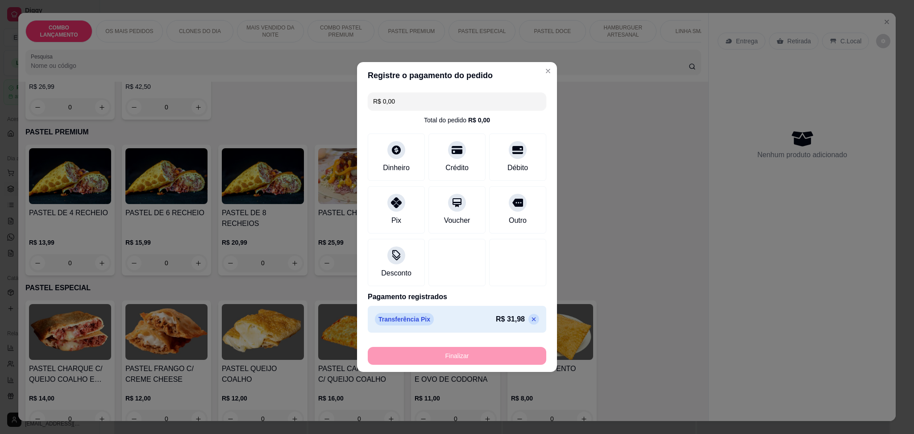
type input "-R$ 31,98"
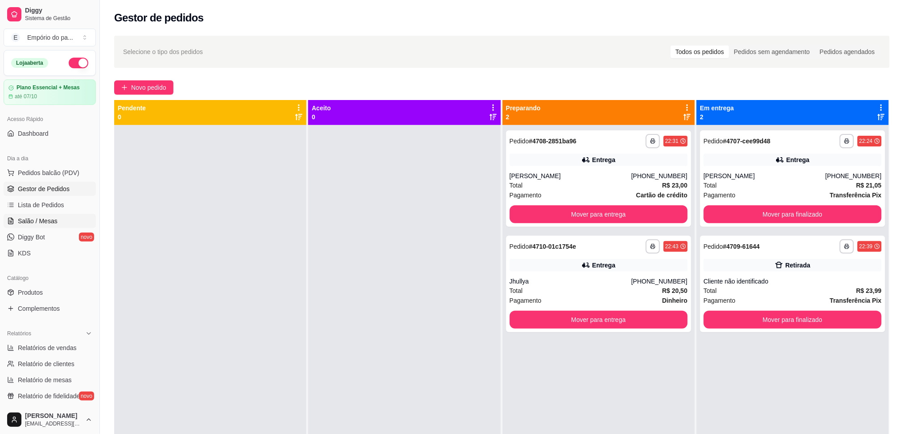
click at [41, 223] on span "Salão / Mesas" at bounding box center [38, 220] width 40 height 9
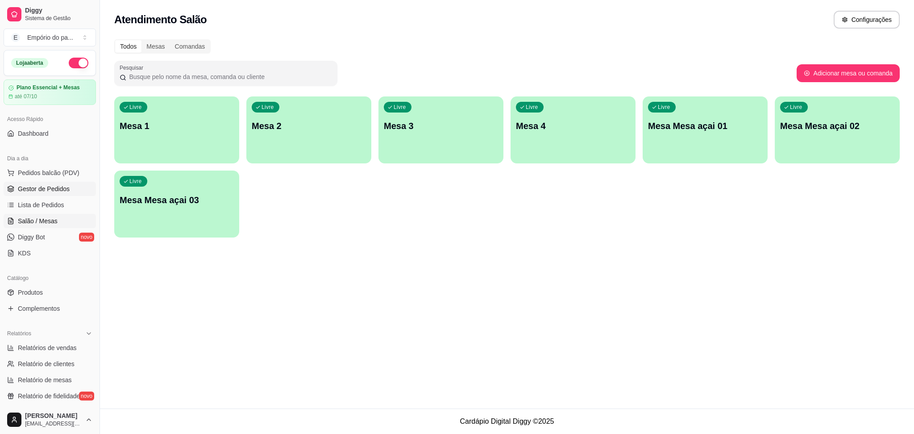
click at [56, 187] on span "Gestor de Pedidos" at bounding box center [44, 188] width 52 height 9
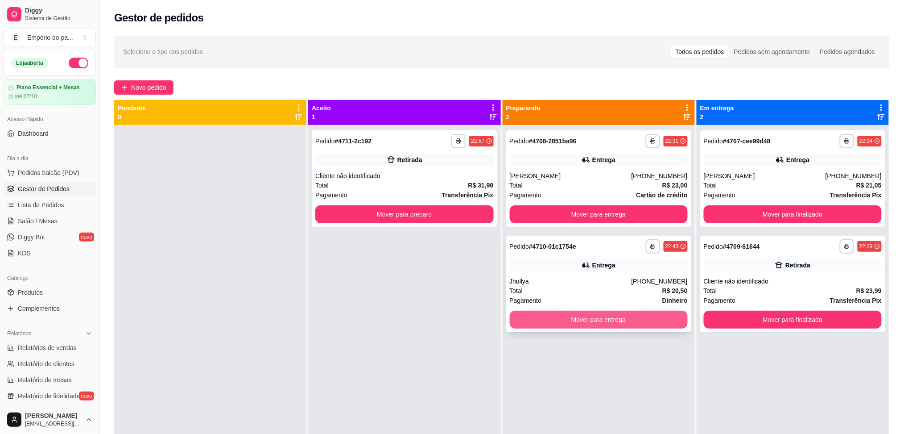
click at [619, 322] on button "Mover para entrega" at bounding box center [599, 320] width 178 height 18
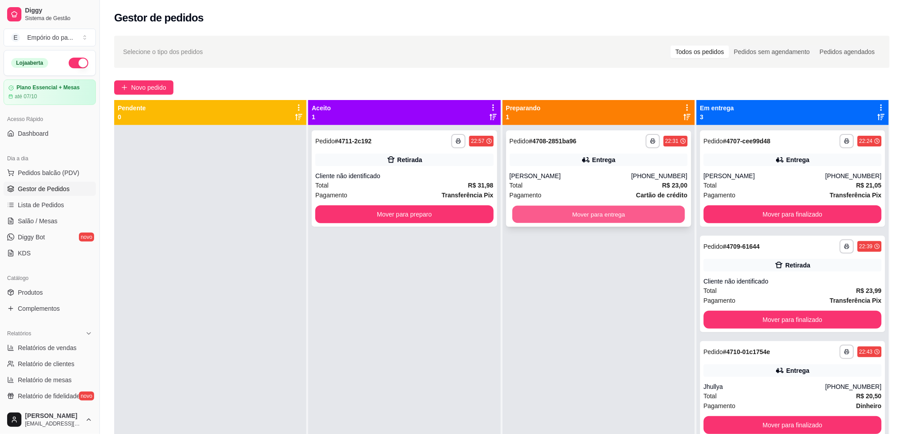
click at [595, 216] on button "Mover para entrega" at bounding box center [598, 214] width 173 height 17
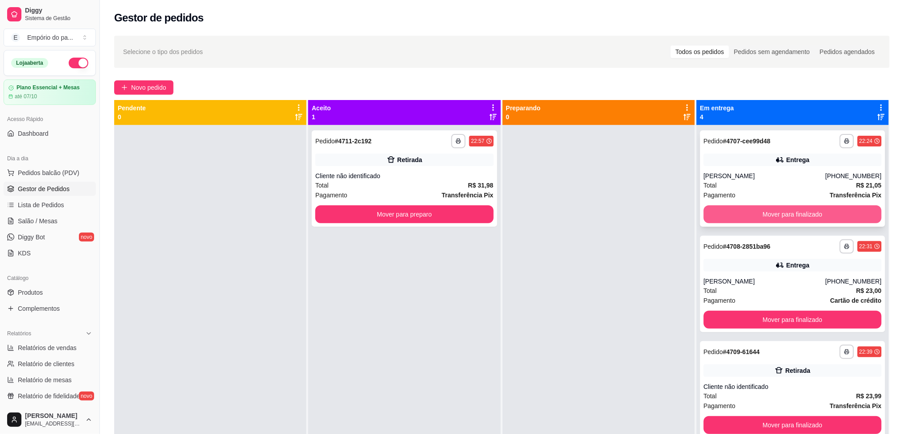
click at [809, 207] on button "Mover para finalizado" at bounding box center [793, 214] width 178 height 18
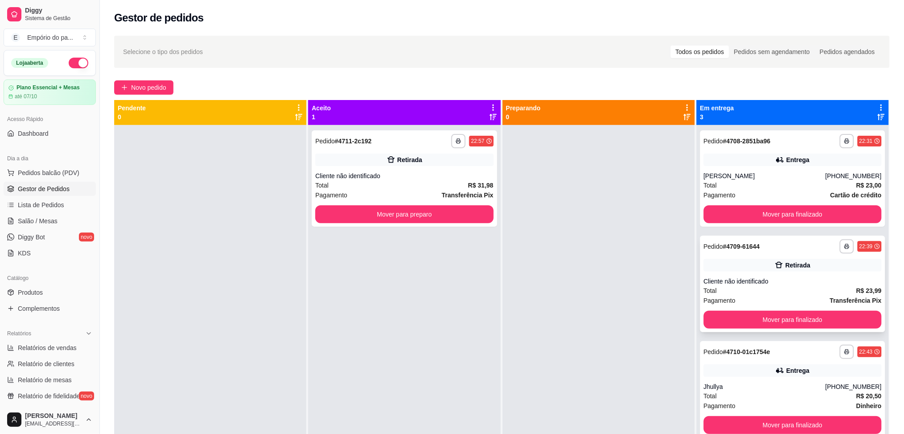
click at [748, 283] on div "Cliente não identificado" at bounding box center [793, 281] width 178 height 9
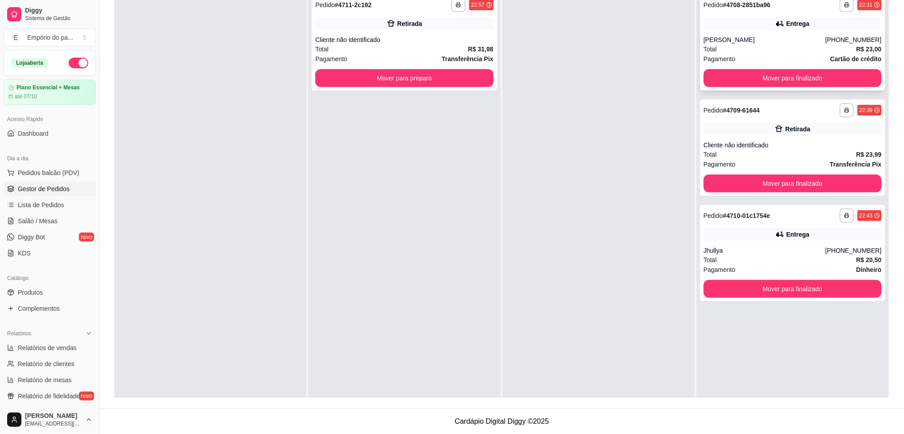
click at [782, 39] on div "[PERSON_NAME]" at bounding box center [765, 39] width 122 height 9
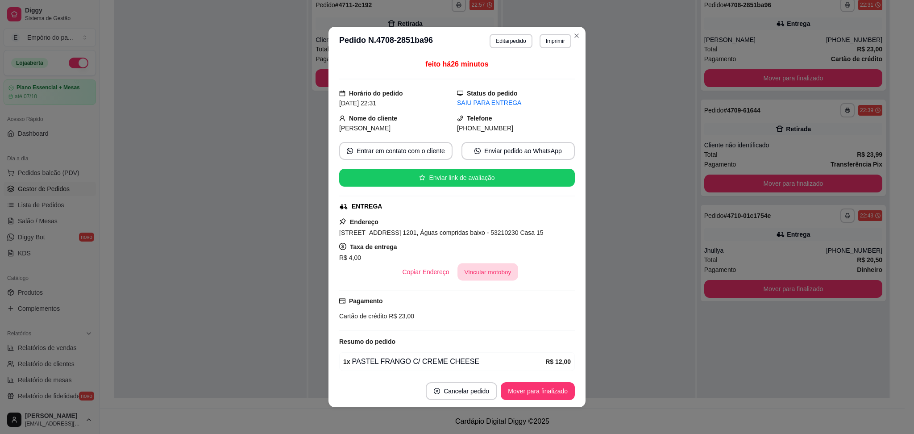
click at [479, 272] on button "Vincular motoboy" at bounding box center [487, 271] width 61 height 17
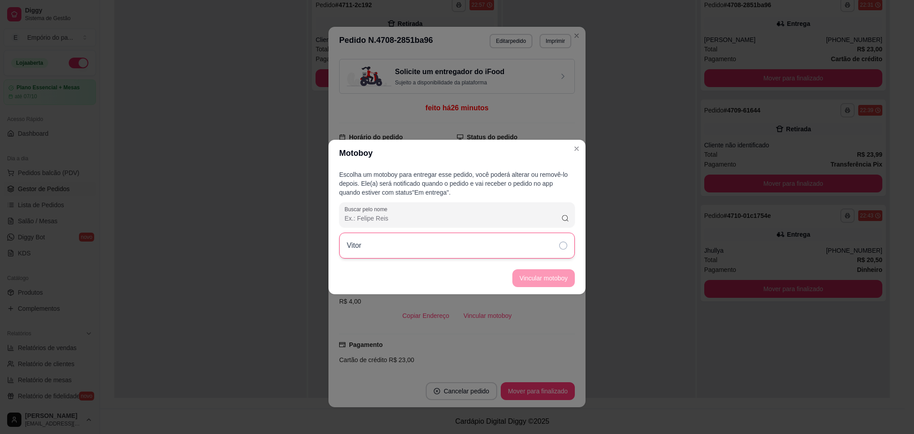
click at [390, 248] on div "Vitor" at bounding box center [457, 245] width 236 height 26
click at [558, 278] on button "Vincular motoboy" at bounding box center [543, 278] width 62 height 18
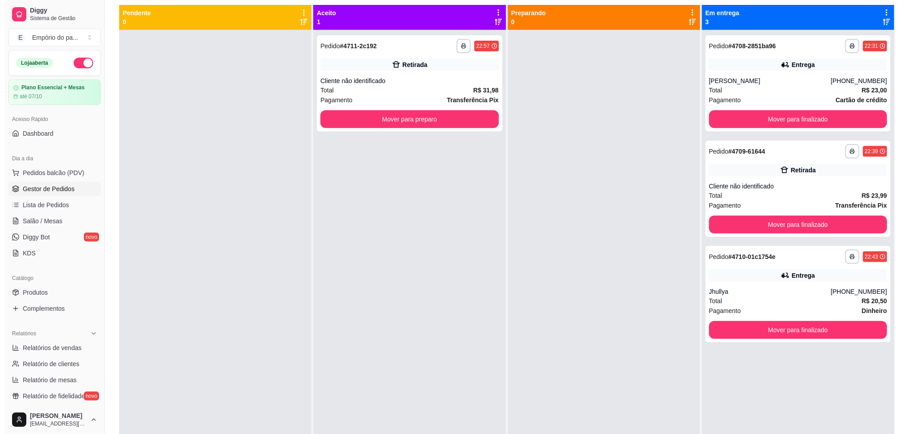
scroll to position [76, 0]
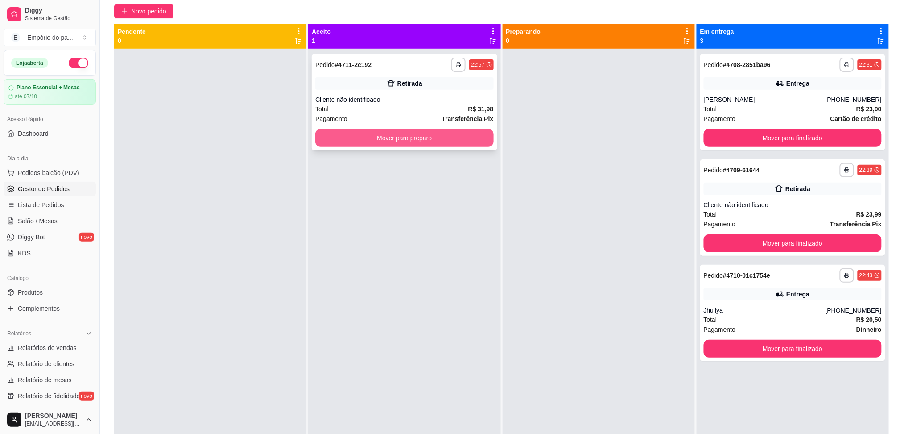
click at [357, 132] on button "Mover para preparo" at bounding box center [404, 138] width 178 height 18
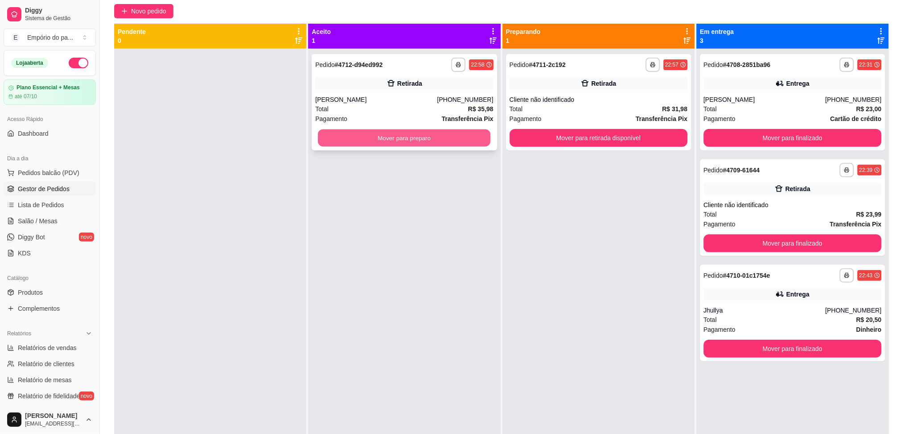
click at [386, 134] on button "Mover para preparo" at bounding box center [404, 137] width 173 height 17
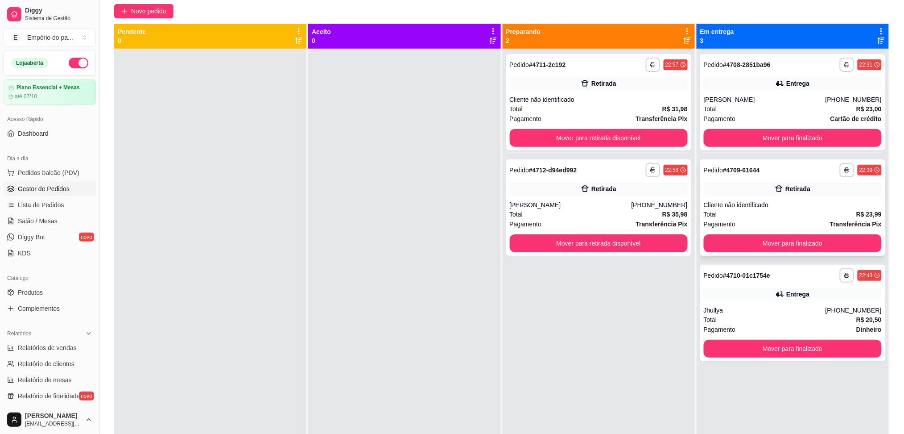
click at [831, 195] on div "**********" at bounding box center [793, 207] width 185 height 96
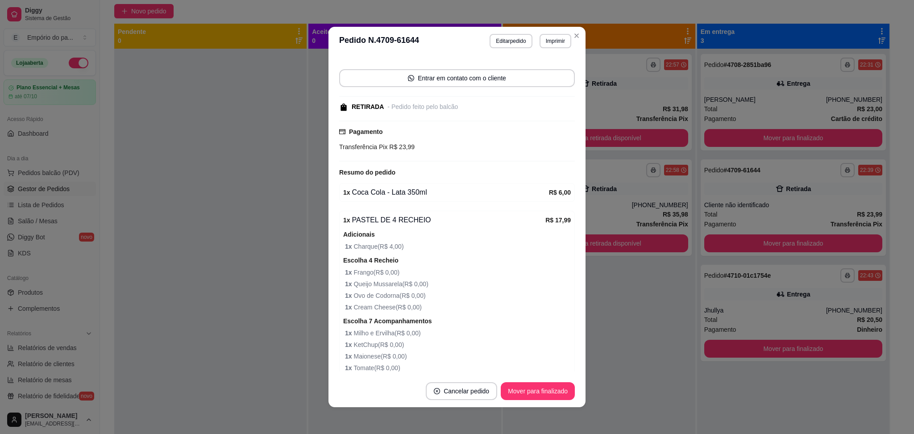
scroll to position [94, 0]
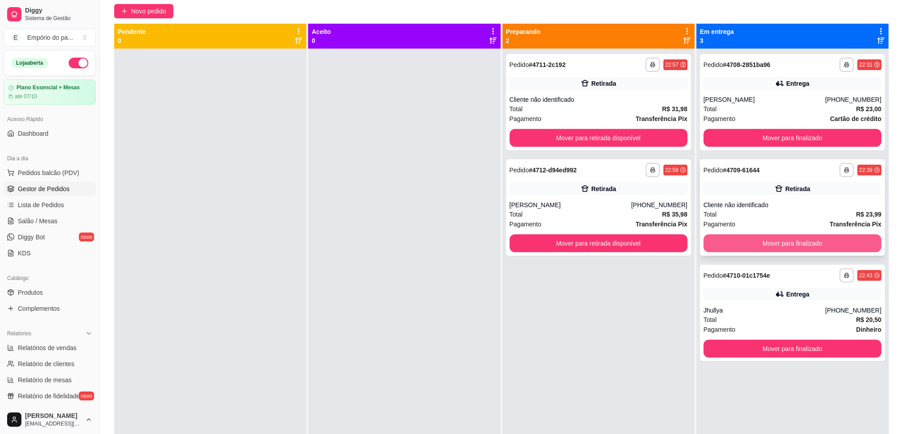
click at [813, 243] on button "Mover para finalizado" at bounding box center [793, 243] width 178 height 18
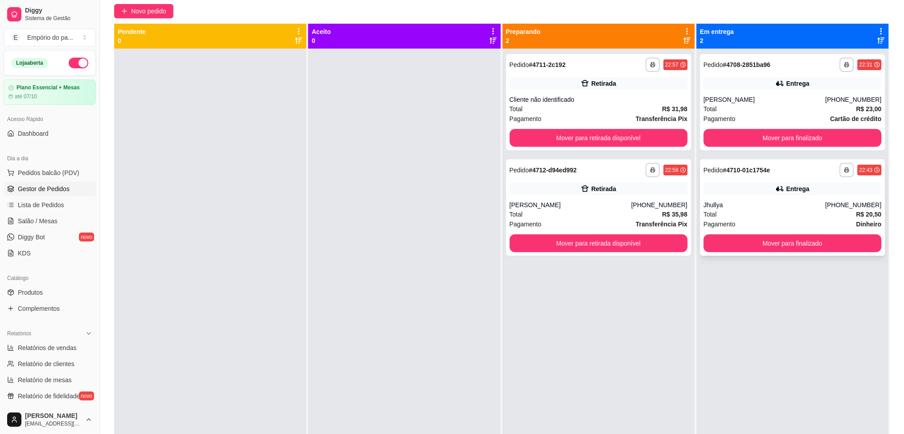
click at [742, 213] on div "Total R$ 20,50" at bounding box center [793, 214] width 178 height 10
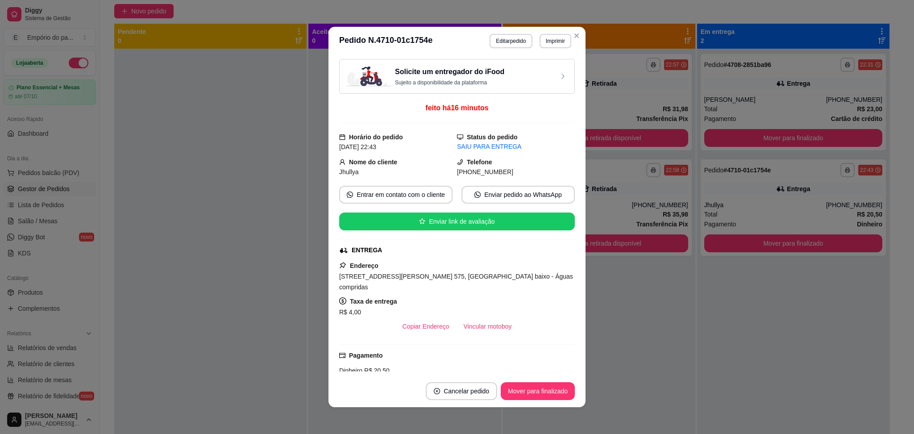
click at [444, 393] on button "Cancelar pedido" at bounding box center [461, 391] width 71 height 18
click at [477, 373] on button "Sim" at bounding box center [482, 369] width 35 height 17
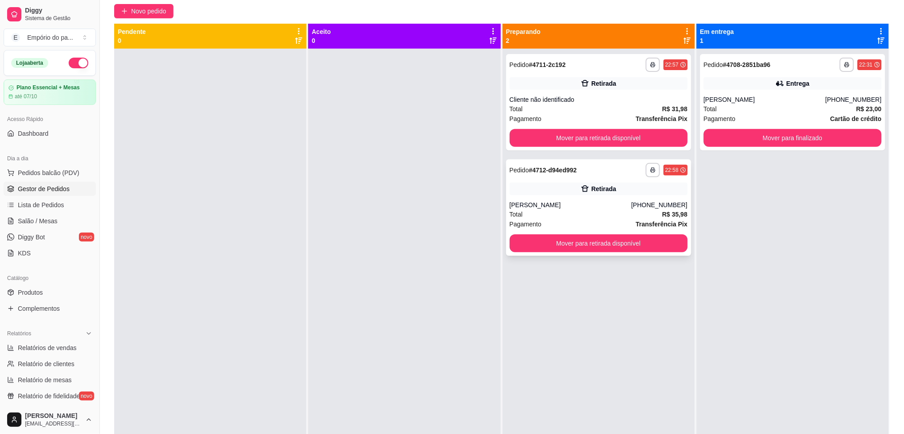
click at [608, 205] on div "[PERSON_NAME]" at bounding box center [571, 204] width 122 height 9
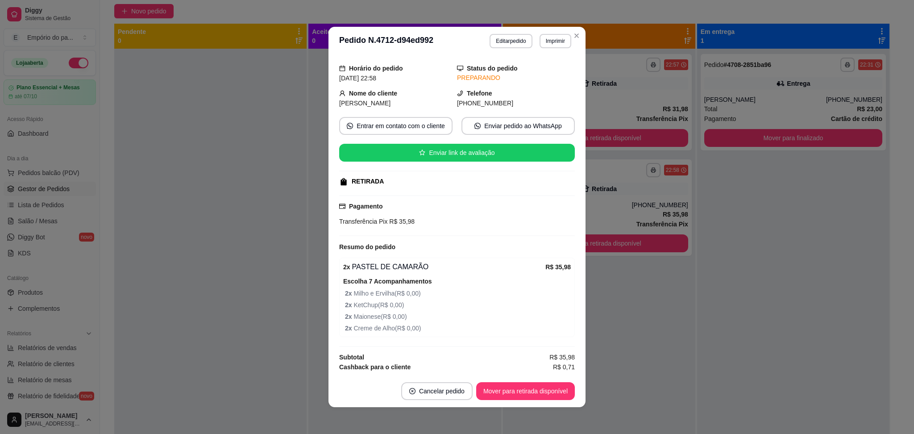
scroll to position [35, 0]
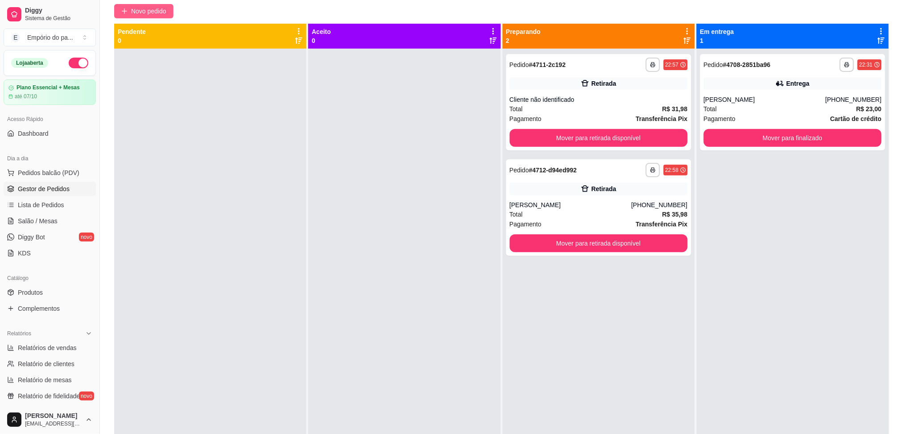
click at [124, 16] on button "Novo pedido" at bounding box center [143, 11] width 59 height 14
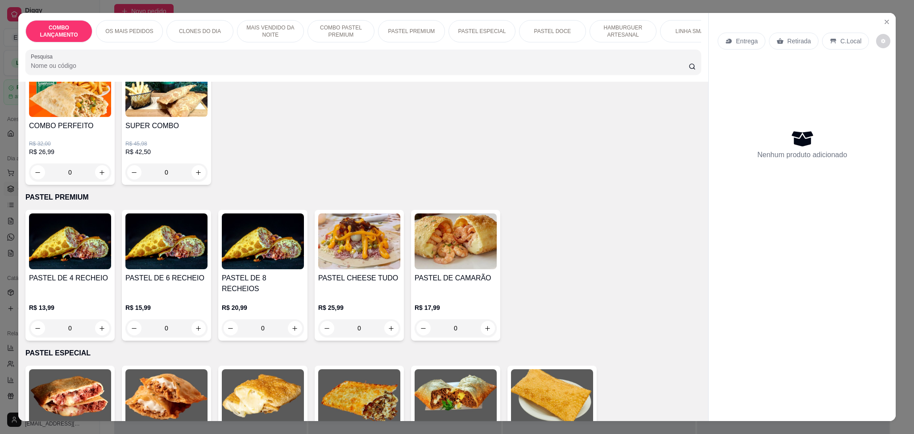
scroll to position [1011, 0]
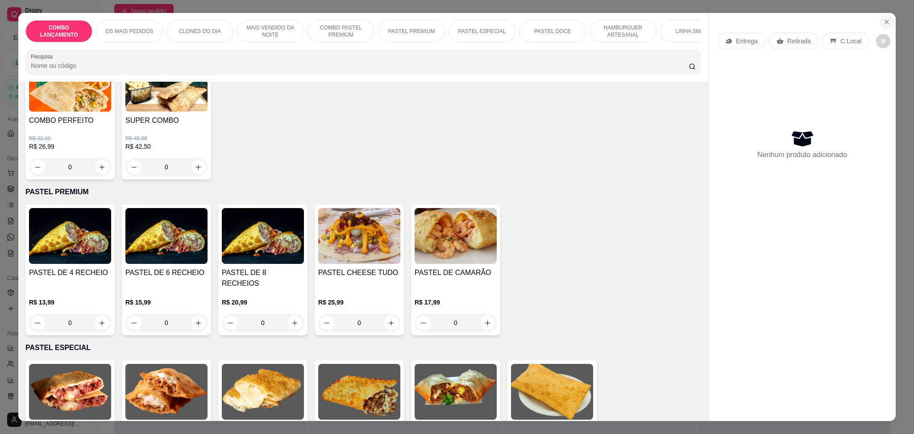
click at [883, 20] on icon "Close" at bounding box center [886, 21] width 7 height 7
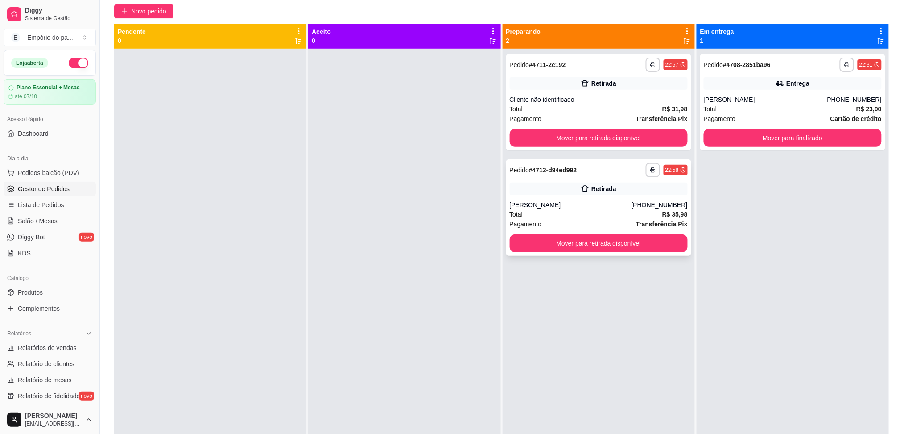
click at [558, 197] on div "**********" at bounding box center [598, 207] width 185 height 96
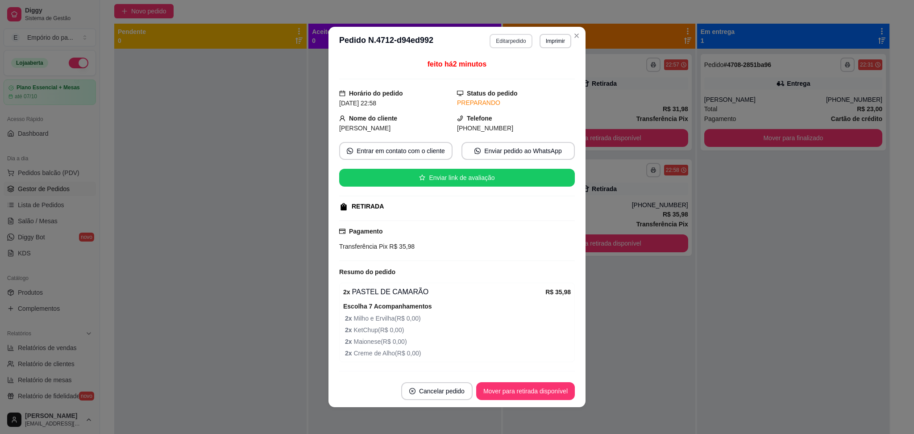
click at [513, 37] on button "Editar pedido" at bounding box center [510, 41] width 42 height 14
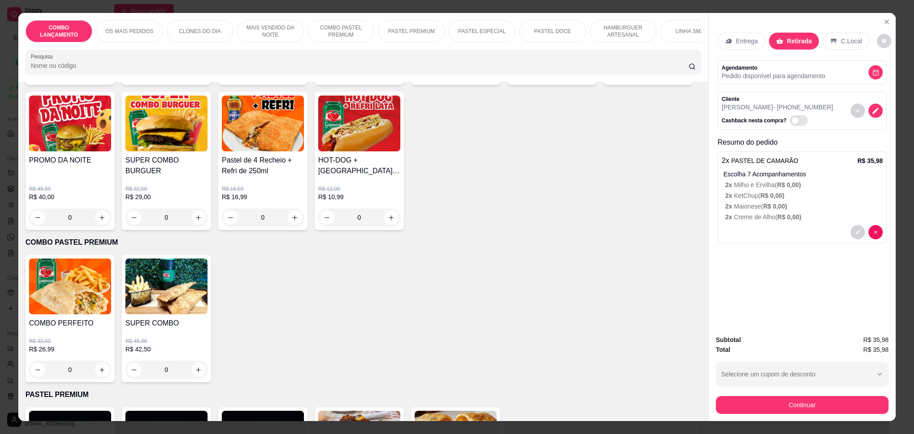
scroll to position [892, 0]
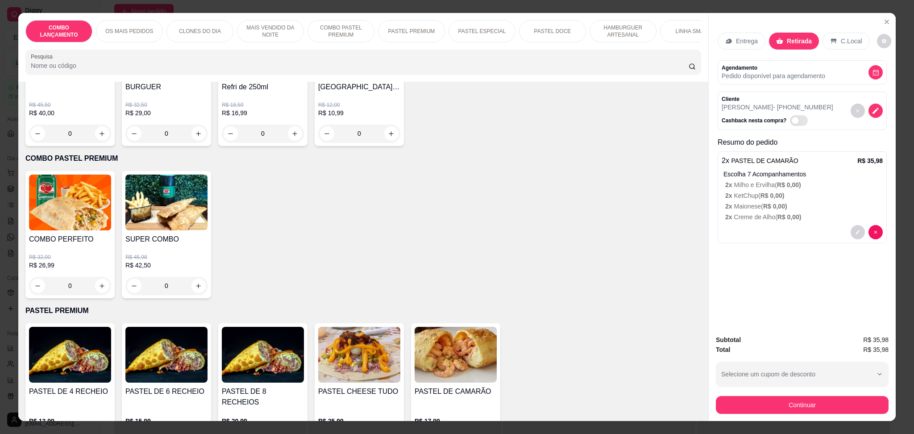
click at [193, 277] on div "0" at bounding box center [166, 286] width 82 height 18
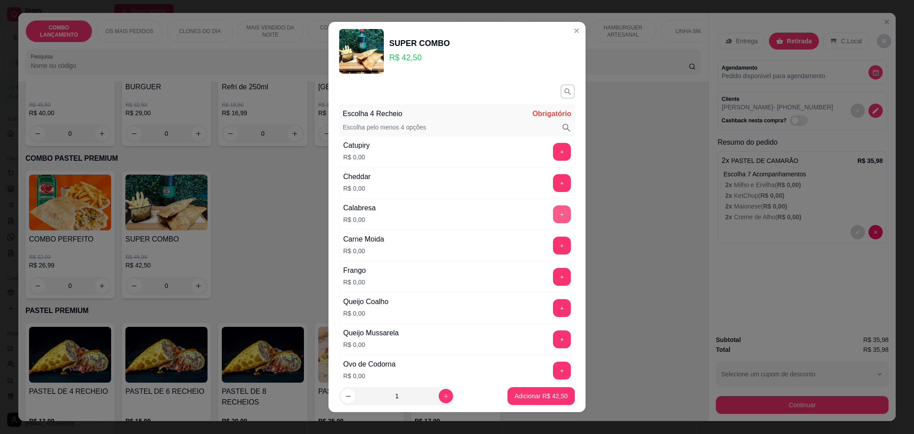
click at [553, 219] on button "+" at bounding box center [562, 214] width 18 height 18
click at [553, 243] on button "+" at bounding box center [561, 244] width 17 height 17
click at [553, 275] on button "+" at bounding box center [562, 277] width 18 height 18
click at [553, 307] on button "+" at bounding box center [562, 308] width 18 height 18
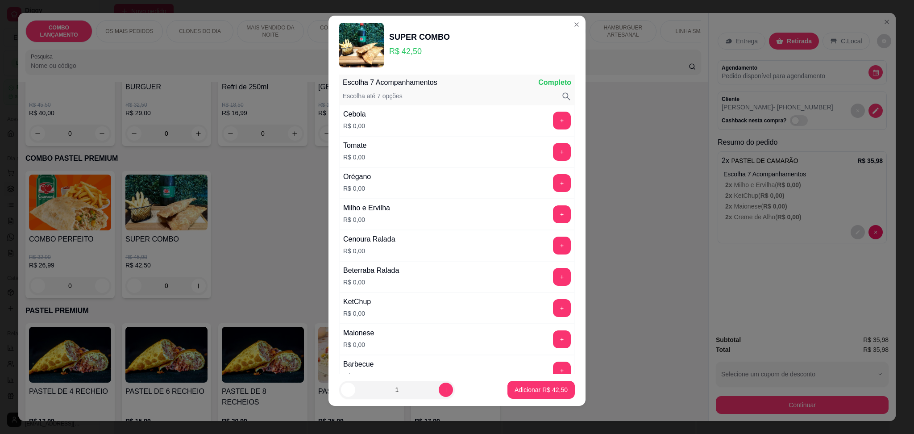
scroll to position [368, 0]
click at [553, 212] on button "+" at bounding box center [562, 215] width 18 height 18
click at [553, 243] on button "+" at bounding box center [562, 246] width 18 height 18
click at [513, 251] on button "-" at bounding box center [522, 246] width 18 height 18
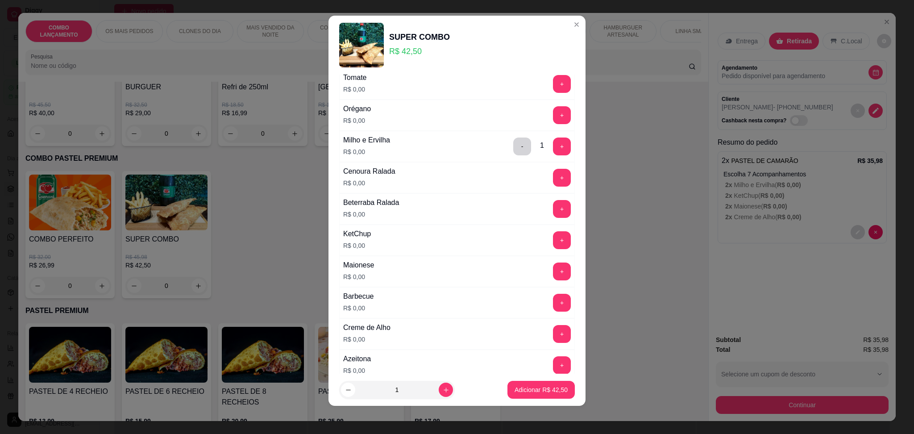
scroll to position [487, 0]
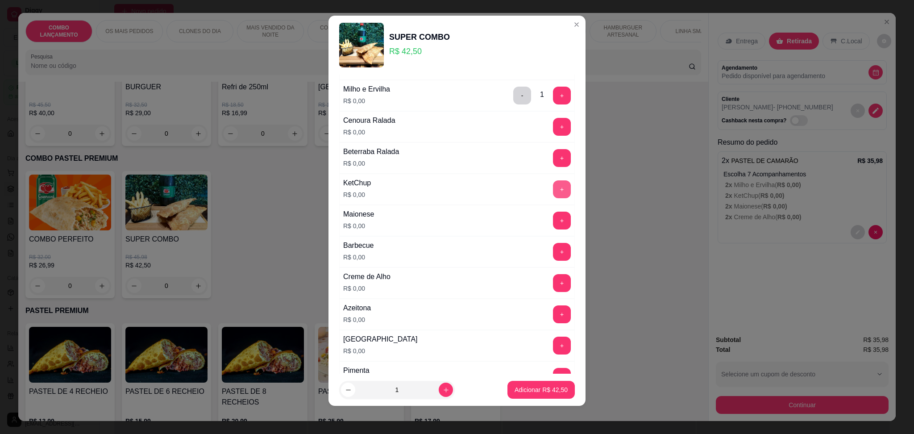
click at [553, 190] on button "+" at bounding box center [562, 189] width 18 height 18
click at [553, 216] on button "+" at bounding box center [562, 221] width 18 height 18
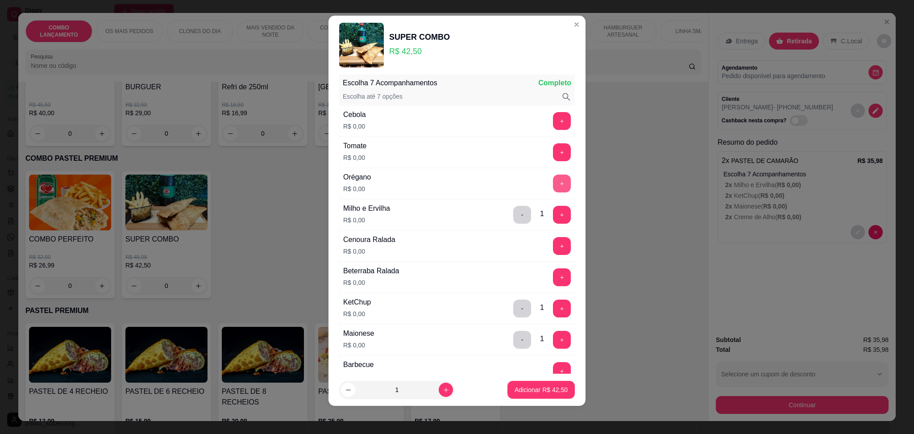
click at [553, 179] on button "+" at bounding box center [562, 183] width 18 height 18
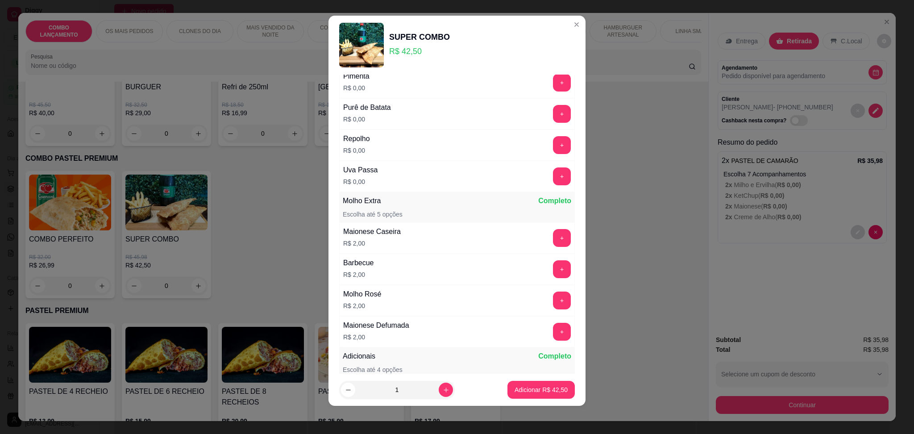
scroll to position [784, 0]
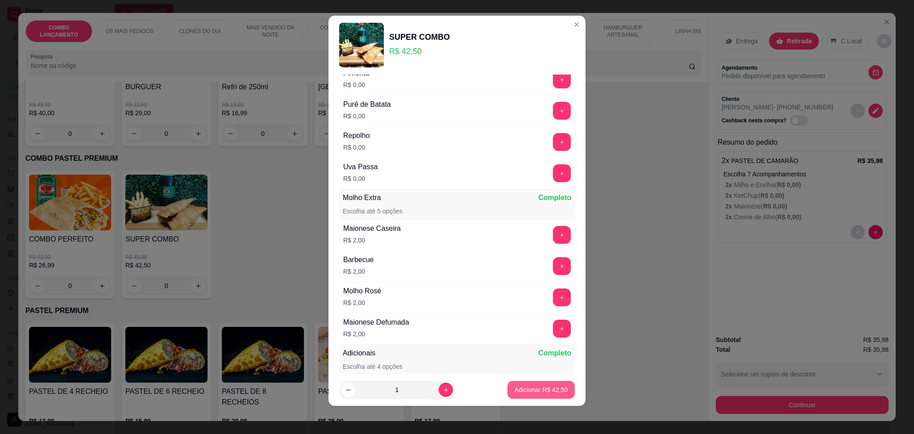
click at [532, 386] on p "Adicionar R$ 42,50" at bounding box center [540, 389] width 53 height 9
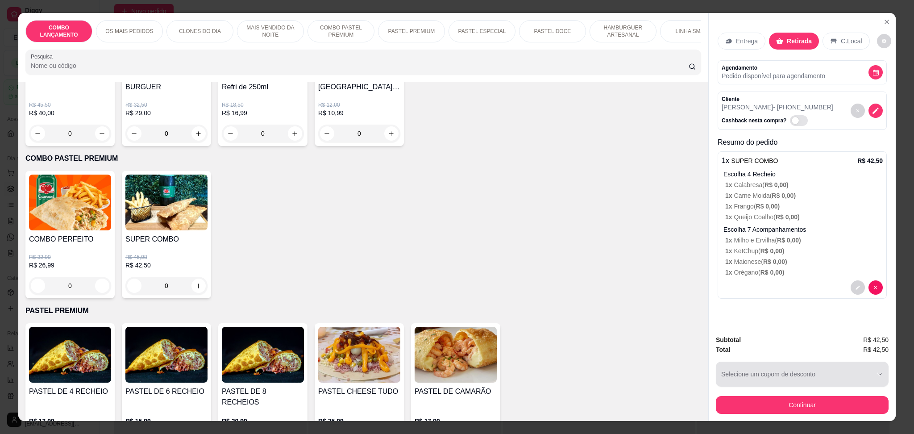
click at [801, 379] on div "button" at bounding box center [796, 374] width 151 height 18
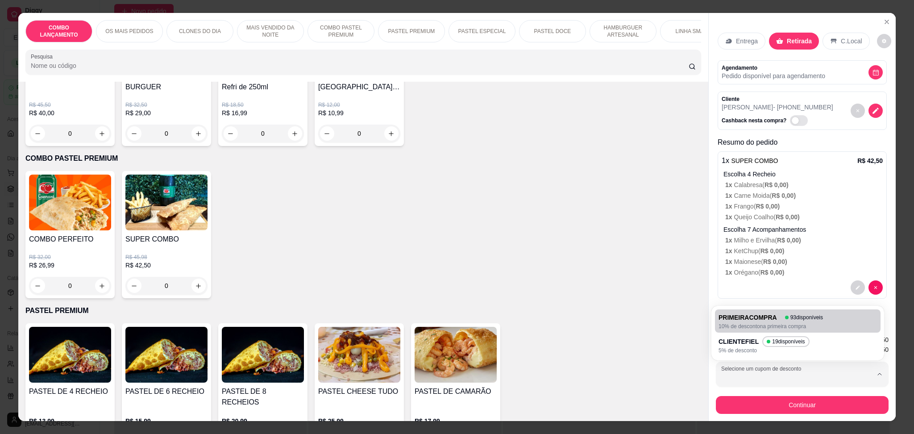
click at [663, 345] on div "PASTEL DE 4 RECHEIO R$ 13,99 0 PASTEL DE 6 RECHEIO R$ 15,99 0 PASTEL DE 8 RECHE…" at bounding box center [363, 388] width 676 height 131
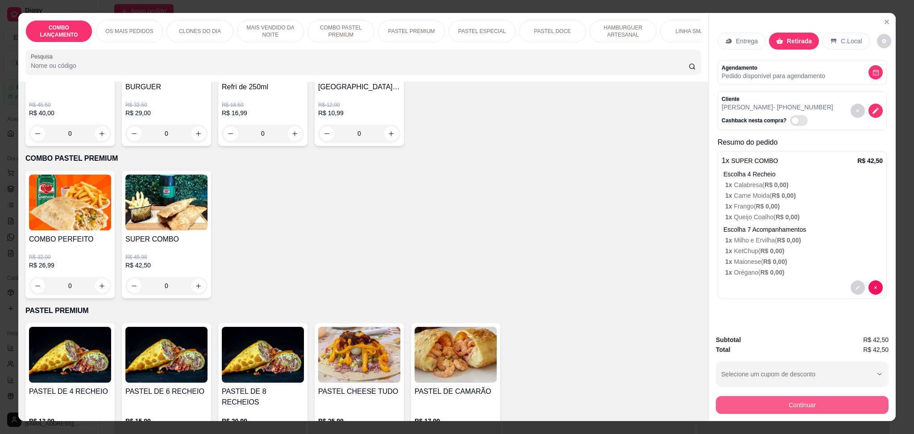
click at [804, 401] on button "Continuar" at bounding box center [802, 405] width 173 height 18
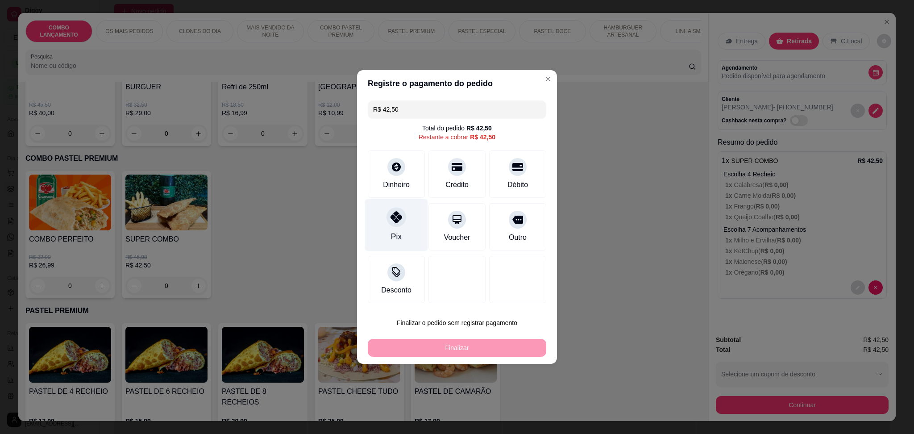
click at [406, 221] on div "Pix" at bounding box center [396, 225] width 63 height 52
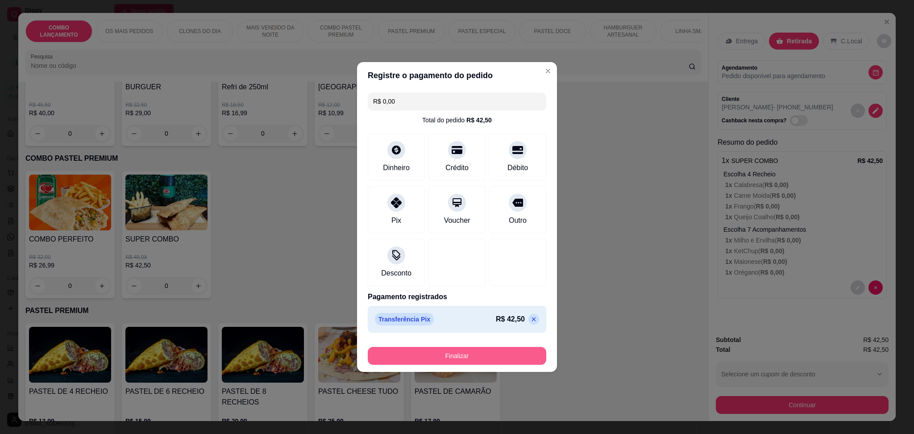
click at [456, 353] on button "Finalizar" at bounding box center [457, 356] width 178 height 18
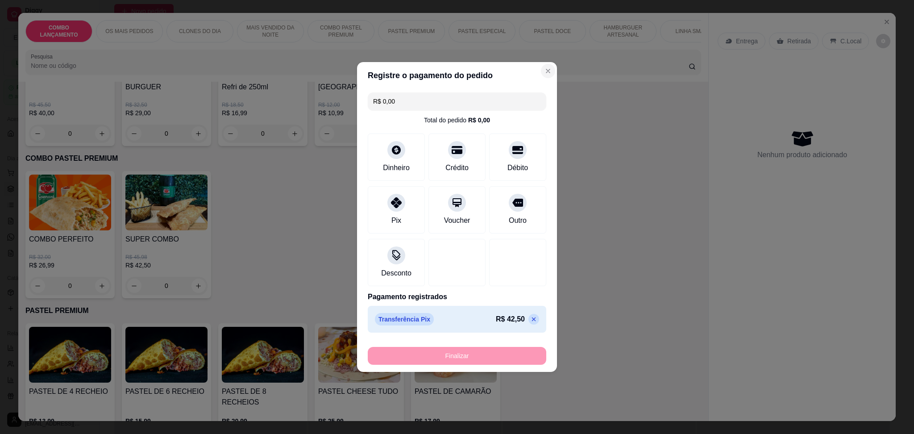
type input "-R$ 42,50"
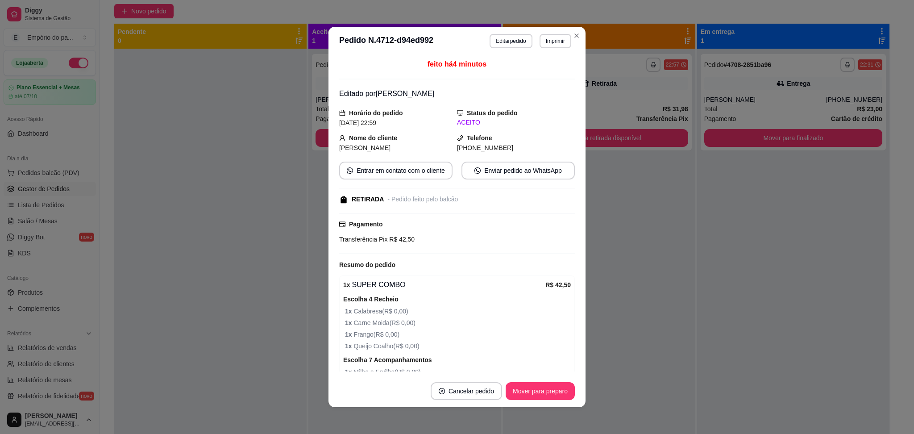
scroll to position [79, 0]
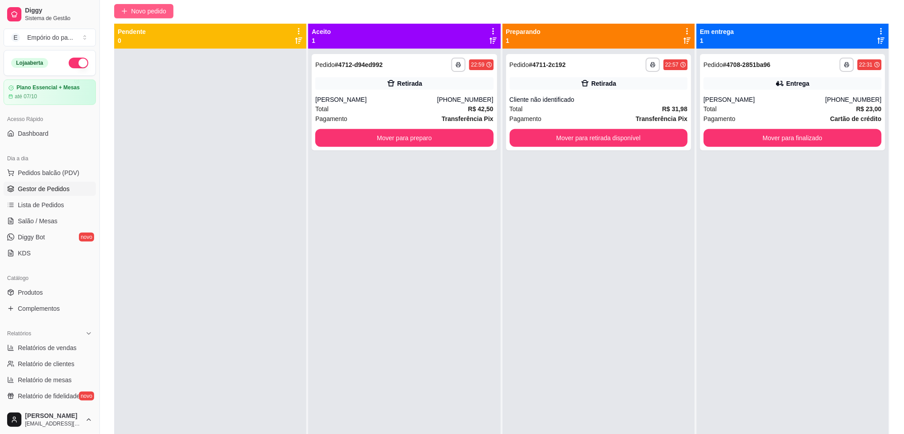
click at [144, 11] on span "Novo pedido" at bounding box center [148, 11] width 35 height 10
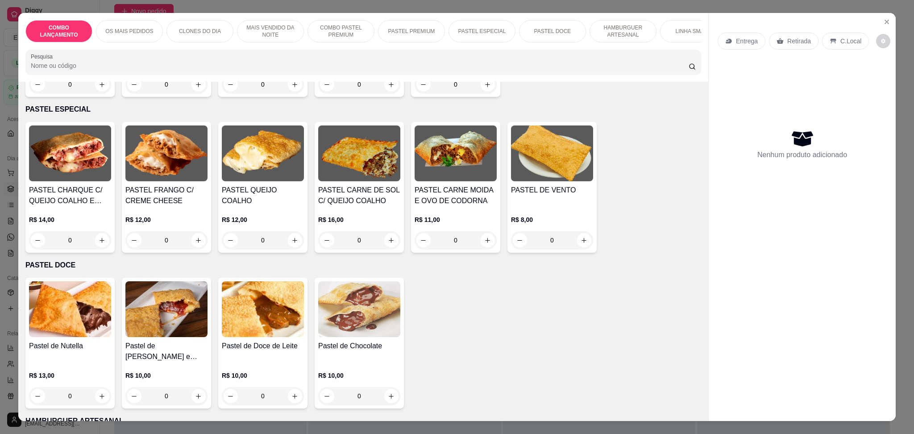
scroll to position [833, 0]
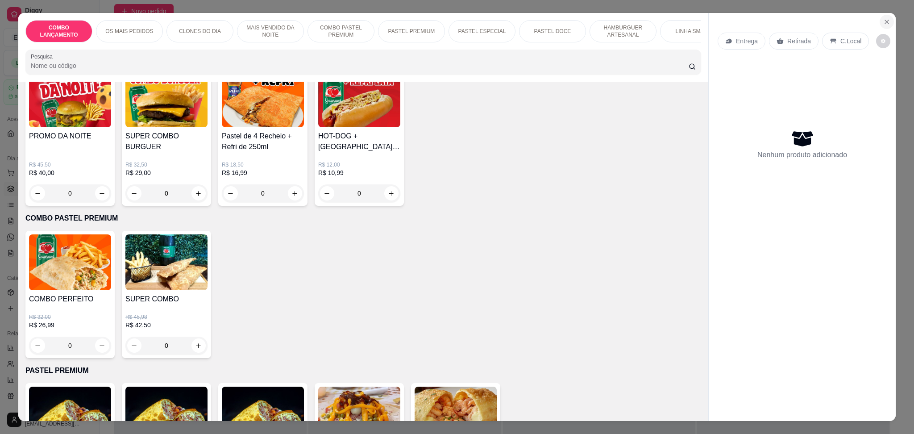
click at [888, 19] on button "Close" at bounding box center [886, 22] width 14 height 14
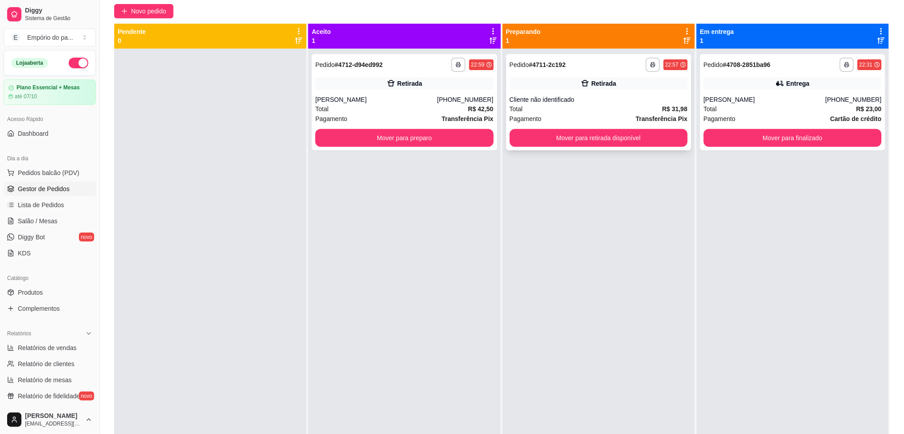
click at [581, 88] on div "Retirada" at bounding box center [599, 83] width 178 height 12
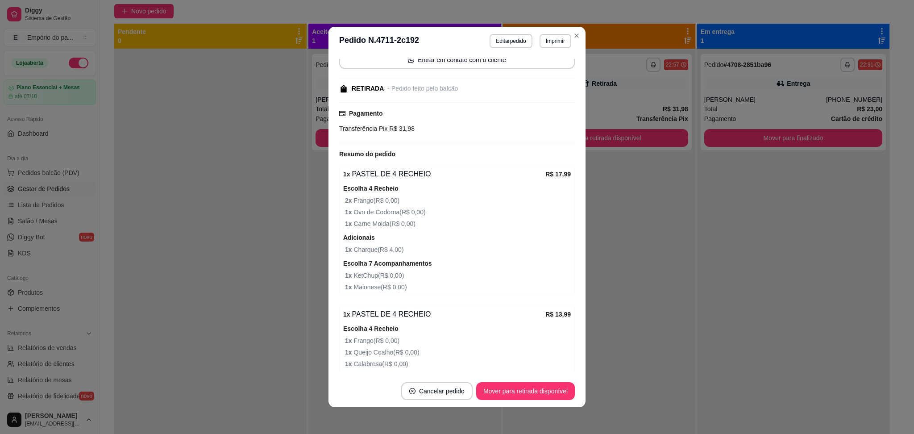
scroll to position [169, 0]
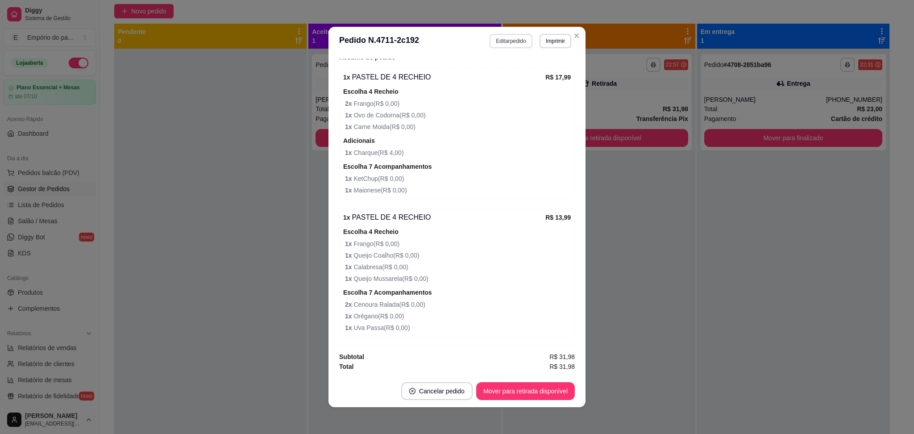
click at [514, 46] on button "Editar pedido" at bounding box center [510, 41] width 42 height 14
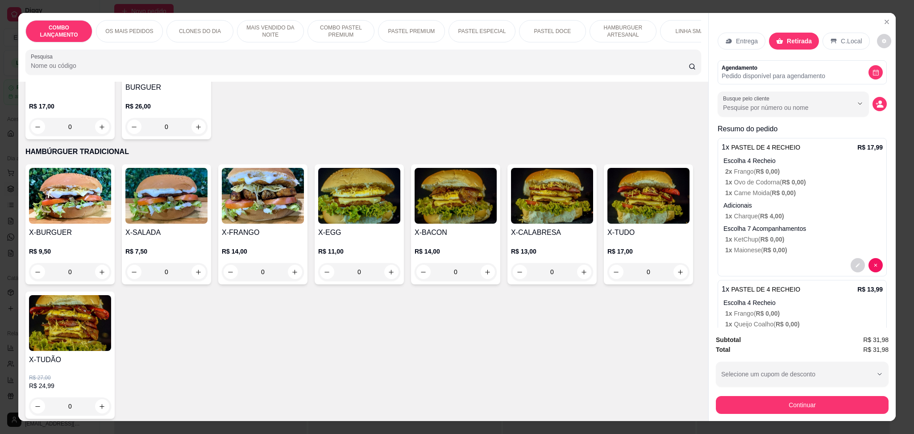
scroll to position [1963, 0]
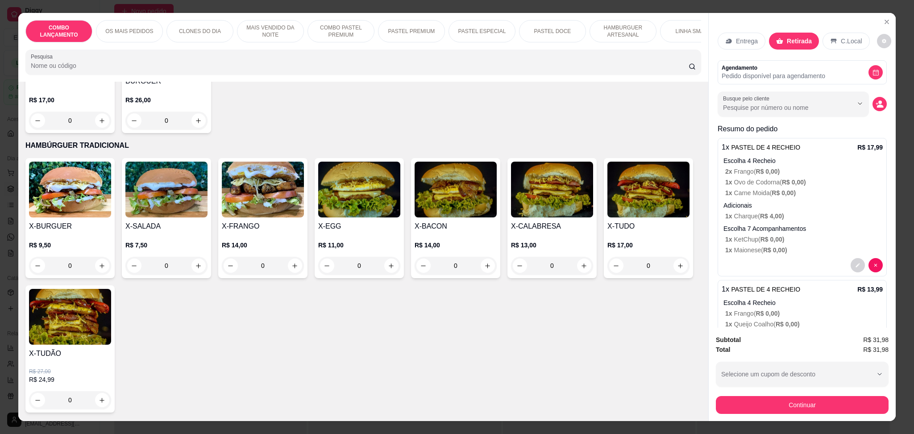
click at [607, 274] on div "0" at bounding box center [648, 266] width 82 height 18
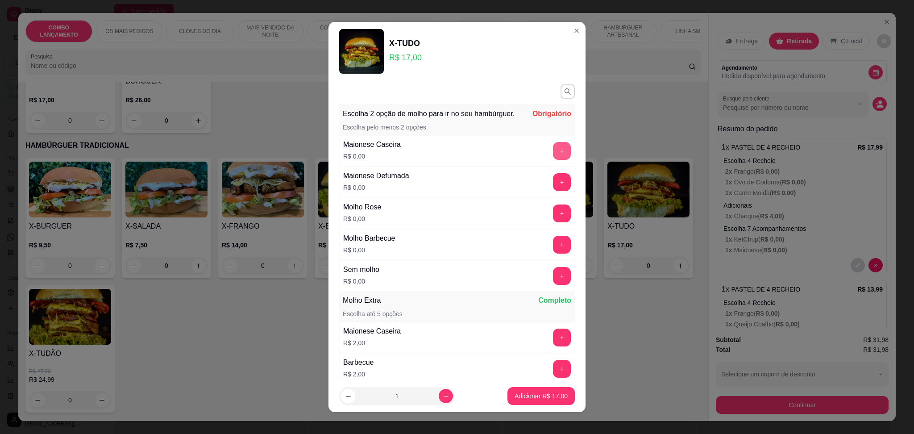
click at [553, 160] on button "+" at bounding box center [562, 151] width 18 height 18
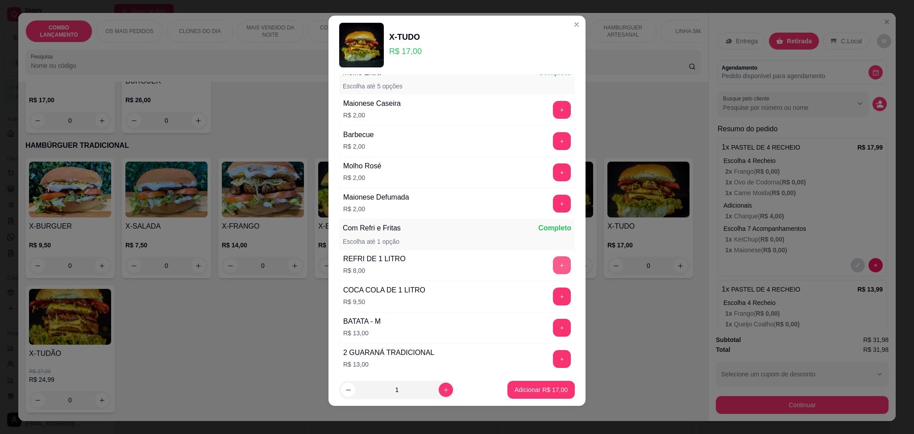
scroll to position [222, 0]
click at [514, 391] on p "Adicionar R$ 17,00" at bounding box center [540, 389] width 53 height 9
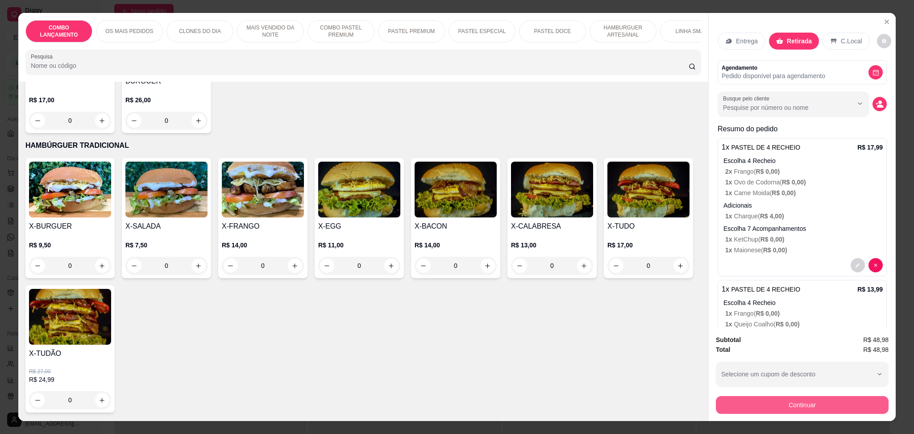
click at [810, 397] on button "Continuar" at bounding box center [802, 405] width 173 height 18
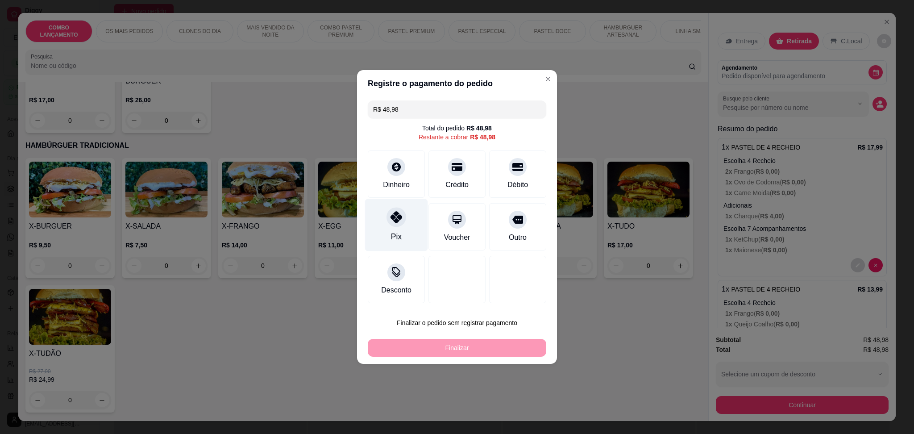
click at [392, 224] on div at bounding box center [396, 217] width 20 height 20
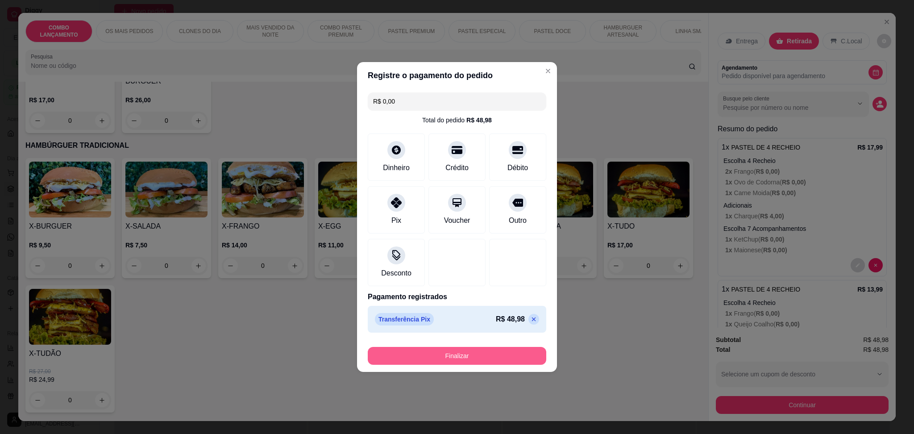
click at [454, 355] on button "Finalizar" at bounding box center [457, 356] width 178 height 18
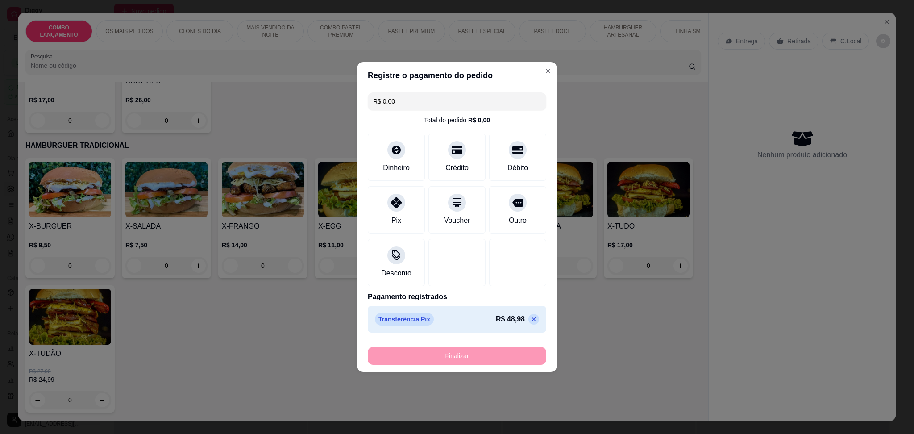
type input "-R$ 48,98"
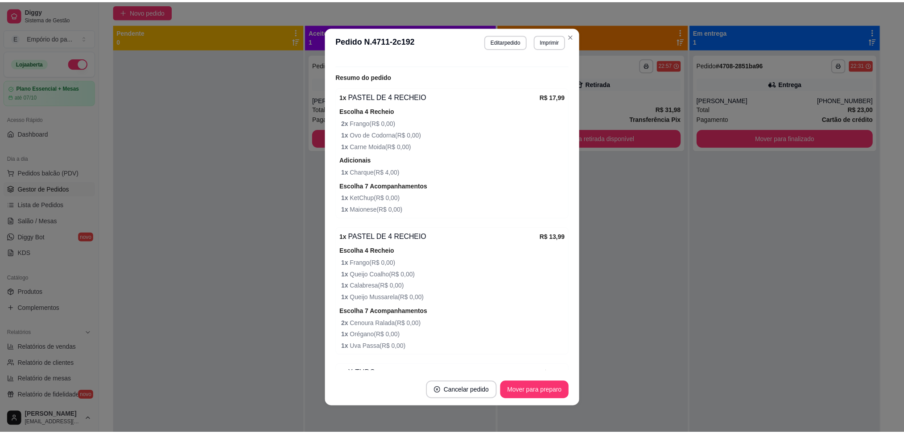
scroll to position [188, 0]
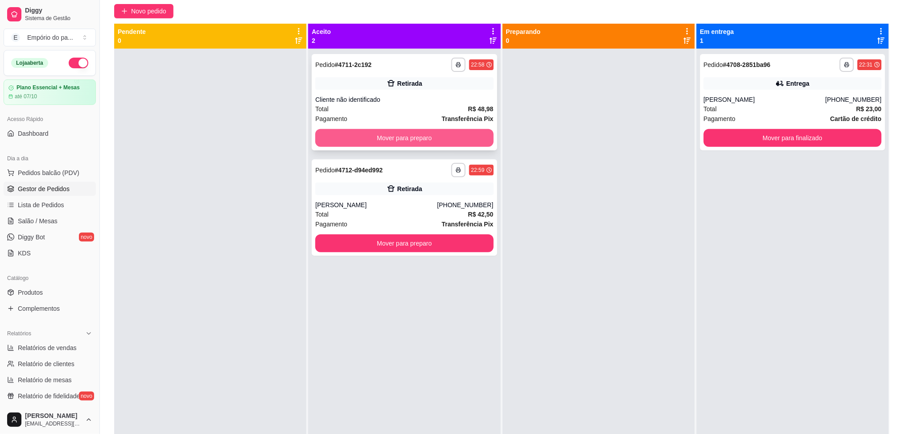
click at [398, 134] on button "Mover para preparo" at bounding box center [404, 138] width 178 height 18
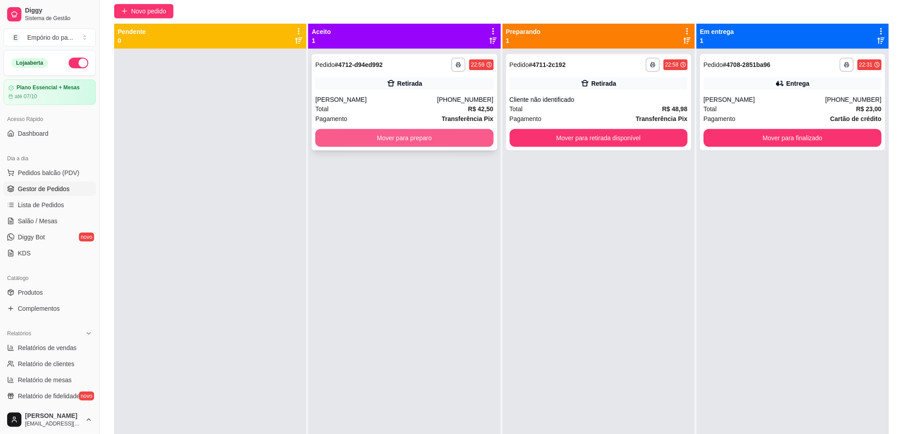
click at [378, 137] on button "Mover para preparo" at bounding box center [404, 138] width 178 height 18
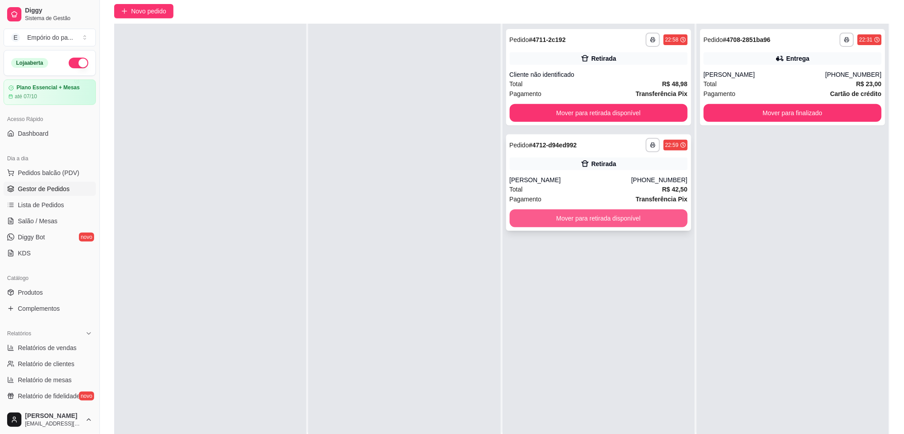
scroll to position [0, 0]
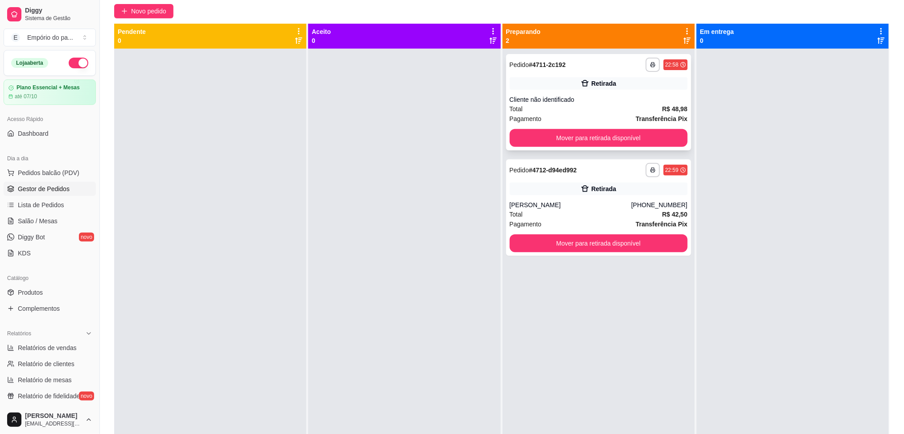
click at [605, 111] on div "Total R$ 48,98" at bounding box center [599, 109] width 178 height 10
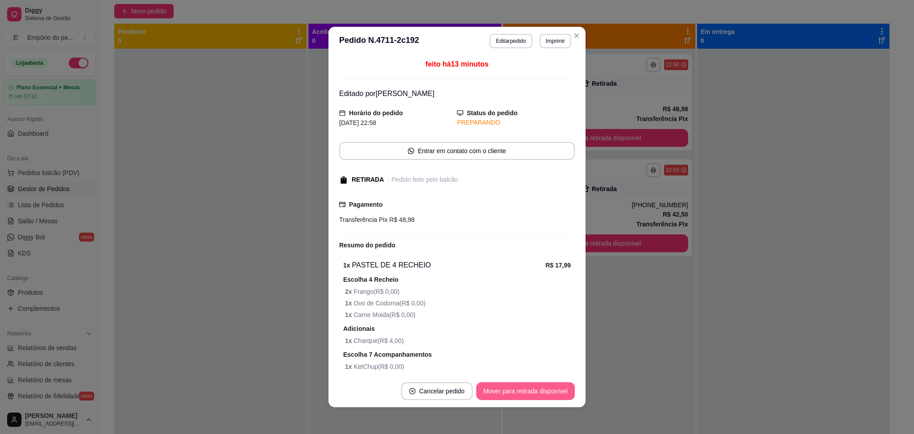
click at [541, 386] on button "Mover para retirada disponível" at bounding box center [525, 391] width 99 height 18
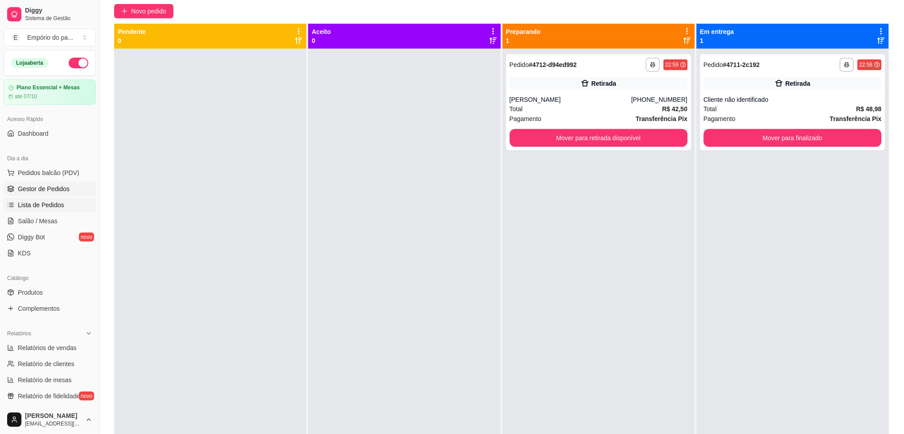
click at [25, 203] on span "Lista de Pedidos" at bounding box center [41, 204] width 46 height 9
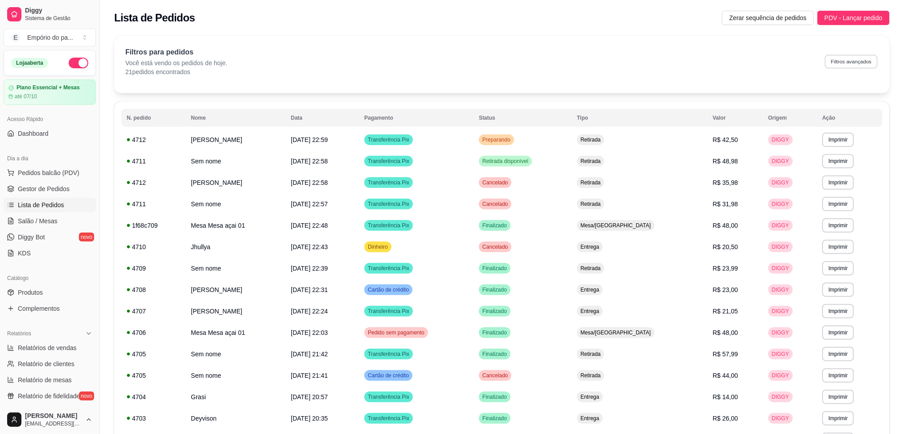
click at [867, 64] on button "Filtros avançados" at bounding box center [851, 61] width 53 height 14
select select "0"
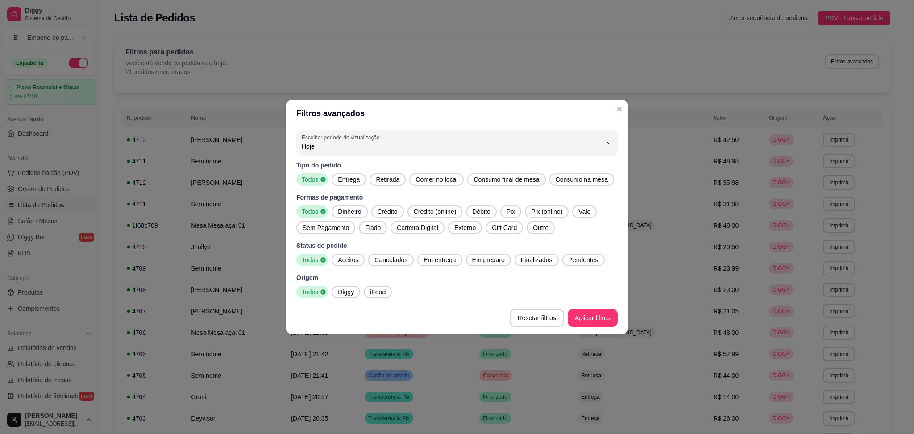
click at [343, 182] on span "Entrega" at bounding box center [348, 179] width 29 height 9
click at [341, 213] on span "Dinheiro" at bounding box center [349, 211] width 30 height 9
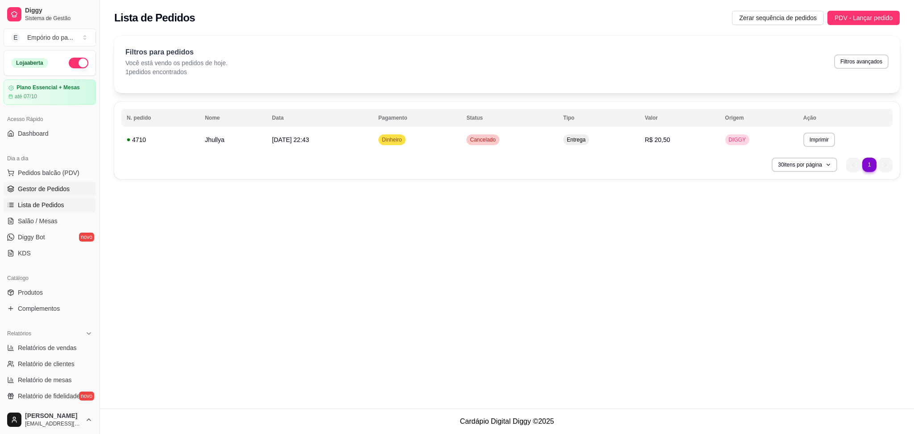
click at [27, 183] on link "Gestor de Pedidos" at bounding box center [50, 189] width 92 height 14
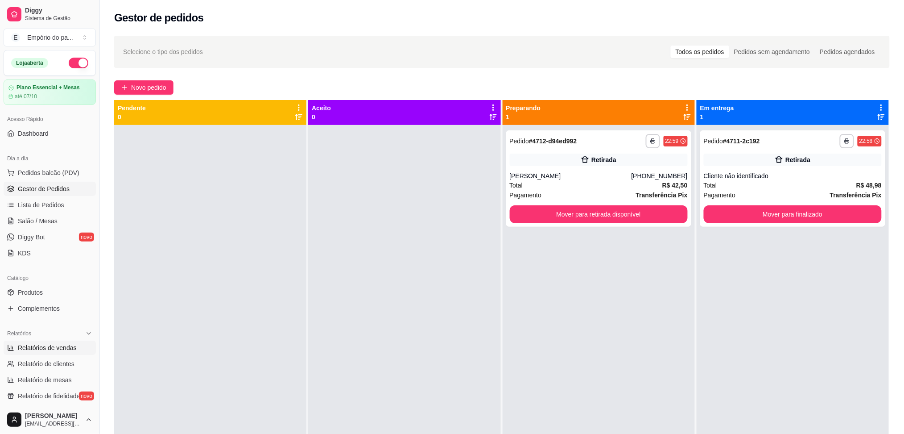
click at [47, 346] on span "Relatórios de vendas" at bounding box center [47, 347] width 59 height 9
select select "ALL"
select select "0"
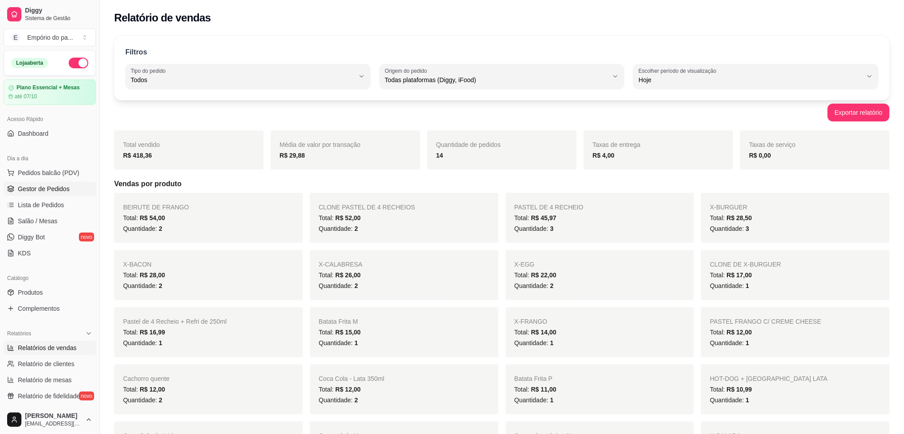
click at [52, 187] on span "Gestor de Pedidos" at bounding box center [44, 188] width 52 height 9
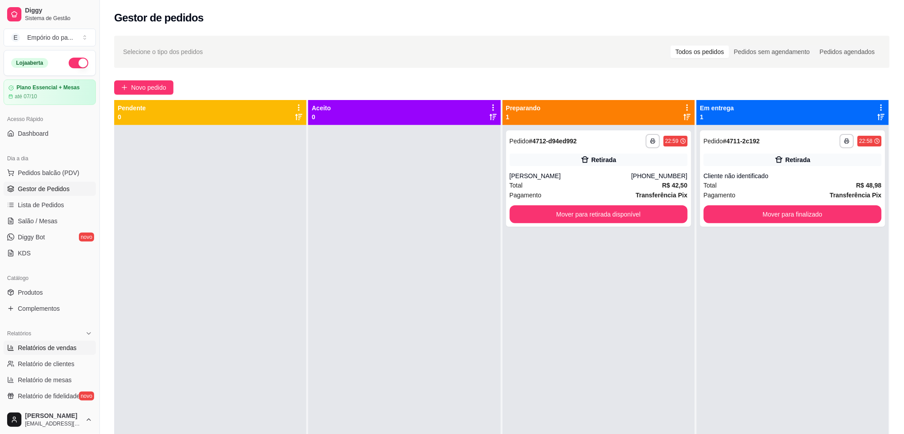
click at [31, 352] on span "Relatórios de vendas" at bounding box center [47, 347] width 59 height 9
select select "ALL"
select select "0"
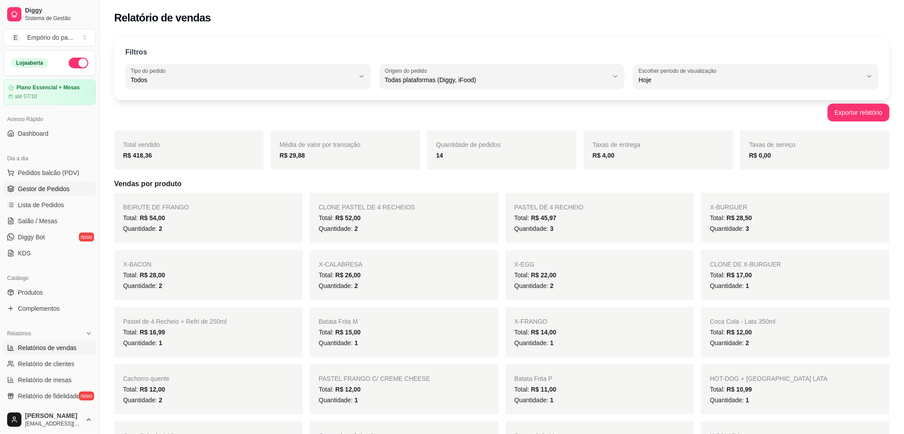
click at [40, 186] on span "Gestor de Pedidos" at bounding box center [44, 188] width 52 height 9
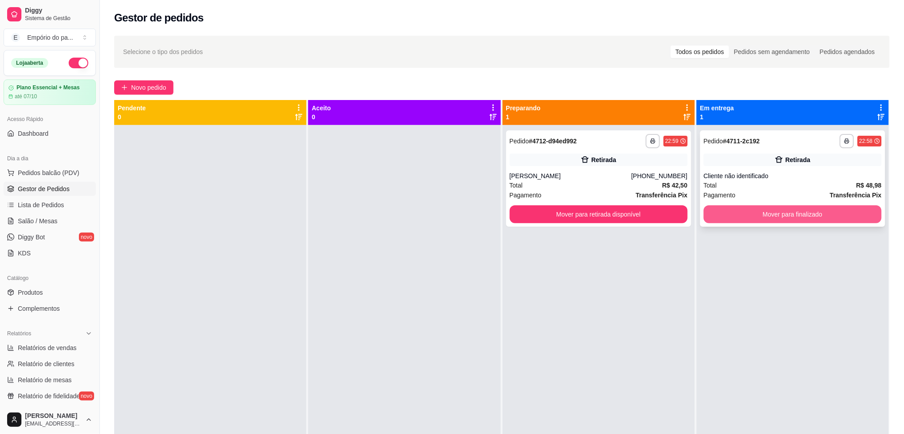
click at [822, 213] on button "Mover para finalizado" at bounding box center [793, 214] width 178 height 18
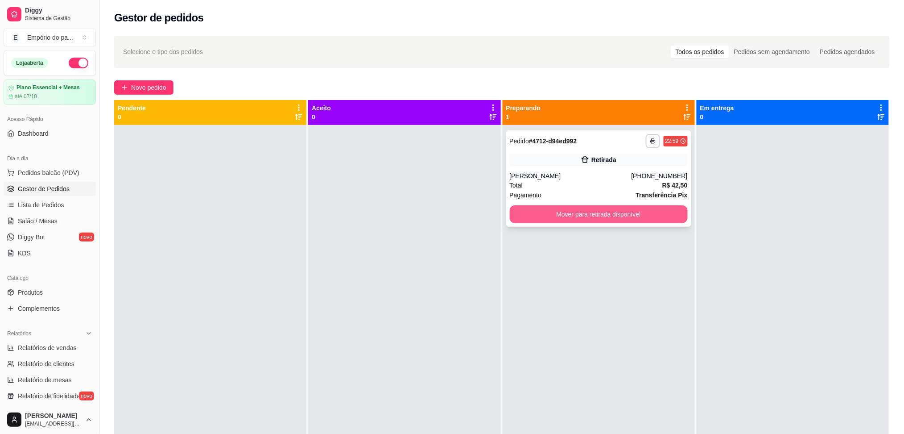
click at [593, 205] on button "Mover para retirada disponível" at bounding box center [599, 214] width 178 height 18
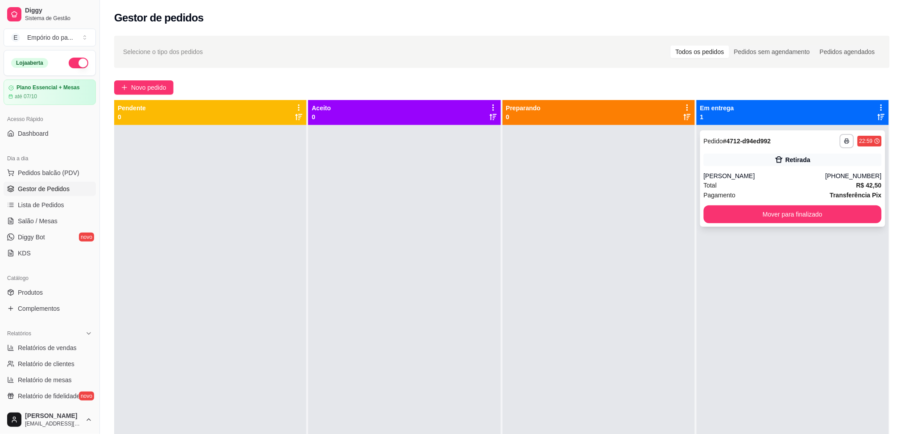
click at [826, 202] on div "**********" at bounding box center [793, 178] width 185 height 96
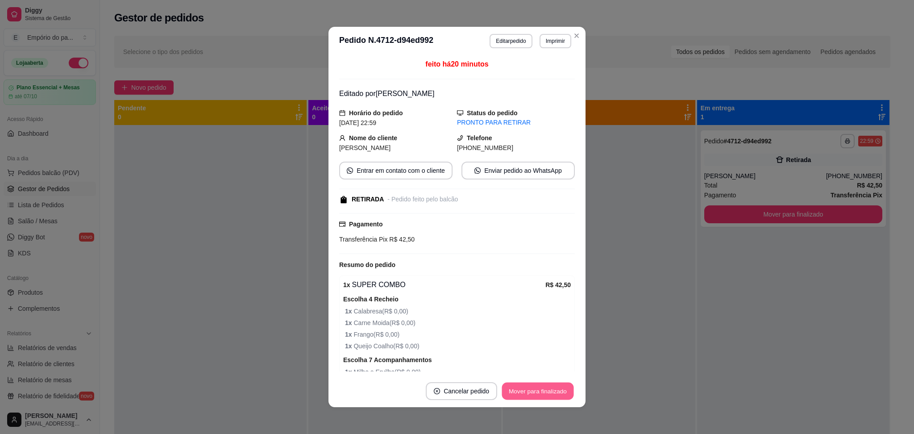
click at [523, 388] on button "Mover para finalizado" at bounding box center [538, 390] width 72 height 17
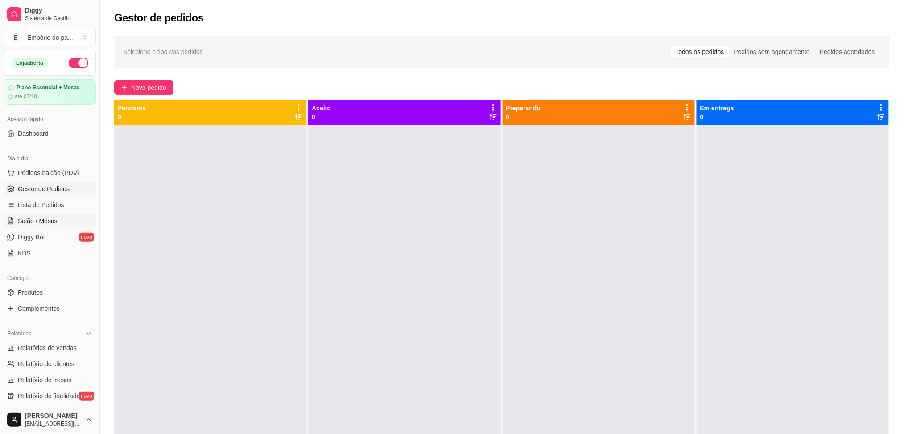
click at [38, 225] on span "Salão / Mesas" at bounding box center [38, 220] width 40 height 9
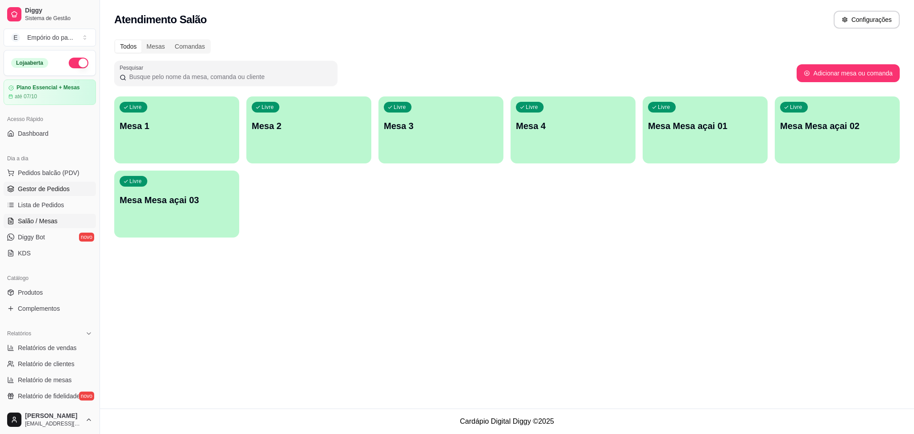
click at [37, 187] on span "Gestor de Pedidos" at bounding box center [44, 188] width 52 height 9
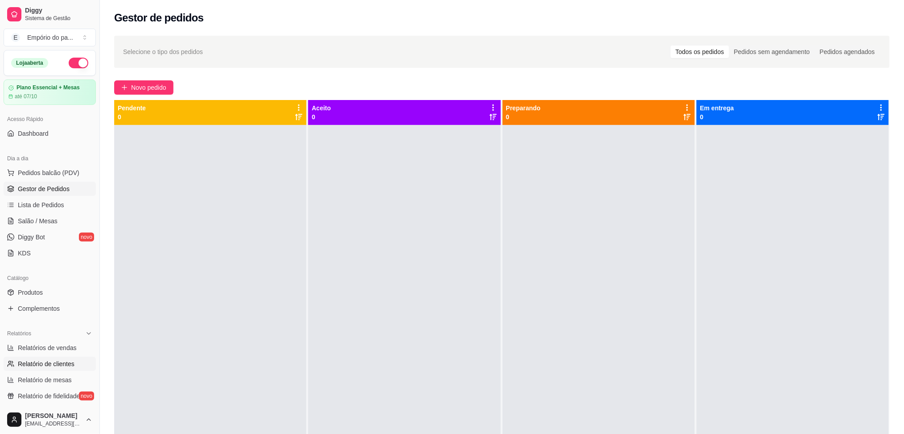
click at [43, 357] on link "Relatório de clientes" at bounding box center [50, 364] width 92 height 14
select select "30"
select select "HIGHEST_TOTAL_SPENT_WITH_ORDERS"
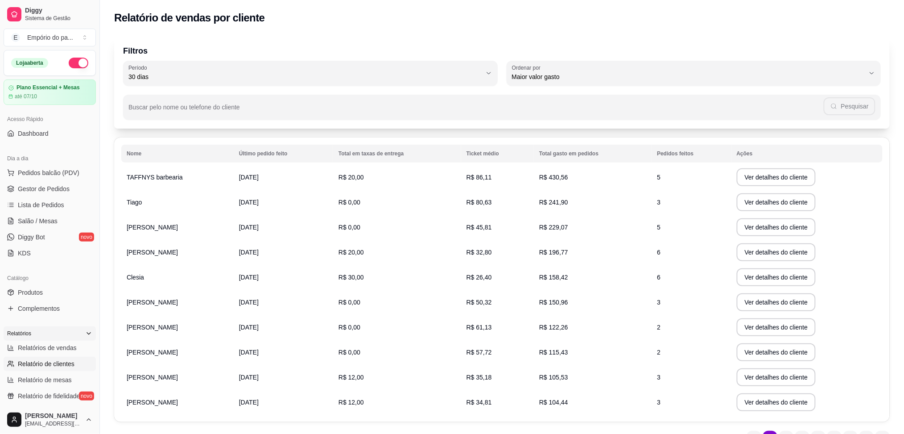
click at [36, 339] on div "Relatórios" at bounding box center [50, 333] width 92 height 14
click at [37, 338] on div "Relatórios" at bounding box center [50, 333] width 92 height 14
click at [48, 353] on link "Relatórios de vendas" at bounding box center [50, 347] width 92 height 14
select select "ALL"
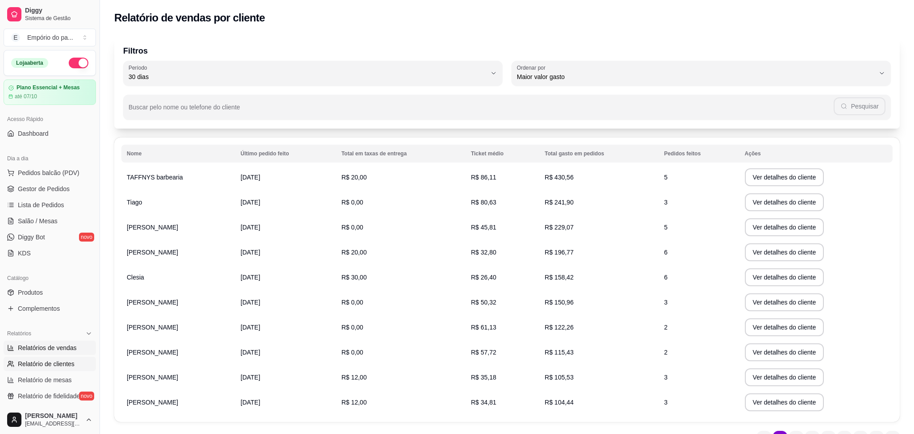
select select "0"
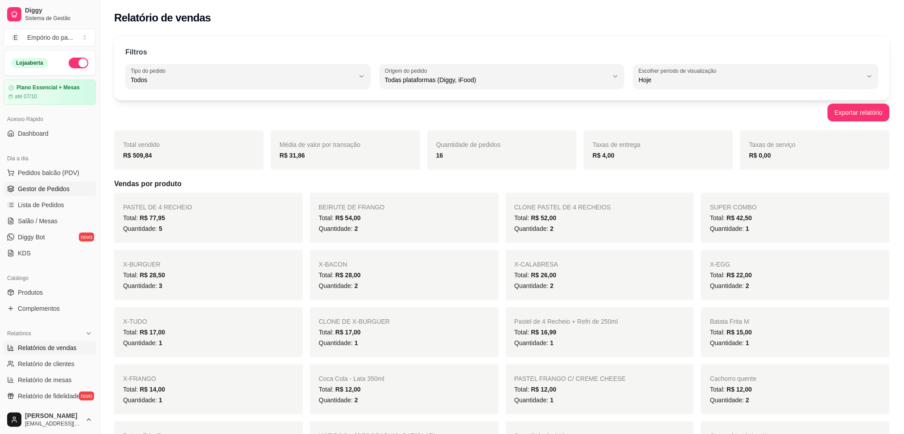
click at [34, 184] on link "Gestor de Pedidos" at bounding box center [50, 189] width 92 height 14
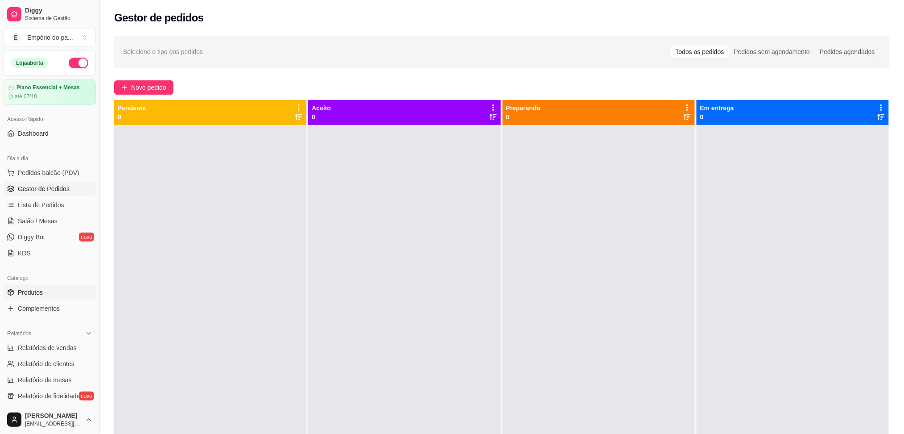
click at [37, 289] on span "Produtos" at bounding box center [30, 292] width 25 height 9
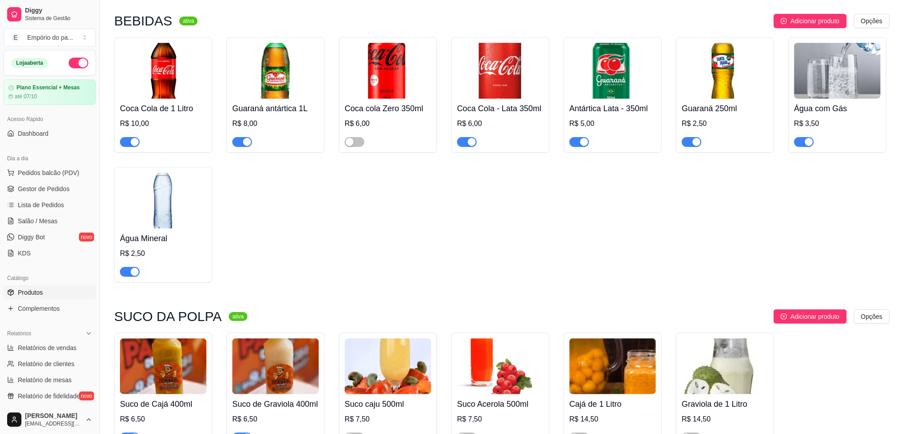
scroll to position [3703, 0]
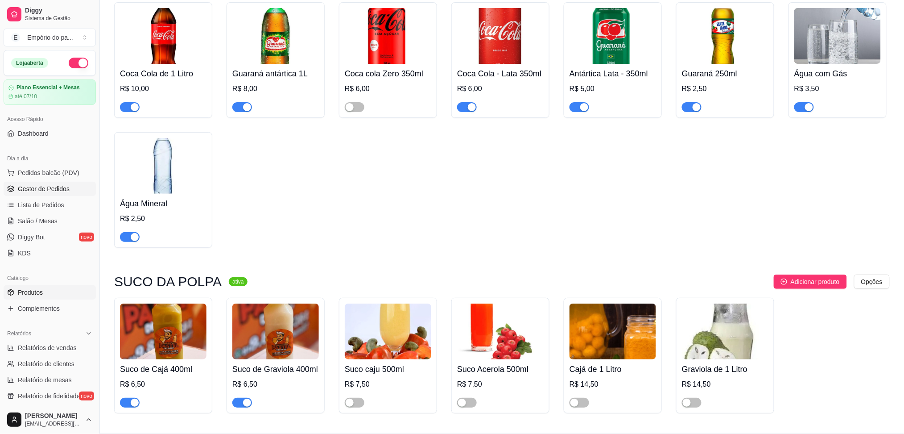
click at [62, 186] on span "Gestor de Pedidos" at bounding box center [44, 188] width 52 height 9
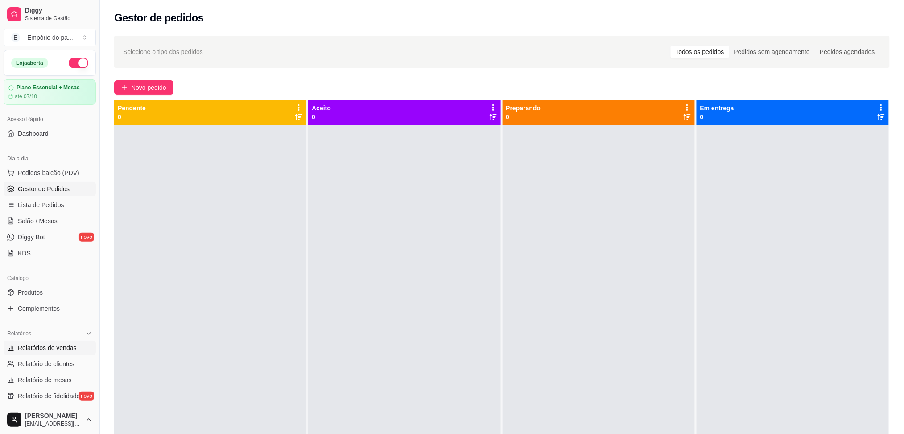
click at [51, 347] on span "Relatórios de vendas" at bounding box center [47, 347] width 59 height 9
select select "ALL"
select select "0"
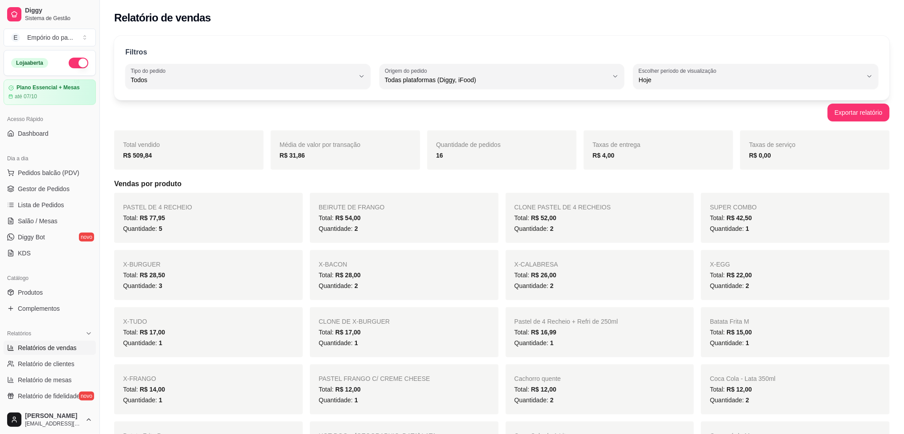
click at [236, 74] on div "Todos" at bounding box center [243, 76] width 224 height 18
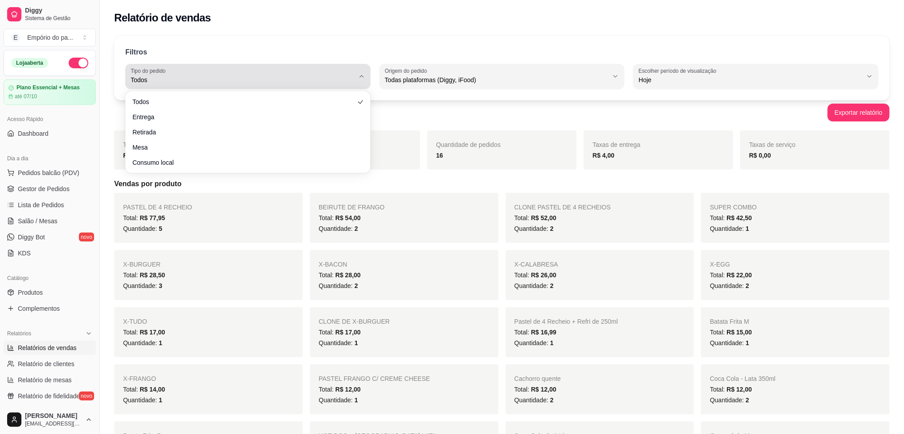
click at [236, 74] on div "Todos" at bounding box center [243, 76] width 224 height 18
click at [361, 78] on icon "button" at bounding box center [361, 76] width 7 height 7
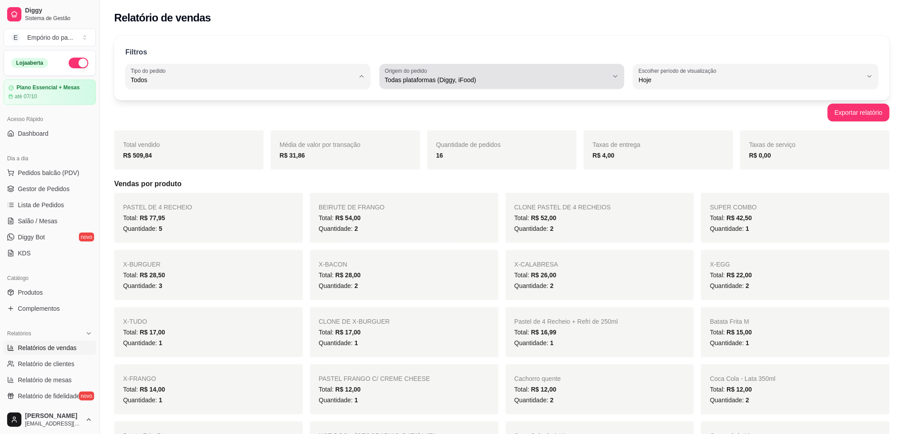
click at [506, 66] on button "Origem do pedido Todas plataformas (Diggy, iFood)" at bounding box center [502, 76] width 245 height 25
click at [439, 120] on span "Diggy" at bounding box center [497, 116] width 213 height 8
type input "DIGGY"
select select "DIGGY"
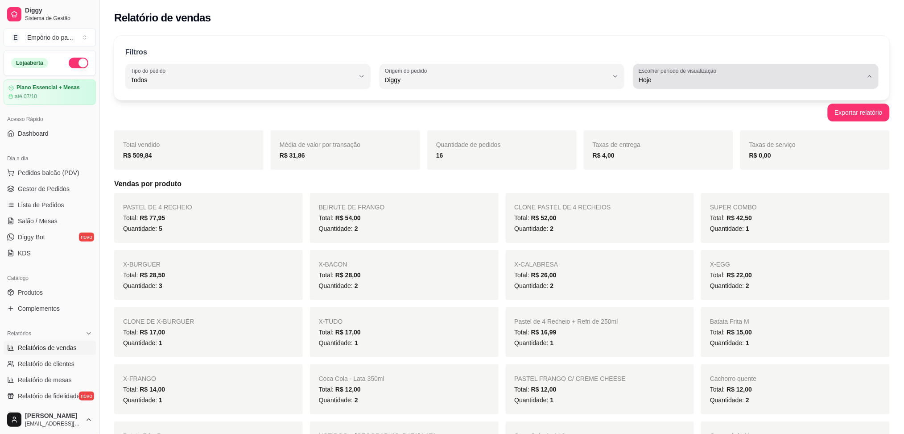
click at [779, 76] on span "Hoje" at bounding box center [751, 79] width 224 height 9
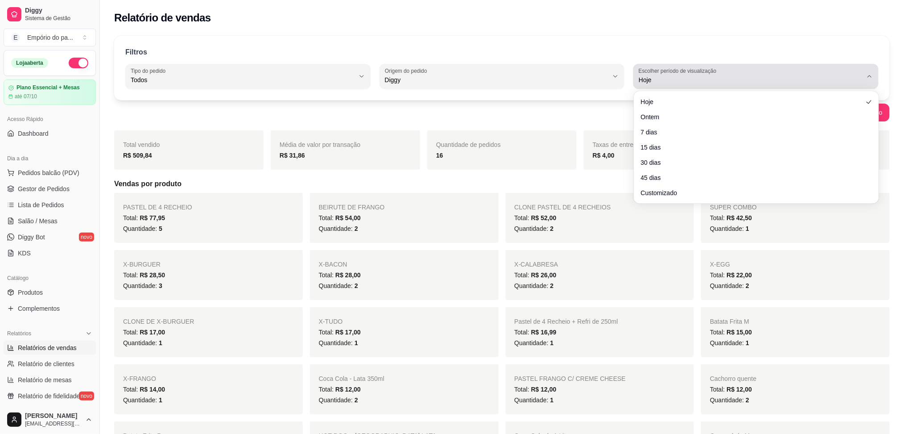
click at [776, 78] on span "Hoje" at bounding box center [751, 79] width 224 height 9
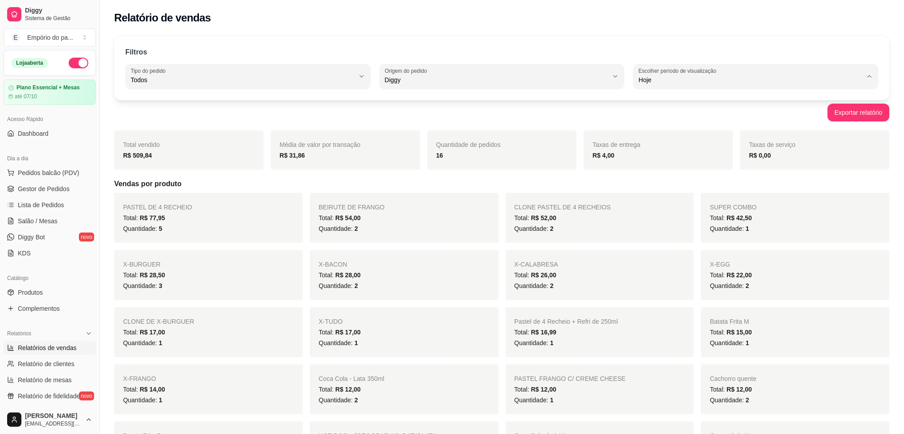
click at [482, 117] on div "Exportar relatório" at bounding box center [502, 113] width 776 height 18
click at [30, 193] on span "Gestor de Pedidos" at bounding box center [44, 188] width 52 height 9
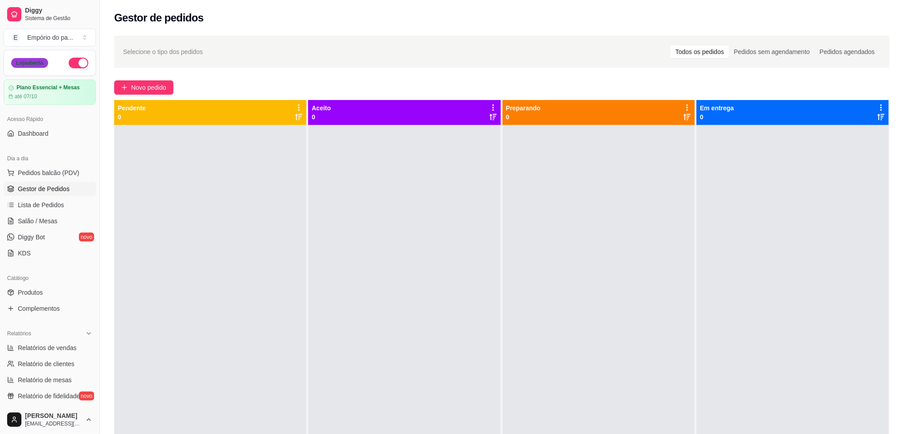
click at [29, 60] on div "Loja aberta" at bounding box center [29, 63] width 37 height 10
